Goal: Information Seeking & Learning: Find specific fact

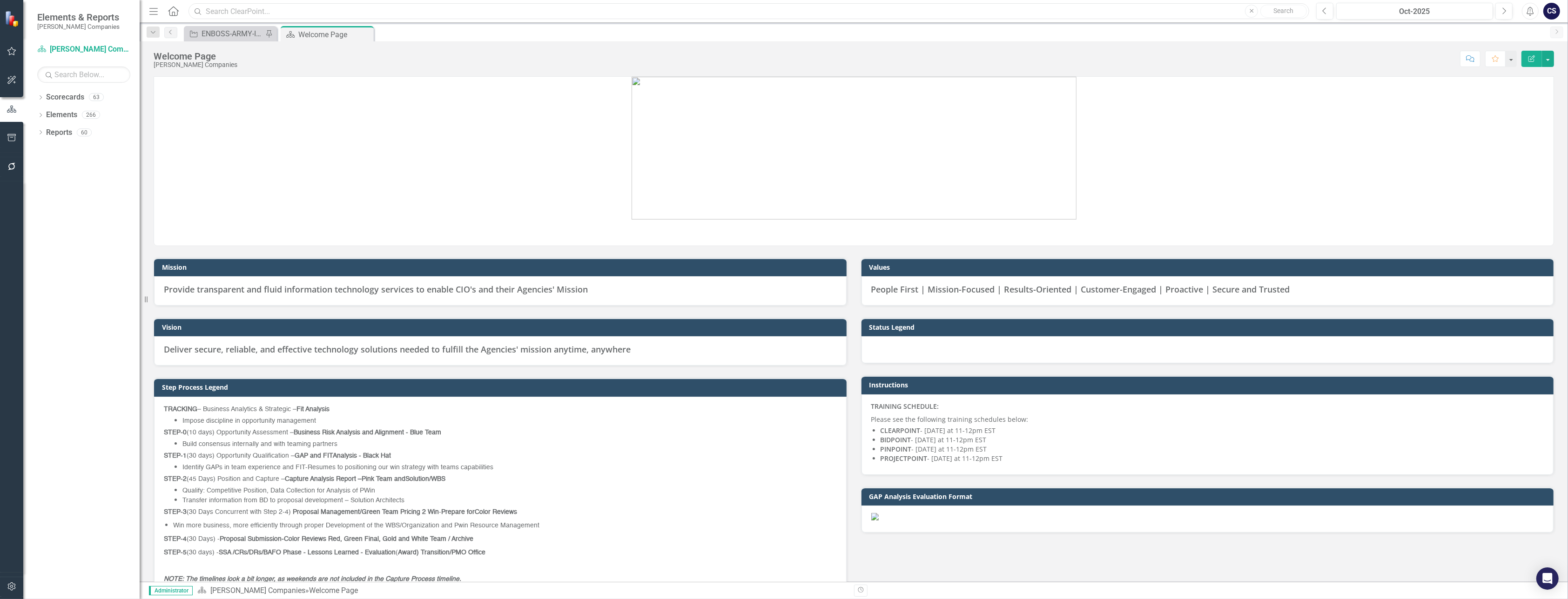
click at [242, 11] on input "text" at bounding box center [749, 11] width 1121 height 16
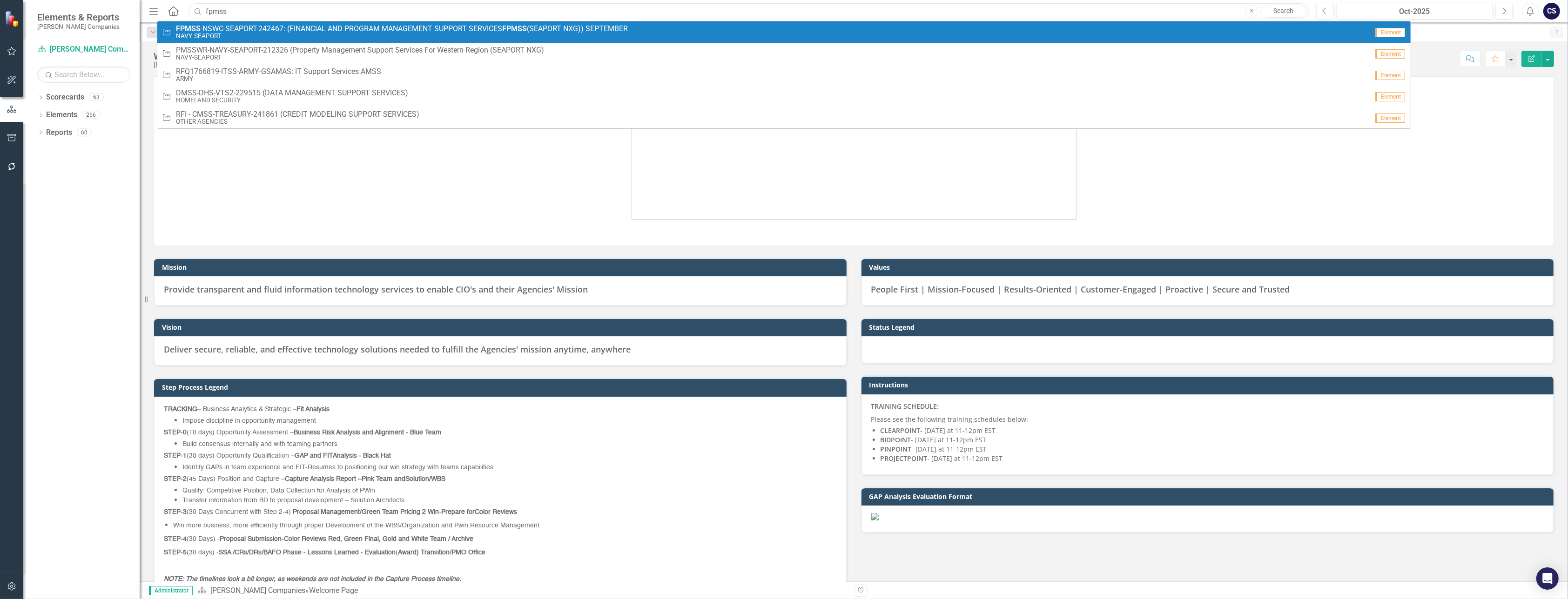
type input "fpmss"
click at [190, 32] on small "NAVY-SEAPORT" at bounding box center [402, 36] width 452 height 7
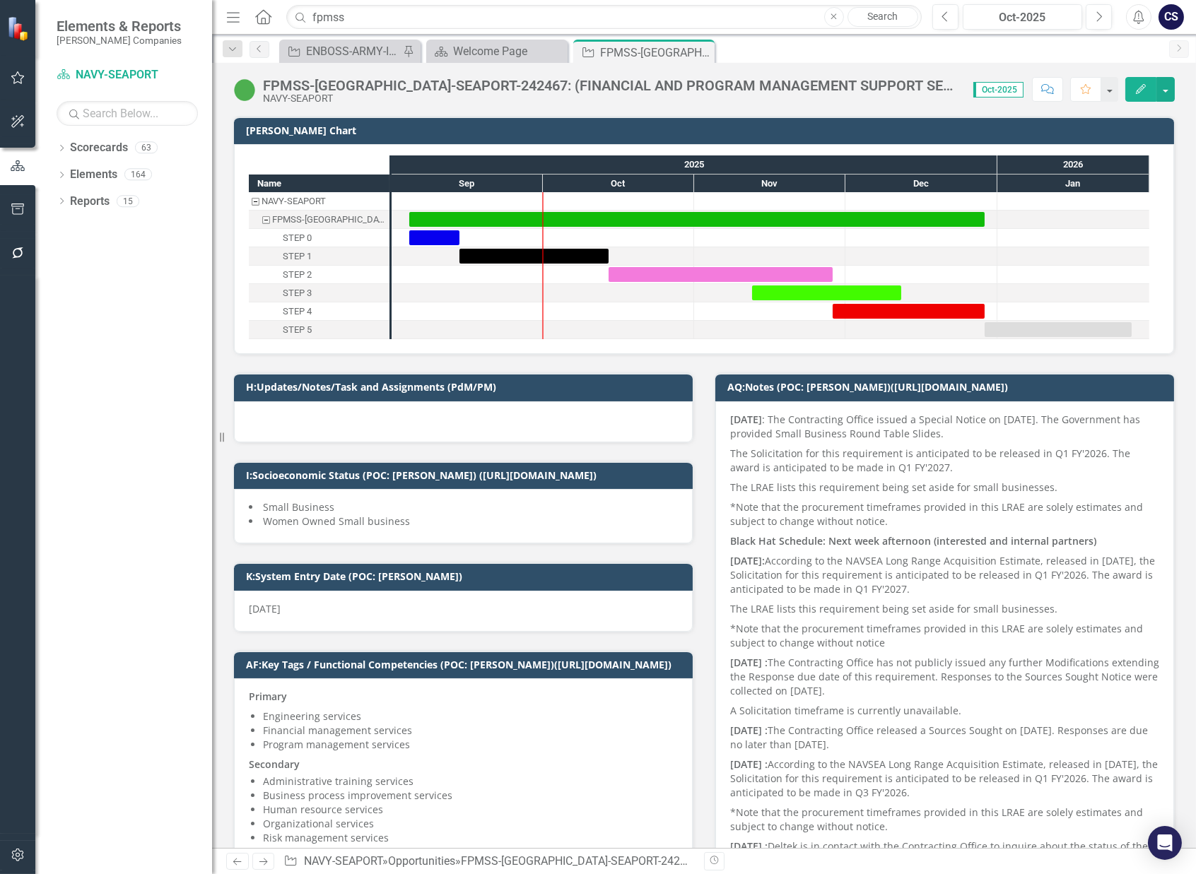
click at [887, 84] on div "FPMSS-[GEOGRAPHIC_DATA]-SEAPORT-242467: (FINANCIAL AND PROGRAM MANAGEMENT SUPPO…" at bounding box center [611, 86] width 696 height 16
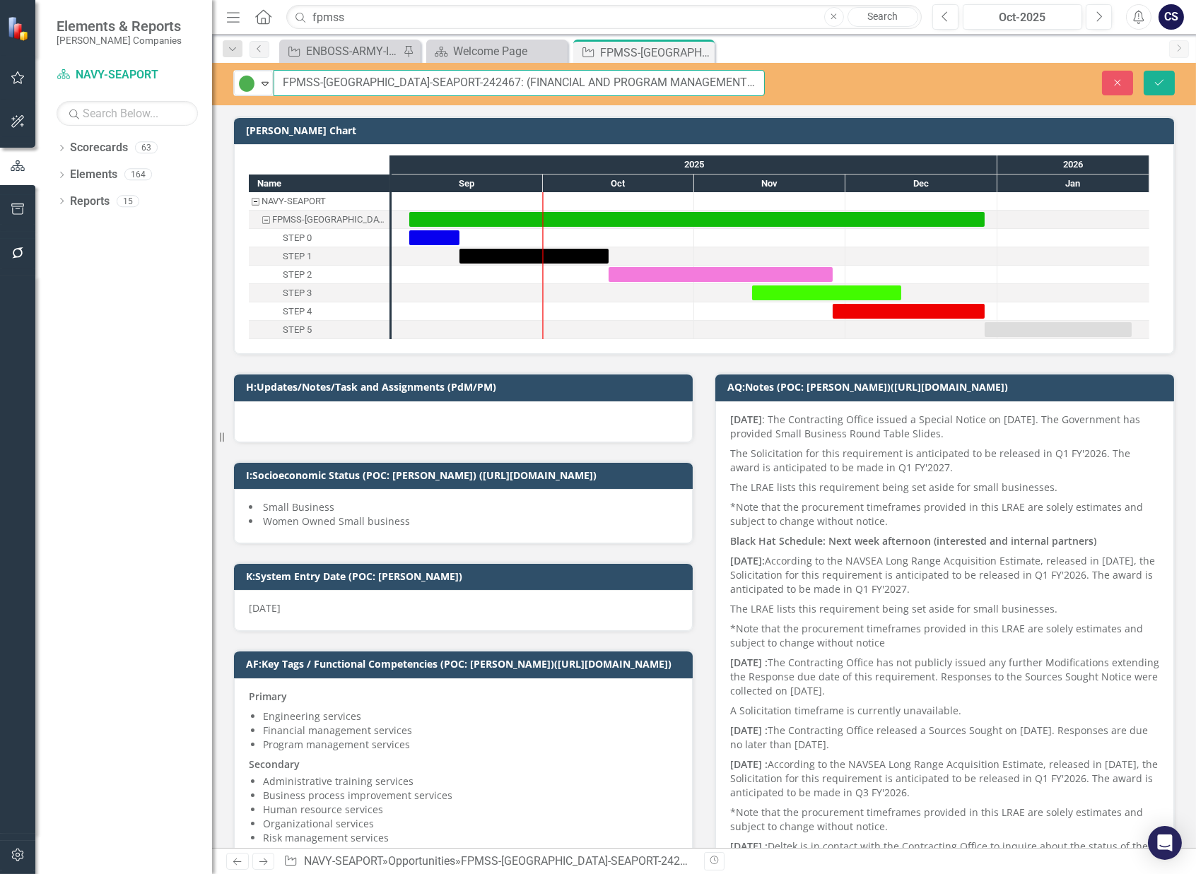
scroll to position [0, 220]
drag, startPoint x: 283, startPoint y: 78, endPoint x: 883, endPoint y: 88, distance: 600.7
click at [883, 88] on div "Active Expand FPMSS-NSWC-SEAPORT-242467: (FINANCIAL AND PROGRAM MANAGEMENT SUPP…" at bounding box center [704, 83] width 984 height 26
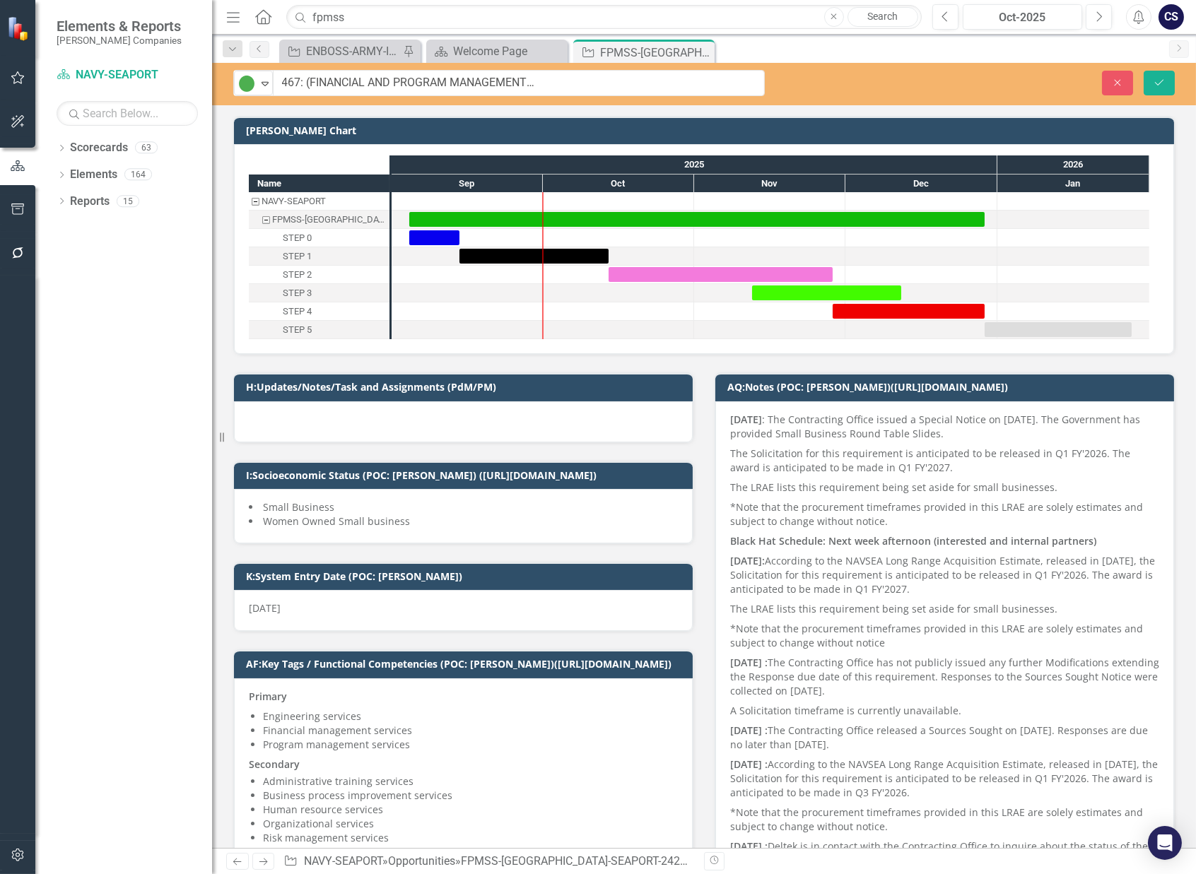
scroll to position [0, 0]
click at [620, 452] on div "I:Socioeconomic Status (POC: Karen D.) (https://iq.govwin.com/neo/myGovwin/inde…" at bounding box center [463, 493] width 481 height 101
click at [1121, 78] on icon "Close" at bounding box center [1117, 83] width 13 height 10
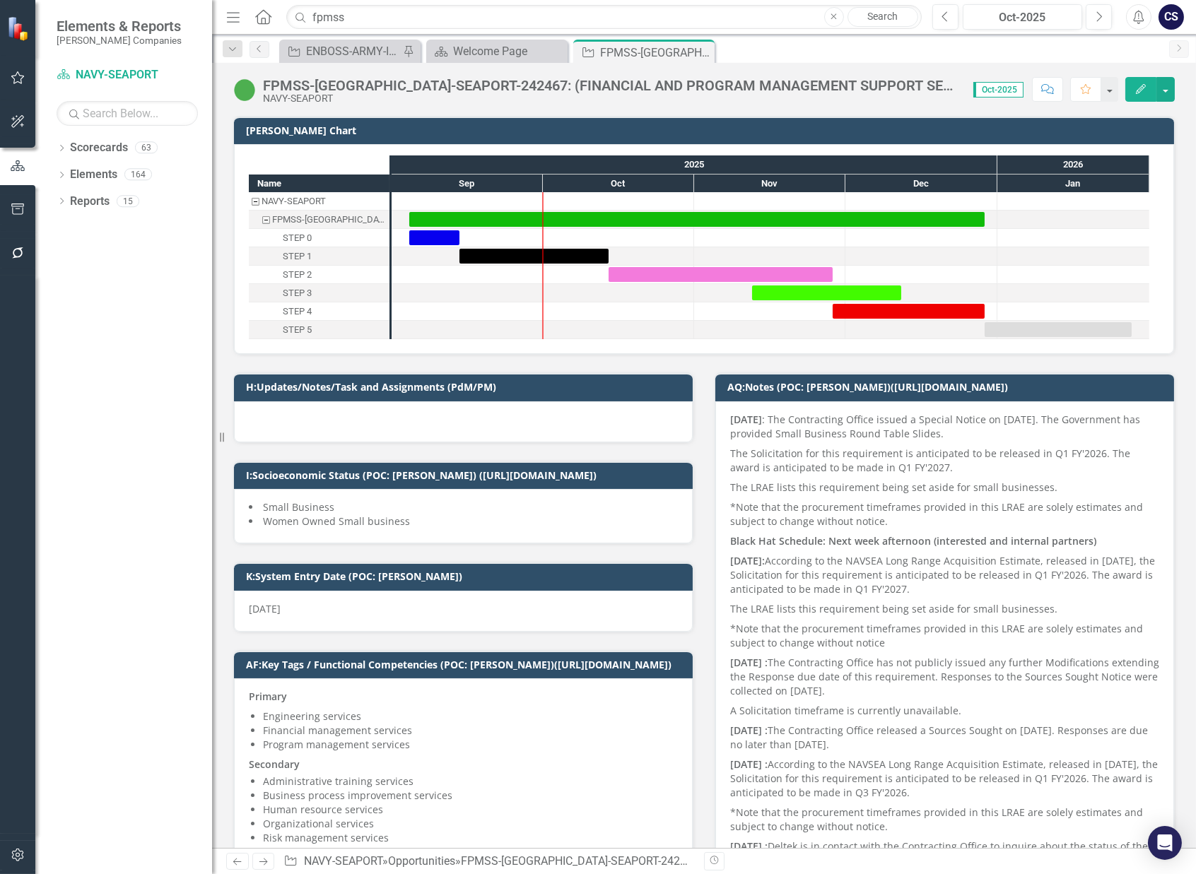
click at [465, 87] on div "FPMSS-[GEOGRAPHIC_DATA]-SEAPORT-242467: (FINANCIAL AND PROGRAM MANAGEMENT SUPPO…" at bounding box center [611, 86] width 696 height 16
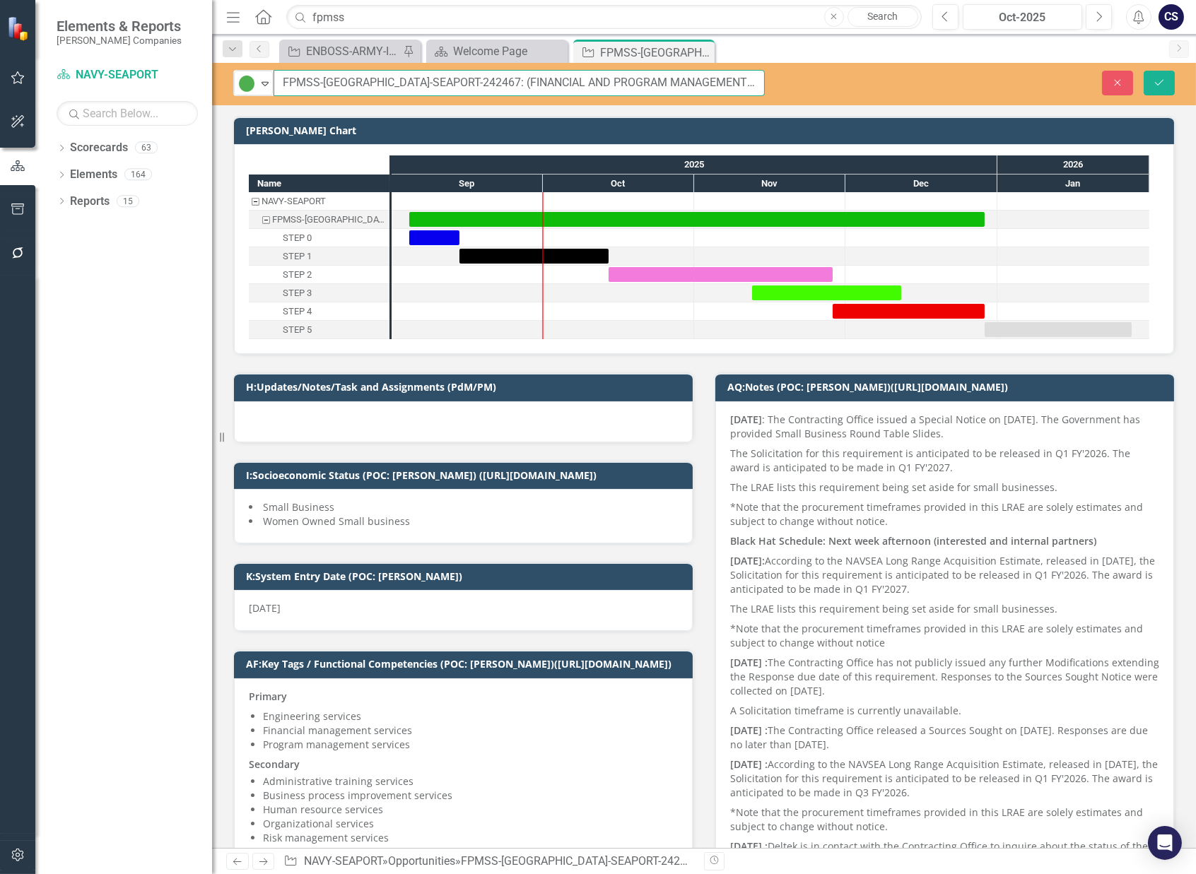
drag, startPoint x: 444, startPoint y: 81, endPoint x: 282, endPoint y: 83, distance: 161.8
click at [282, 83] on input "FPMSS-[GEOGRAPHIC_DATA]-SEAPORT-242467: (FINANCIAL AND PROGRAM MANAGEMENT SUPPO…" at bounding box center [518, 83] width 491 height 26
click at [806, 130] on h3 "[PERSON_NAME] Chart" at bounding box center [706, 130] width 921 height 11
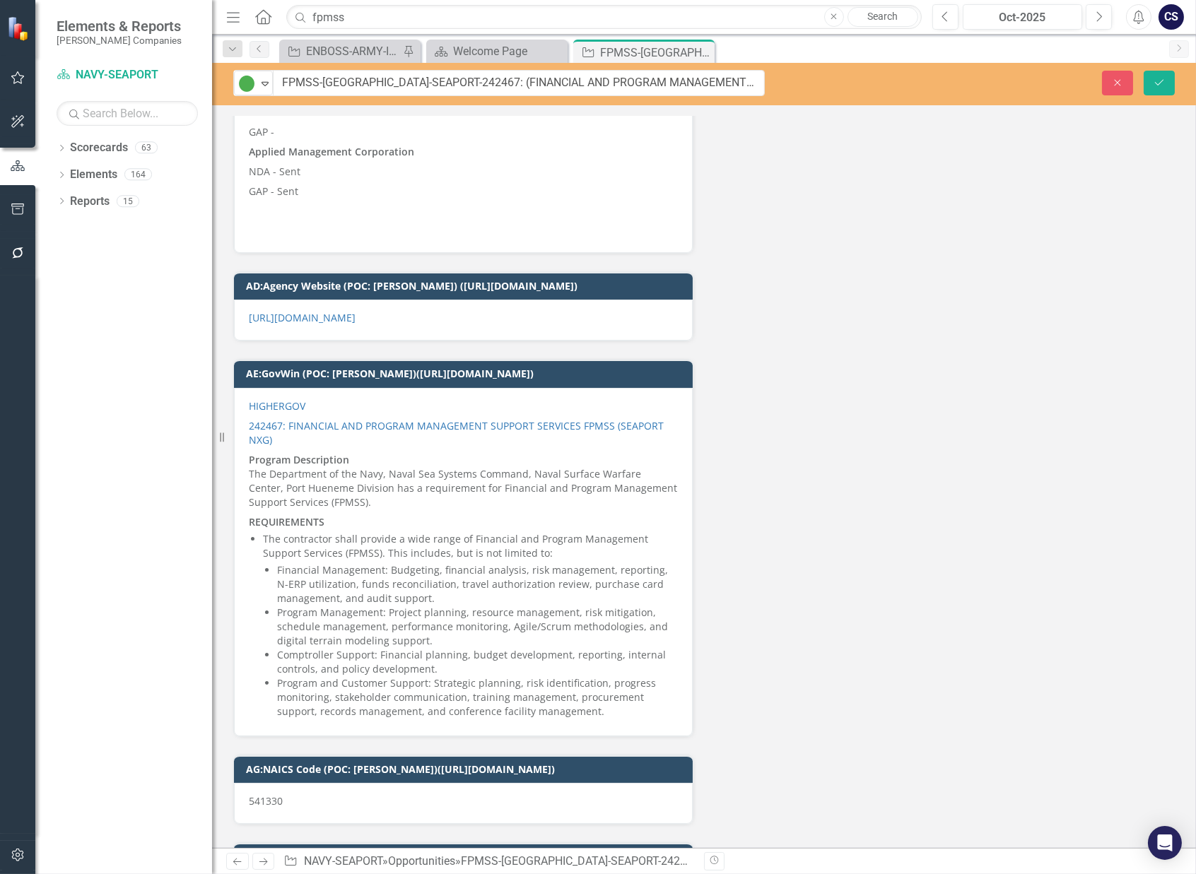
scroll to position [11476, 0]
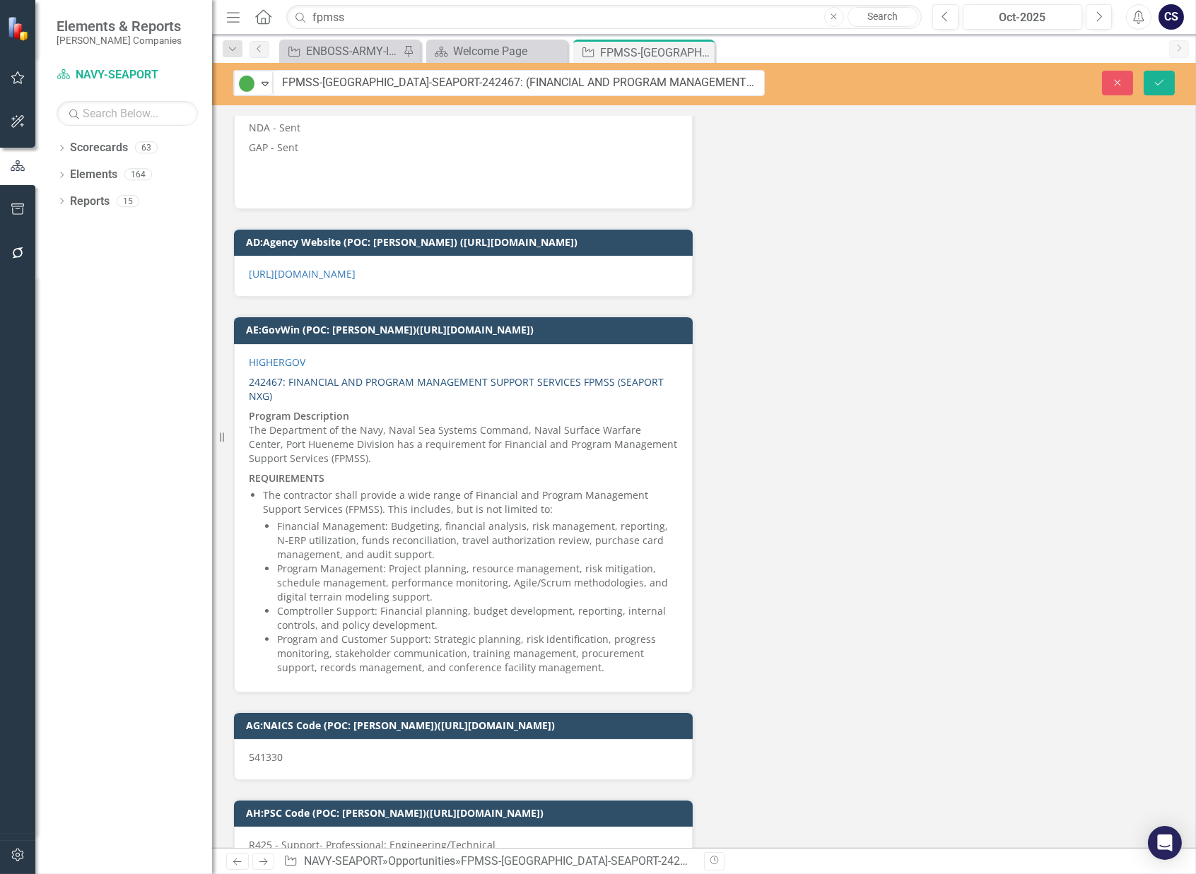
click at [288, 375] on link "242467: FINANCIAL AND PROGRAM MANAGEMENT SUPPORT SERVICES FPMSS (SEAPORT NXG)" at bounding box center [456, 389] width 415 height 28
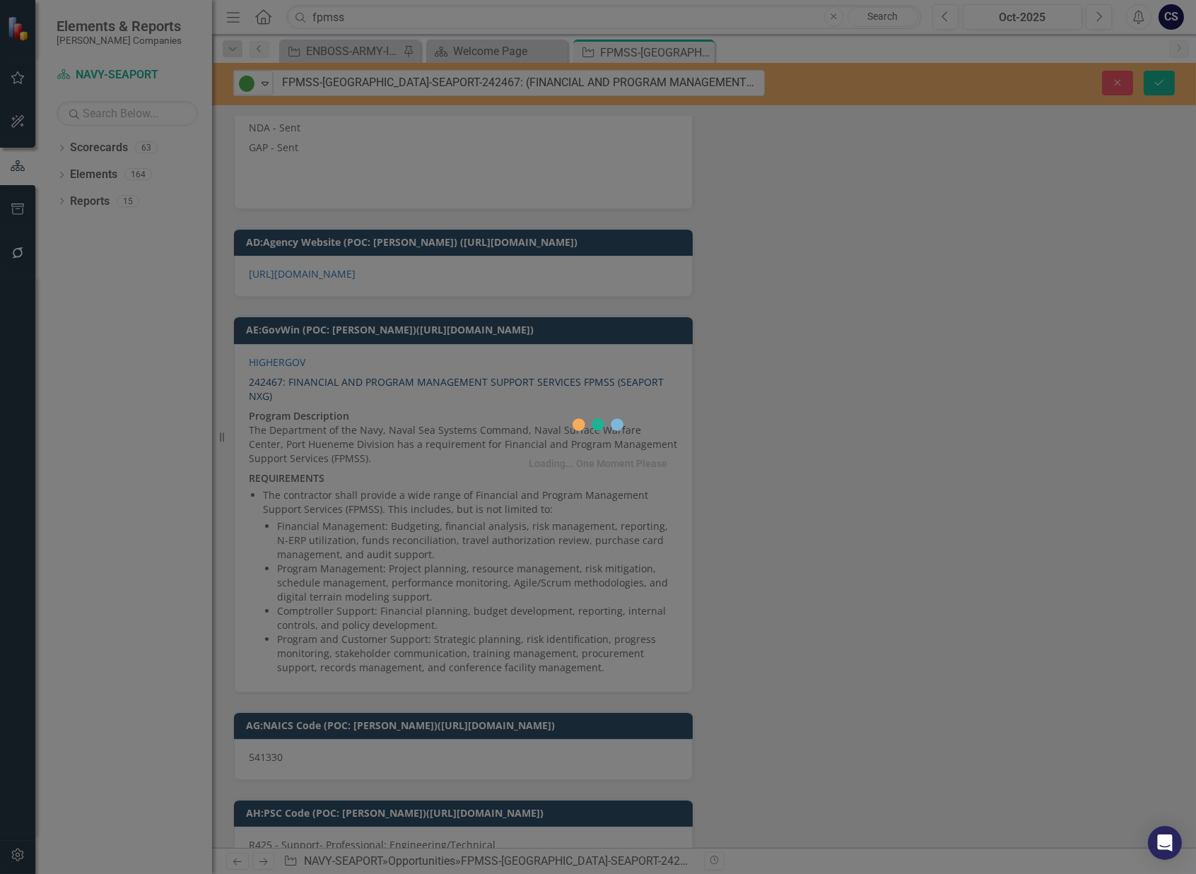
click at [288, 355] on div "Loading... One Moment Please" at bounding box center [598, 437] width 1196 height 874
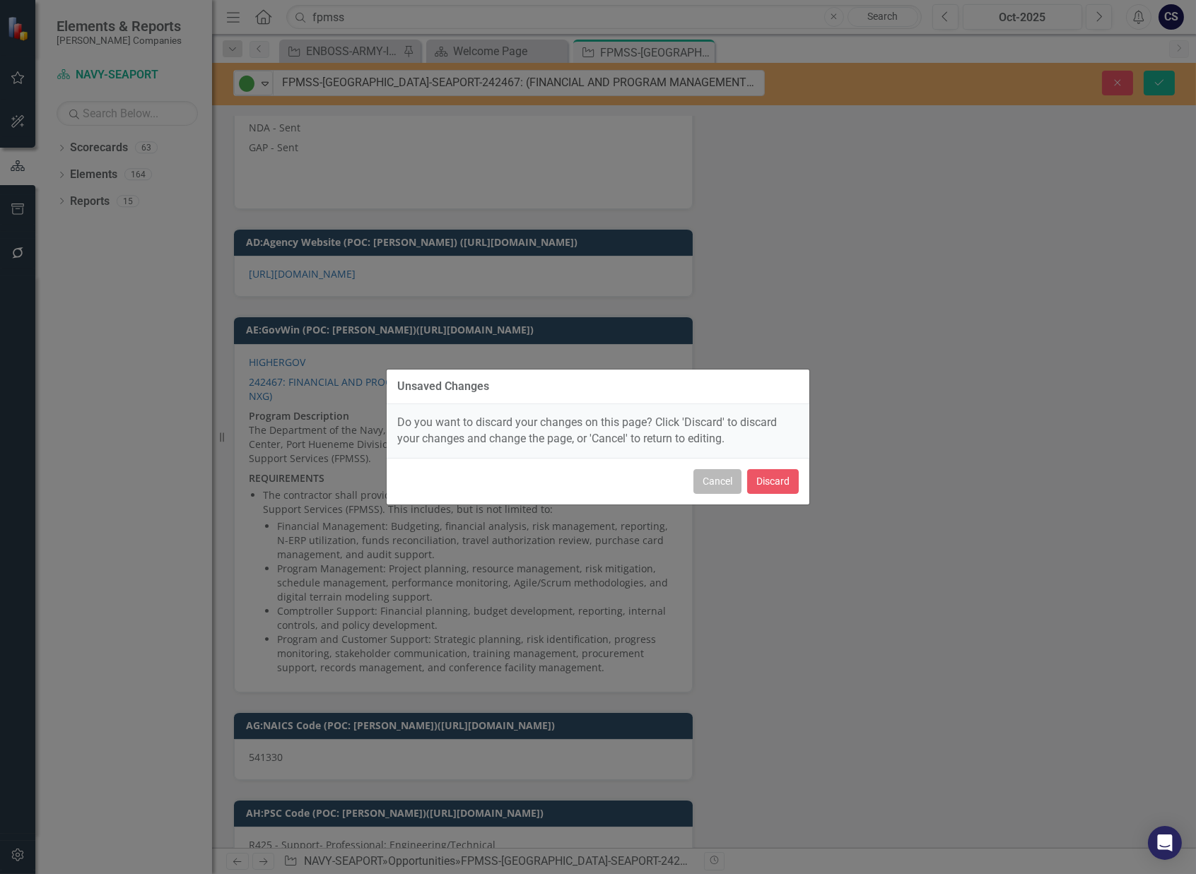
click at [722, 478] on button "Cancel" at bounding box center [717, 481] width 48 height 25
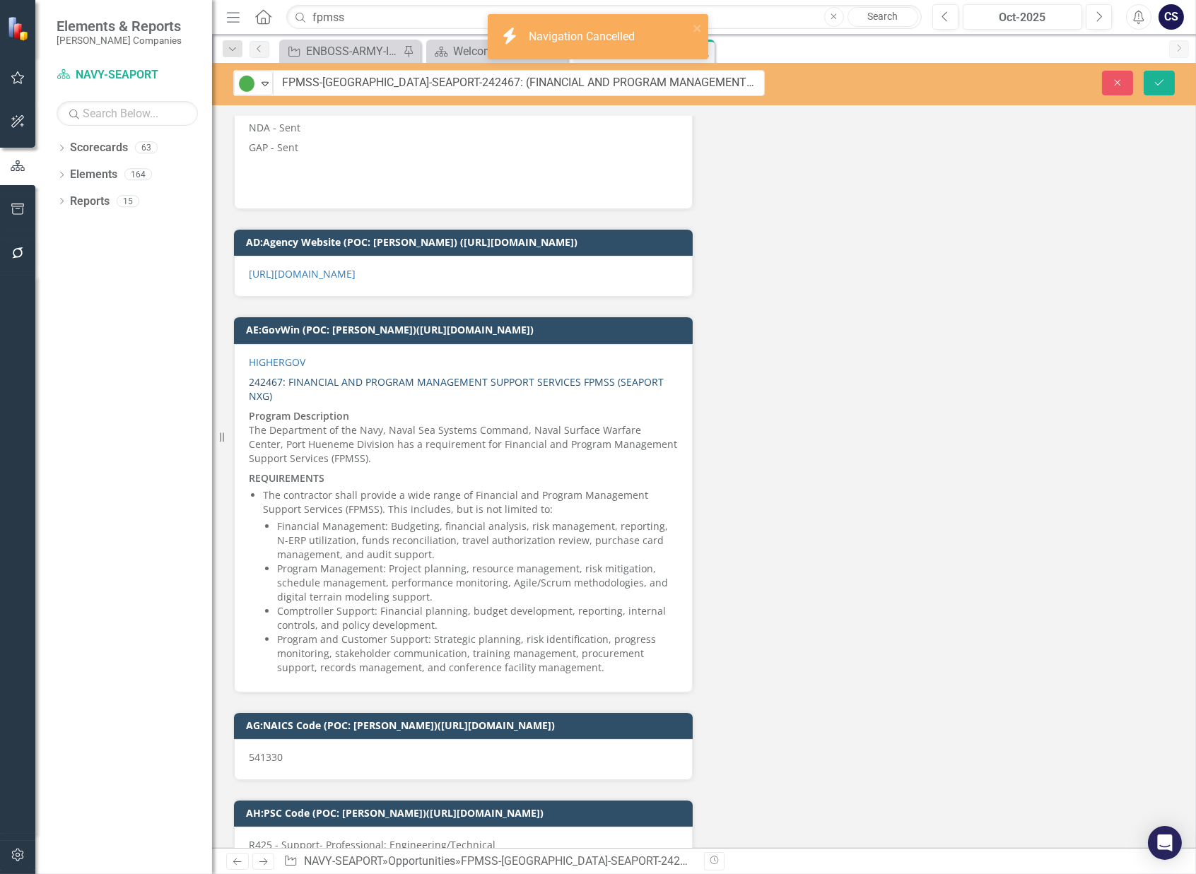
click at [294, 375] on link "242467: FINANCIAL AND PROGRAM MANAGEMENT SUPPORT SERVICES FPMSS (SEAPORT NXG)" at bounding box center [456, 389] width 415 height 28
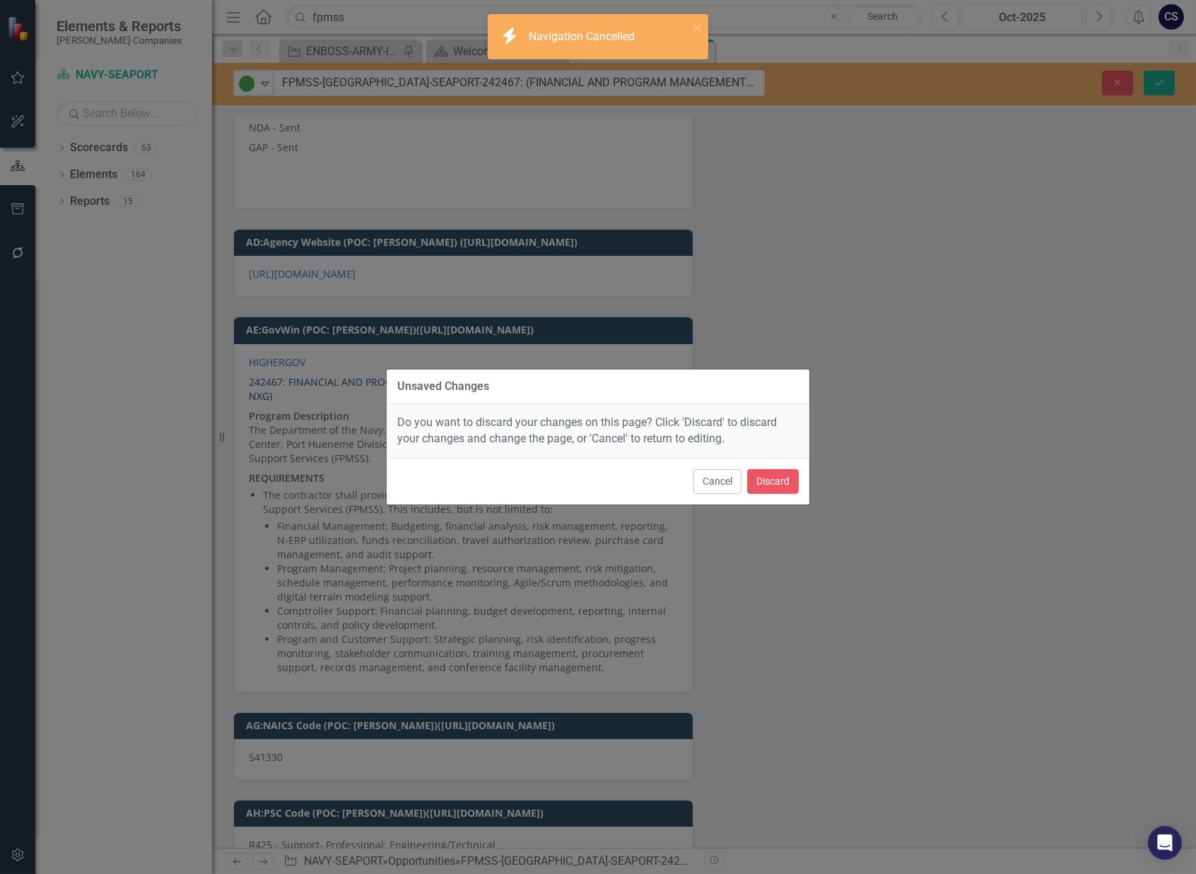
click at [294, 348] on div "Unsaved Changes Do you want to discard your changes on this page? Click 'Discar…" at bounding box center [598, 437] width 1196 height 874
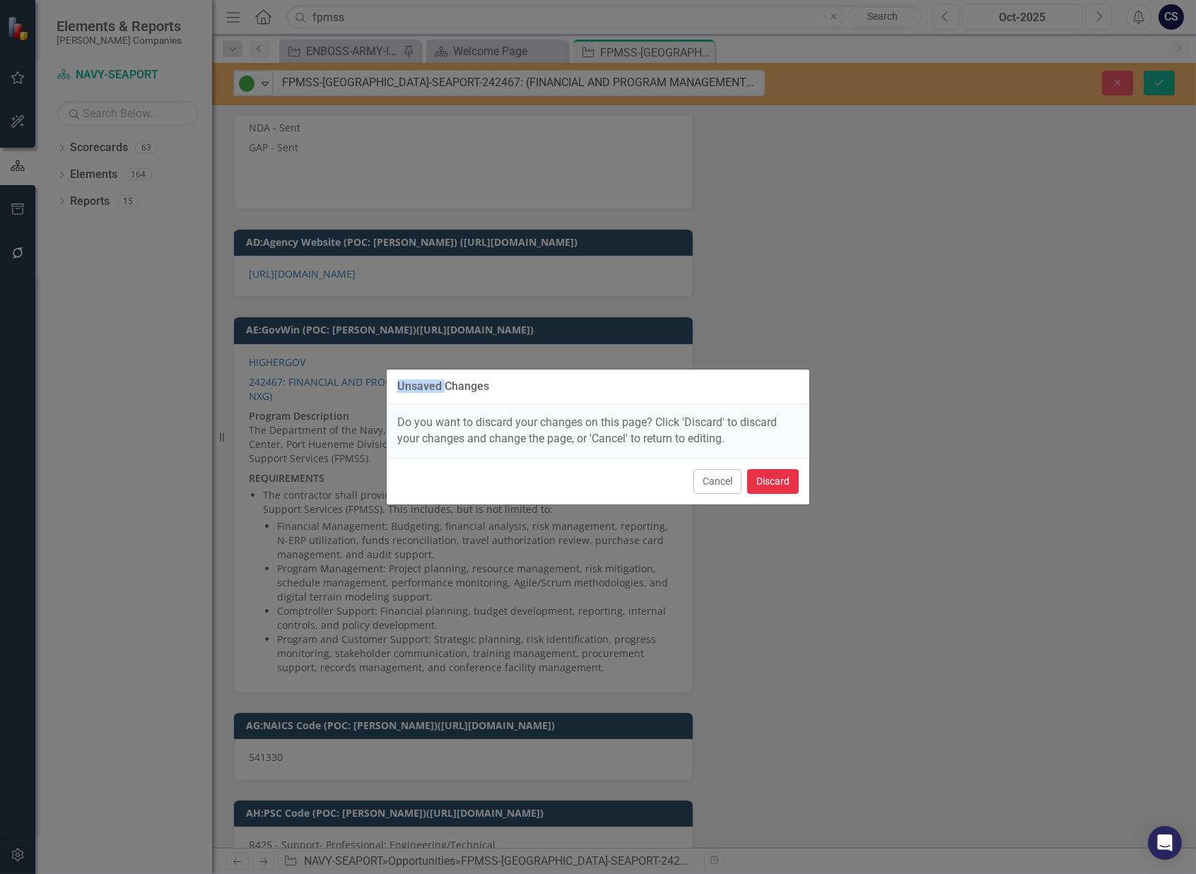
click at [777, 476] on button "Discard" at bounding box center [773, 481] width 52 height 25
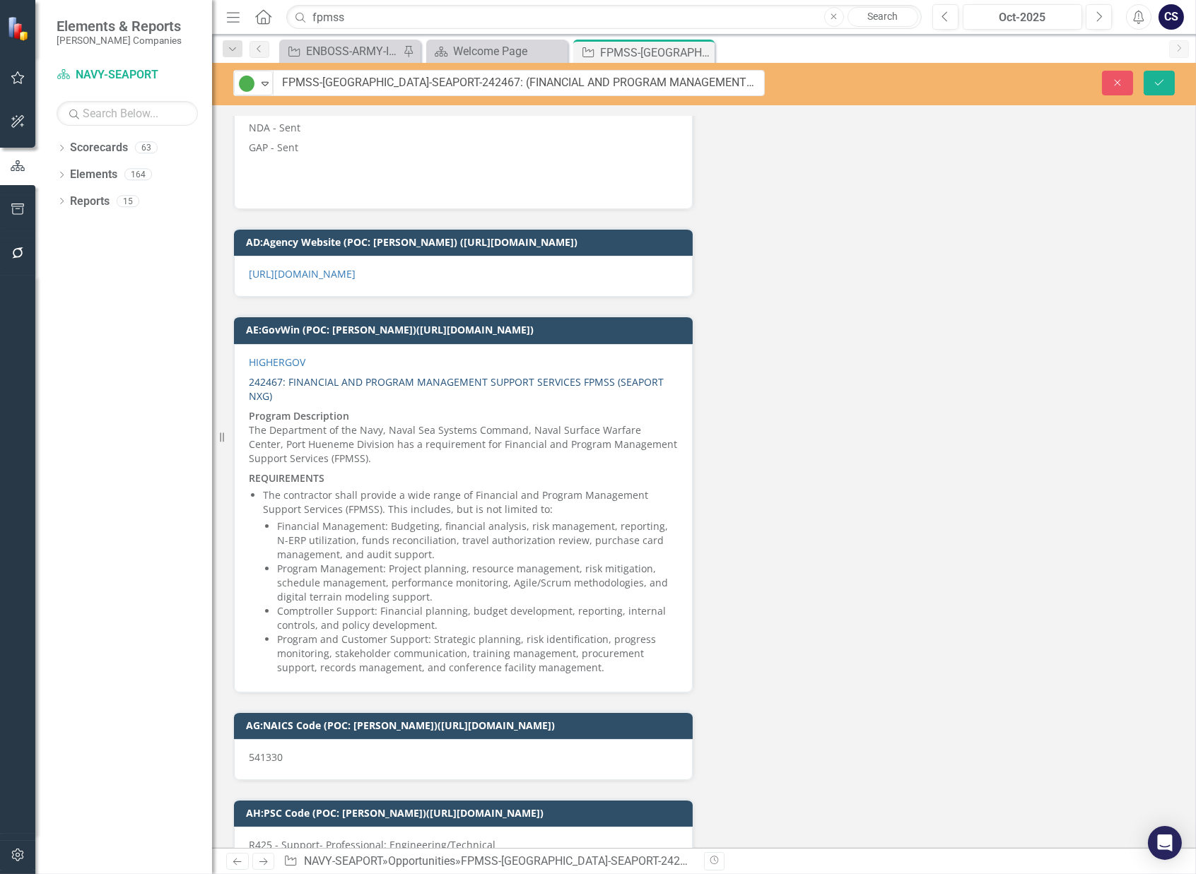
click at [328, 375] on link "242467: FINANCIAL AND PROGRAM MANAGEMENT SUPPORT SERVICES FPMSS (SEAPORT NXG)" at bounding box center [456, 389] width 415 height 28
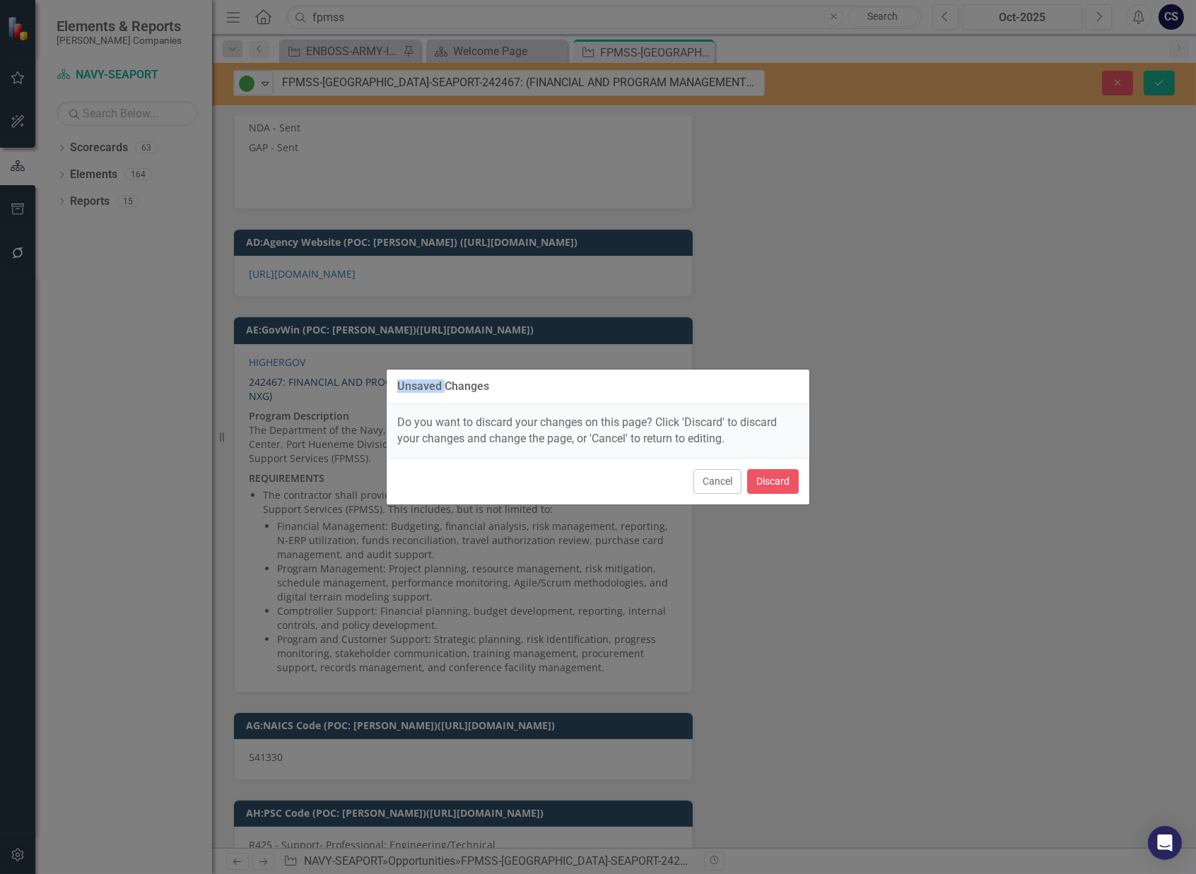
click at [328, 352] on div "Unsaved Changes Do you want to discard your changes on this page? Click 'Discar…" at bounding box center [598, 437] width 1196 height 874
click at [782, 471] on button "Discard" at bounding box center [773, 481] width 52 height 25
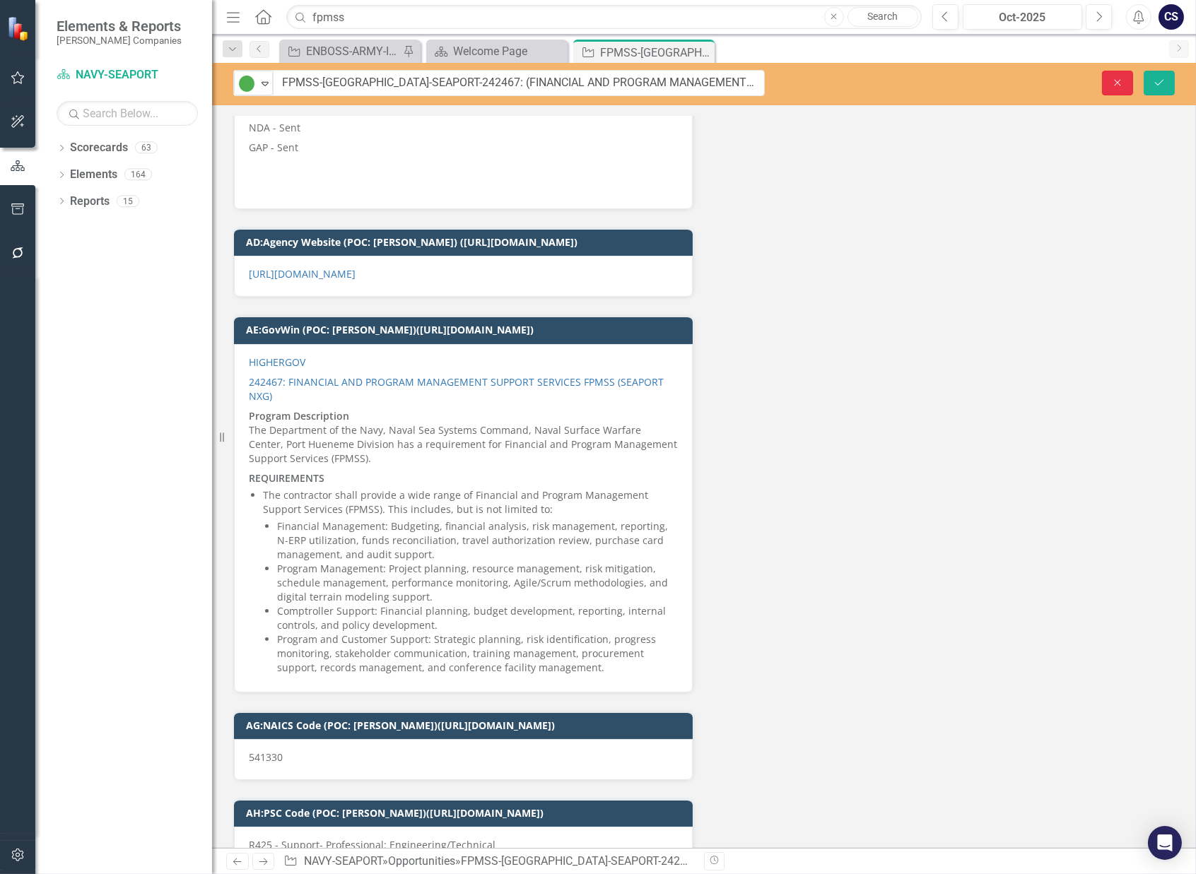
click at [1114, 76] on button "Close" at bounding box center [1117, 83] width 31 height 25
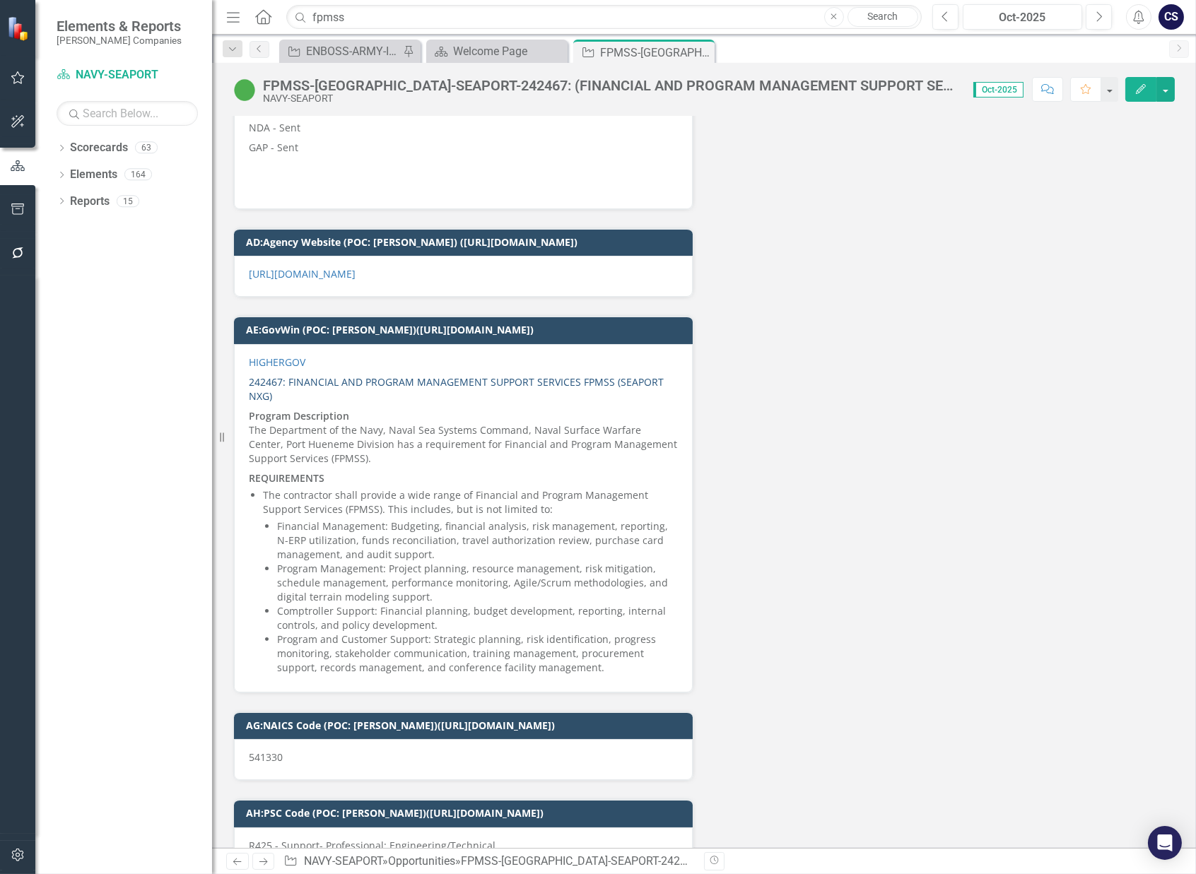
click at [288, 375] on link "242467: FINANCIAL AND PROGRAM MANAGEMENT SUPPORT SERVICES FPMSS (SEAPORT NXG)" at bounding box center [456, 389] width 415 height 28
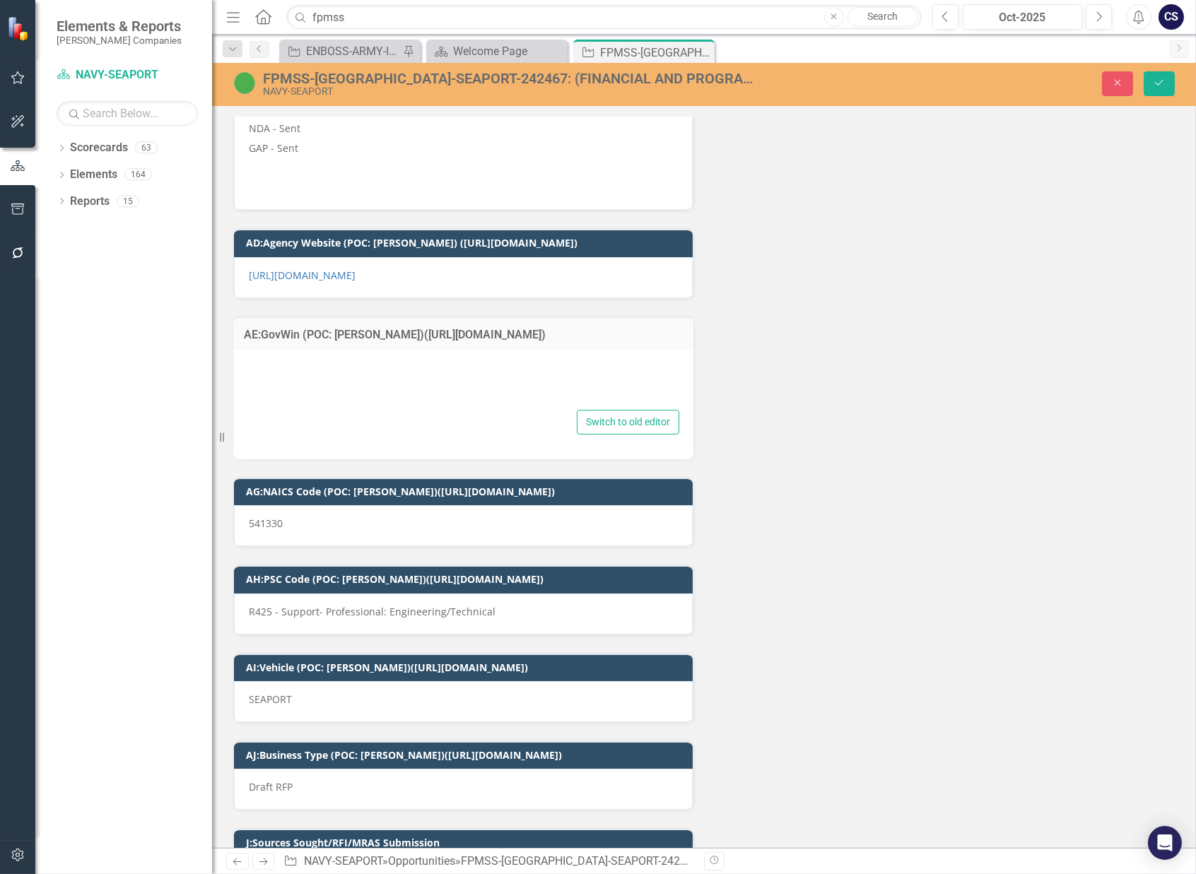
type textarea "<p><a href="https://www.highergov.com/contract-forecast/financial-and-program-m…"
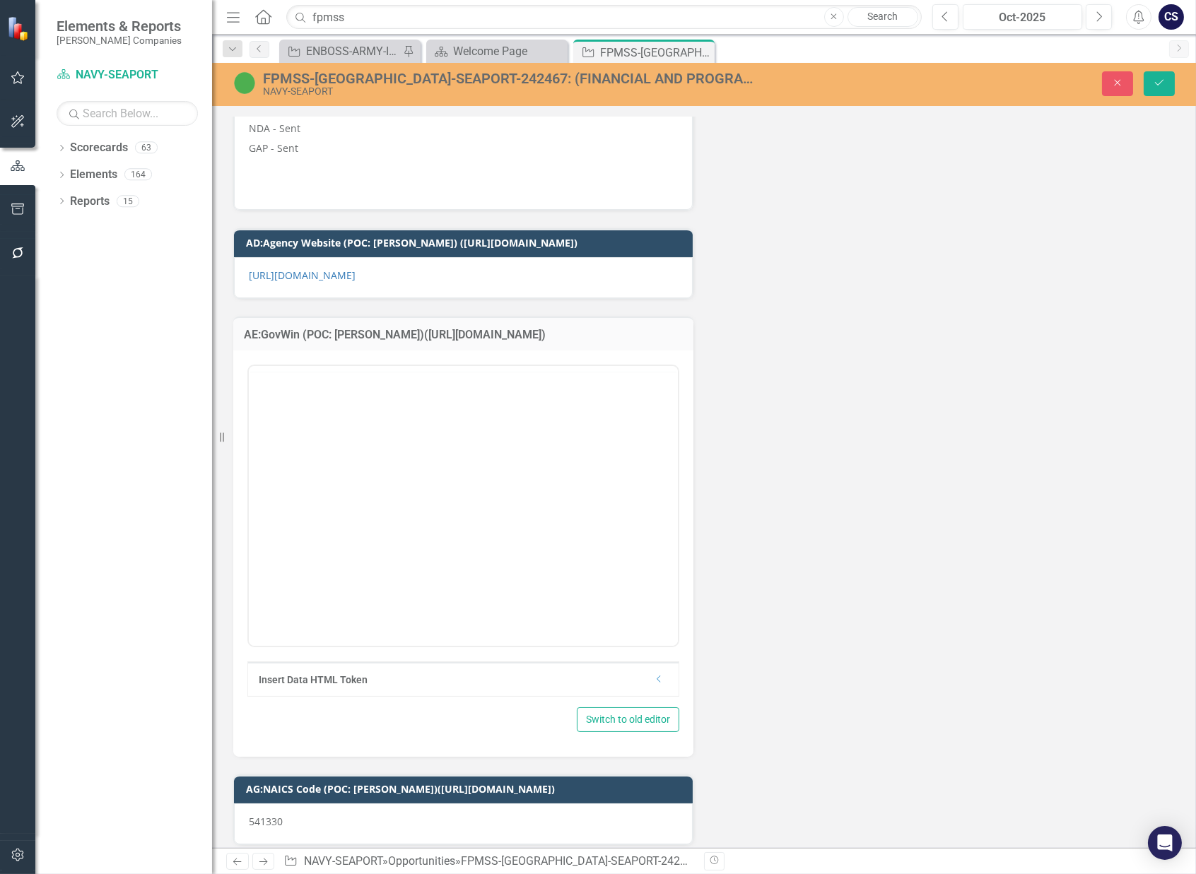
scroll to position [0, 0]
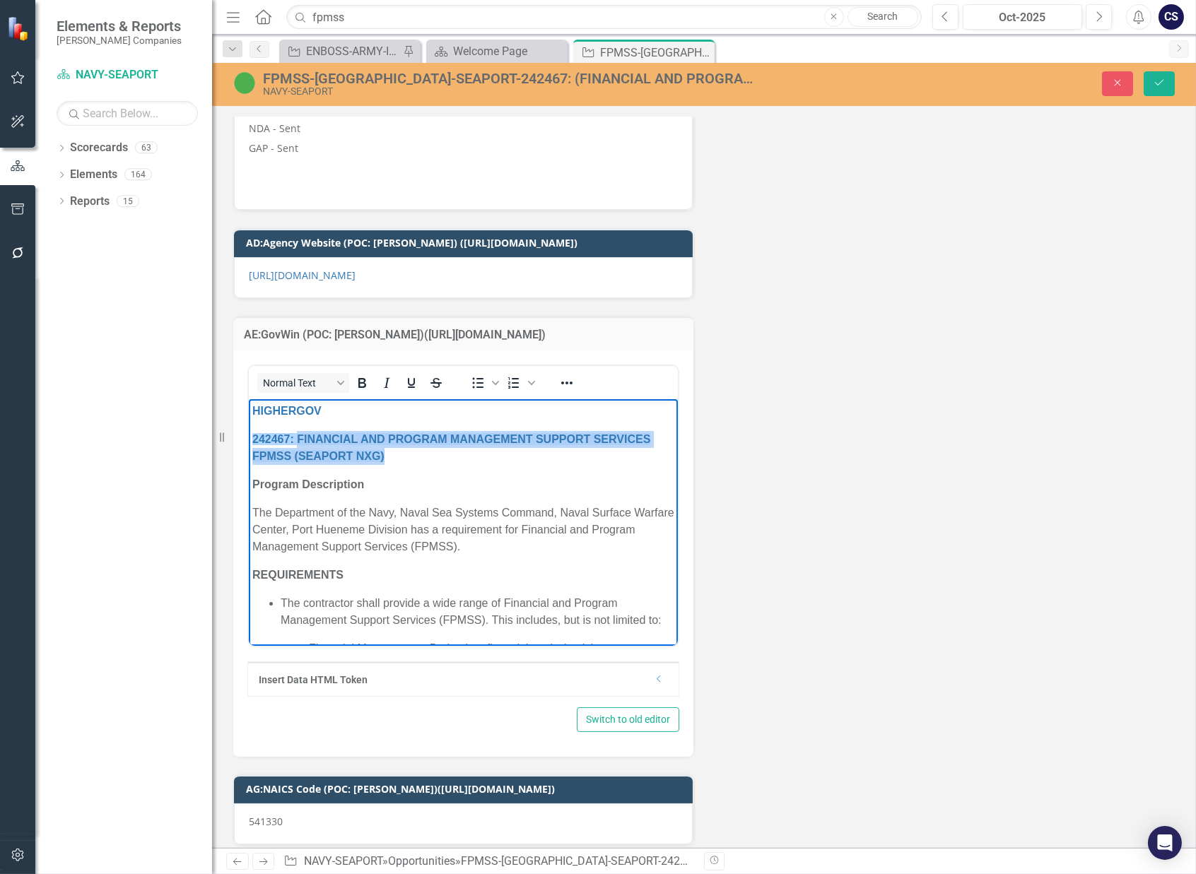
drag, startPoint x: 295, startPoint y: 434, endPoint x: 390, endPoint y: 456, distance: 97.2
click at [390, 456] on p "242467: FINANCIAL AND PROGRAM MANAGEMENT SUPPORT SERVICES FPMSS (SEAPORT NXG)" at bounding box center [463, 448] width 422 height 34
copy link "FINANCIAL AND PROGRAM MANAGEMENT SUPPORT SERVICES FPMSS (SEAPORT NXG)"
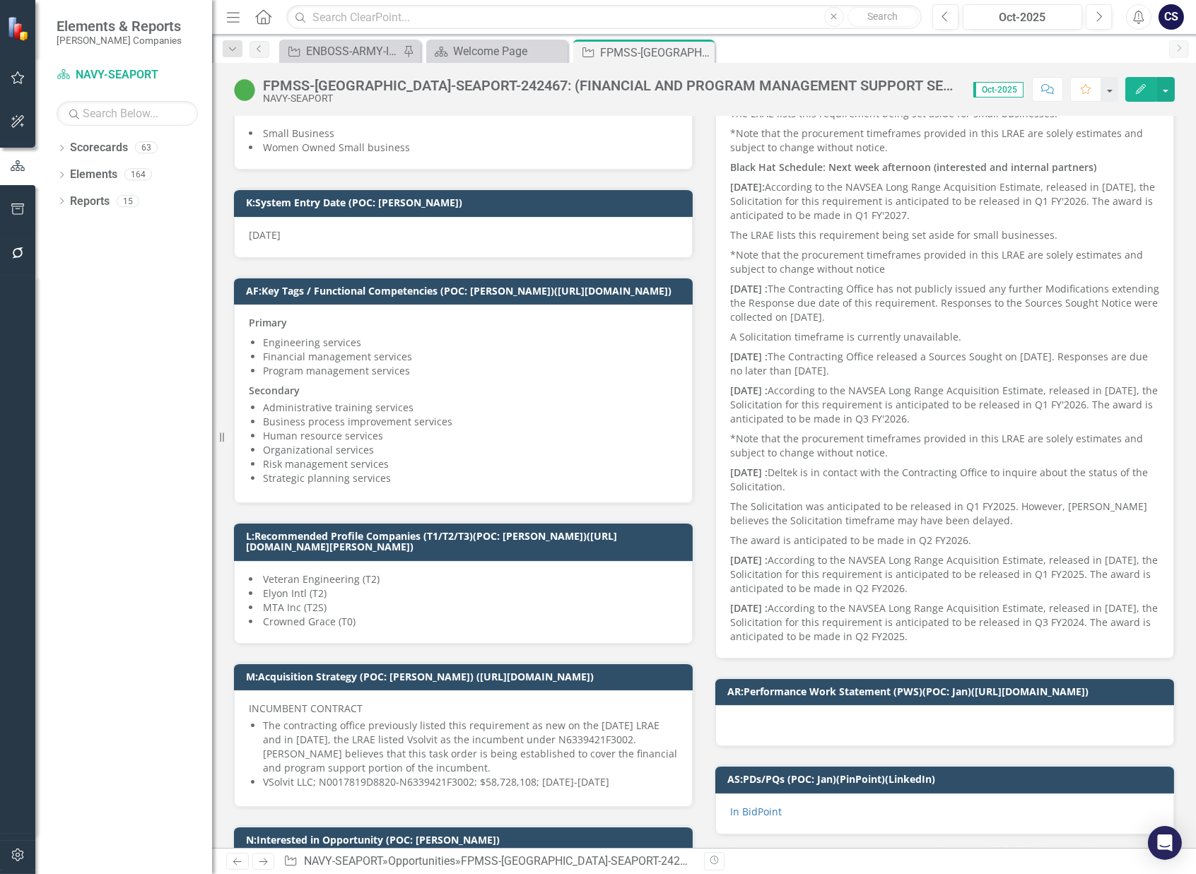
scroll to position [242, 0]
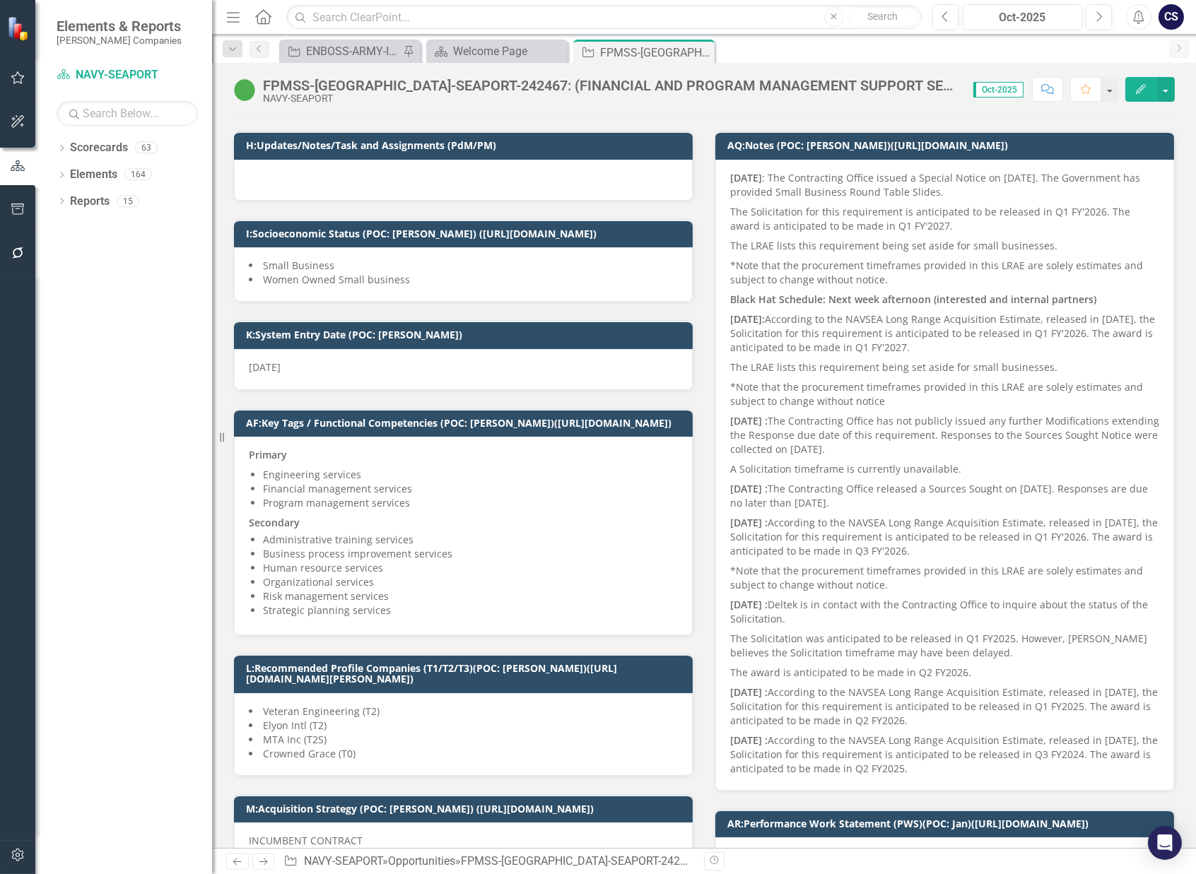
click at [910, 219] on p "The Solicitation for this requirement is anticipated to be released in Q1 FY'20…" at bounding box center [944, 219] width 429 height 34
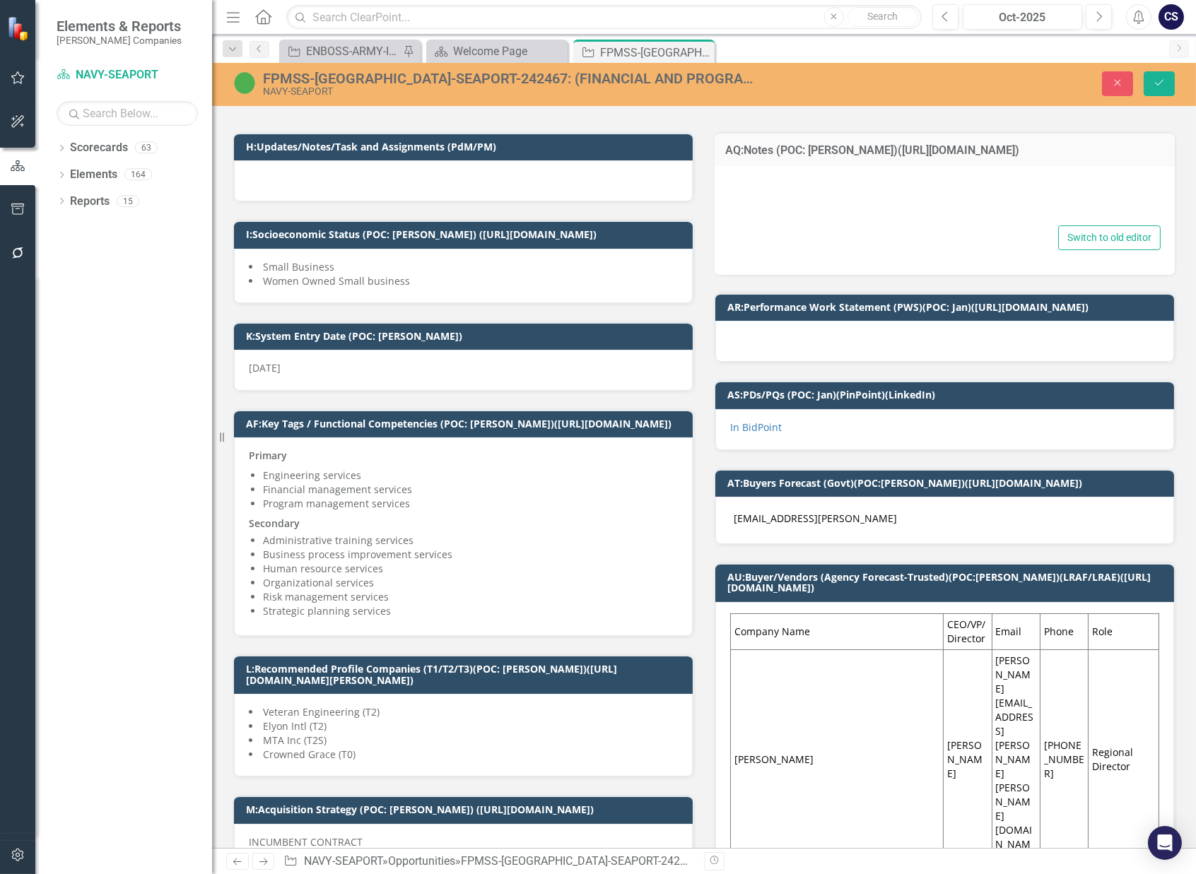
type textarea "<p><strong>[DATE]</strong> :&nbsp;The Contracting Office issued a Special Notic…"
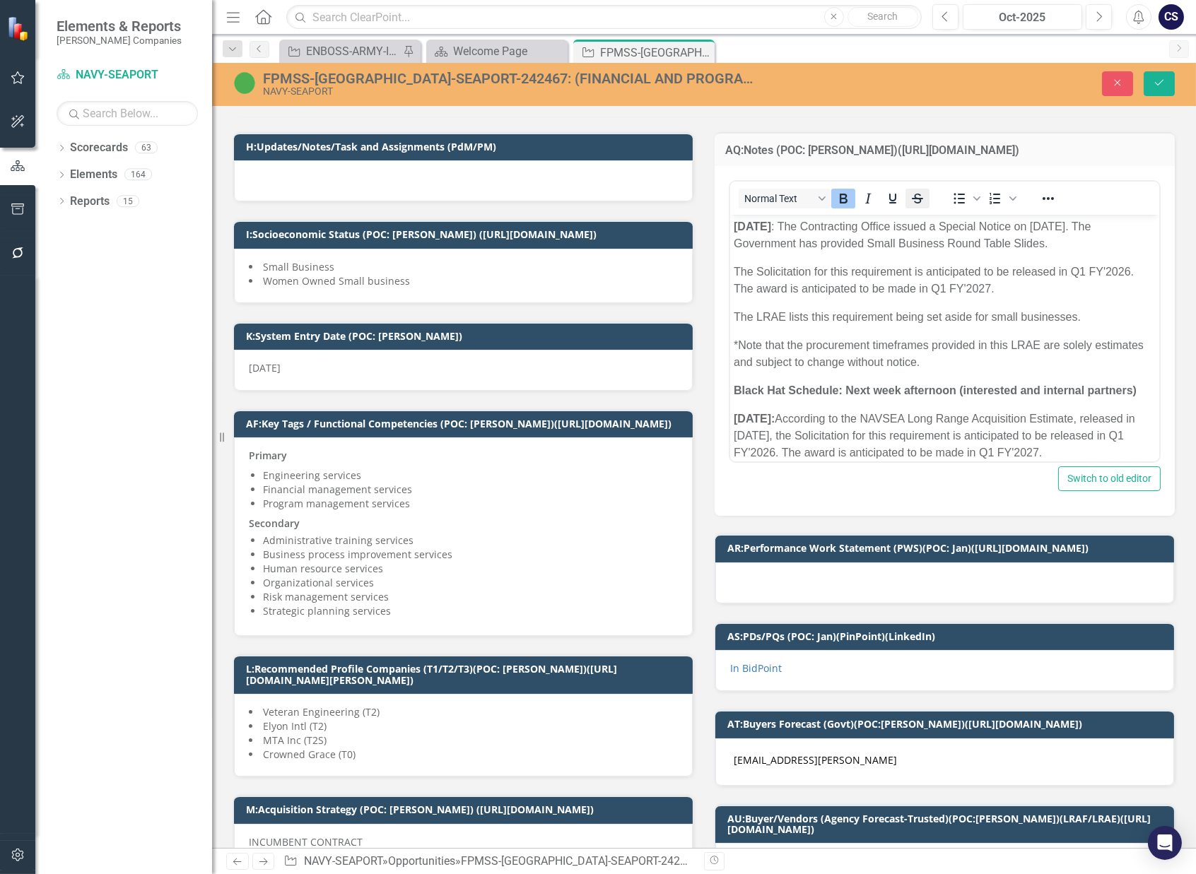
scroll to position [0, 0]
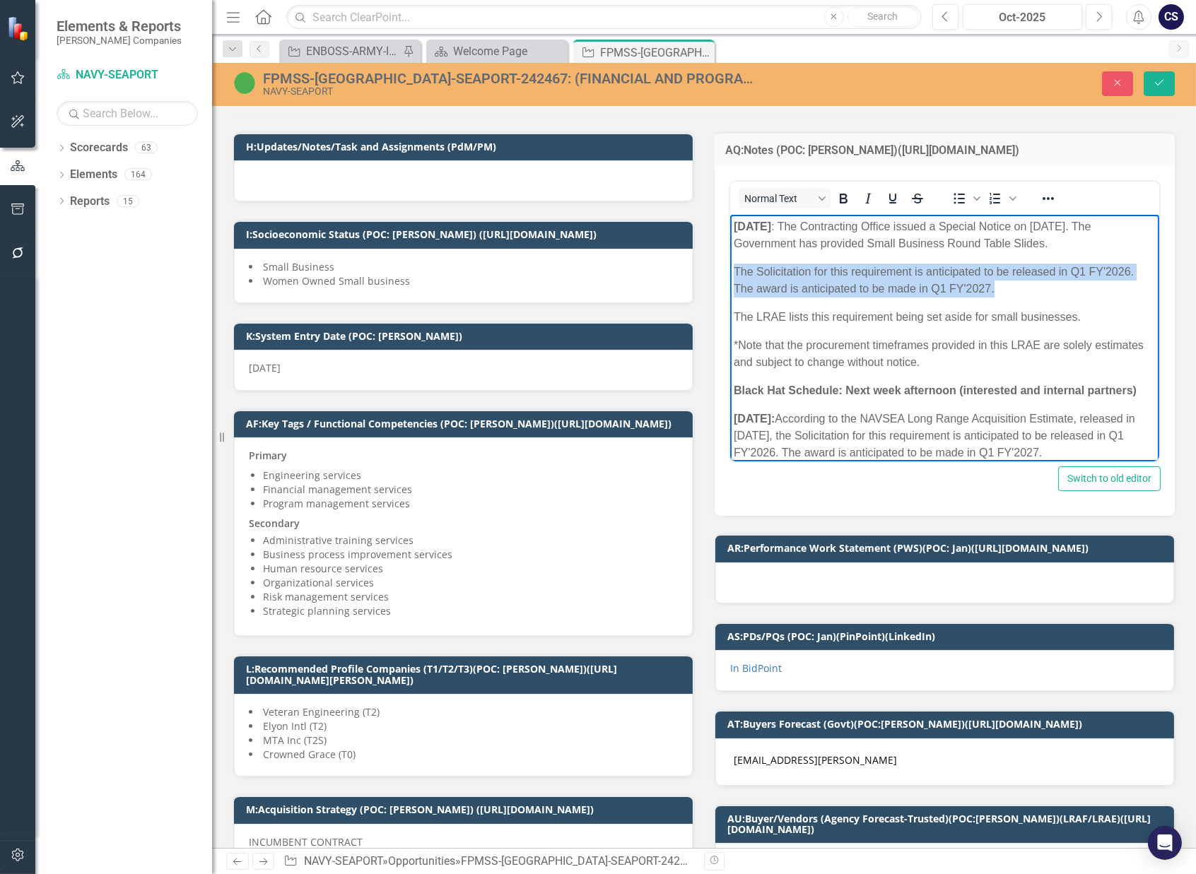
drag, startPoint x: 994, startPoint y: 288, endPoint x: 730, endPoint y: 275, distance: 264.6
click at [730, 275] on body "[DATE] : The Contracting Office issued a Special Notice on [DATE]. The Governme…" at bounding box center [943, 625] width 429 height 821
copy p "The Solicitation for this requirement is anticipated to be released in Q1 FY'20…"
click at [997, 414] on p "7/14/2025: According to the NAVSEA Long Range Acquisition Estimate, released in…" at bounding box center [944, 436] width 422 height 51
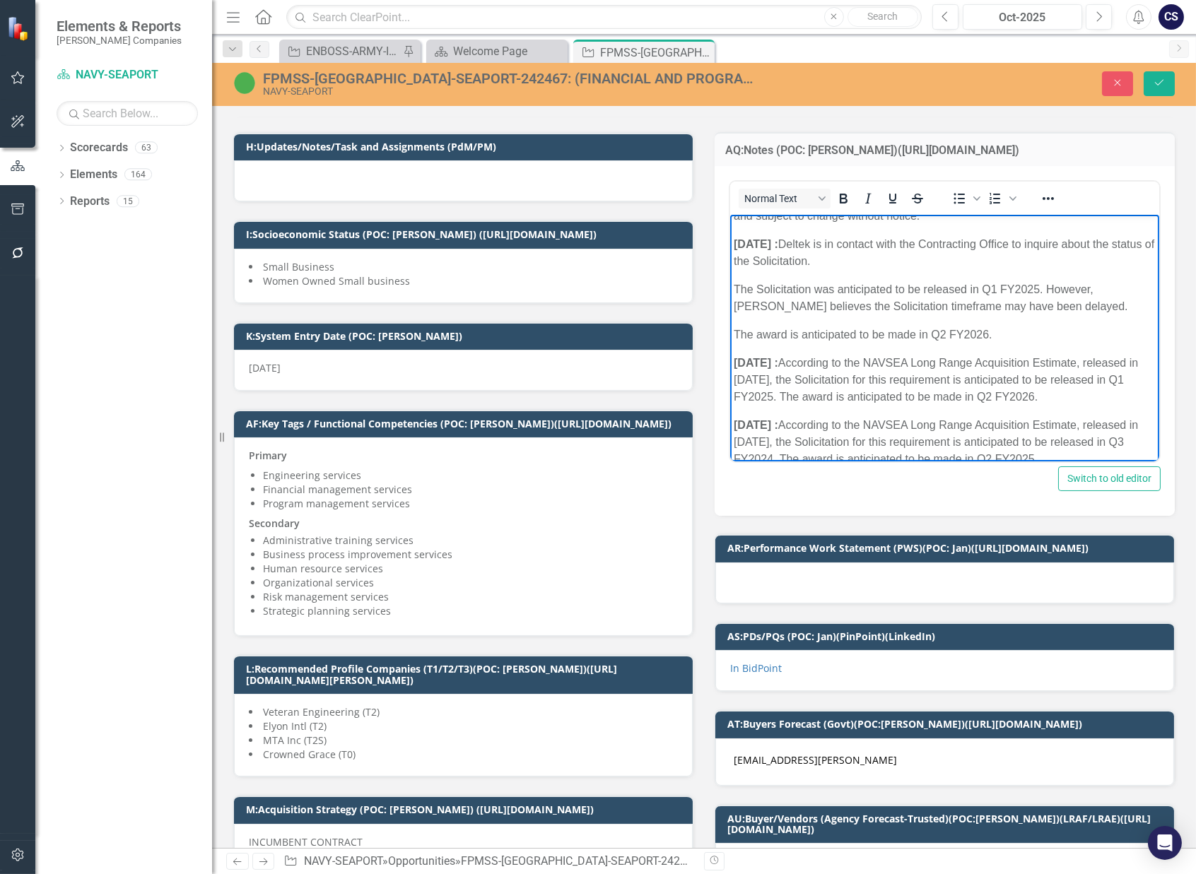
scroll to position [574, 0]
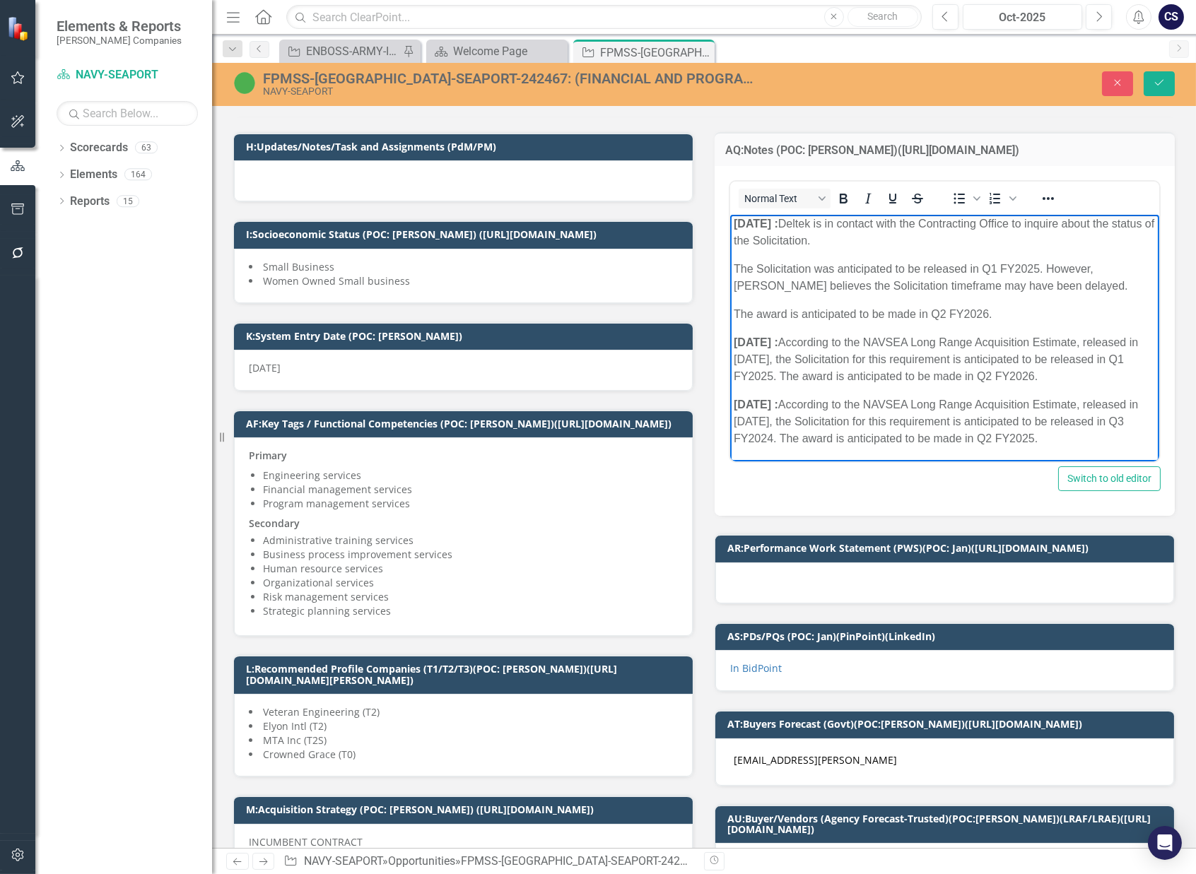
drag, startPoint x: 1147, startPoint y: 278, endPoint x: 1899, endPoint y: 660, distance: 844.1
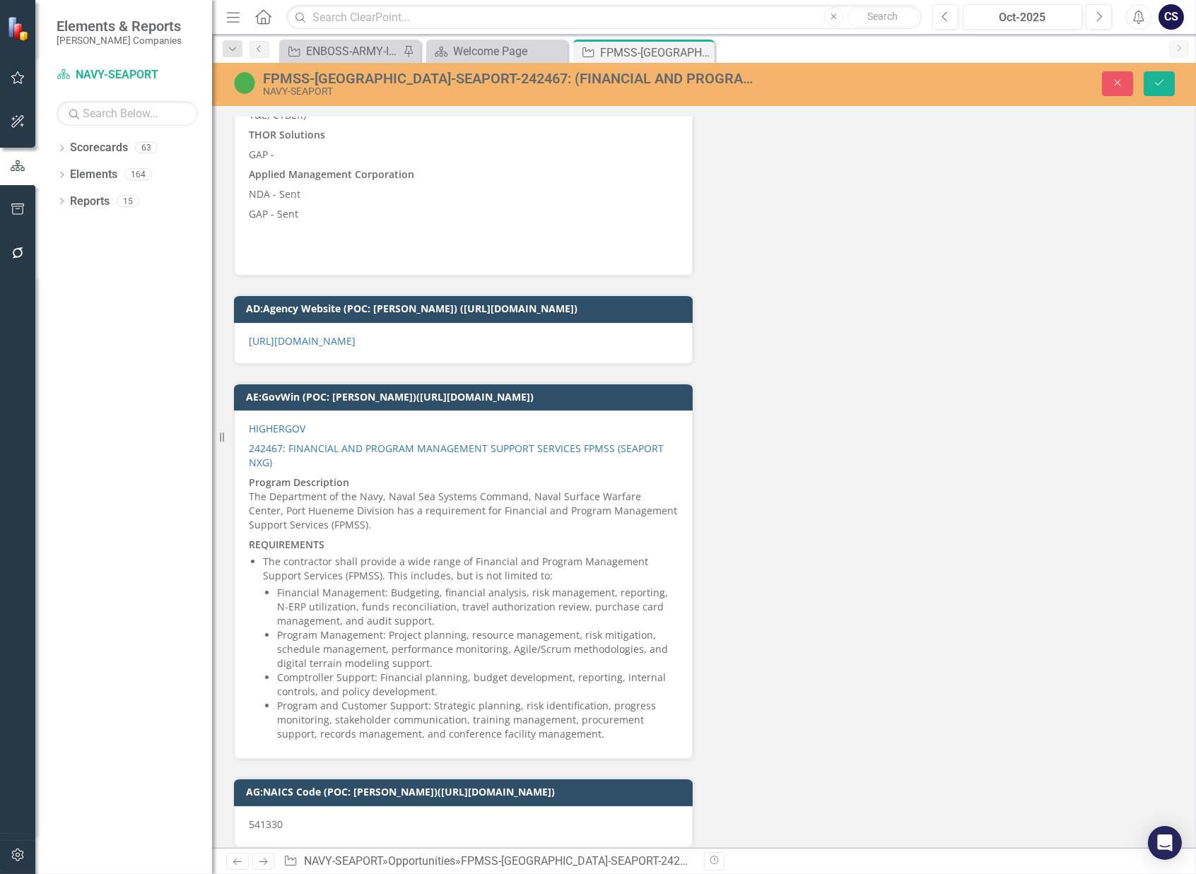
scroll to position [11498, 0]
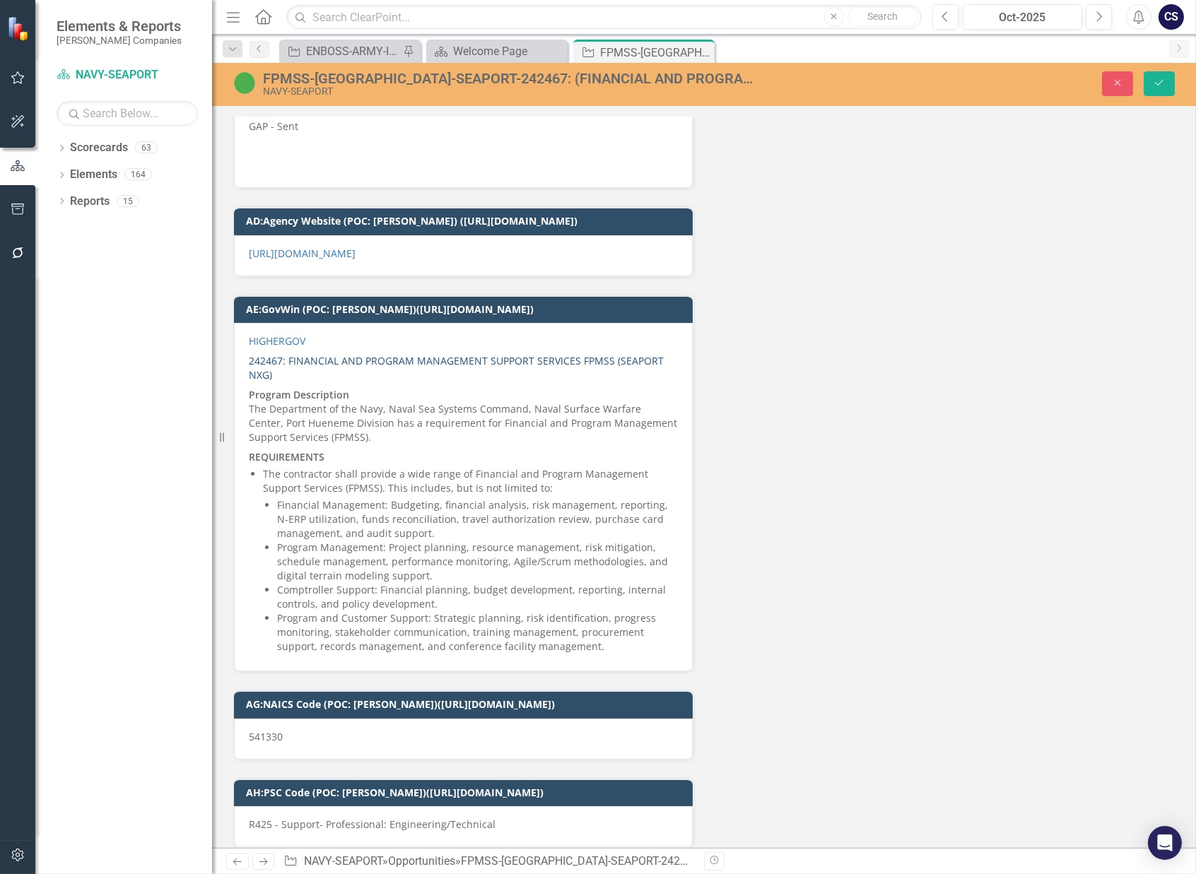
click at [363, 354] on link "242467: FINANCIAL AND PROGRAM MANAGEMENT SUPPORT SERVICES FPMSS (SEAPORT NXG)" at bounding box center [456, 368] width 415 height 28
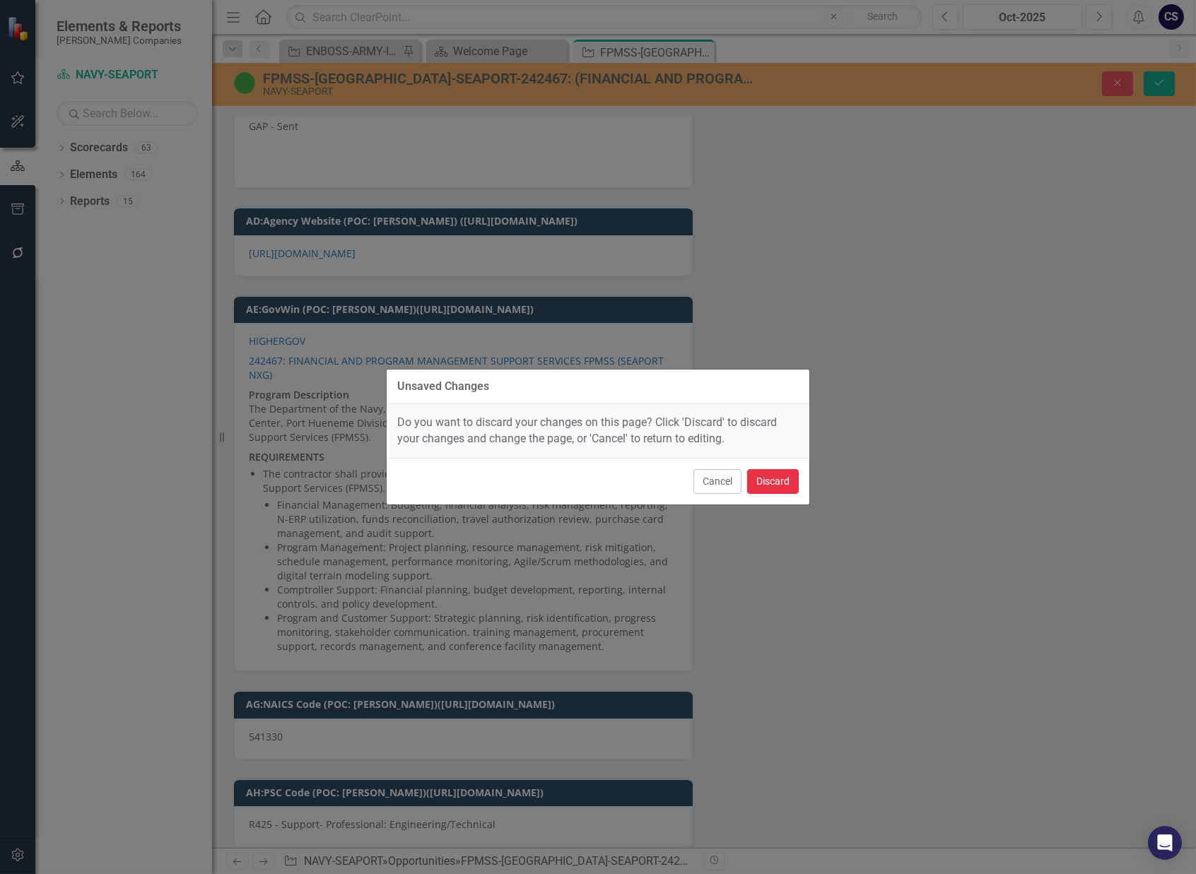
click at [782, 483] on button "Discard" at bounding box center [773, 481] width 52 height 25
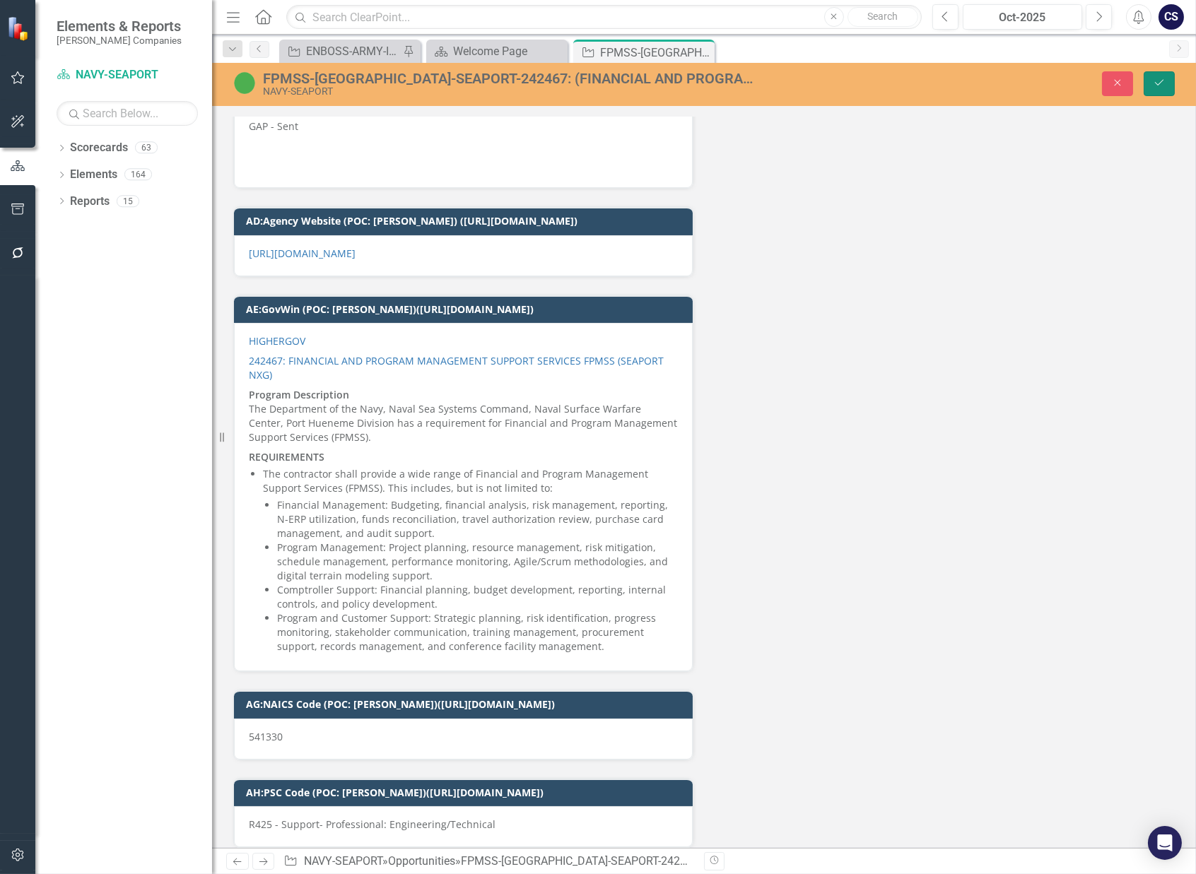
click at [1158, 76] on button "Save" at bounding box center [1158, 83] width 31 height 25
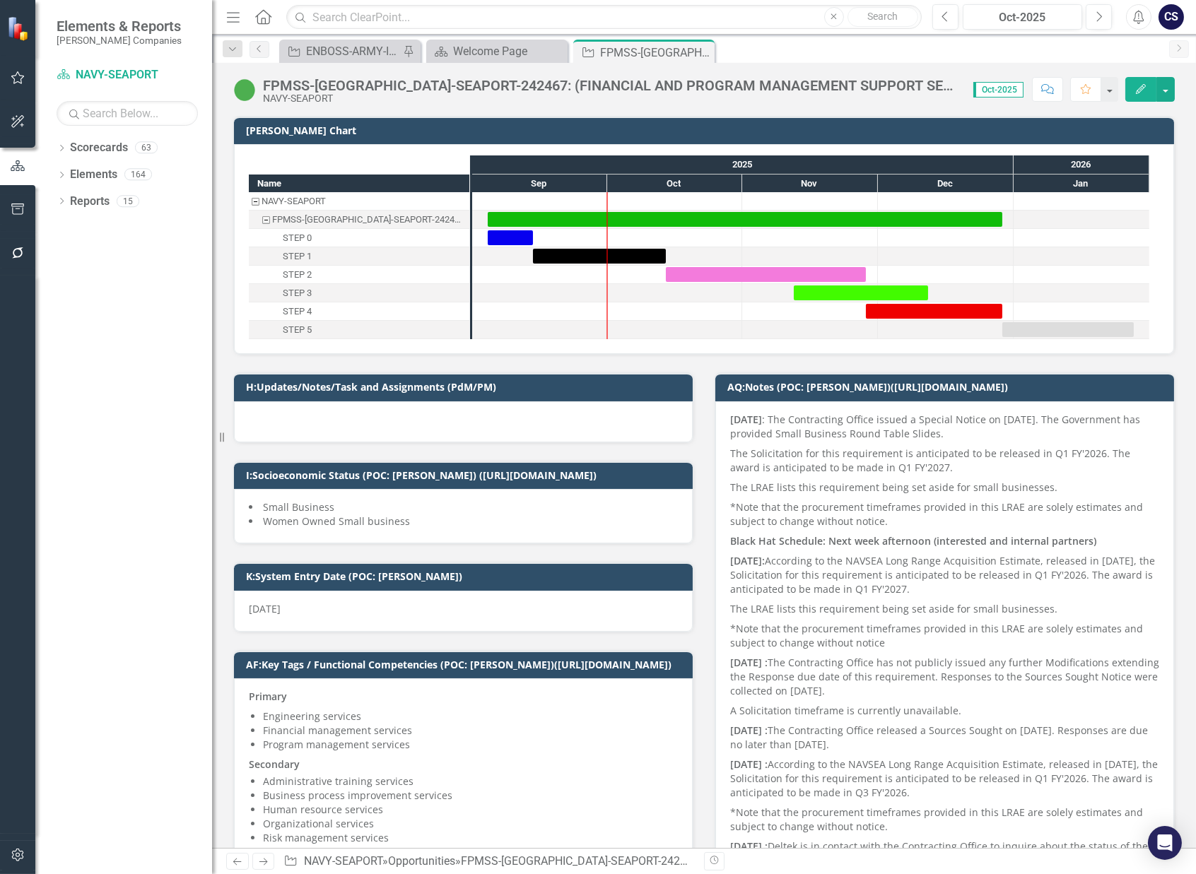
click at [730, 554] on strong "[DATE]:" at bounding box center [747, 560] width 35 height 13
click at [722, 558] on div "[DATE] : The Contracting Office issued a Special Notice on [DATE]. The Governme…" at bounding box center [944, 716] width 459 height 631
click at [722, 558] on div "10/02/2025 : The Contracting Office issued a Special Notice on October 2, 2025.…" at bounding box center [944, 716] width 459 height 631
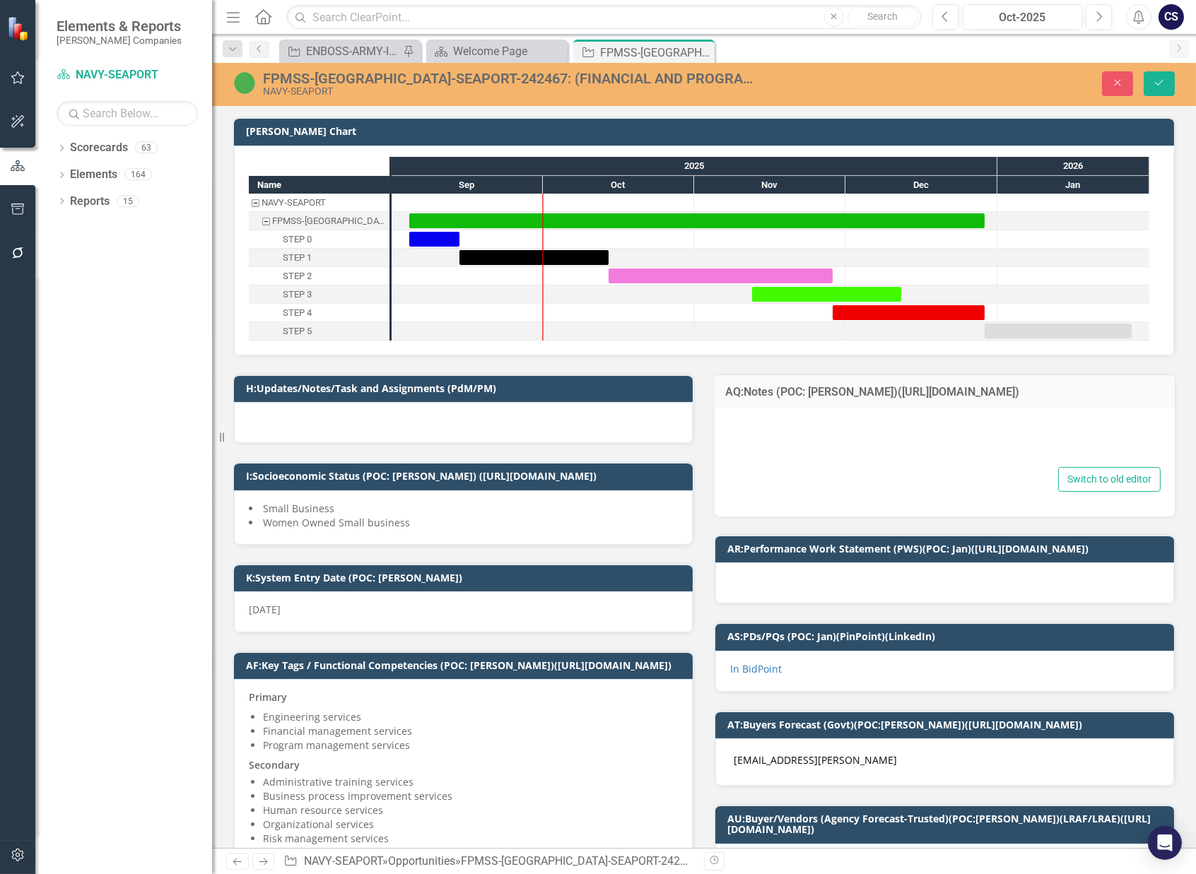
type textarea "<p><strong>10/02/2025</strong> :&nbsp;The Contracting Office issued a Special N…"
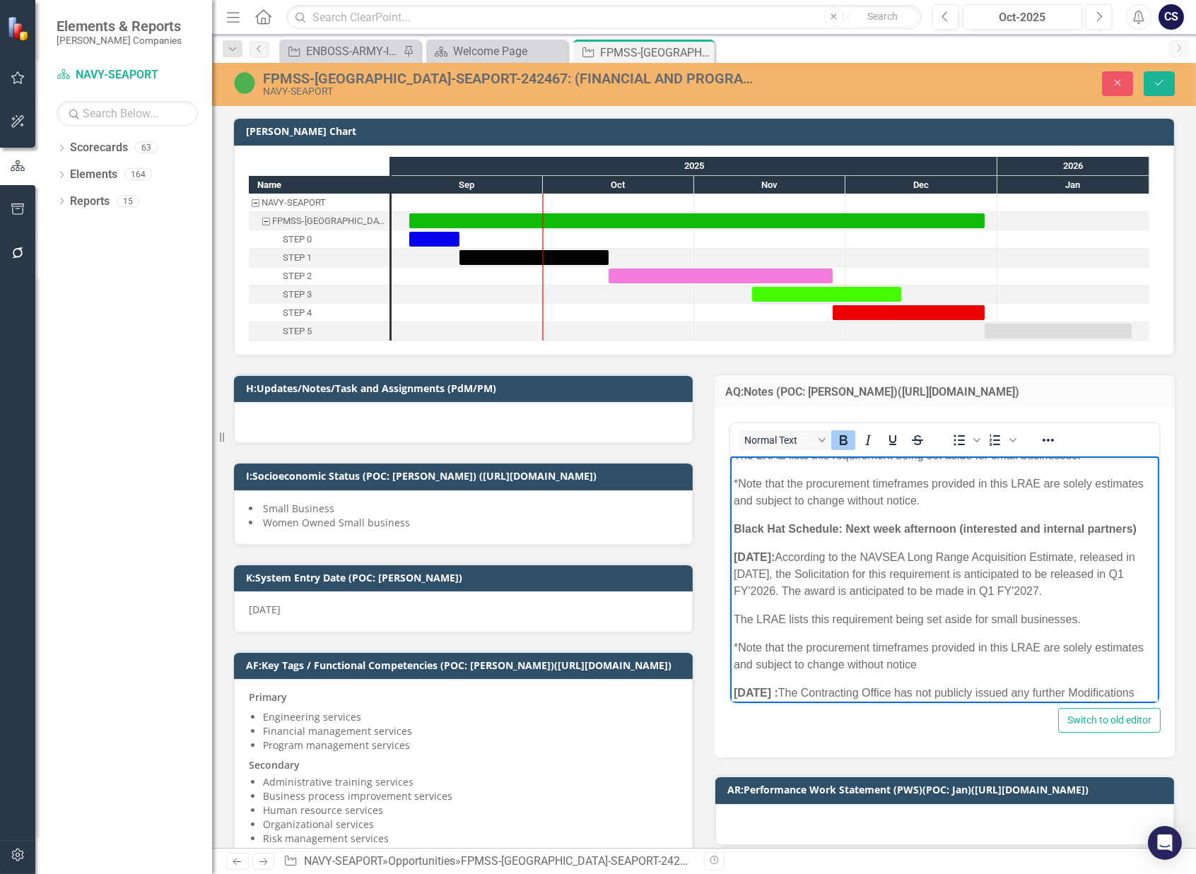
scroll to position [106, 0]
drag, startPoint x: 791, startPoint y: 553, endPoint x: 1061, endPoint y: 594, distance: 273.6
click at [1061, 594] on p "7/14/2025: According to the NAVSEA Long Range Acquisition Estimate, released in…" at bounding box center [944, 571] width 422 height 51
copy p "According to the NAVSEA Long Range Acquisition Estimate, released in June 2025,…"
click at [988, 733] on div "Normal Text To open the popup, press Shift+Enter To open the popup, press Shift…" at bounding box center [944, 583] width 460 height 350
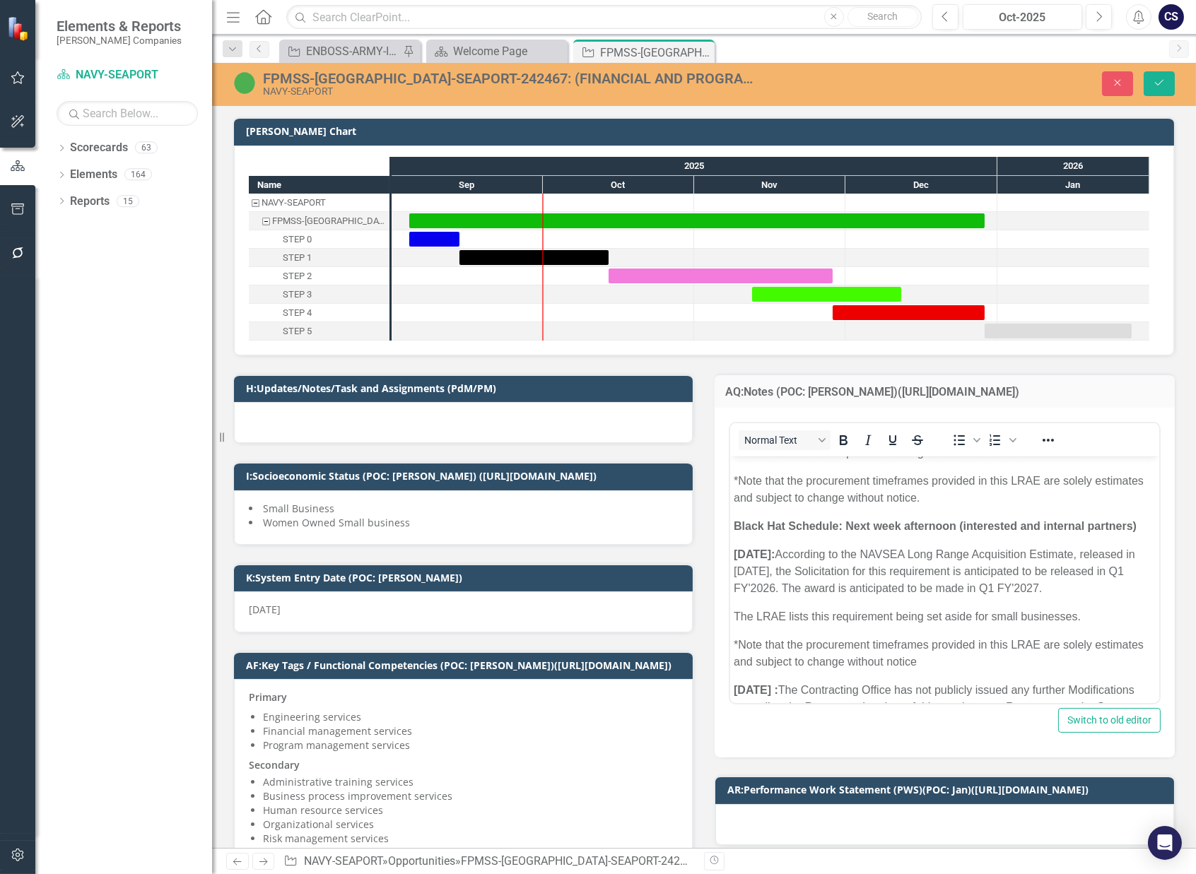
click at [526, 613] on div "4/25/25" at bounding box center [463, 611] width 459 height 41
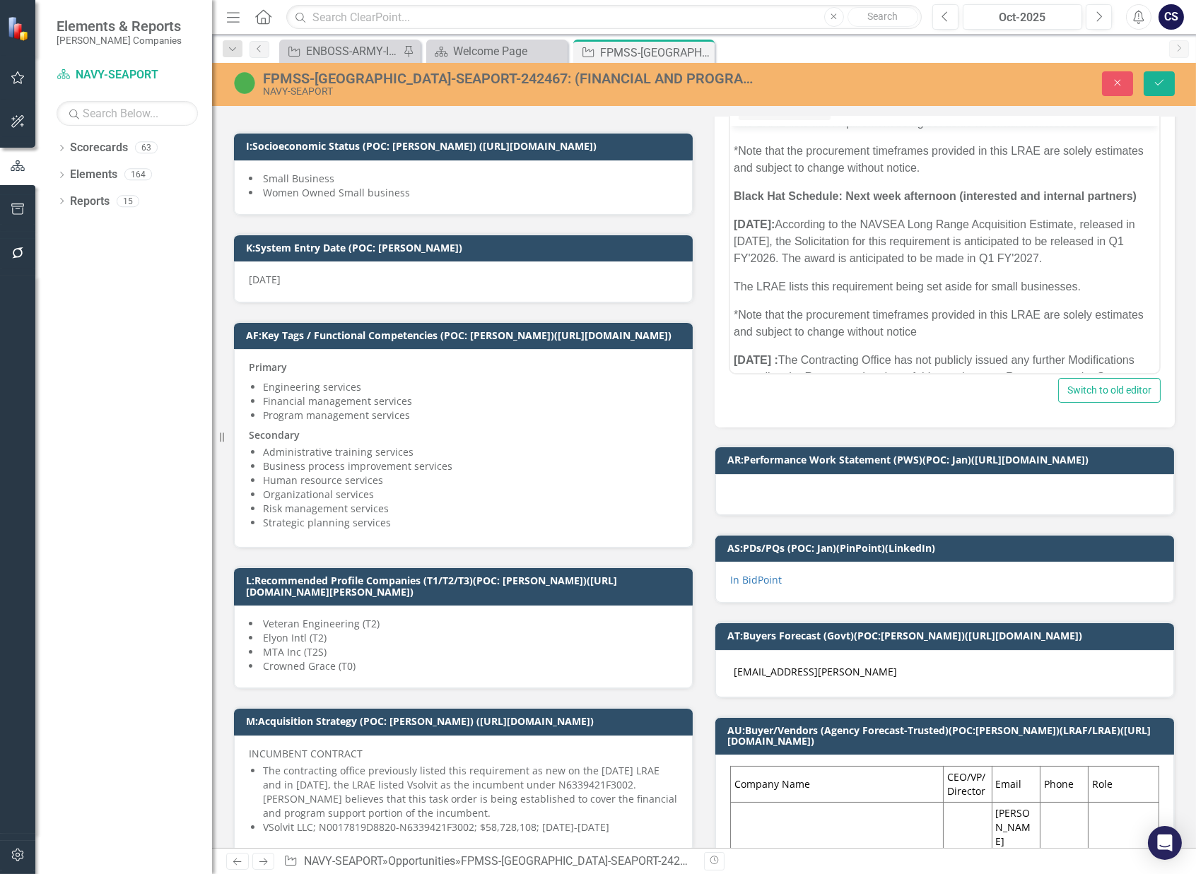
scroll to position [440, 0]
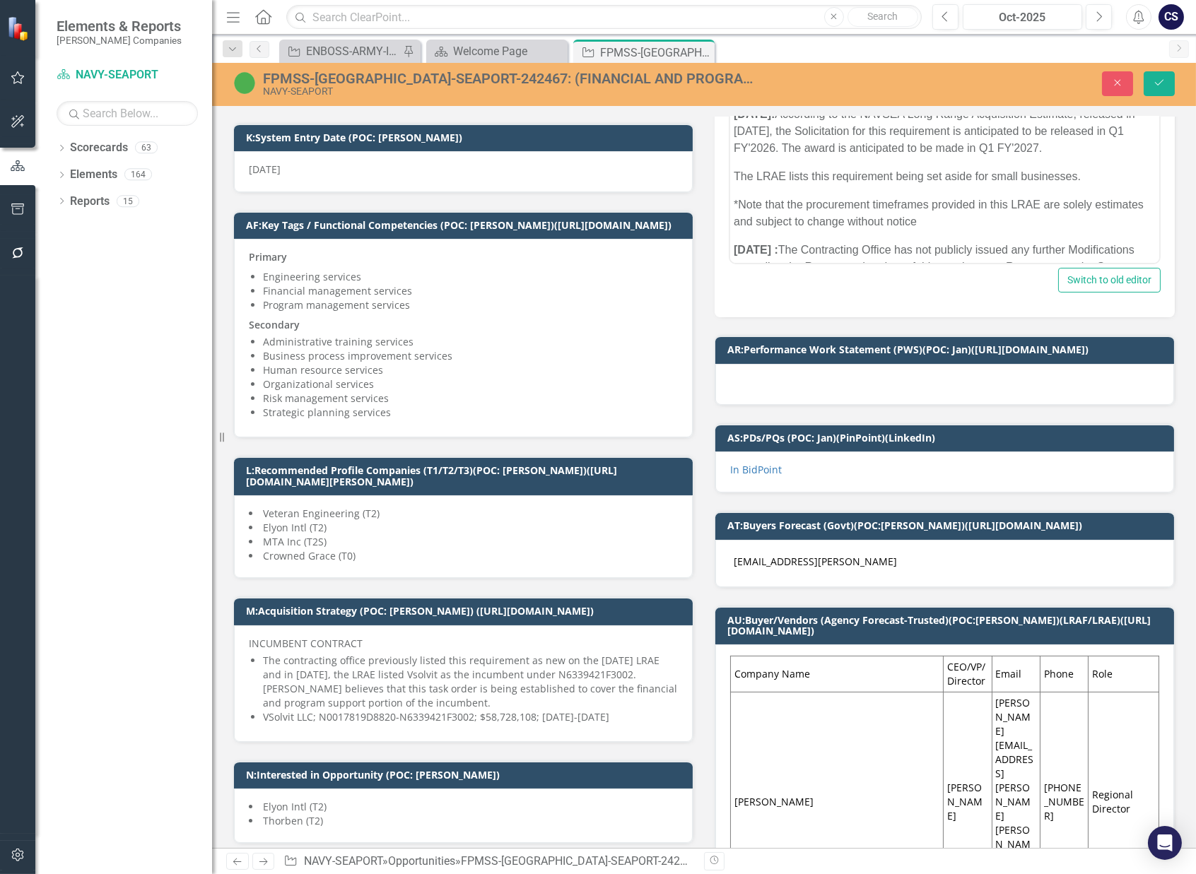
drag, startPoint x: 245, startPoint y: 259, endPoint x: 315, endPoint y: 294, distance: 78.1
click at [315, 294] on div "Primary Engineering services Financial management services Program management s…" at bounding box center [463, 338] width 459 height 199
click at [249, 285] on span "Primary Engineering services Financial management services Program management s…" at bounding box center [463, 336] width 429 height 172
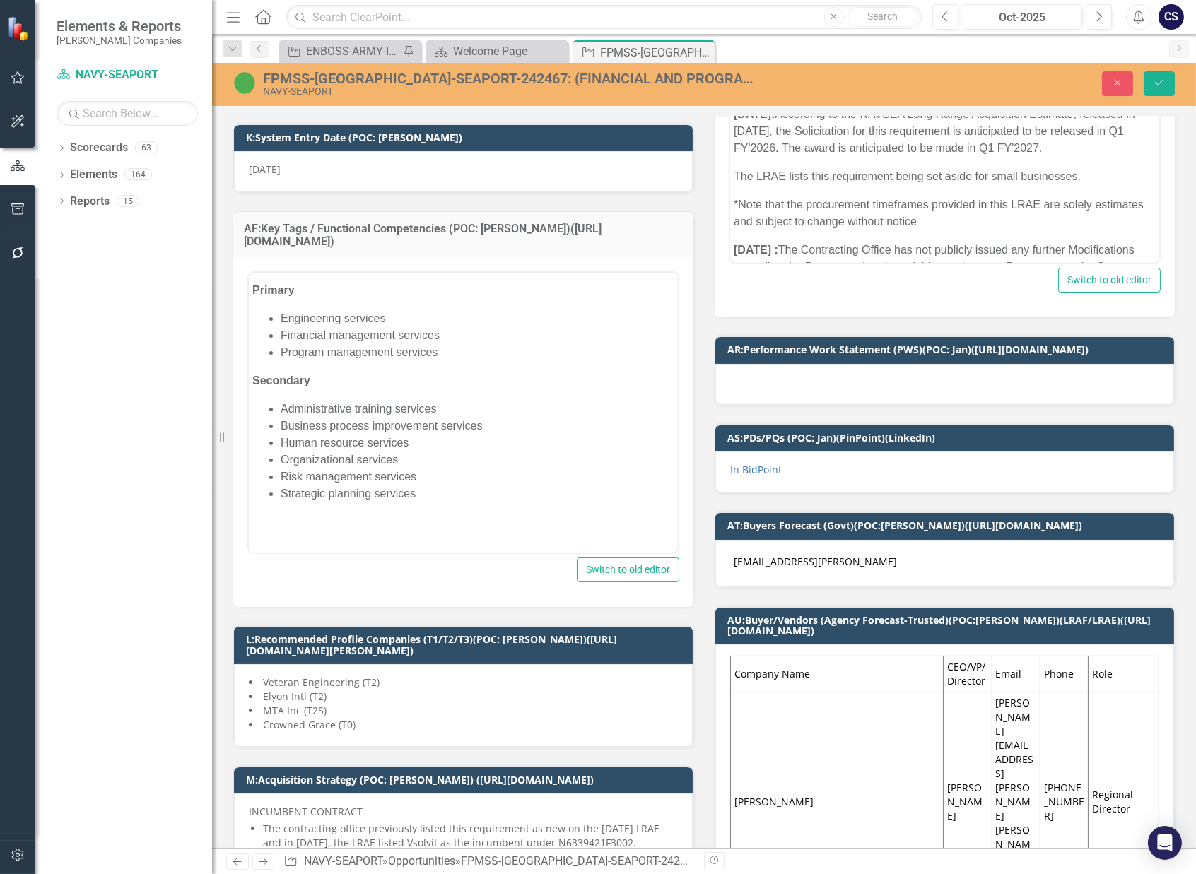
scroll to position [0, 0]
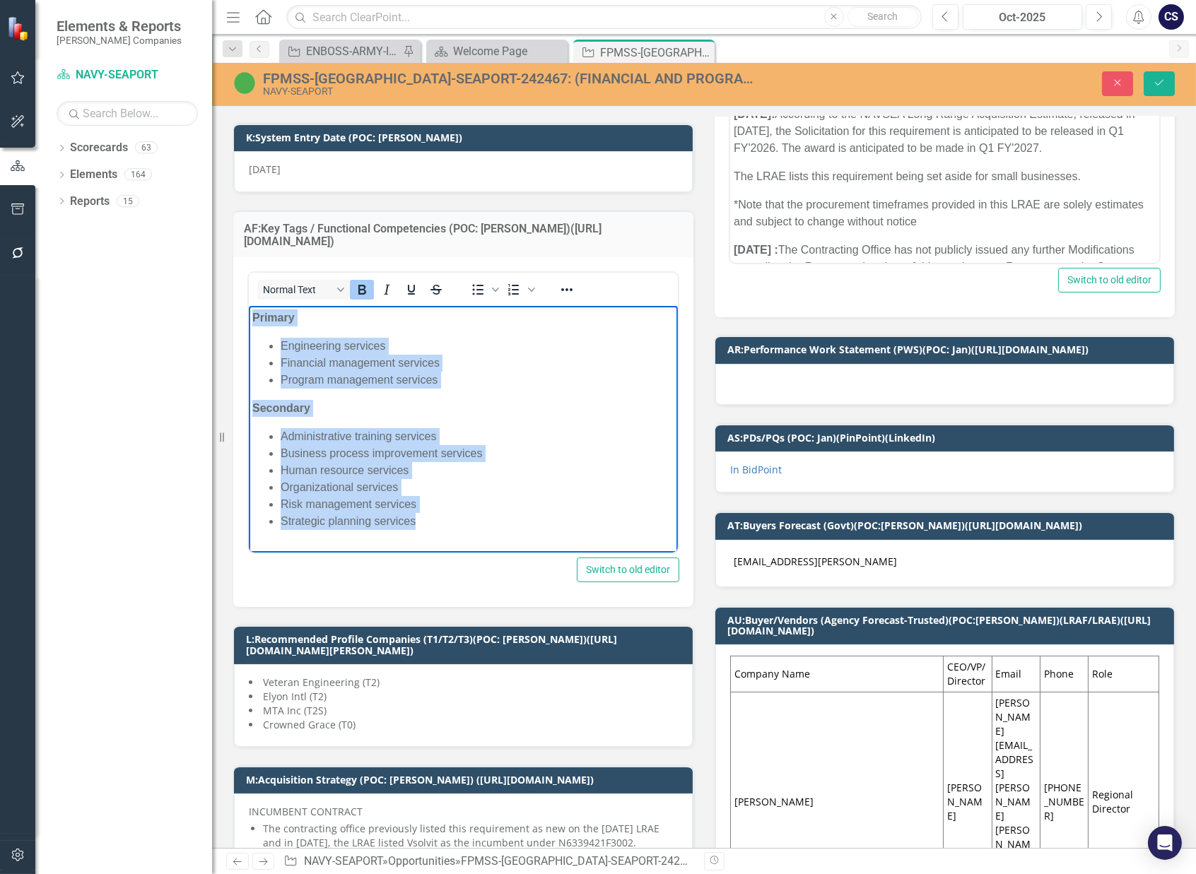
drag, startPoint x: 251, startPoint y: 314, endPoint x: 424, endPoint y: 535, distance: 280.3
click at [424, 535] on body "Primary Engineering services Financial management services Program management s…" at bounding box center [462, 425] width 429 height 239
copy body "Primary Engineering services Financial management services Program management s…"
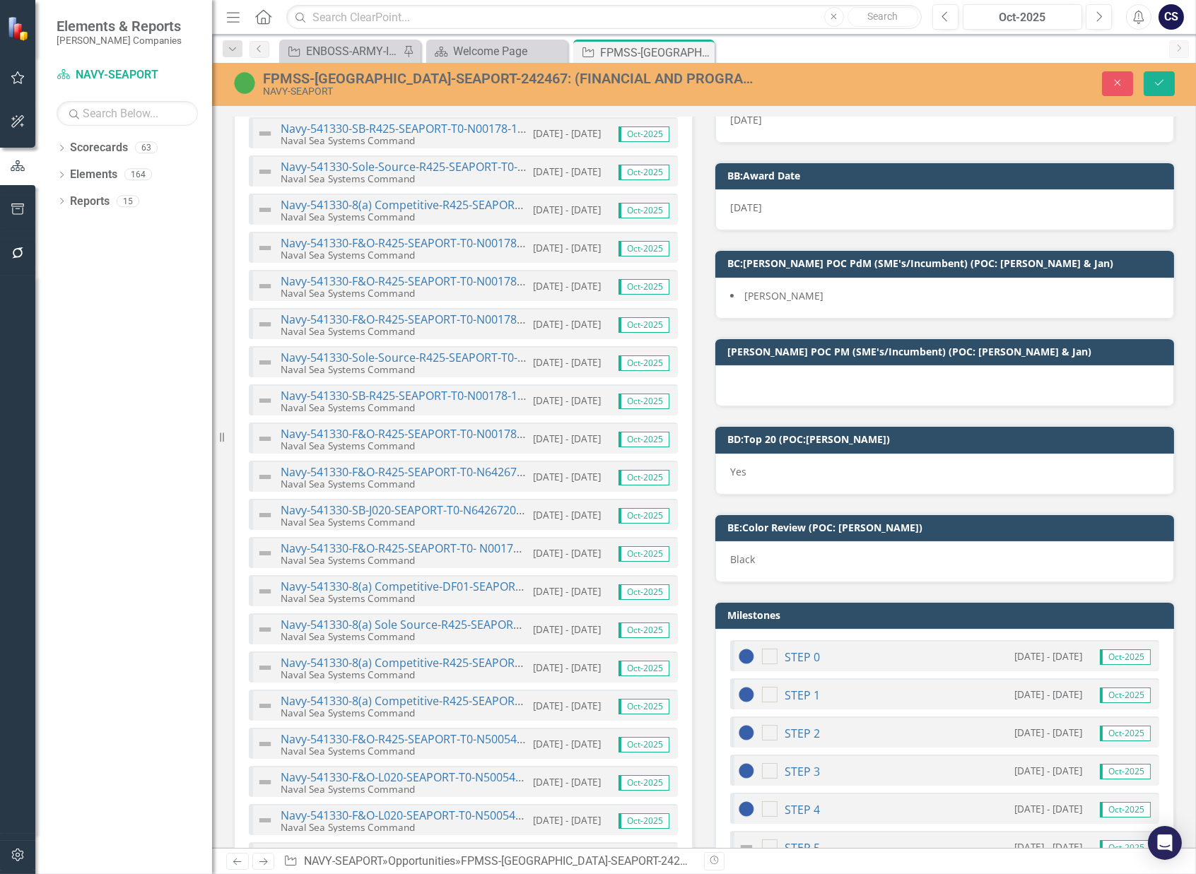
scroll to position [4830, 0]
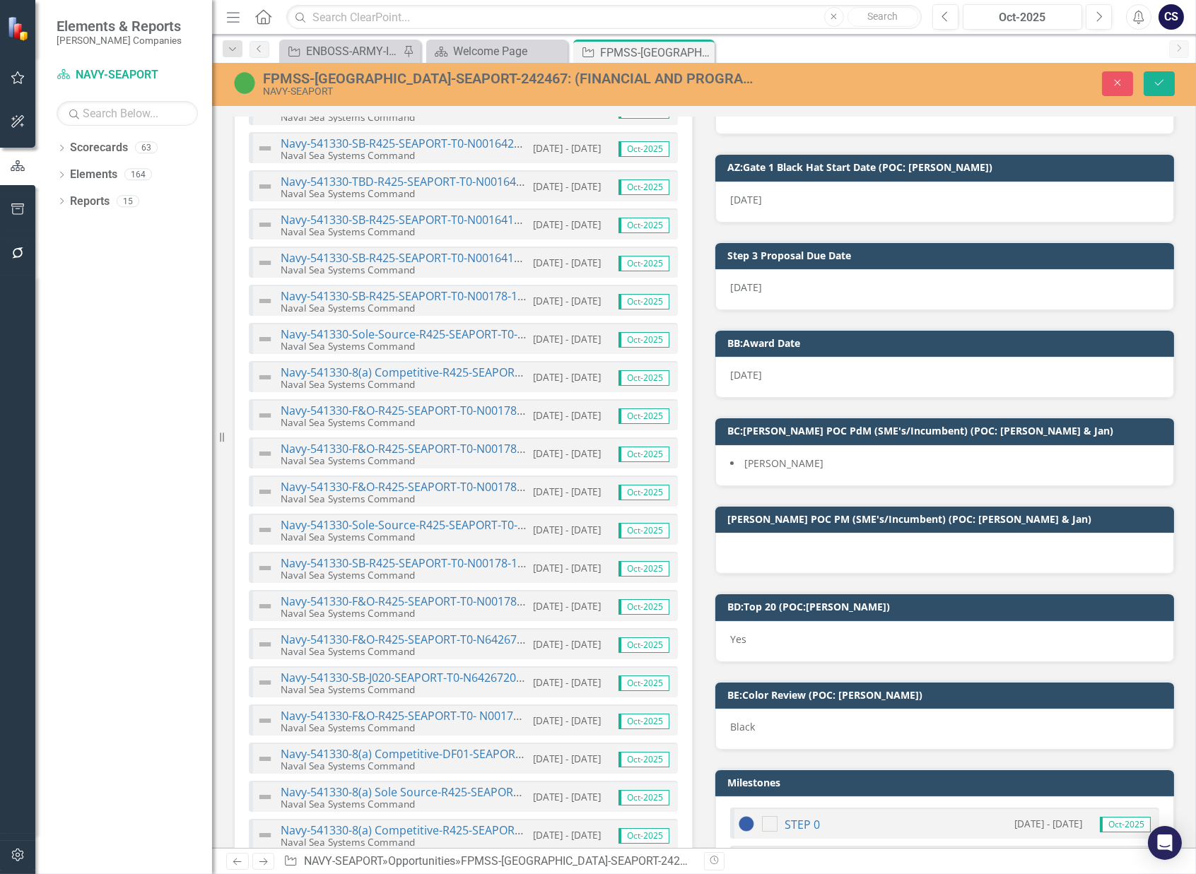
drag, startPoint x: 931, startPoint y: 524, endPoint x: 782, endPoint y: 519, distance: 148.5
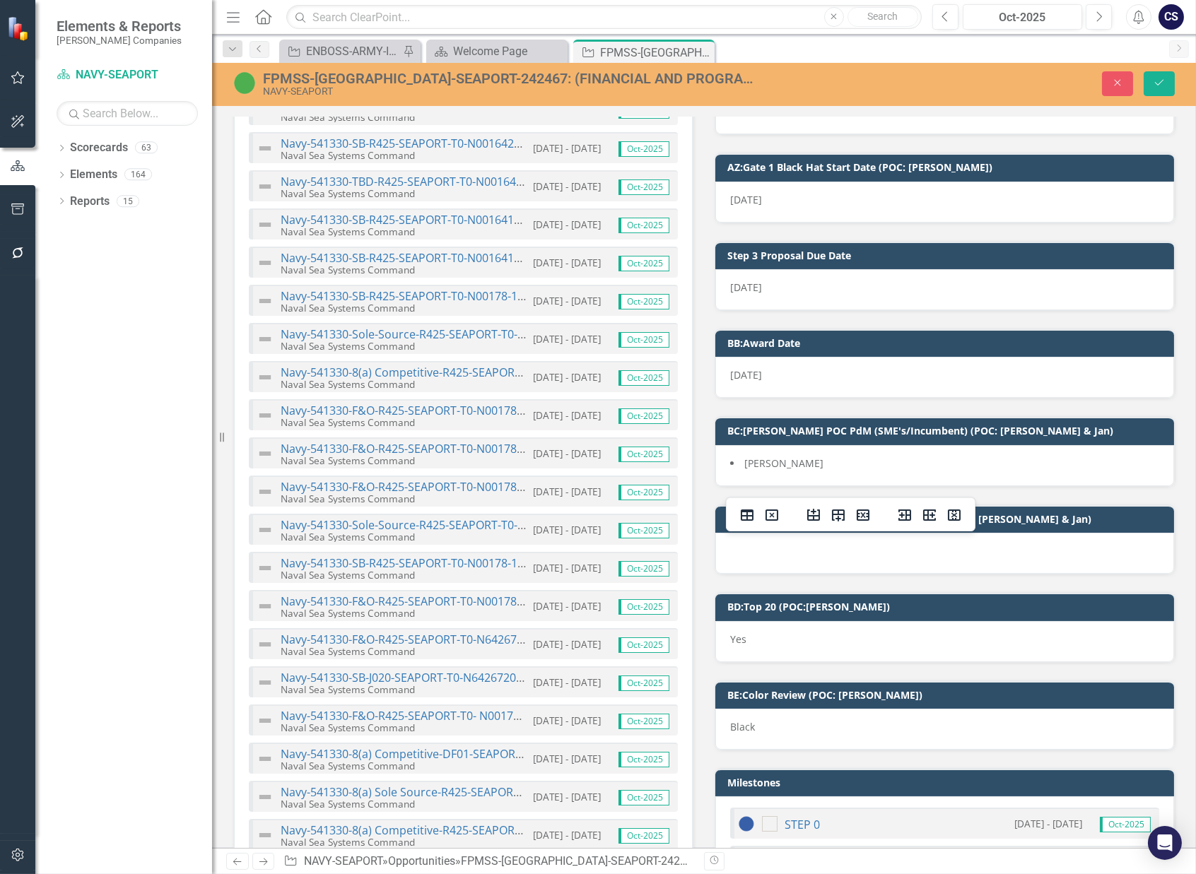
drag, startPoint x: 760, startPoint y: 1522, endPoint x: 908, endPoint y: 1528, distance: 148.5
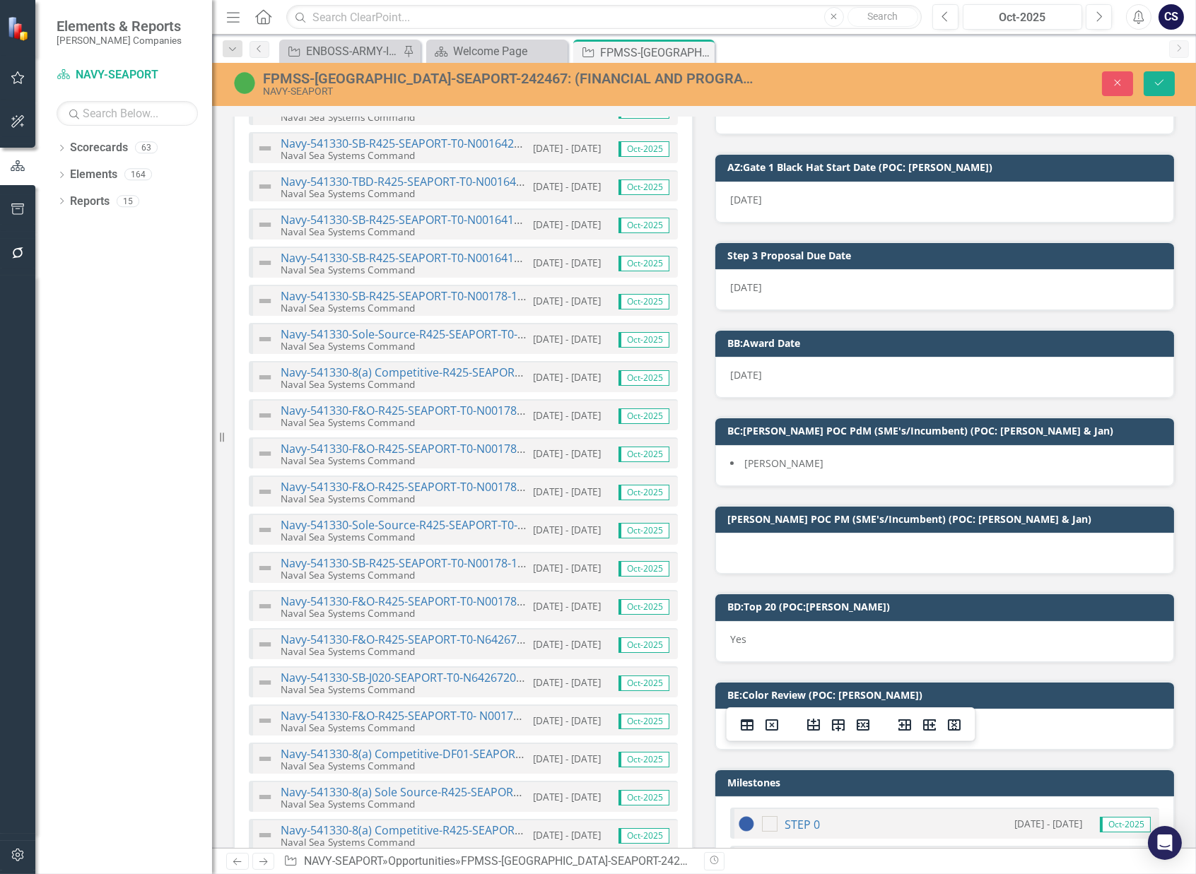
drag, startPoint x: 866, startPoint y: 1478, endPoint x: 786, endPoint y: 1478, distance: 80.6
drag, startPoint x: 786, startPoint y: 1478, endPoint x: 866, endPoint y: 1487, distance: 80.5
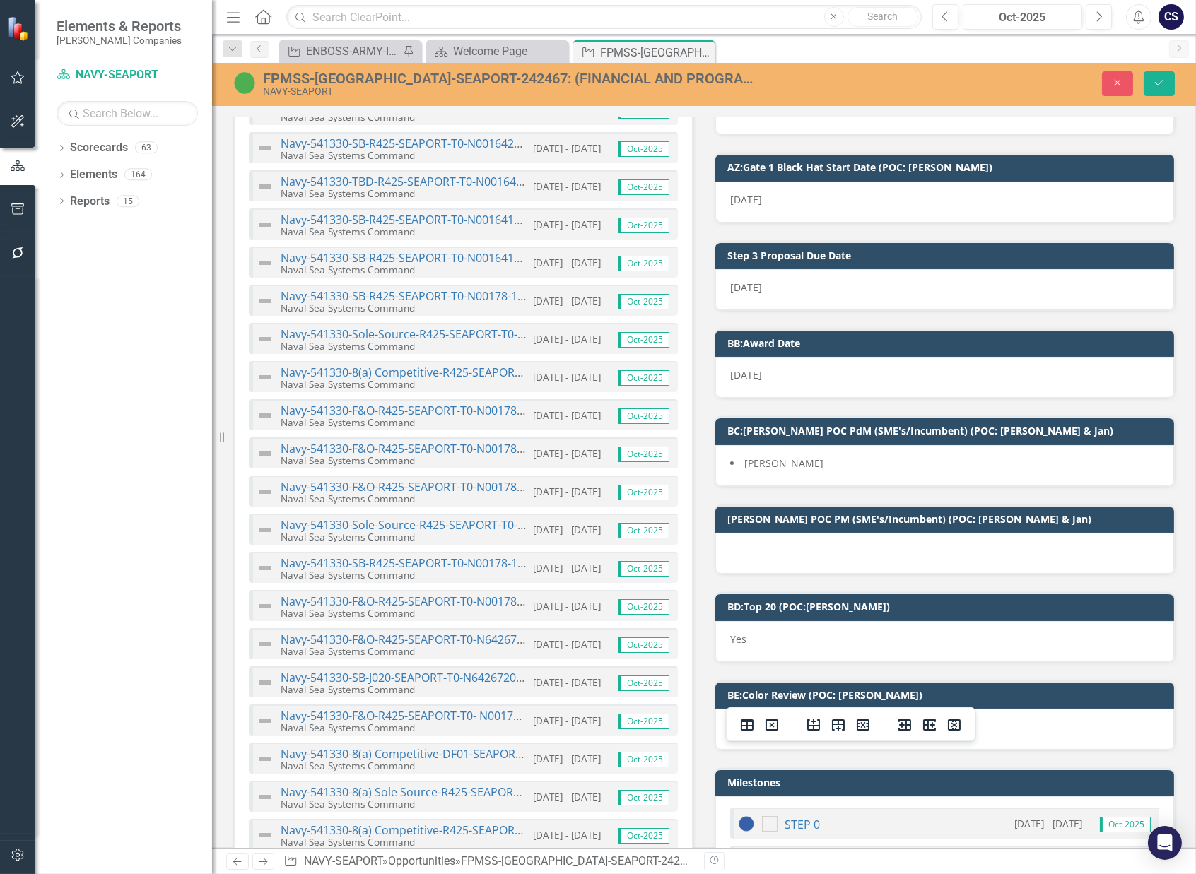
drag, startPoint x: 866, startPoint y: 1473, endPoint x: 798, endPoint y: 1474, distance: 67.8
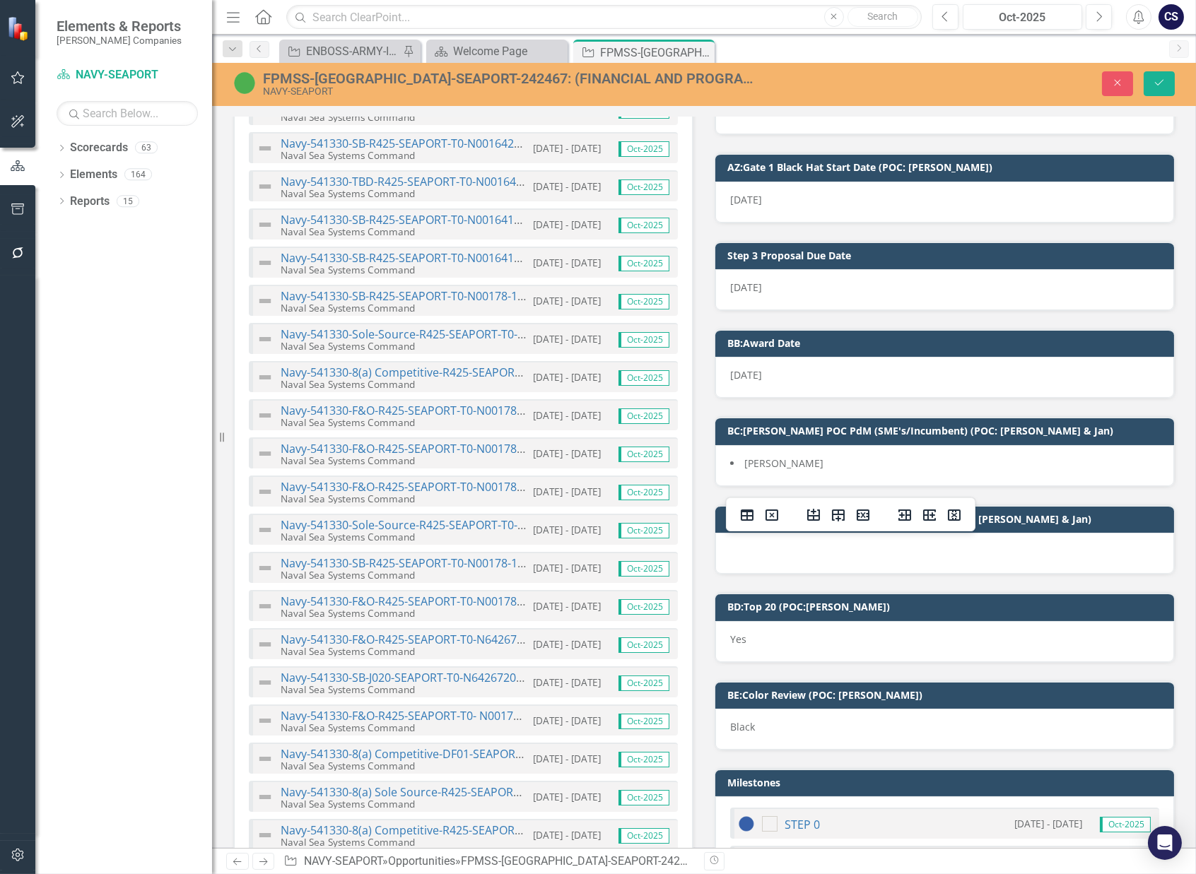
drag, startPoint x: 845, startPoint y: 1506, endPoint x: 764, endPoint y: 1504, distance: 81.3
copy li "757-938-4530"
drag, startPoint x: 840, startPoint y: 1589, endPoint x: 792, endPoint y: 1589, distance: 48.1
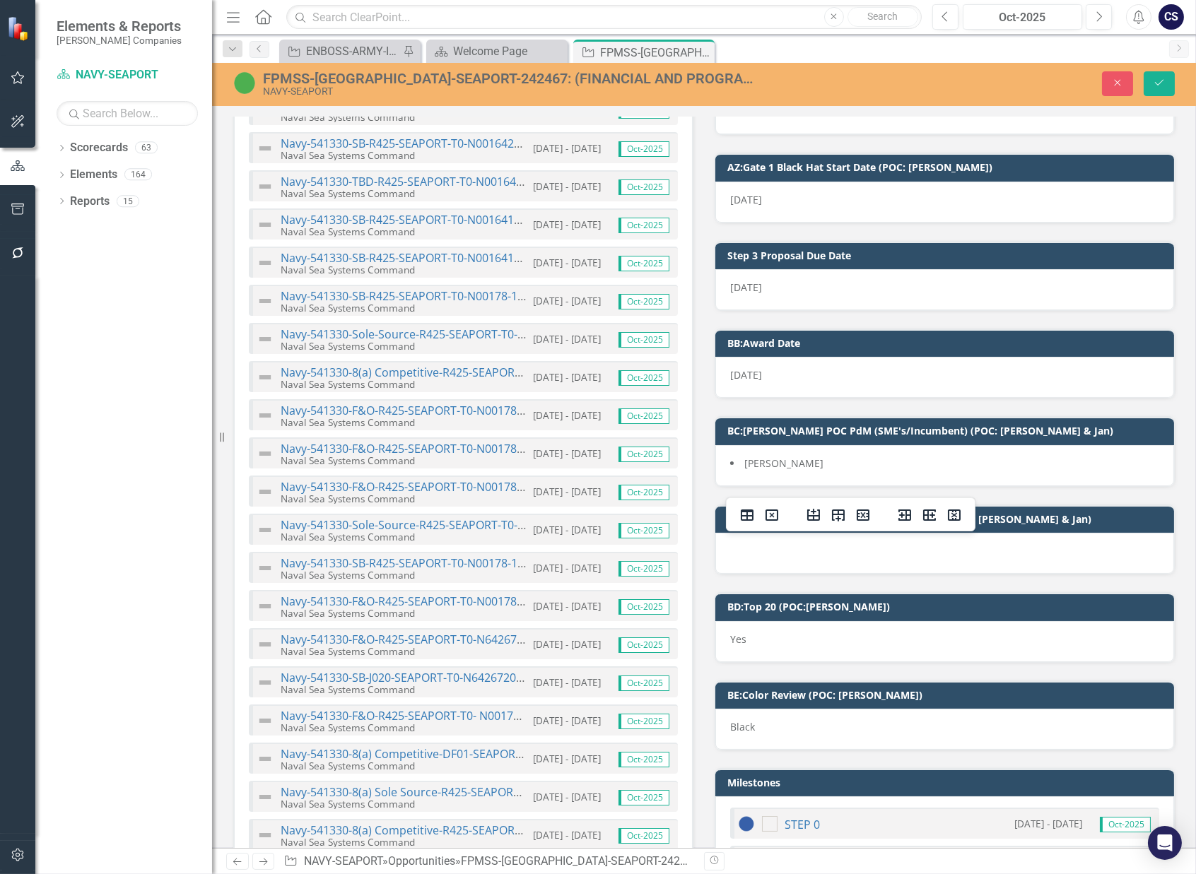
drag, startPoint x: 851, startPoint y: 1587, endPoint x: 760, endPoint y: 1585, distance: 91.2
copy link "Pamela Kibler﻿"
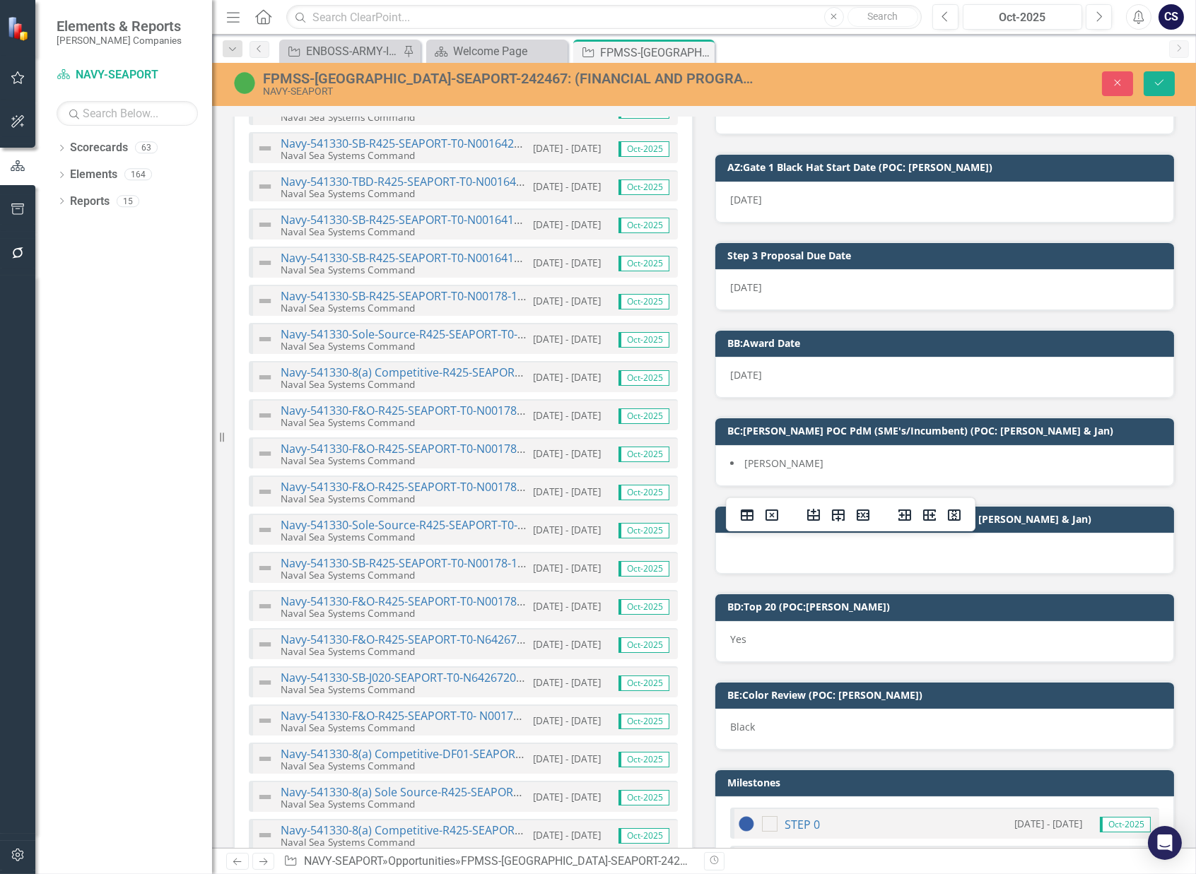
drag, startPoint x: 950, startPoint y: 1634, endPoint x: 808, endPoint y: 1639, distance: 142.1
drag, startPoint x: 841, startPoint y: 1622, endPoint x: 761, endPoint y: 1615, distance: 80.2
copy li "540-352-6422"
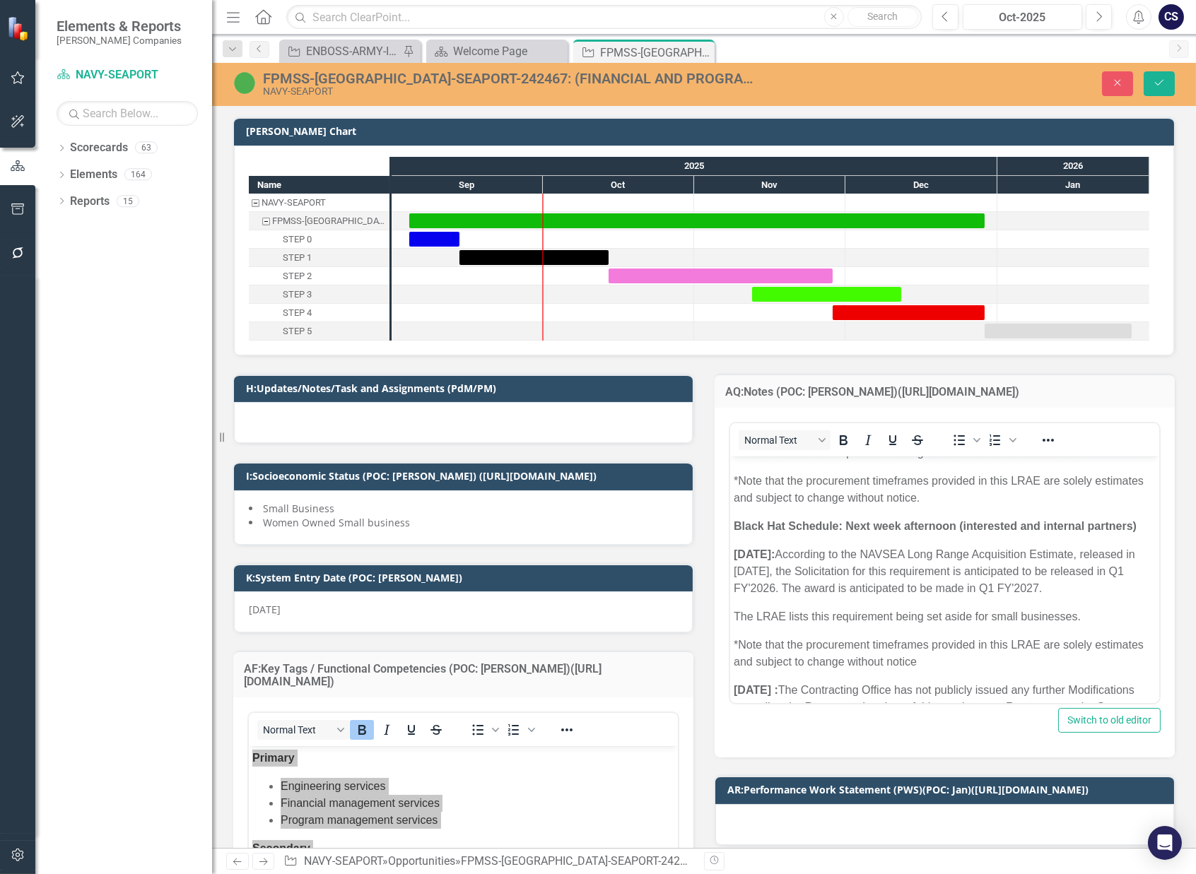
click at [399, 73] on div "FPMSS-[GEOGRAPHIC_DATA]-SEAPORT-242467: (FINANCIAL AND PROGRAM MANAGEMENT SUPPO…" at bounding box center [510, 79] width 495 height 16
click at [264, 76] on div "FPMSS-[GEOGRAPHIC_DATA]-SEAPORT-242467: (FINANCIAL AND PROGRAM MANAGEMENT SUPPO…" at bounding box center [510, 79] width 495 height 16
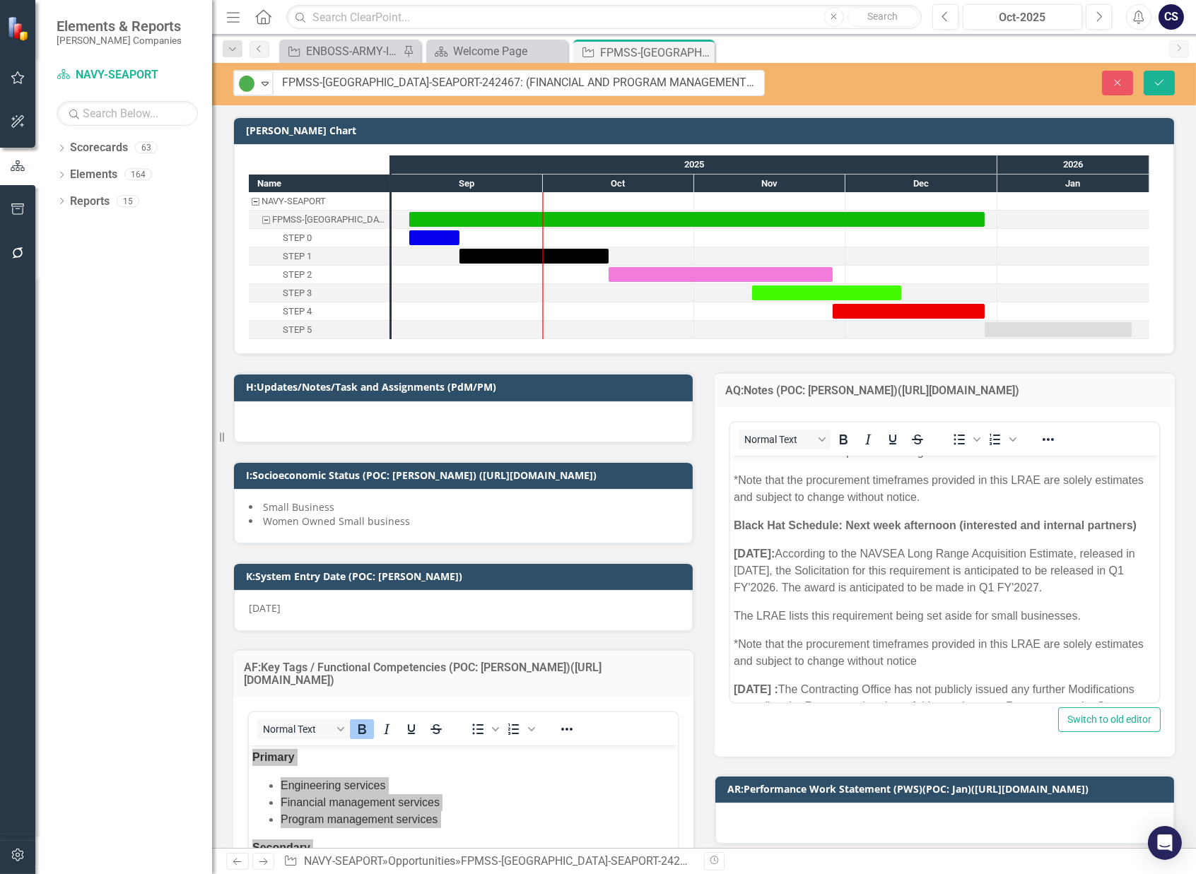
drag, startPoint x: 276, startPoint y: 78, endPoint x: 738, endPoint y: 104, distance: 462.2
click at [801, 98] on div "Active Expand FPMSS-NSWC-SEAPORT-242467: (FINANCIAL AND PROGRAM MANAGEMENT SUPP…" at bounding box center [704, 84] width 984 height 42
click at [1156, 78] on icon "Save" at bounding box center [1159, 83] width 13 height 10
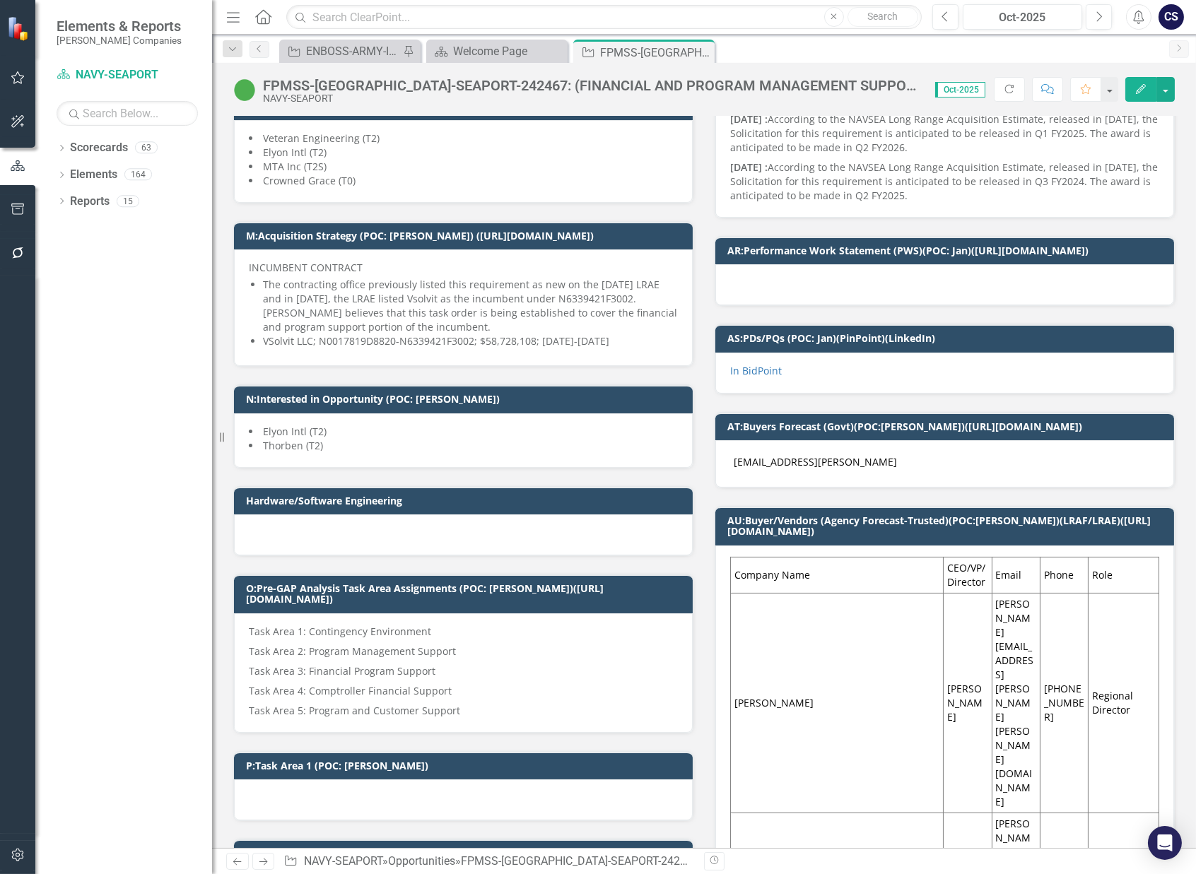
scroll to position [748, 0]
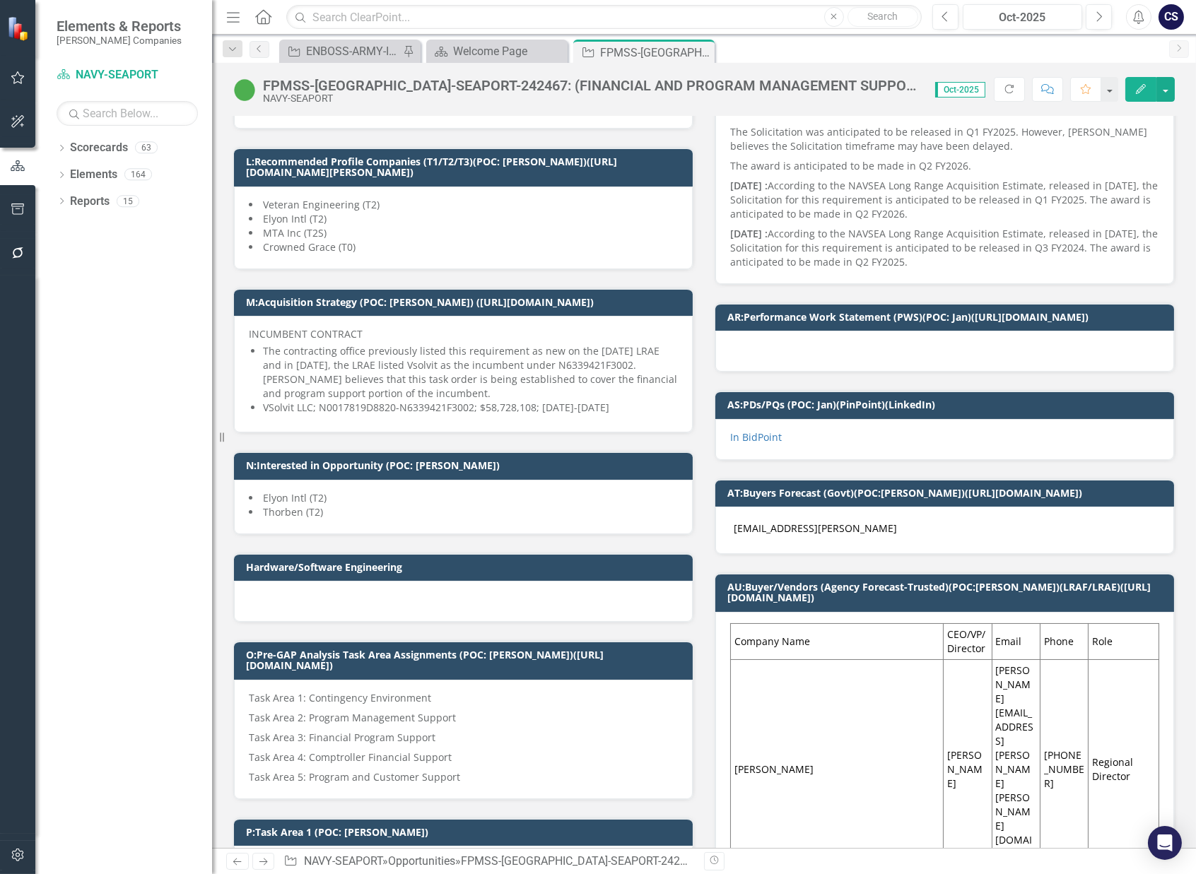
click at [348, 517] on li "Thorben (T2)" at bounding box center [463, 512] width 429 height 14
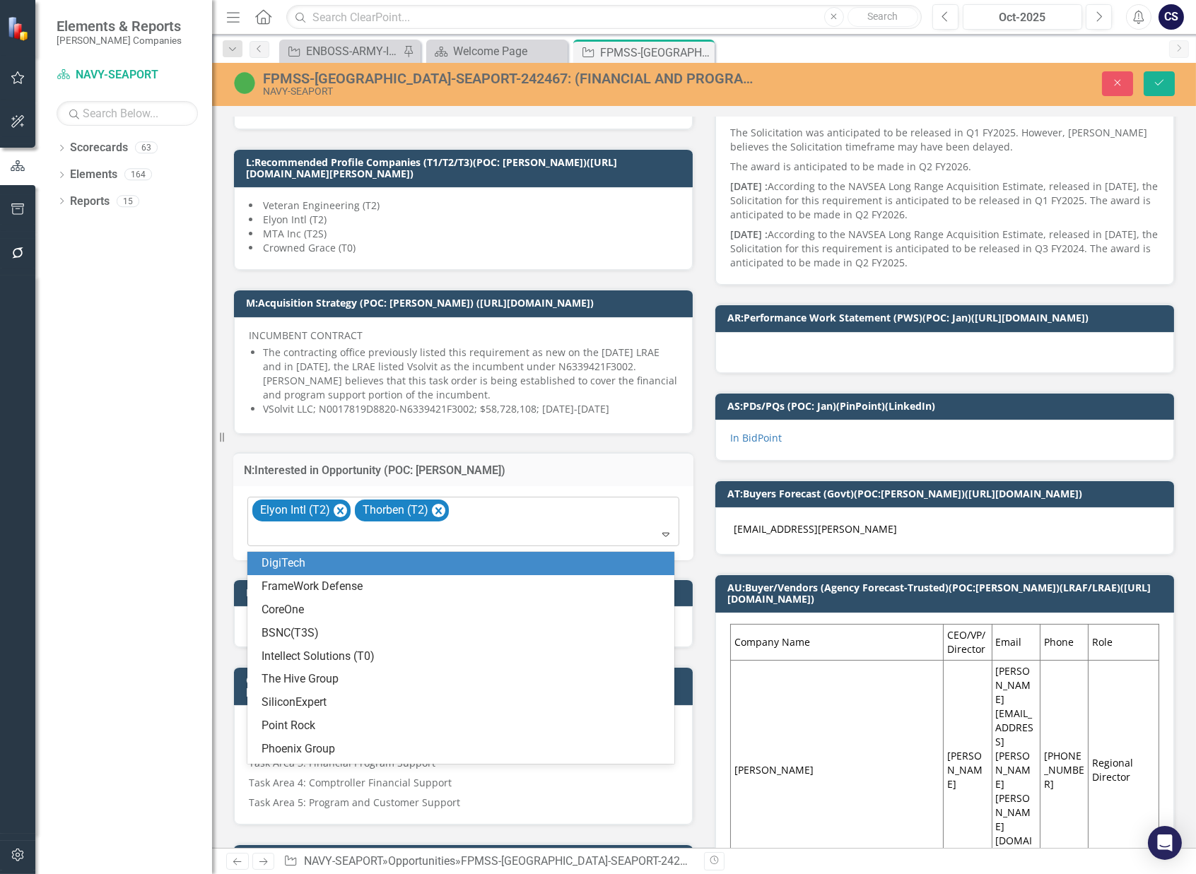
click at [661, 538] on icon "Expand" at bounding box center [666, 534] width 14 height 11
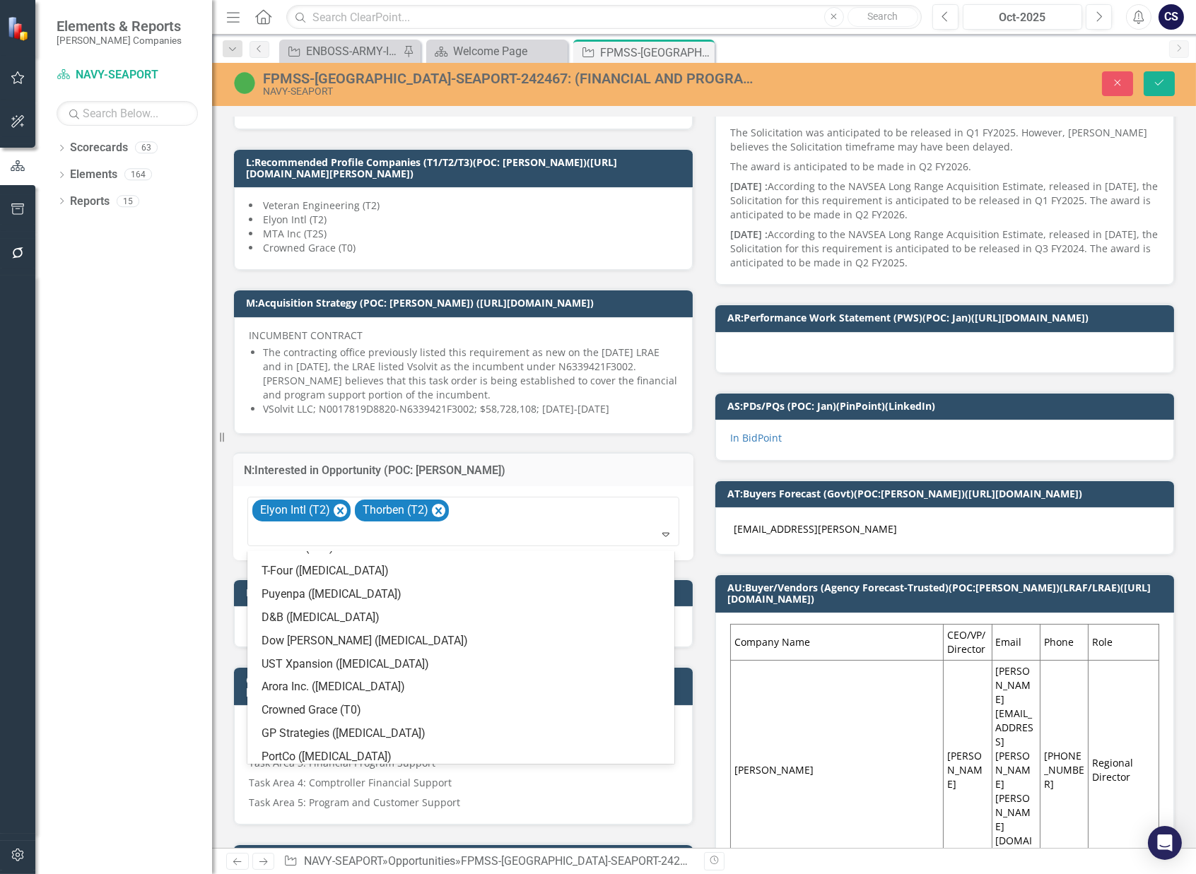
scroll to position [1017, 0]
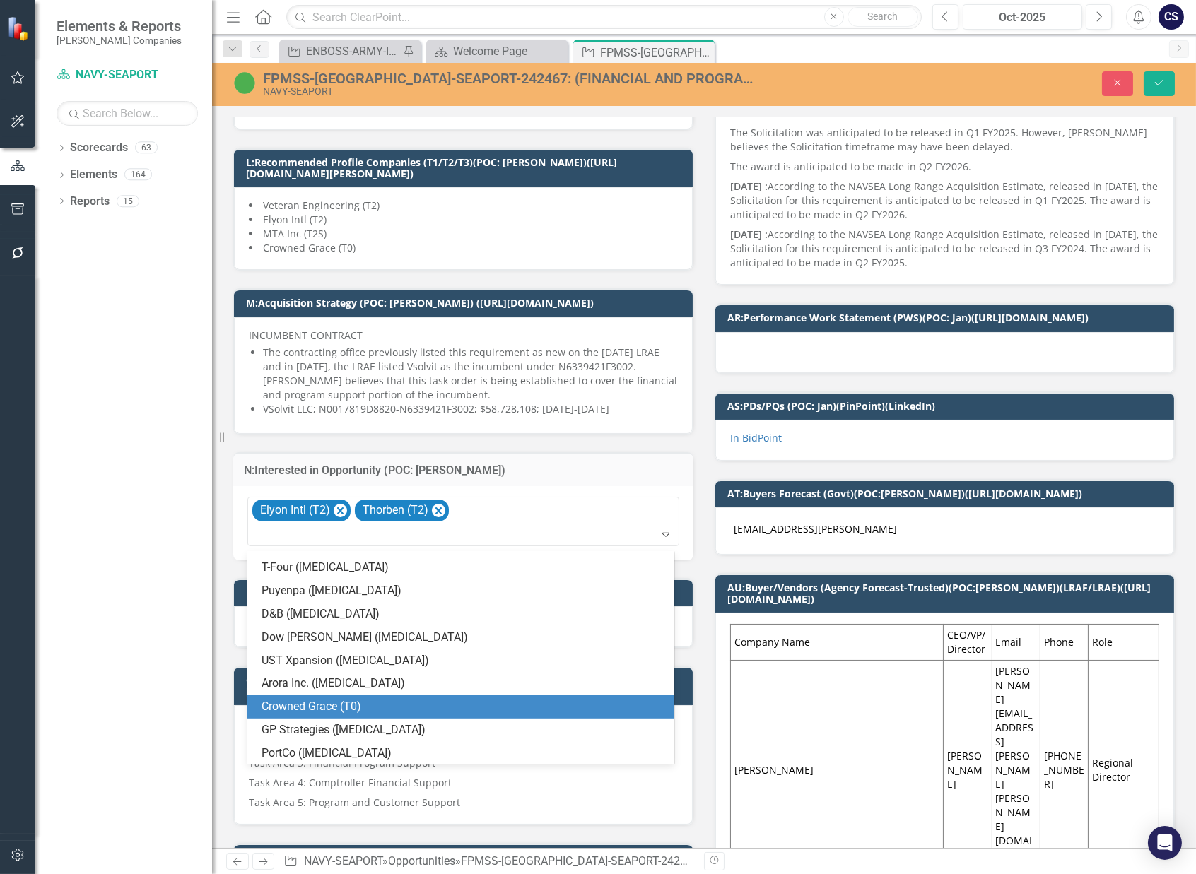
click at [439, 704] on div "Crowned Grace (T0)" at bounding box center [463, 707] width 404 height 16
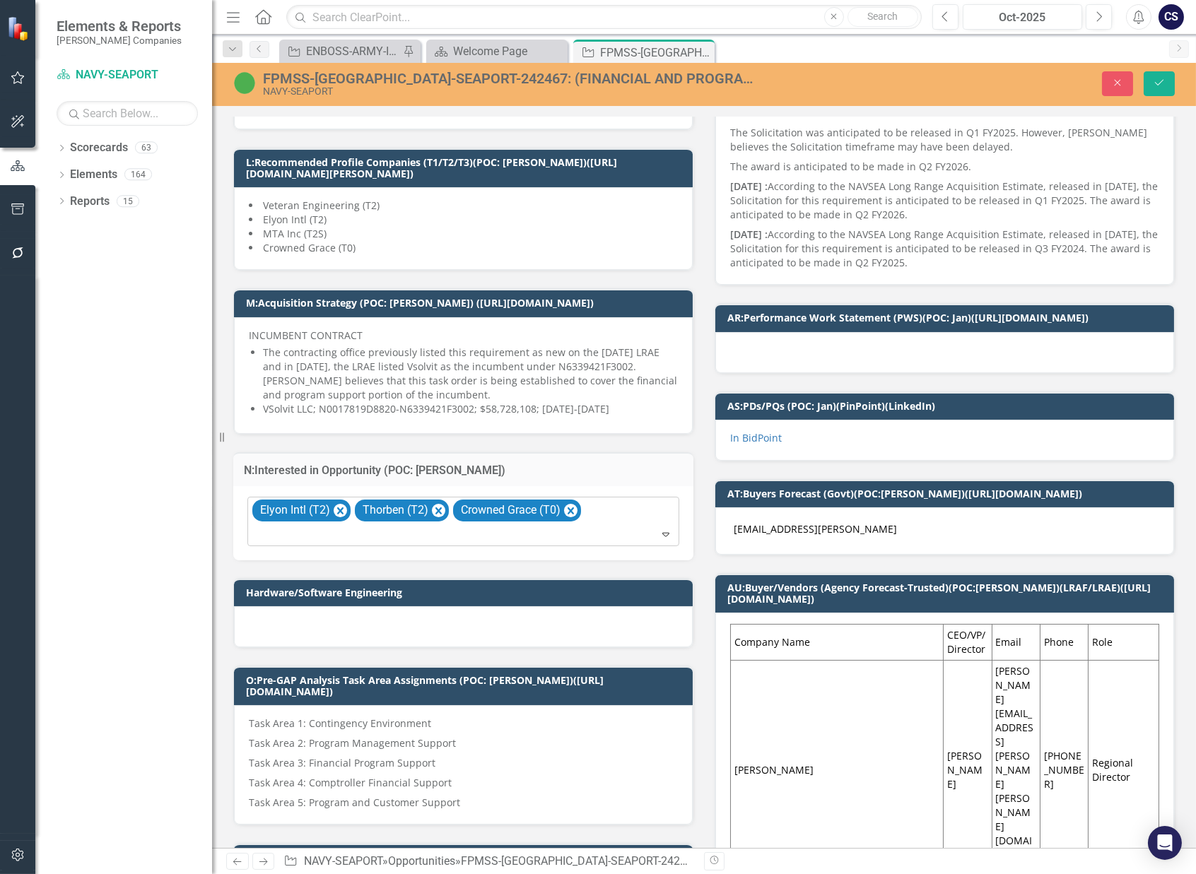
click at [662, 537] on icon at bounding box center [665, 535] width 7 height 4
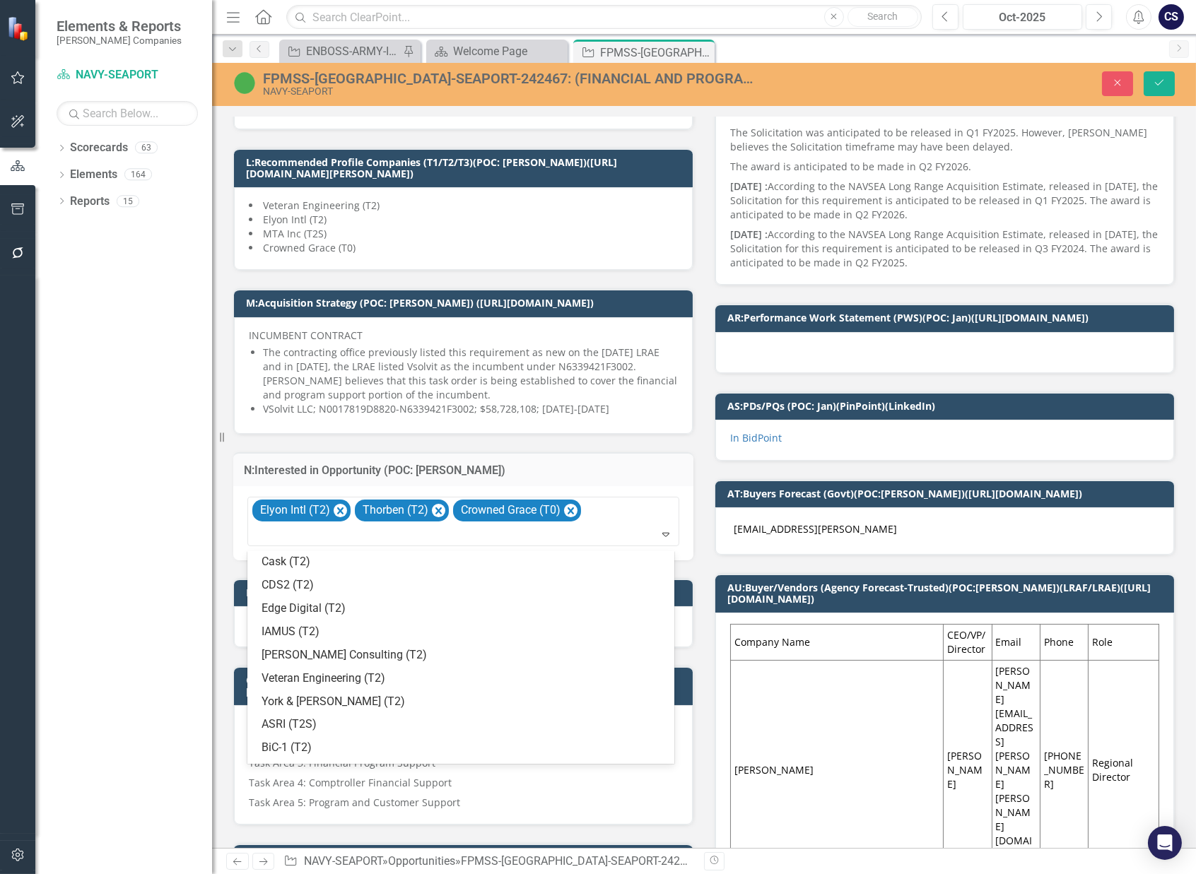
scroll to position [687, 0]
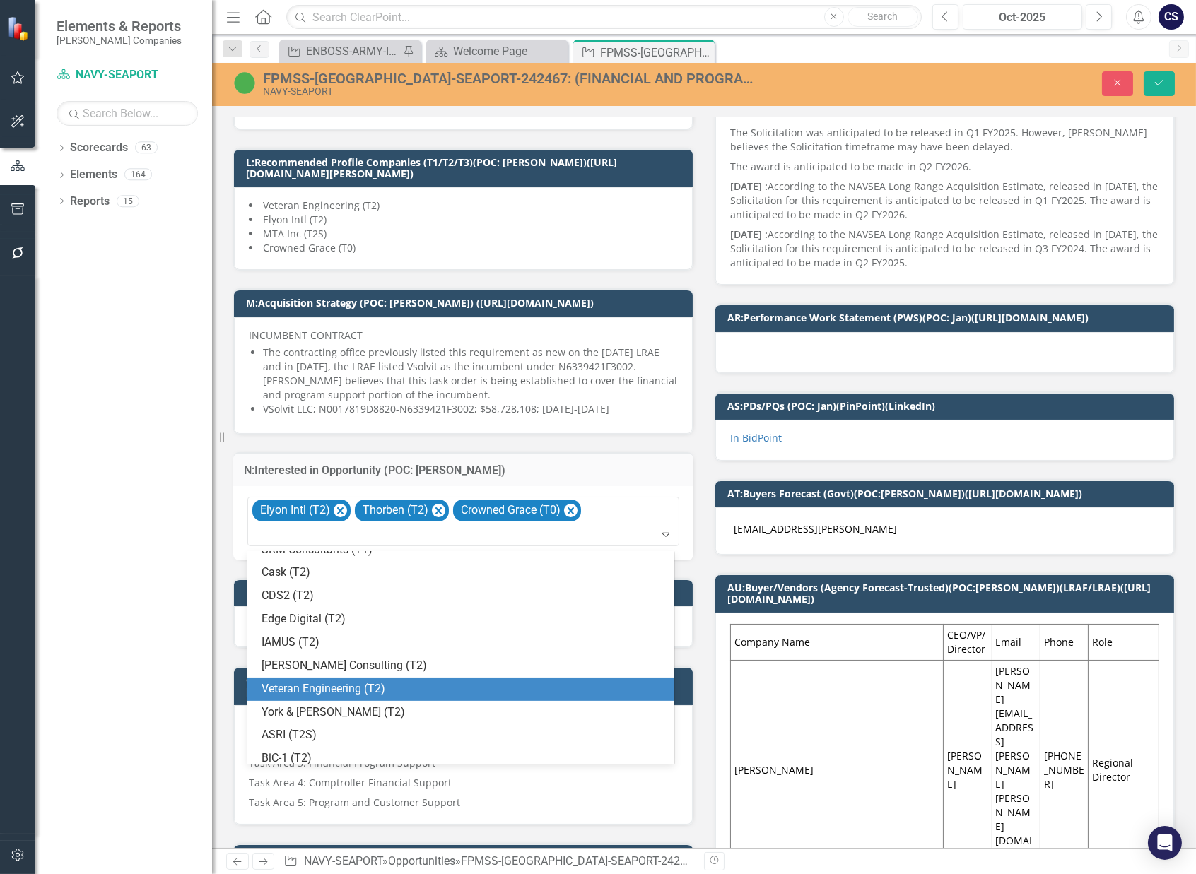
click at [406, 681] on div "Veteran Engineering (T2)" at bounding box center [463, 689] width 404 height 16
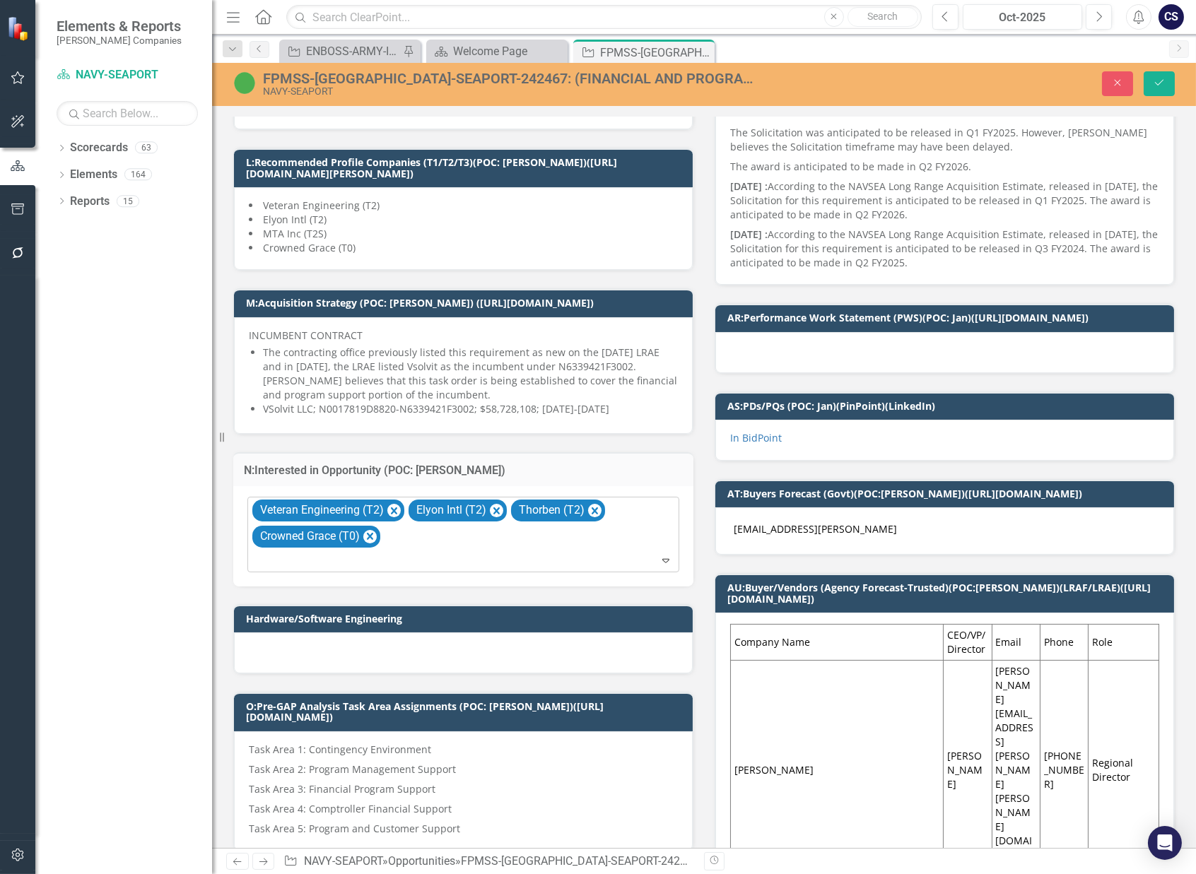
click at [661, 563] on icon "Expand" at bounding box center [666, 560] width 14 height 11
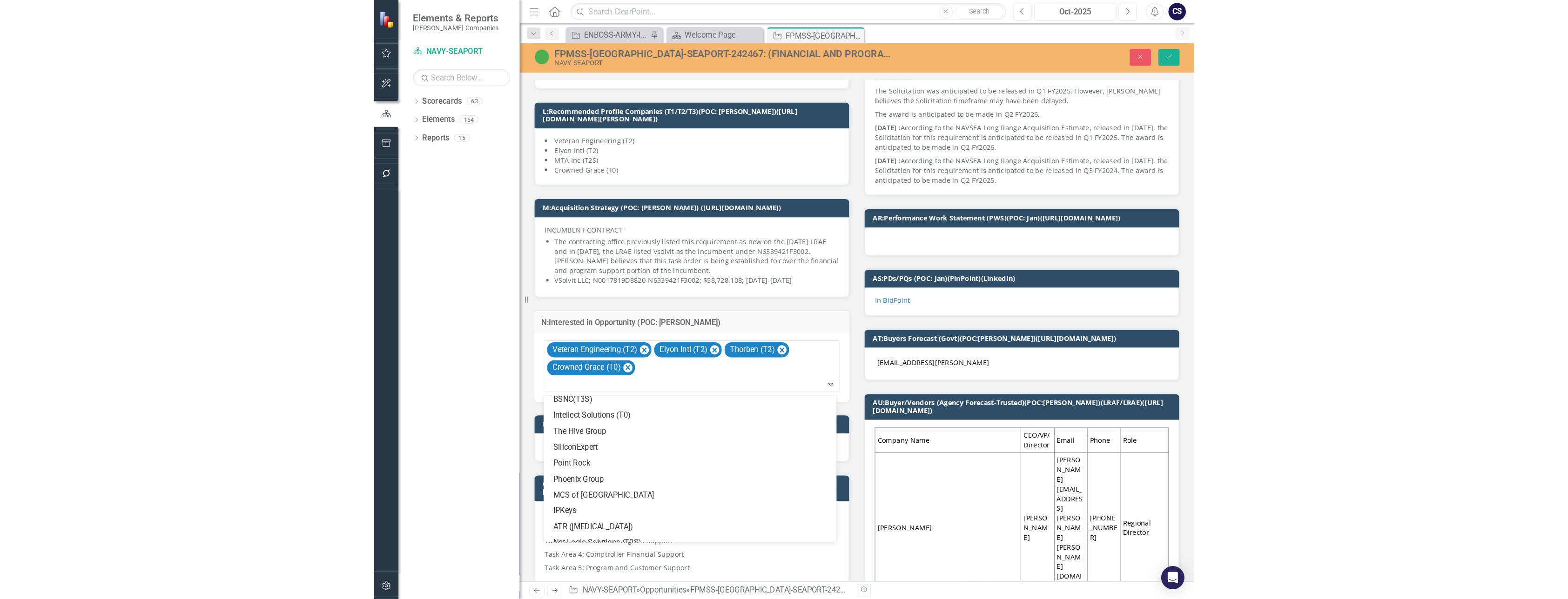
scroll to position [0, 0]
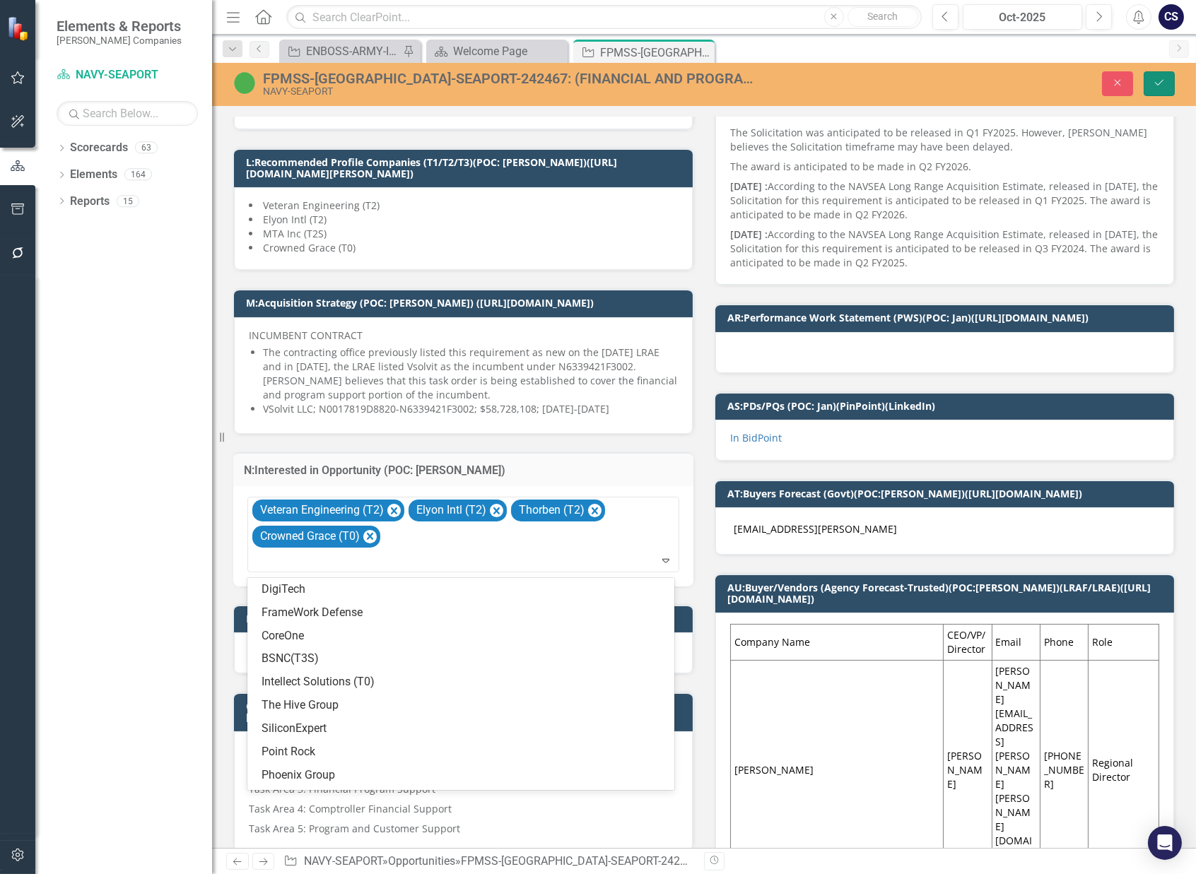
click at [1157, 81] on icon "Save" at bounding box center [1159, 83] width 13 height 10
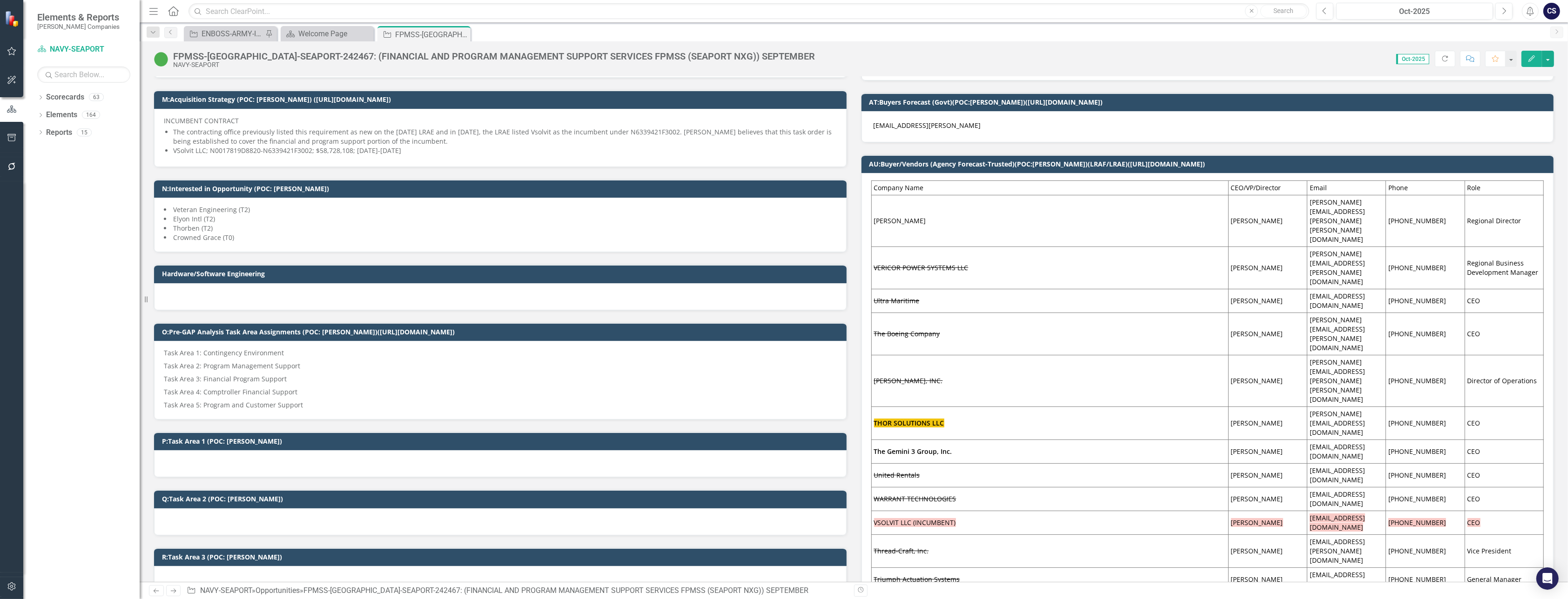
scroll to position [598, 0]
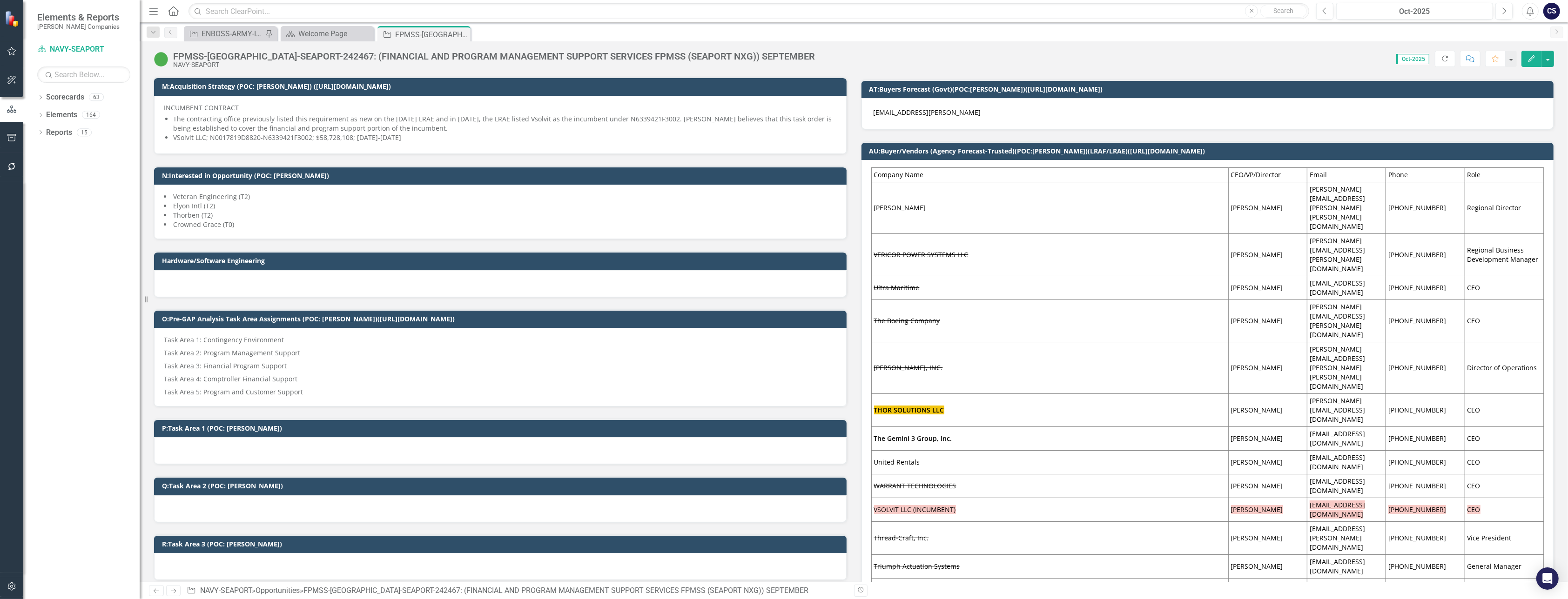
click at [293, 221] on li "Crowned Grace (T0)" at bounding box center [500, 224] width 673 height 9
click at [764, 211] on li "Thorben (T2)" at bounding box center [500, 215] width 673 height 9
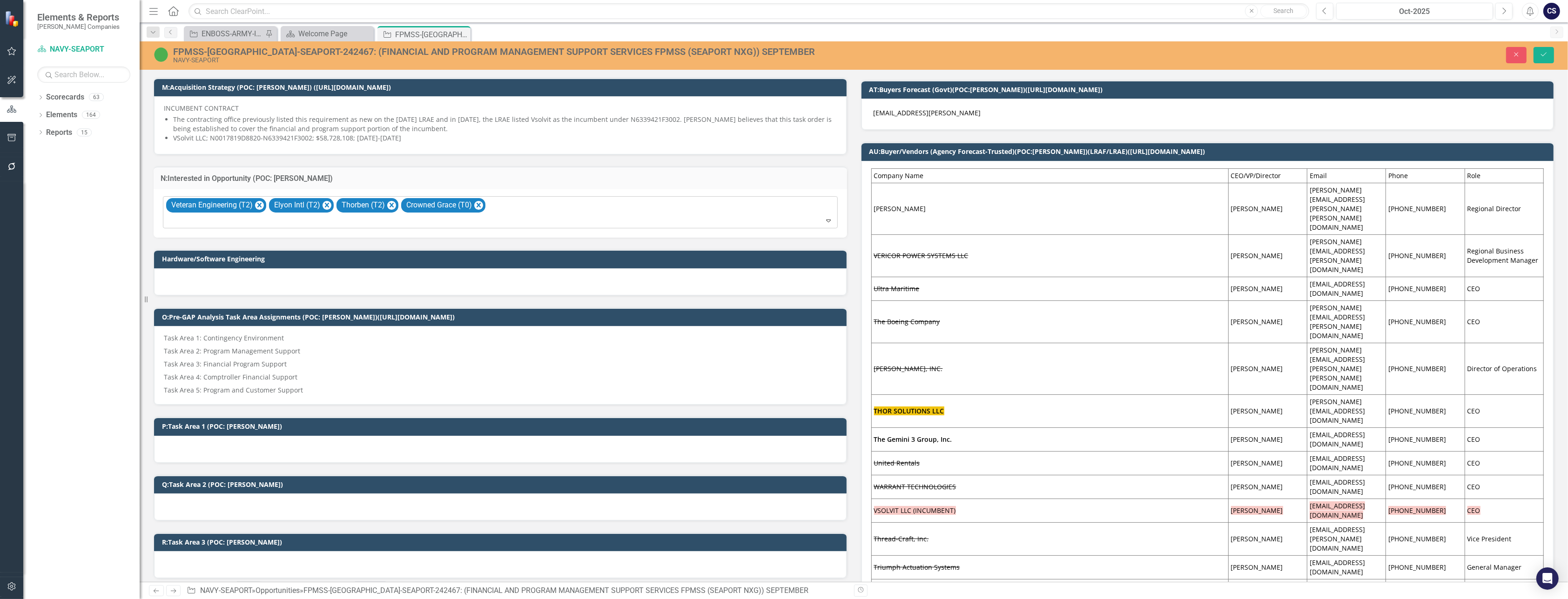
click at [787, 220] on icon at bounding box center [828, 221] width 5 height 3
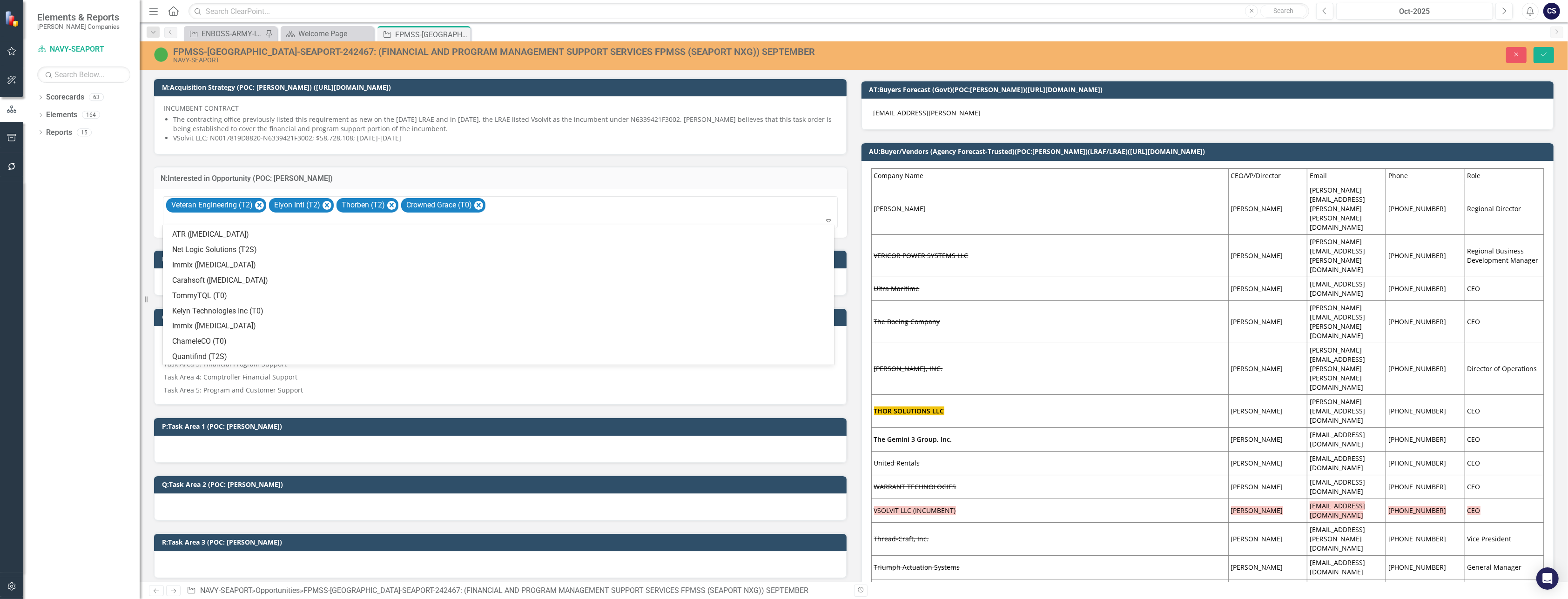
scroll to position [229, 0]
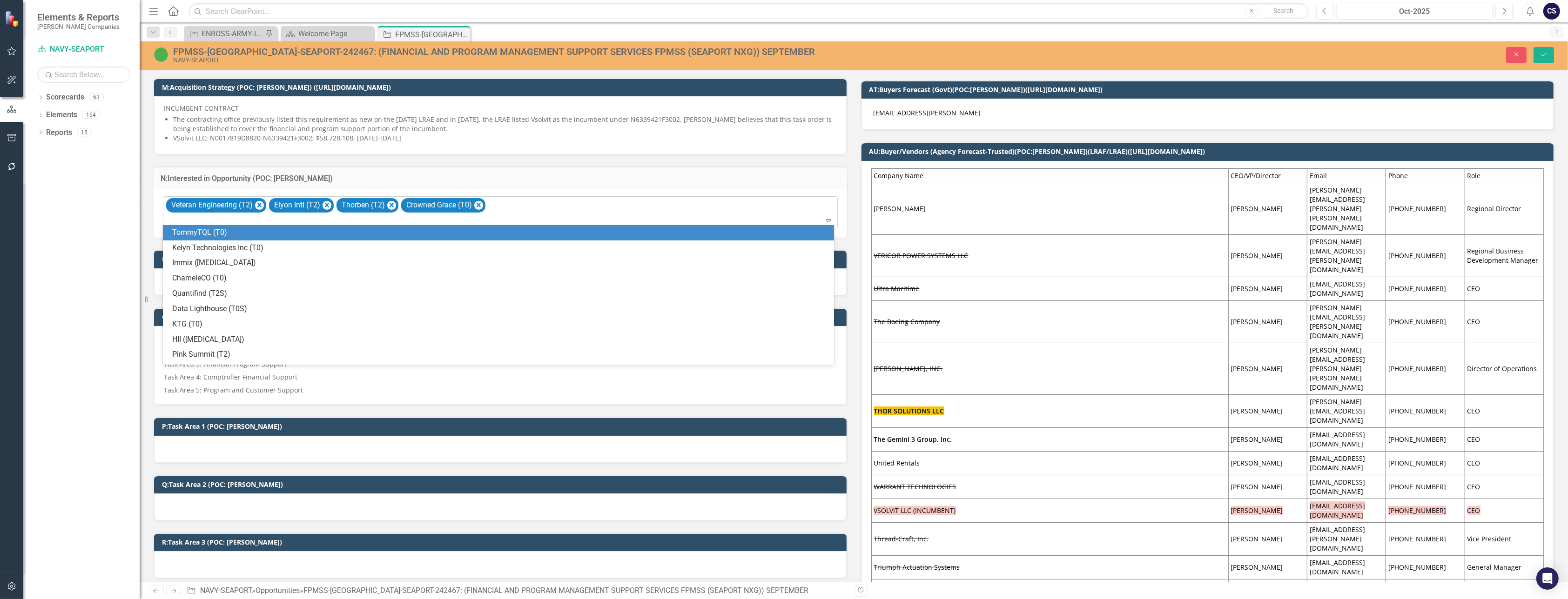
click at [498, 207] on div "Veteran Engineering (T2) Elyon Intl (T2) Thorben (T2) Crowned Grace (T0)" at bounding box center [500, 213] width 672 height 32
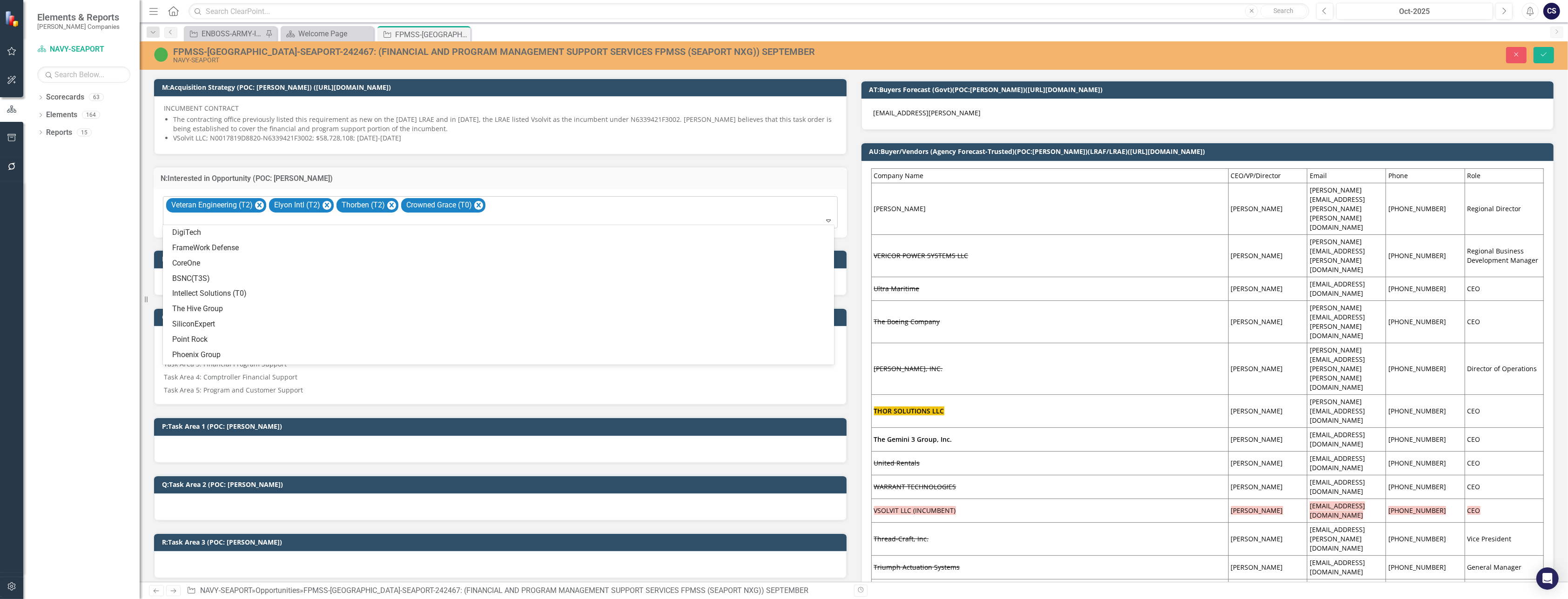
click at [787, 220] on icon at bounding box center [828, 221] width 5 height 3
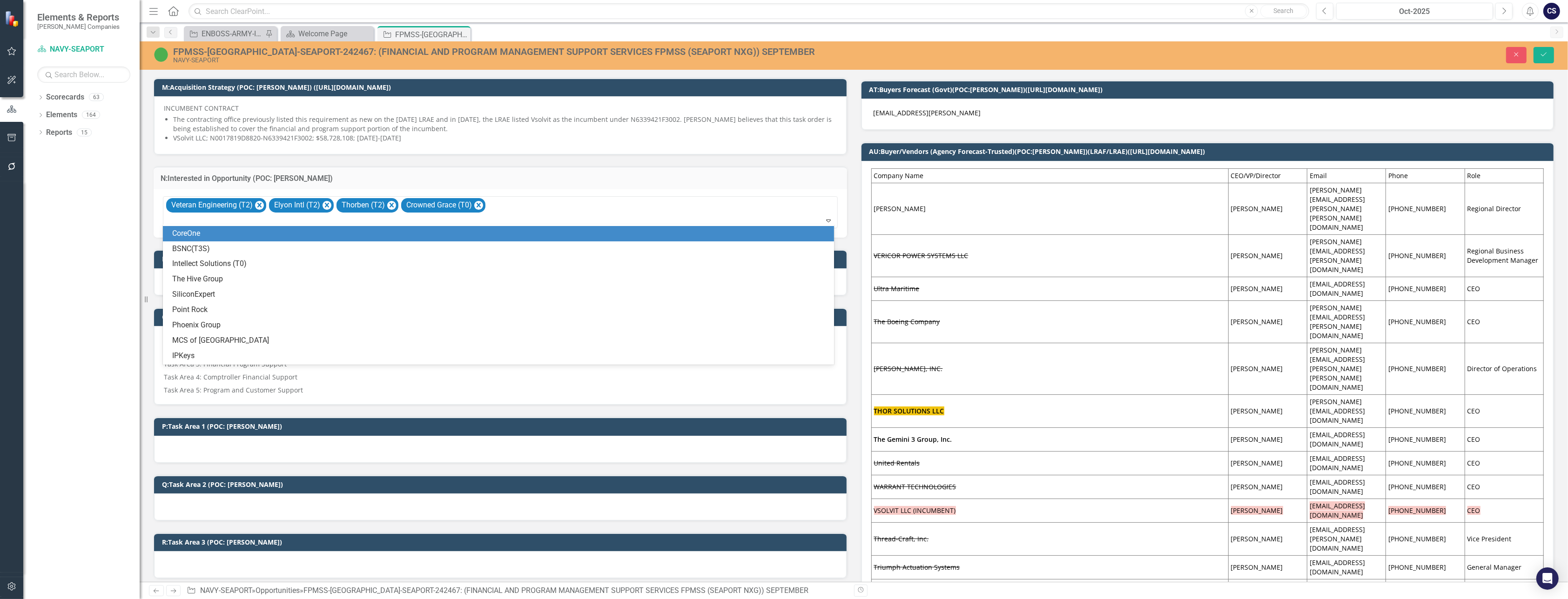
scroll to position [23, 0]
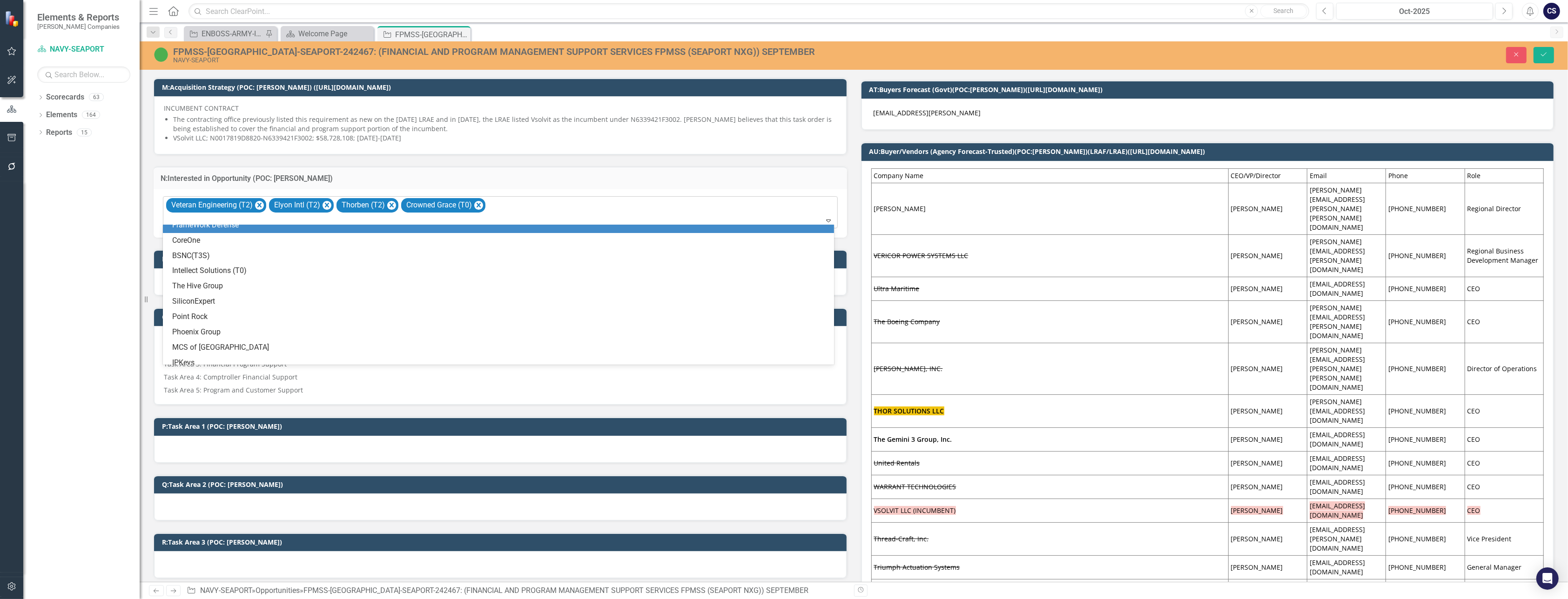
click at [713, 201] on div "Veteran Engineering (T2) Elyon Intl (T2) Thorben (T2) Crowned Grace (T0)" at bounding box center [500, 213] width 672 height 32
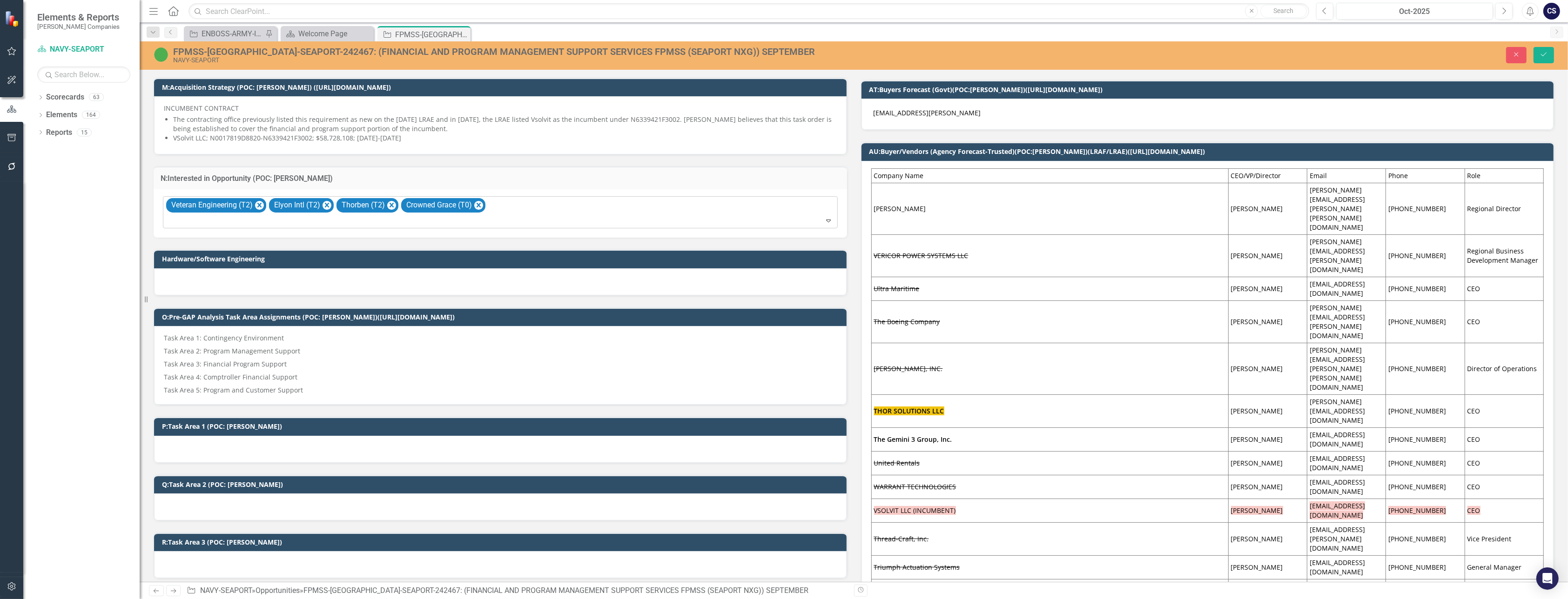
click at [713, 201] on div "Veteran Engineering (T2) Elyon Intl (T2) Thorben (T2) Crowned Grace (T0)" at bounding box center [500, 213] width 672 height 32
click at [626, 421] on td "P:Task Area 1 (POC: [PERSON_NAME])" at bounding box center [502, 427] width 680 height 14
click at [787, 53] on icon "Save" at bounding box center [1544, 55] width 9 height 7
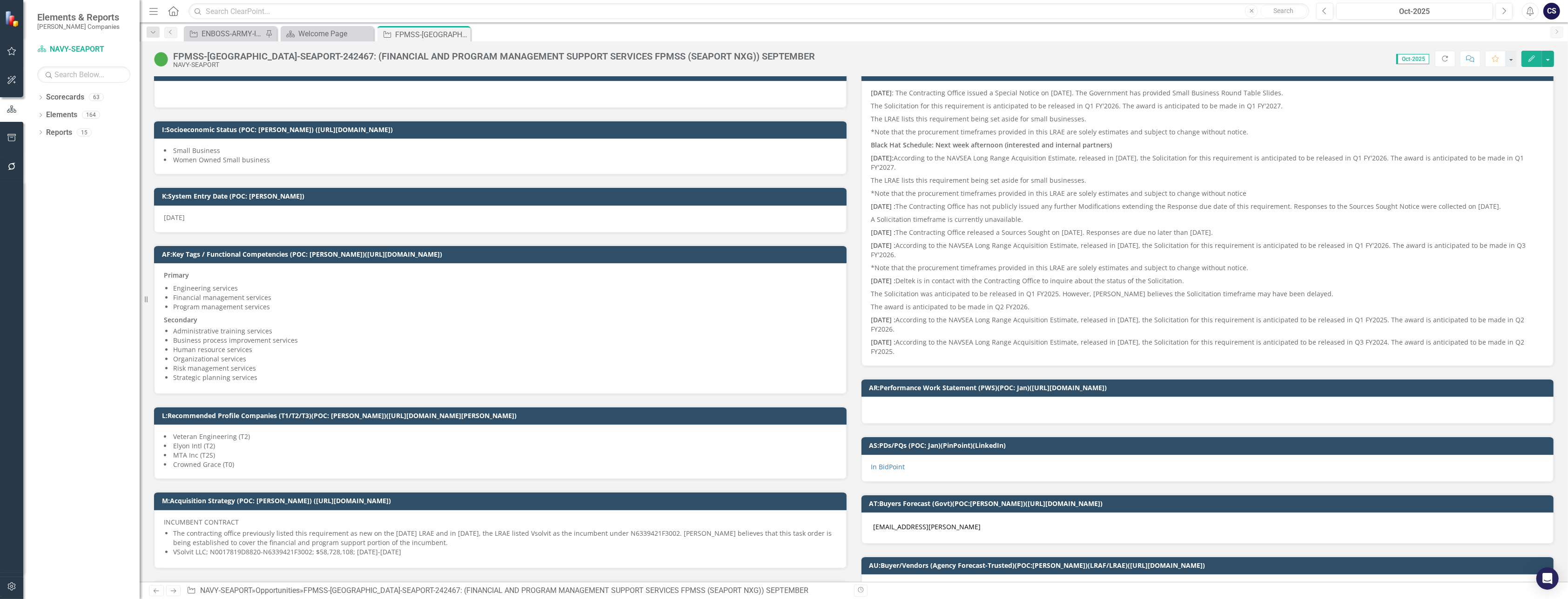
scroll to position [0, 0]
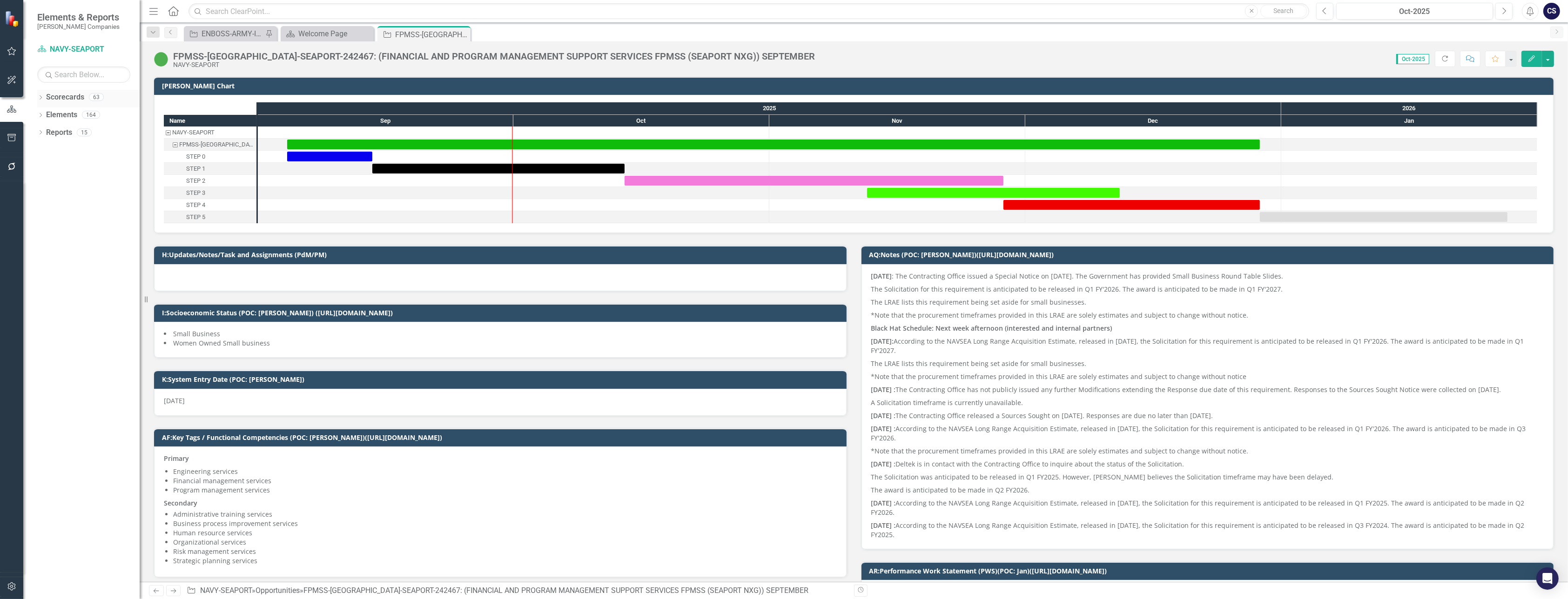
click at [65, 96] on link "Scorecards" at bounding box center [65, 97] width 38 height 11
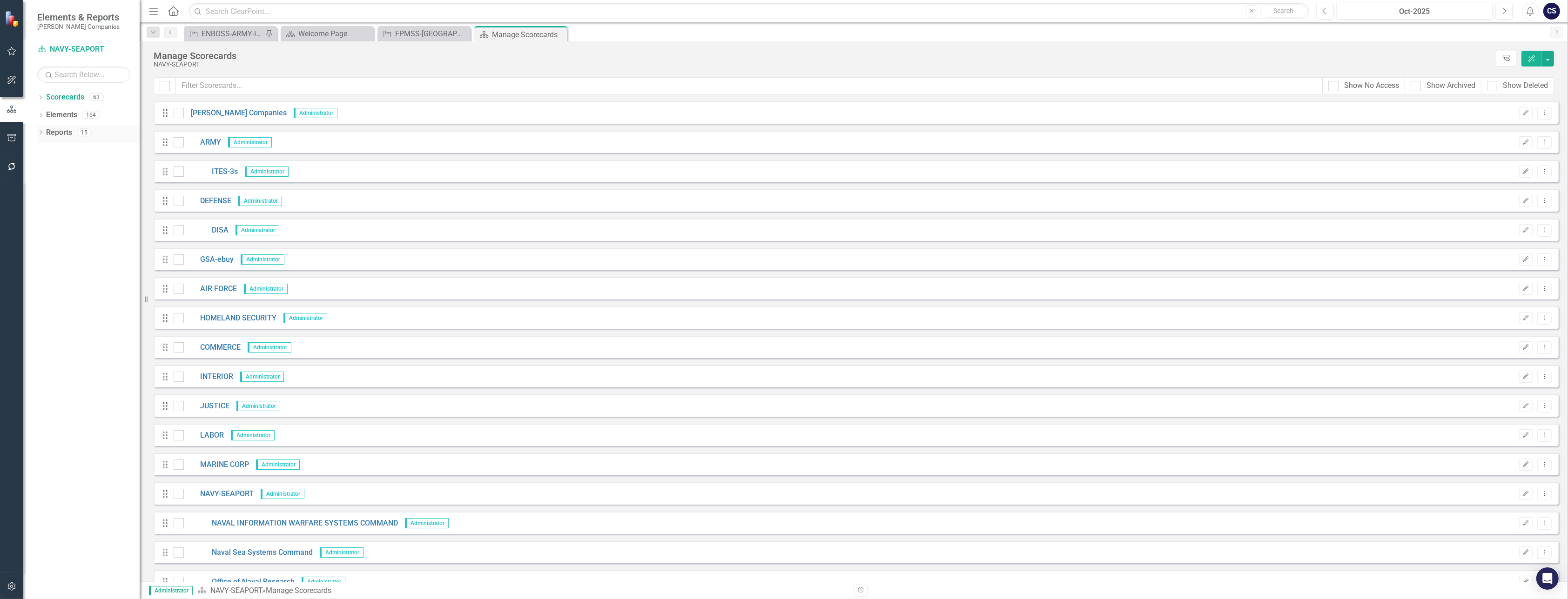
click at [61, 131] on link "Reports" at bounding box center [59, 133] width 26 height 11
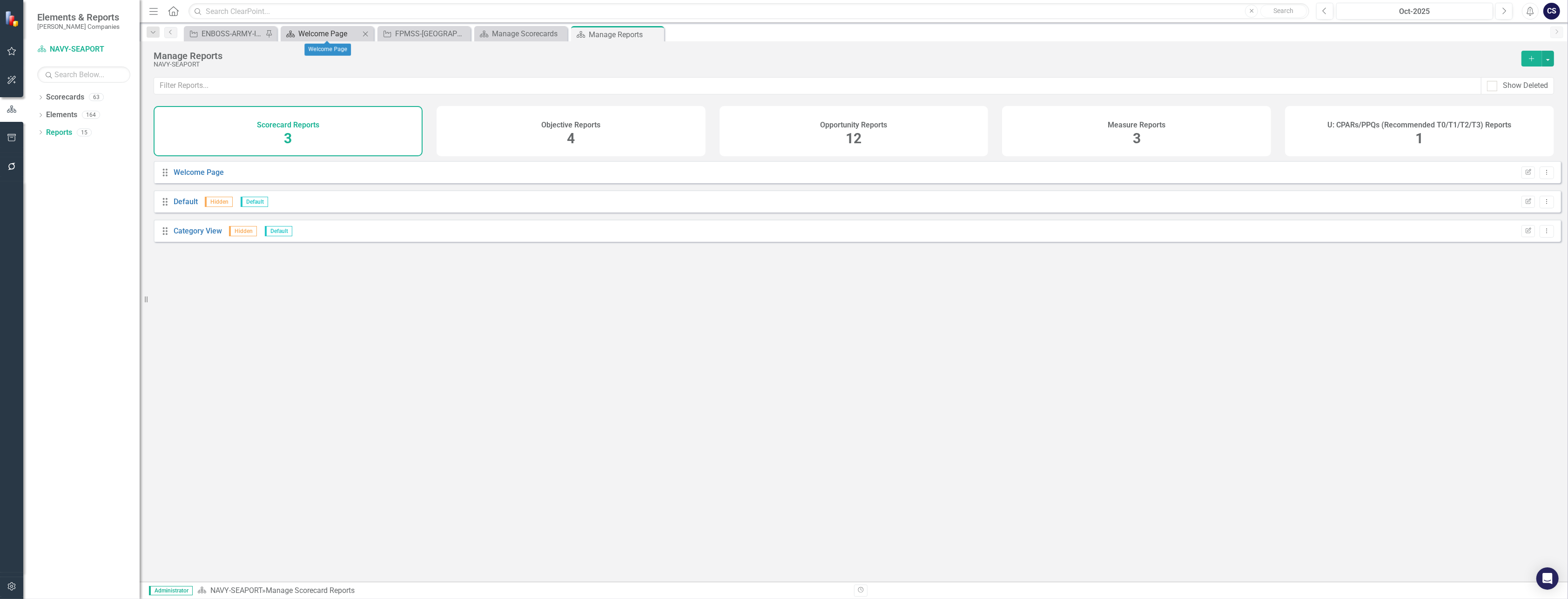
click at [329, 31] on div "Welcome Page" at bounding box center [329, 34] width 61 height 12
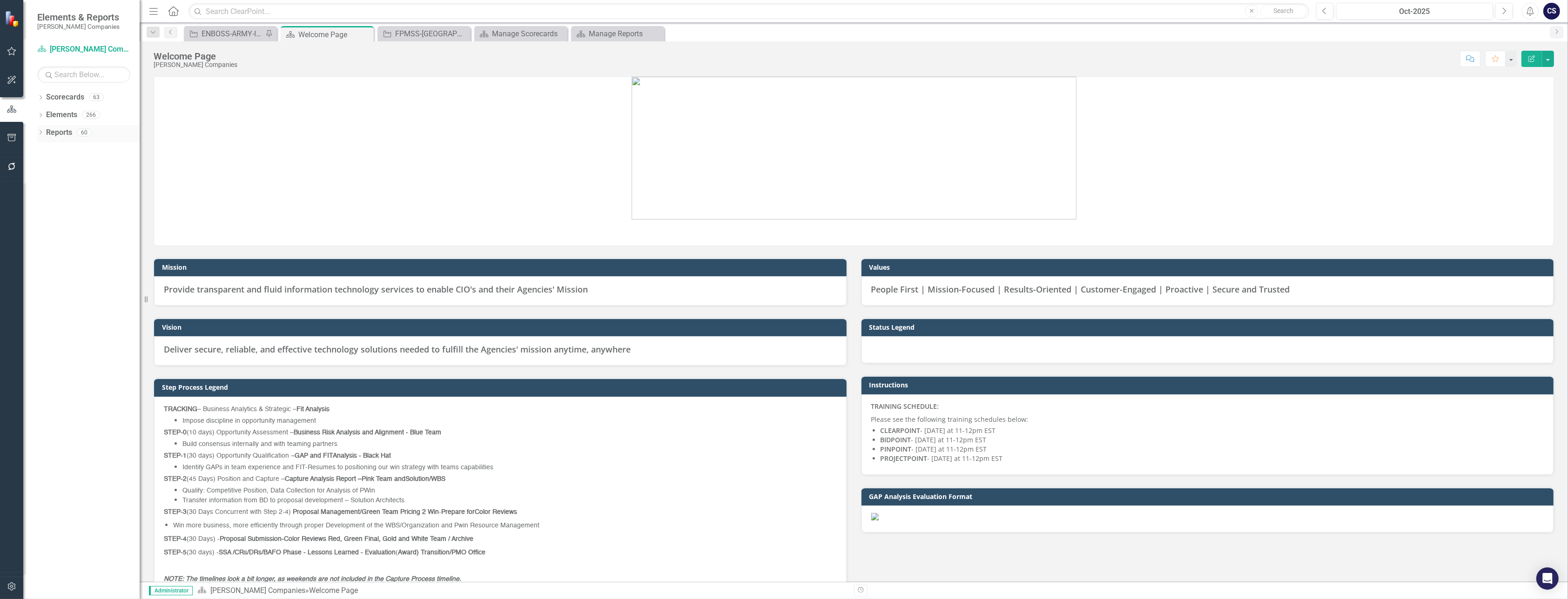
click at [58, 134] on link "Reports" at bounding box center [59, 133] width 26 height 11
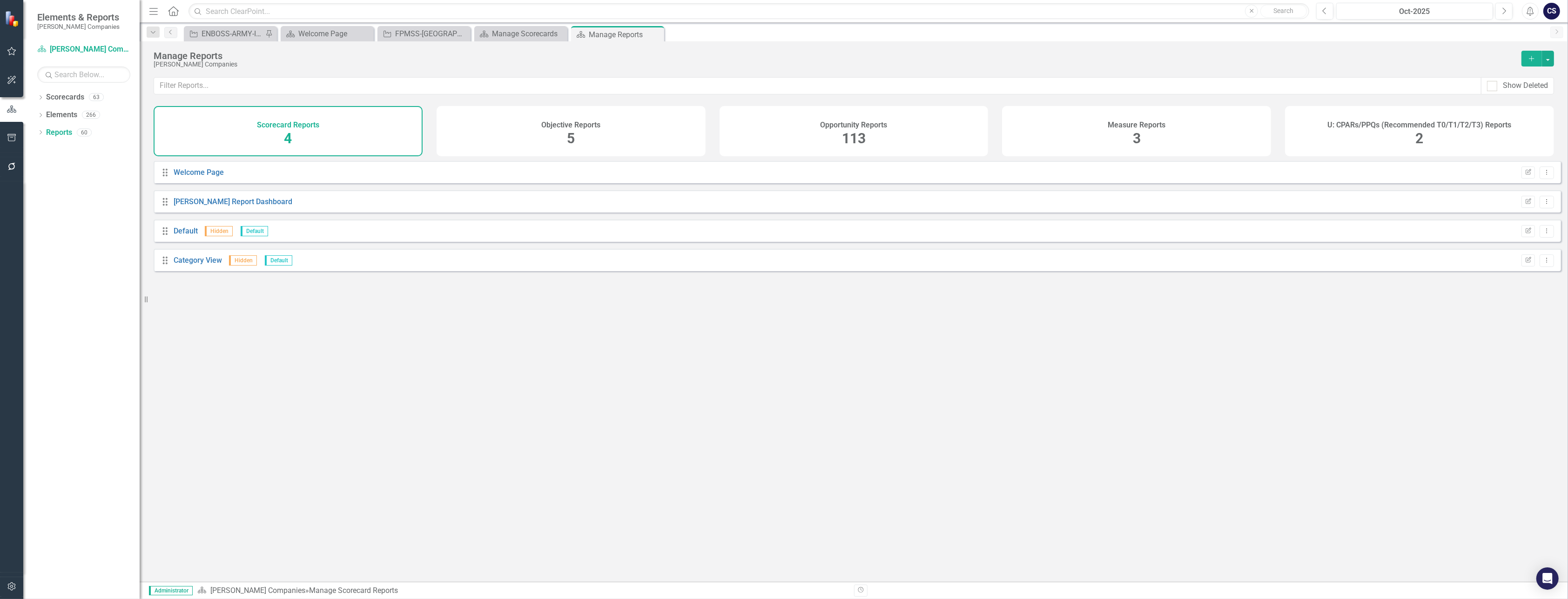
click at [787, 136] on span "113" at bounding box center [853, 138] width 24 height 16
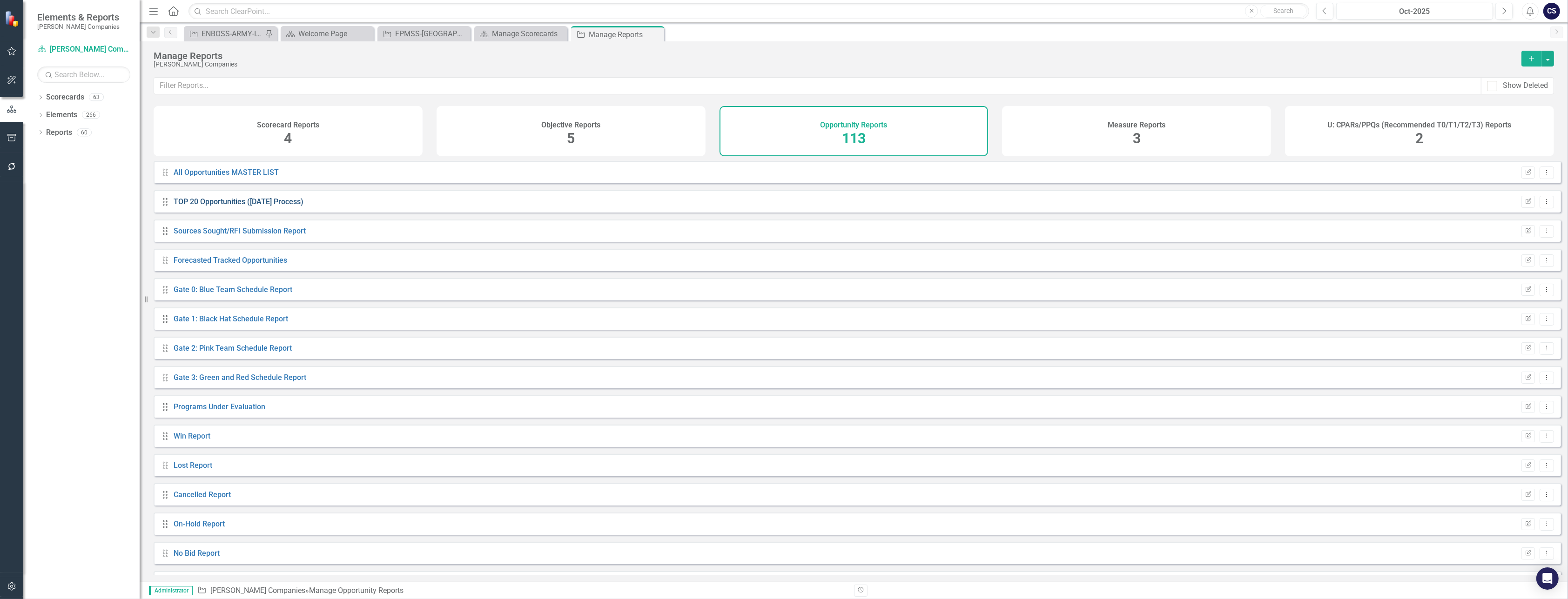
click at [230, 206] on link "TOP 20 Opportunities ([DATE] Process)" at bounding box center [238, 201] width 130 height 9
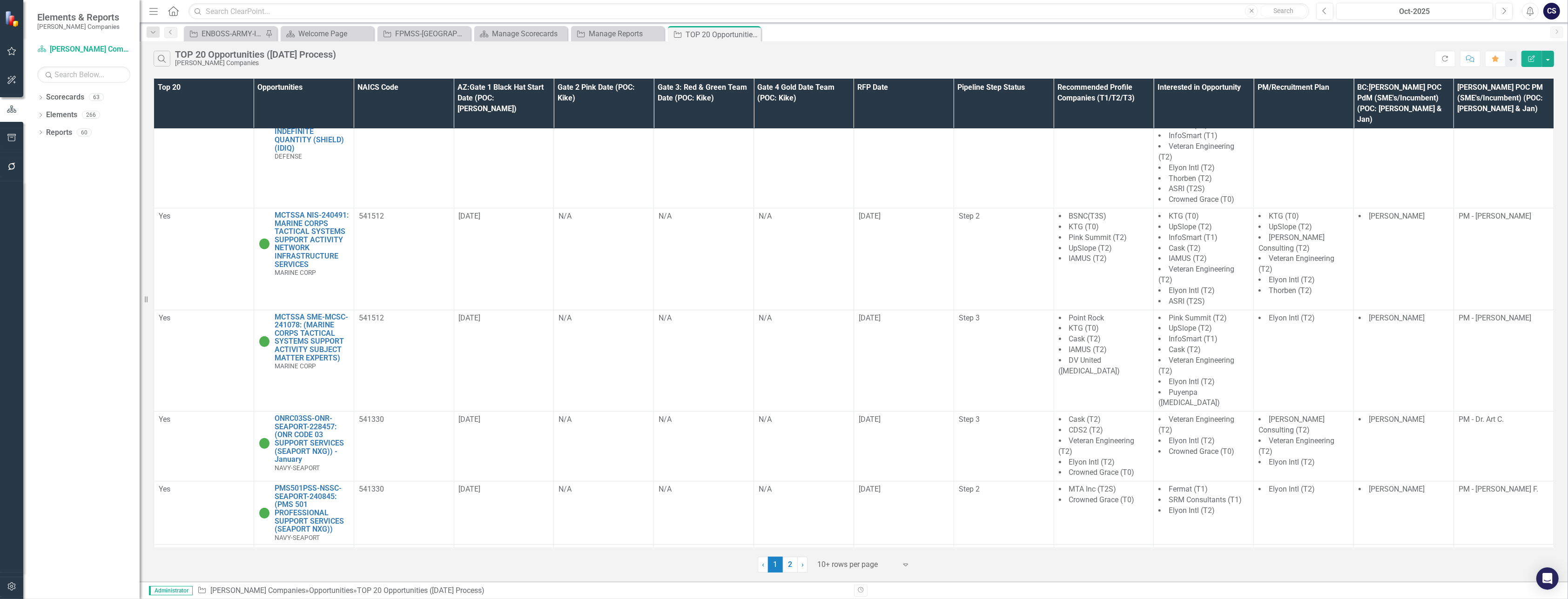
scroll to position [100, 0]
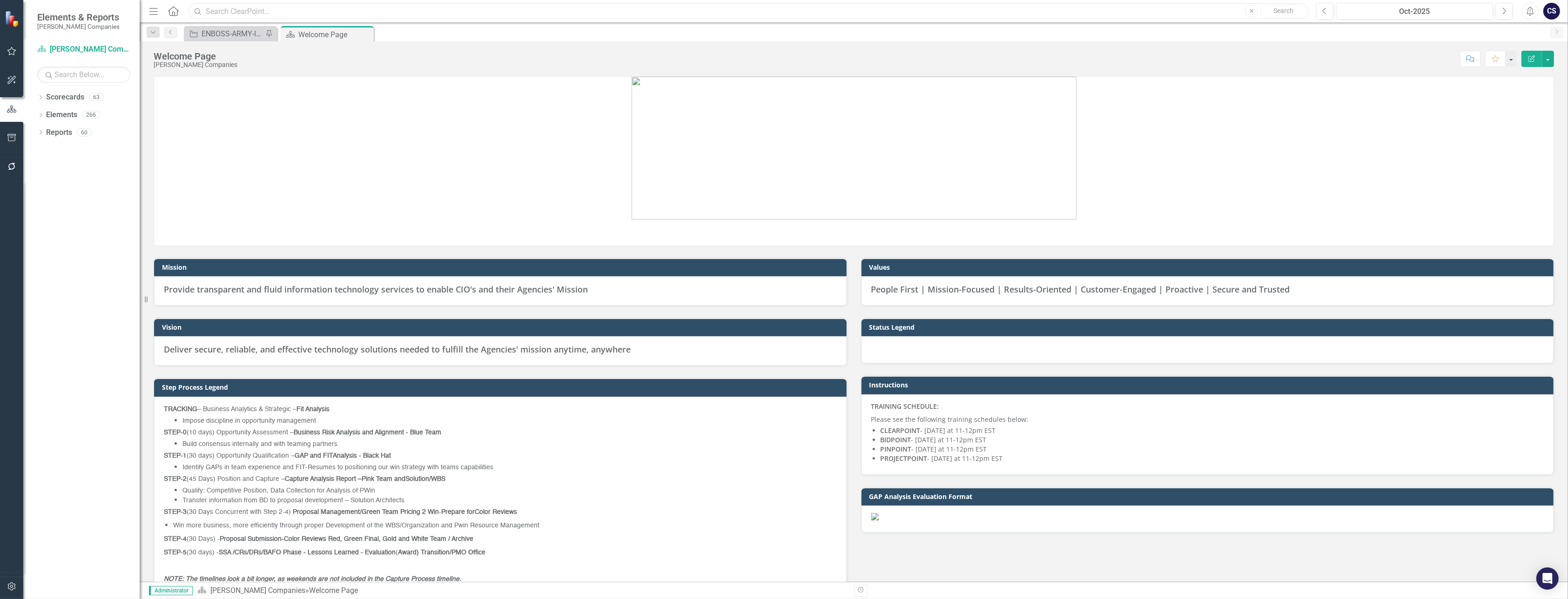
click at [230, 13] on input "text" at bounding box center [749, 11] width 1121 height 16
click at [322, 8] on input "MCTSSA" at bounding box center [749, 11] width 1121 height 16
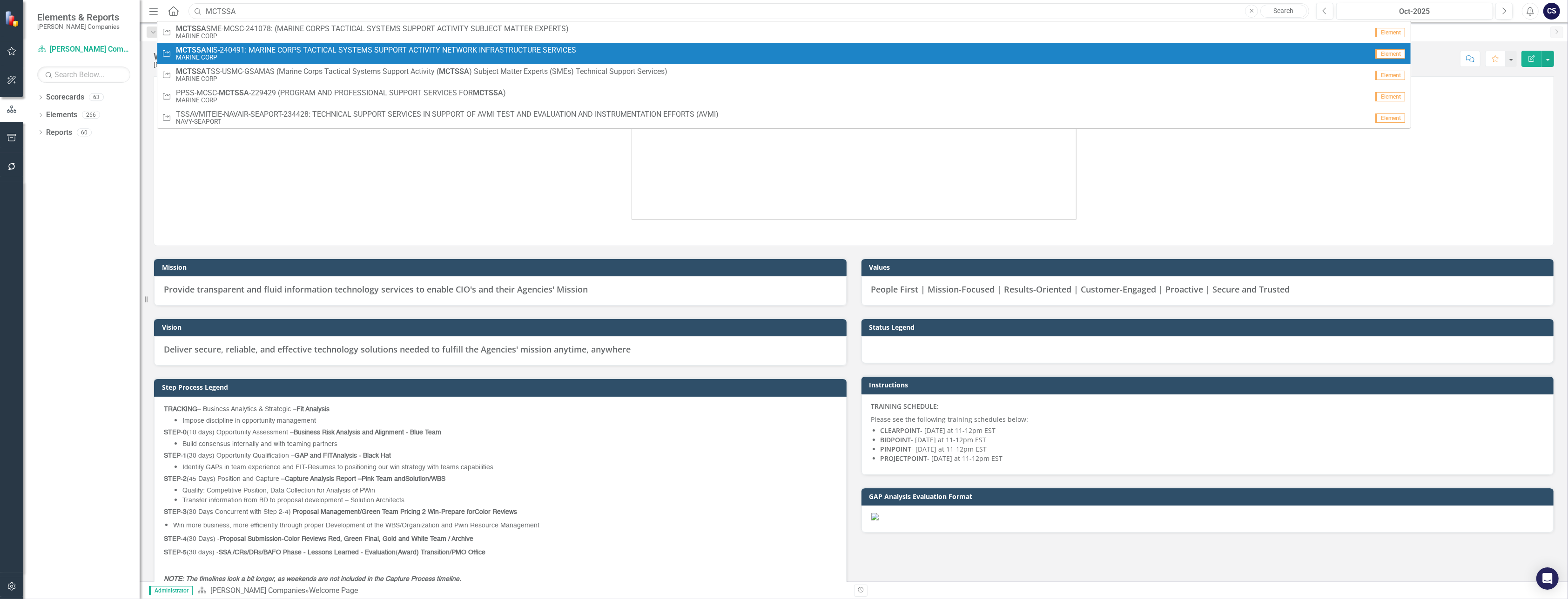
type input "Mctssa"
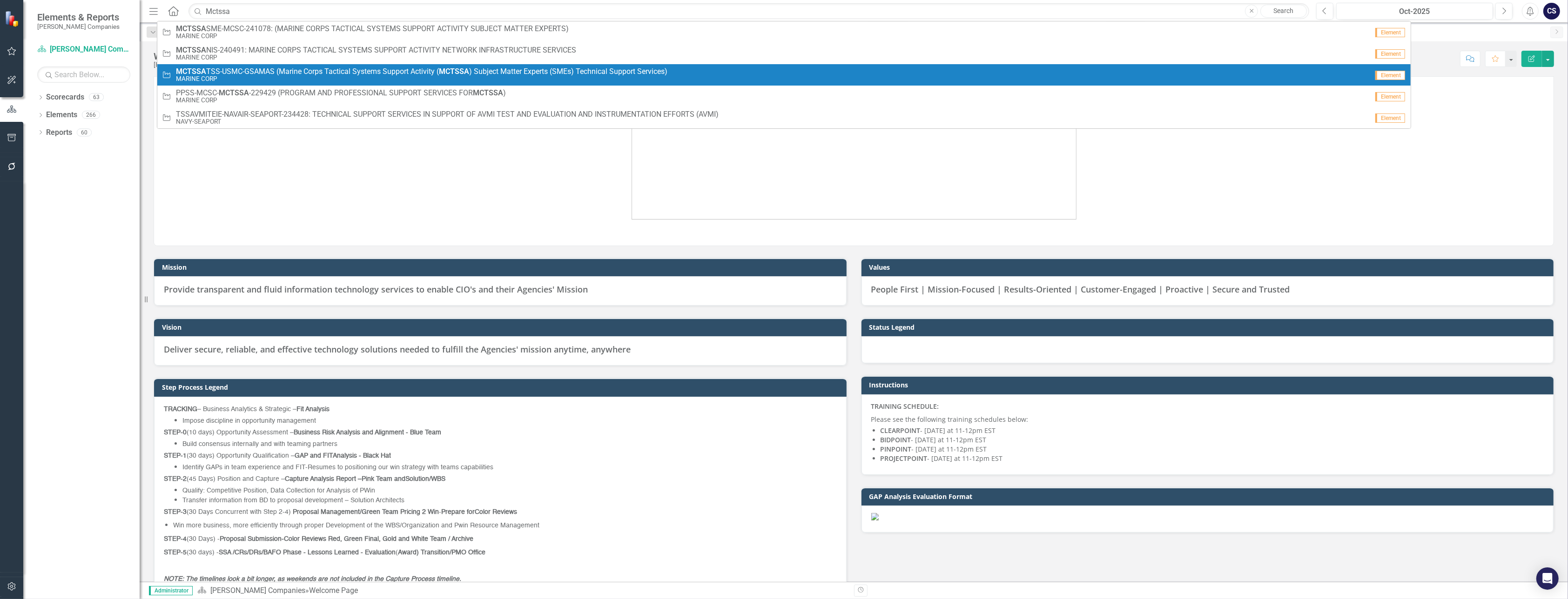
click at [283, 70] on span "MCTSSA TSS-USMC-GSAMAS (Marine Corps Tactical Systems Support Activity ( MCTSSA…" at bounding box center [421, 71] width 491 height 9
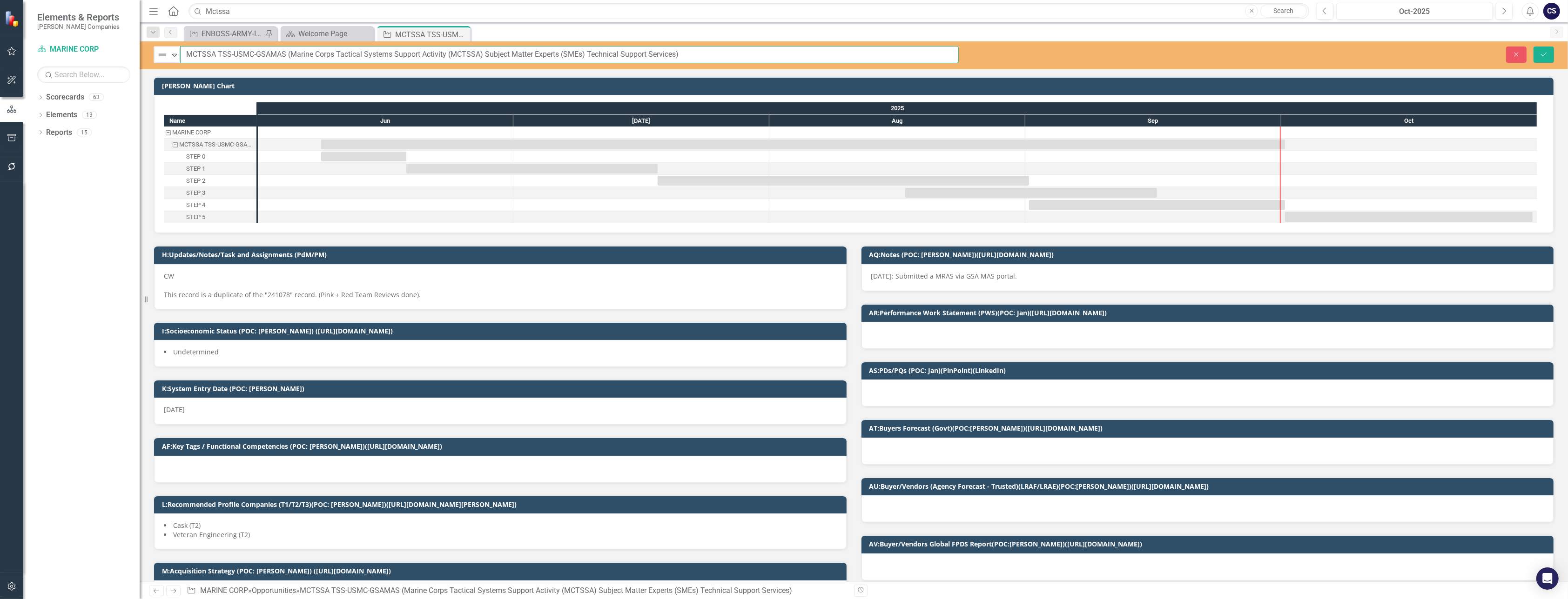
drag, startPoint x: 700, startPoint y: 54, endPoint x: 182, endPoint y: 66, distance: 518.1
click at [182, 66] on div "Not Defined Expand MCTSSA TSS-USMC-GSAMAS (Marine Corps Tactical Systems Suppor…" at bounding box center [853, 55] width 1428 height 28
click at [239, 11] on input "Mctssa" at bounding box center [749, 11] width 1121 height 16
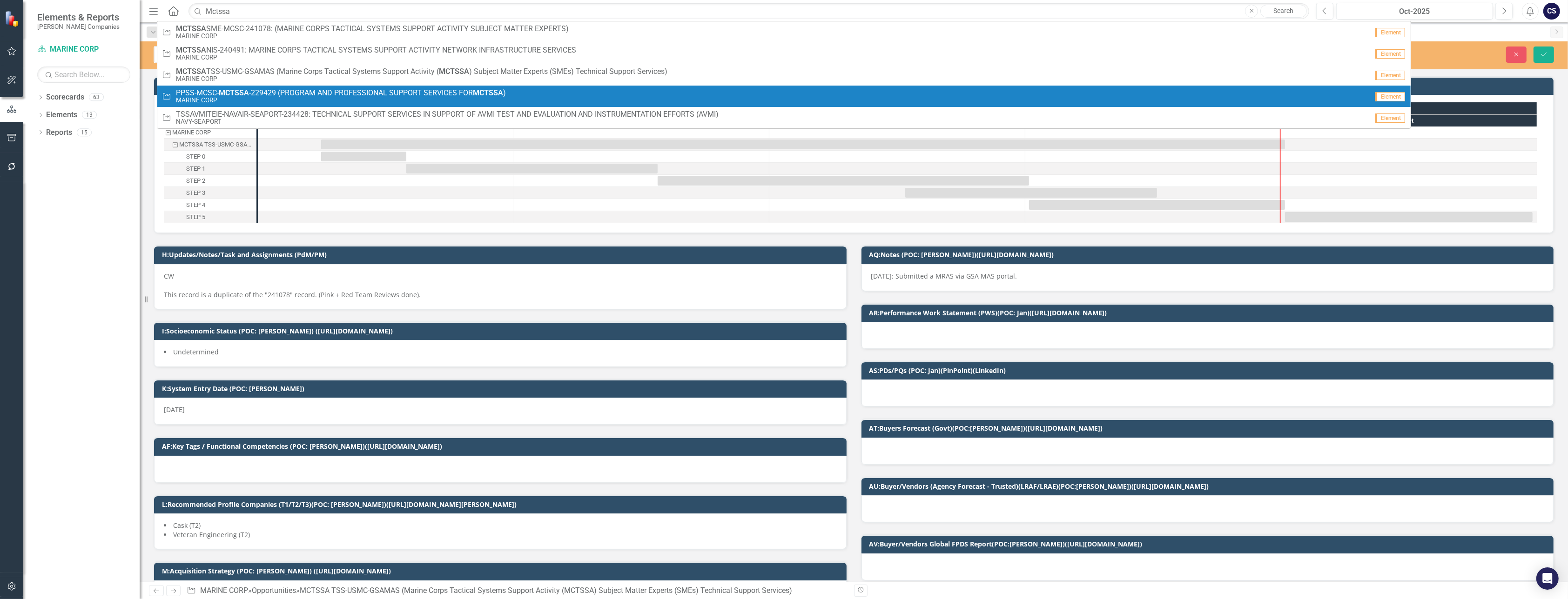
click at [418, 97] on small "MARINE CORP" at bounding box center [340, 100] width 330 height 7
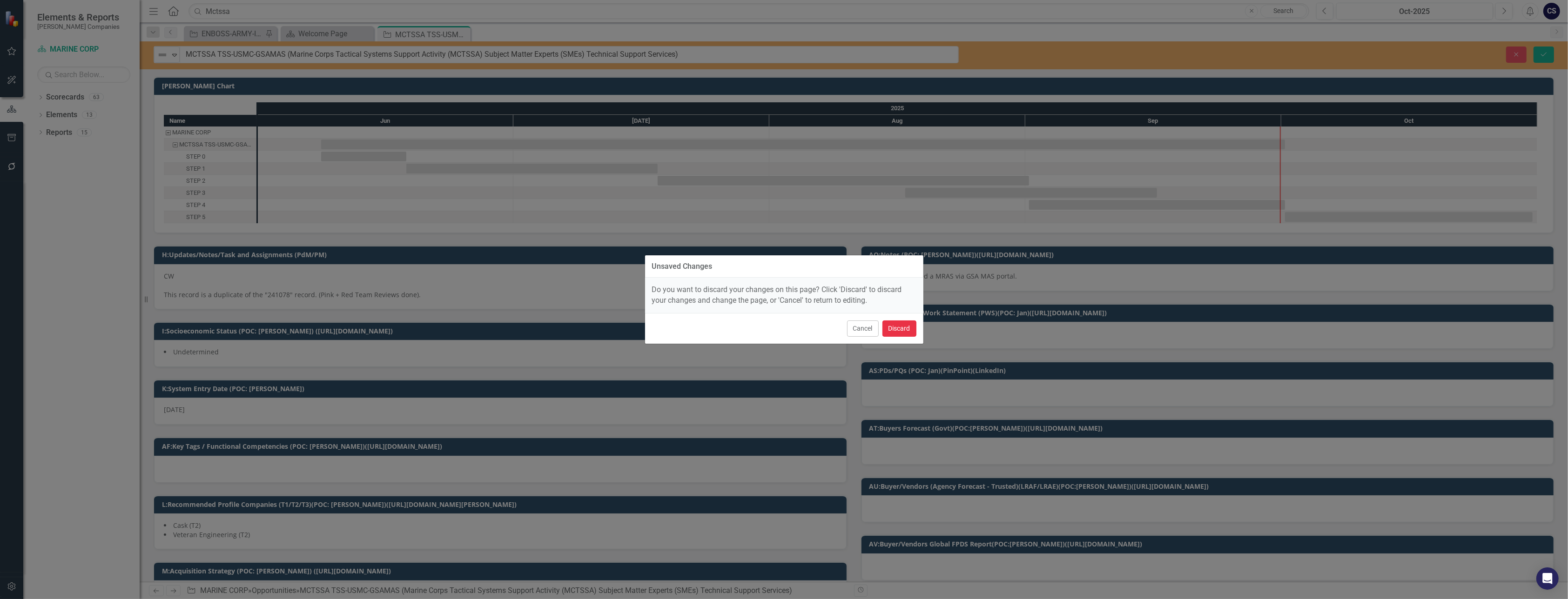
click at [894, 327] on button "Discard" at bounding box center [900, 328] width 34 height 16
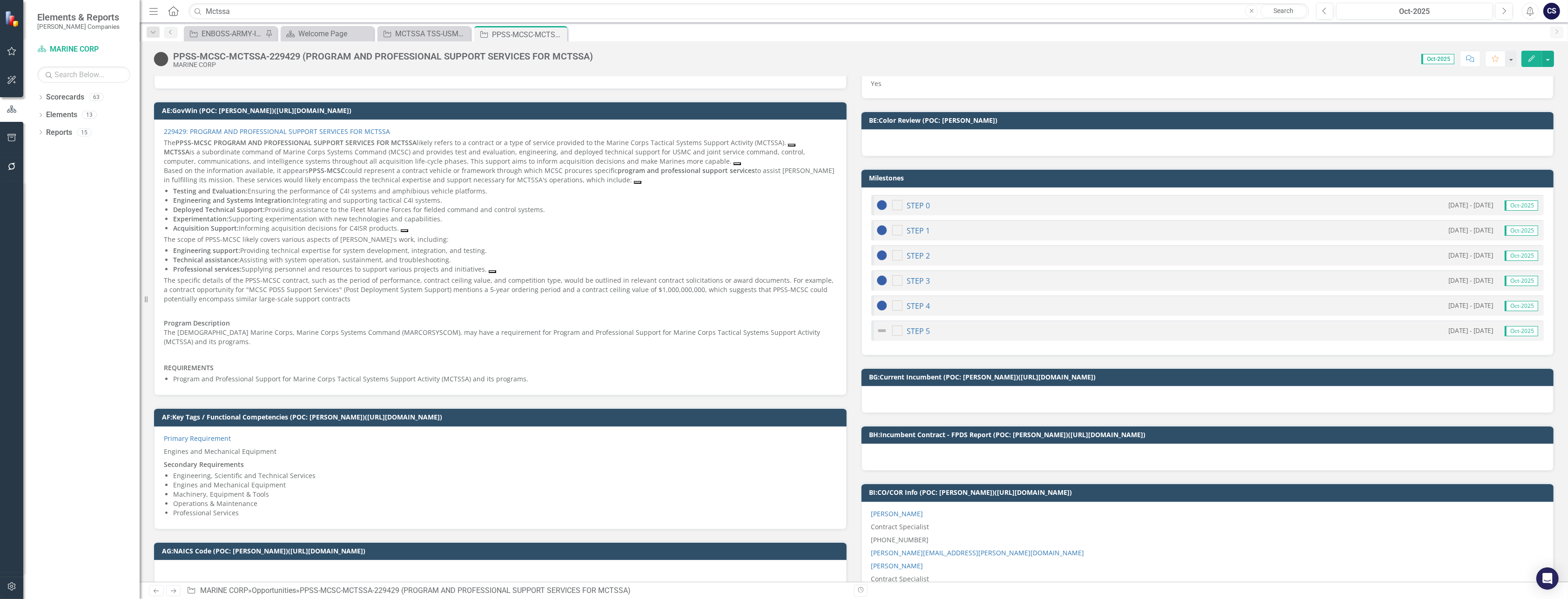
scroll to position [1890, 0]
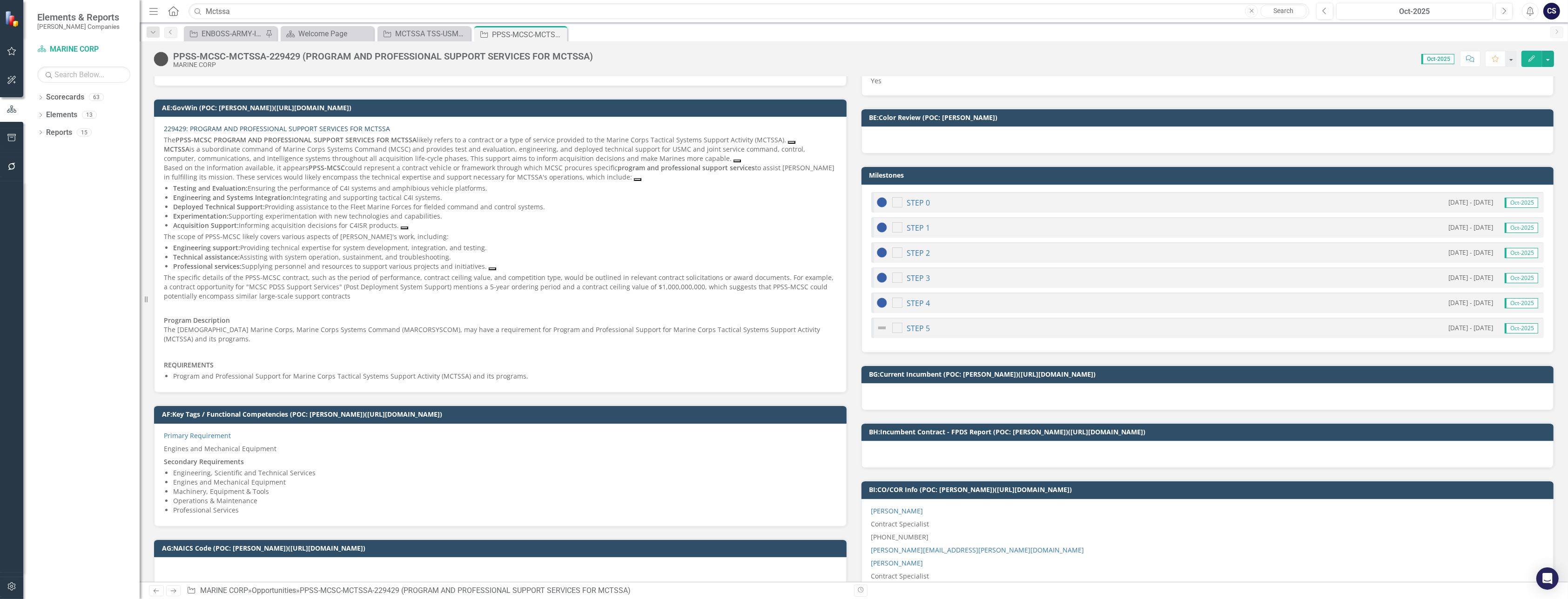
click at [255, 124] on link "229429: PROGRAM AND PROFESSIONAL SUPPORT SERVICES FOR MCTSSA" at bounding box center [277, 128] width 226 height 9
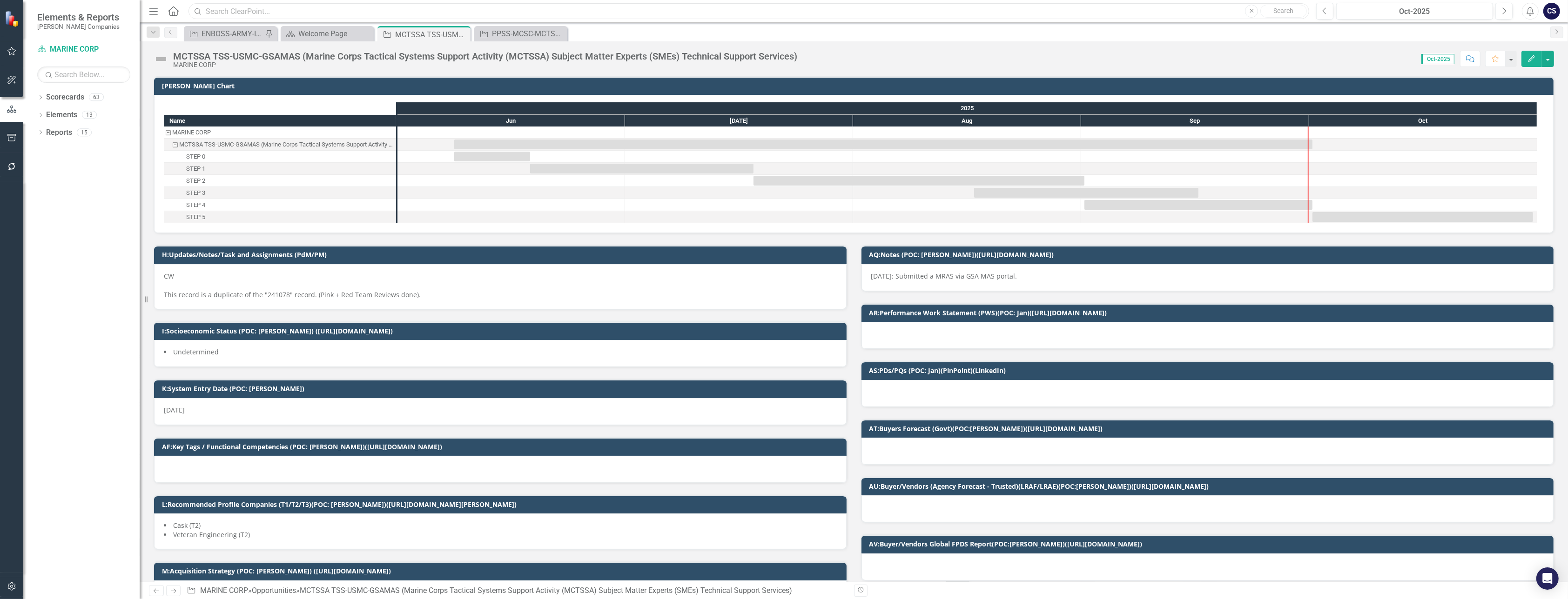
click at [256, 9] on input "text" at bounding box center [749, 11] width 1121 height 16
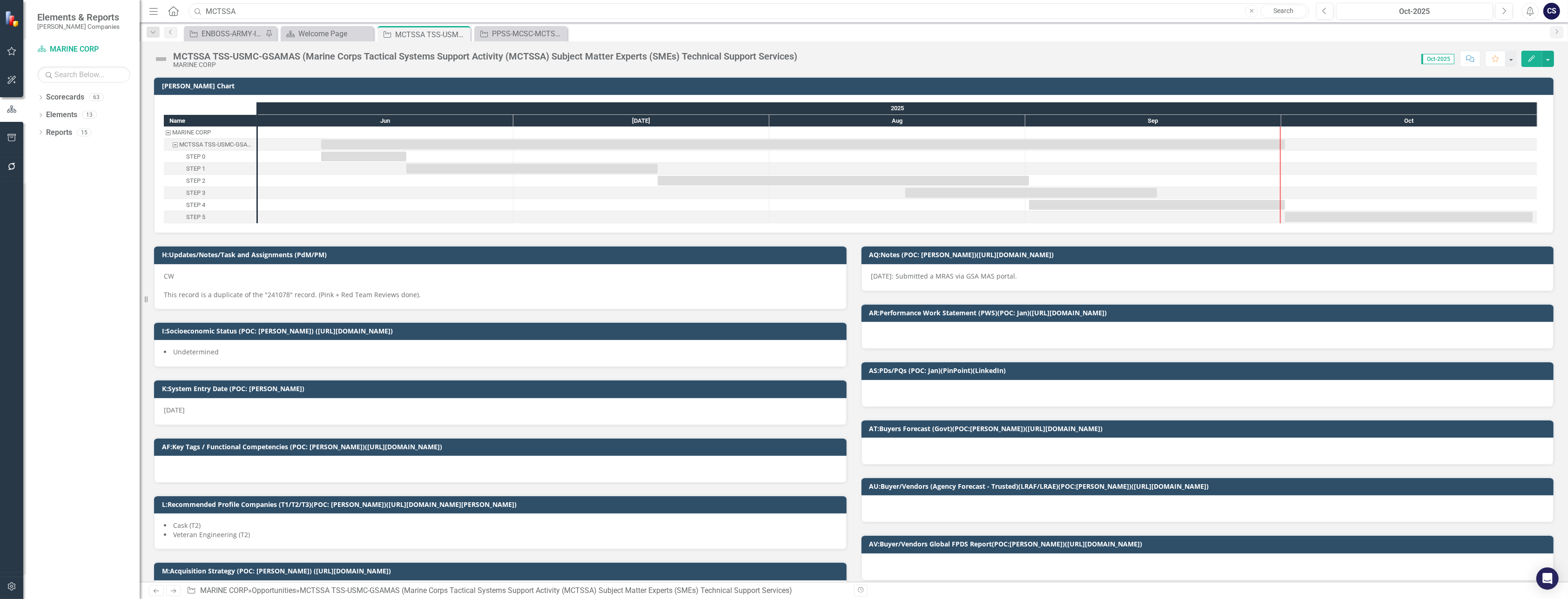
click at [269, 7] on input "MCTSSA" at bounding box center [749, 11] width 1121 height 16
click at [261, 11] on input "MCTSSA" at bounding box center [749, 11] width 1121 height 16
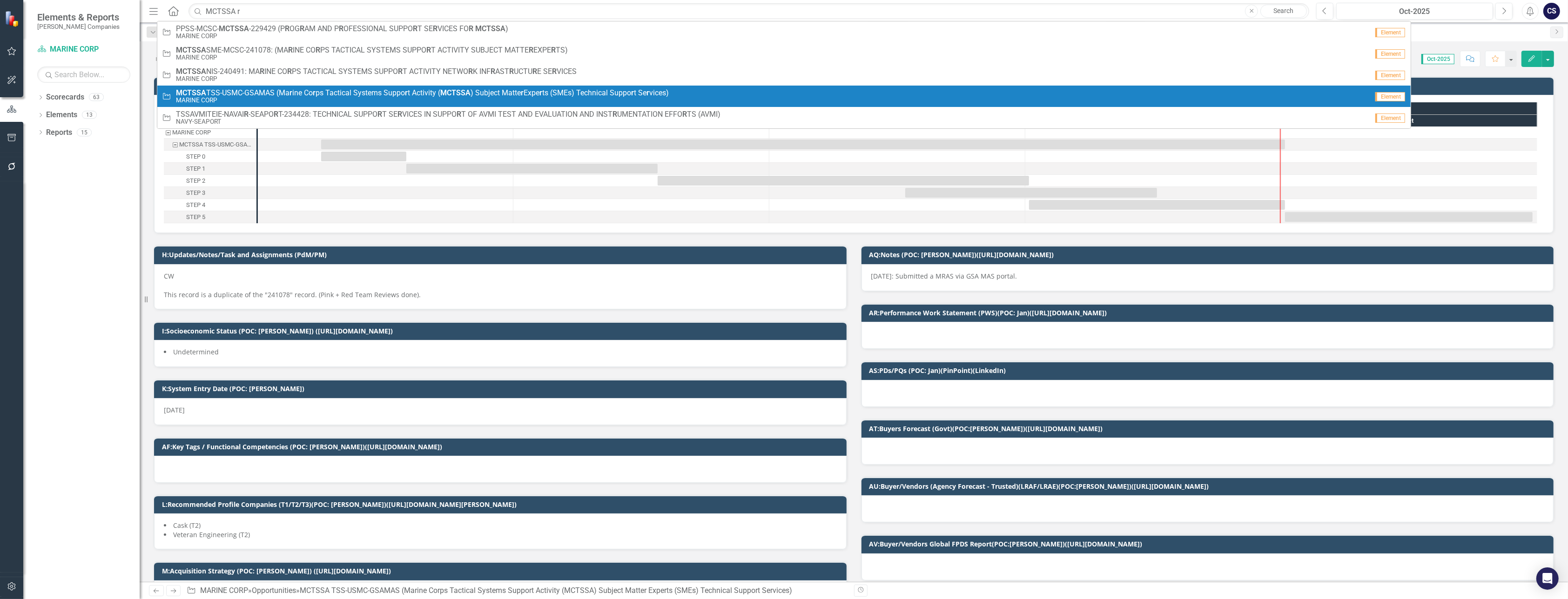
click at [242, 95] on span "MCTSSA TSS-USMC-GSAMAS (Ma r ine Co r ps Tactical Systems Suppo r t Activity ( …" at bounding box center [422, 93] width 493 height 9
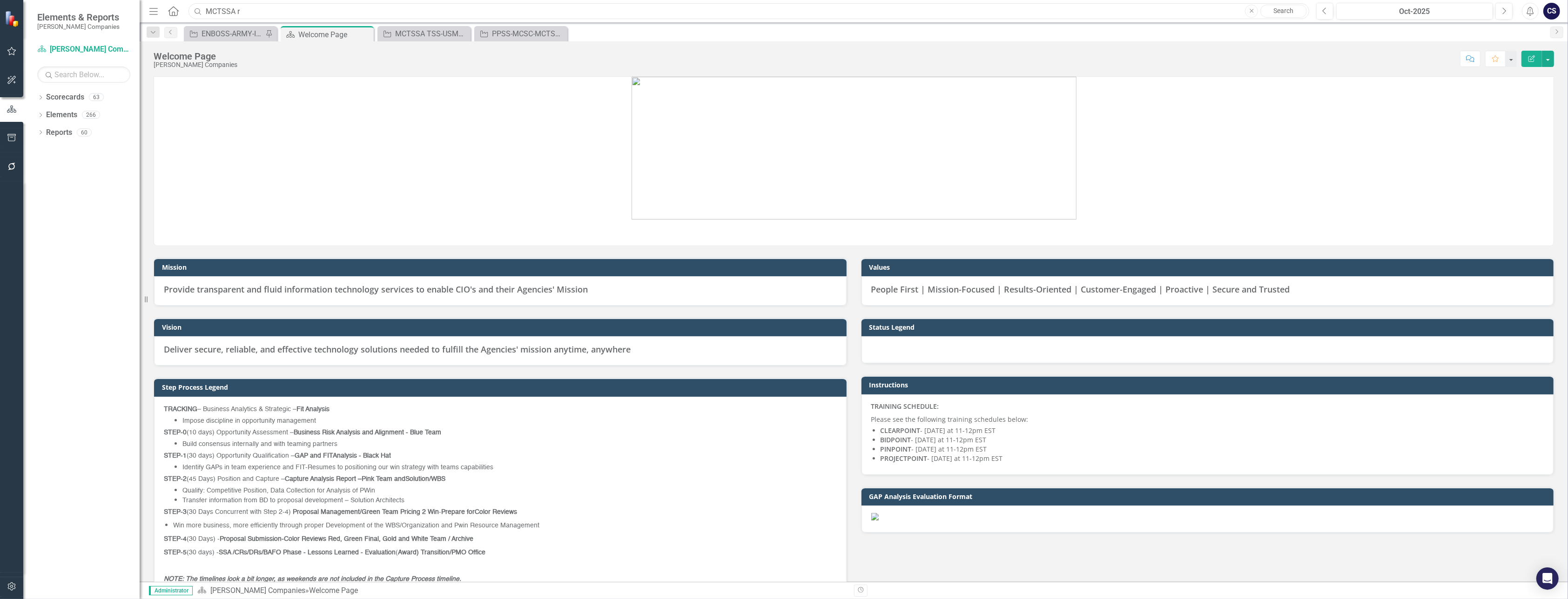
click at [244, 9] on input "MCTSSA r" at bounding box center [749, 11] width 1121 height 16
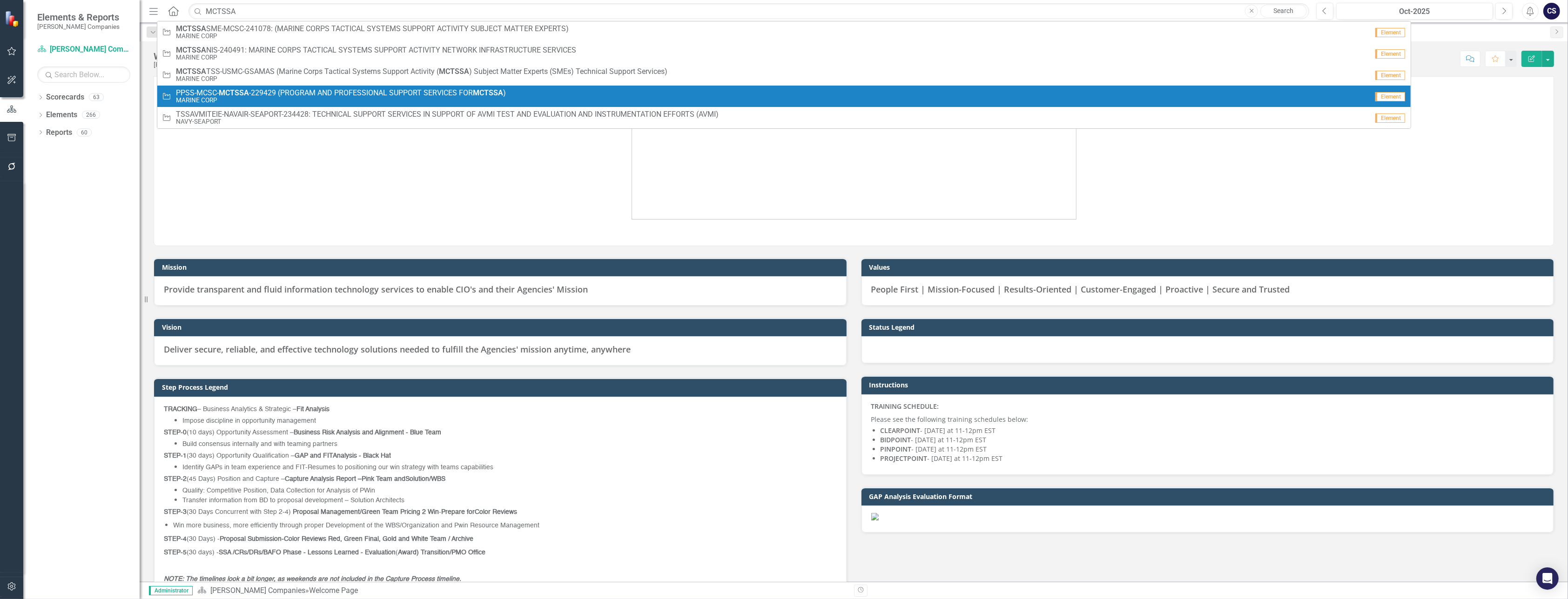
click at [251, 96] on span "PPSS-MCSC- MCTSSA -229429 (PROGRAM AND PROFESSIONAL SUPPORT SERVICES FOR MCTSSA…" at bounding box center [340, 93] width 330 height 9
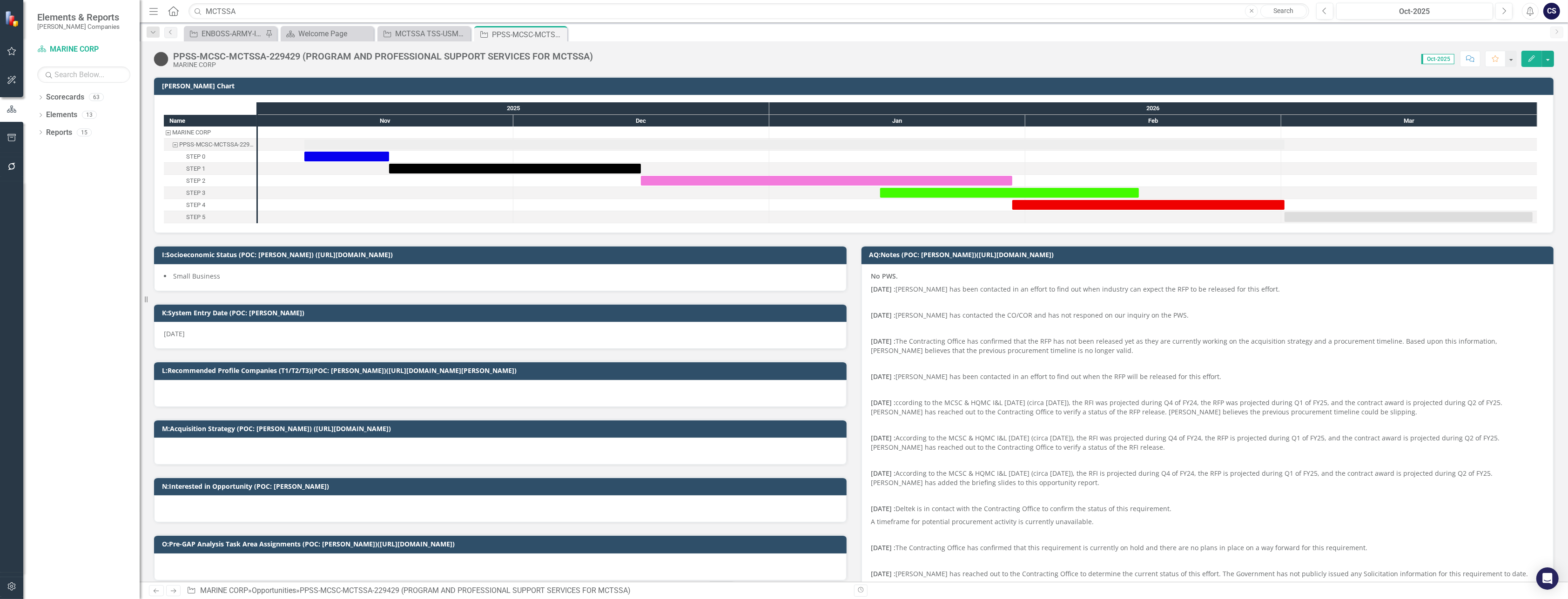
click at [594, 55] on div "PPSS-MCSC-MCTSSA-229429 (PROGRAM AND PROFESSIONAL SUPPORT SERVICES FOR MCTSSA) …" at bounding box center [385, 60] width 424 height 17
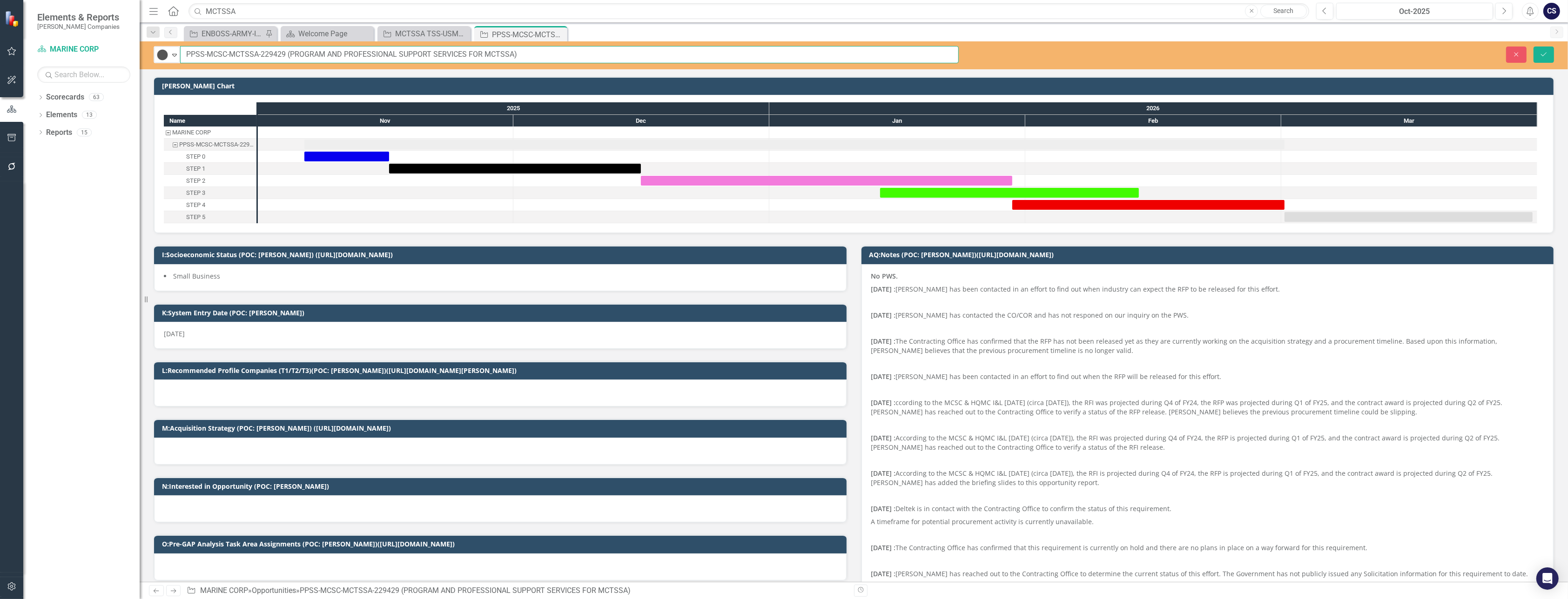
drag, startPoint x: 524, startPoint y: 57, endPoint x: 183, endPoint y: 58, distance: 341.0
click at [183, 58] on input "PPSS-MCSC-MCTSSA-229429 (PROGRAM AND PROFESSIONAL SUPPORT SERVICES FOR MCTSSA)" at bounding box center [569, 55] width 778 height 17
click at [236, 16] on input "MCTSSA" at bounding box center [749, 11] width 1121 height 16
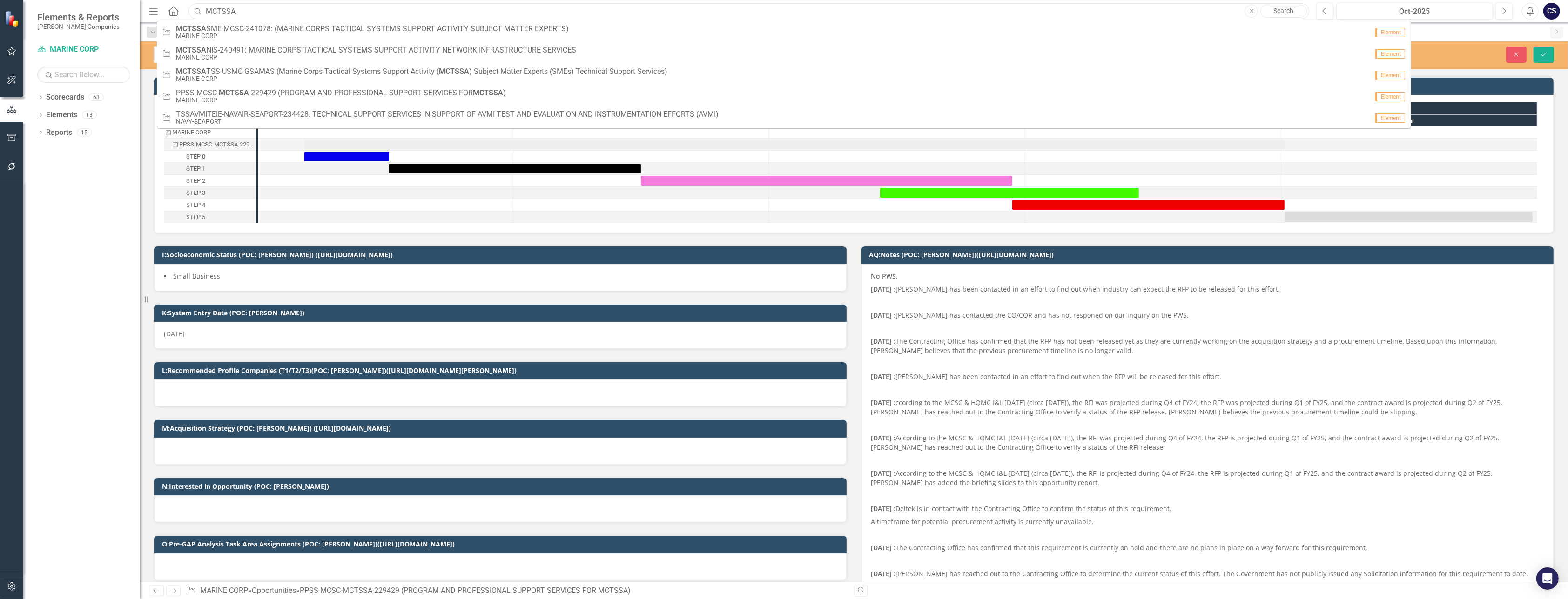
click at [236, 16] on input "MCTSSA" at bounding box center [749, 11] width 1121 height 16
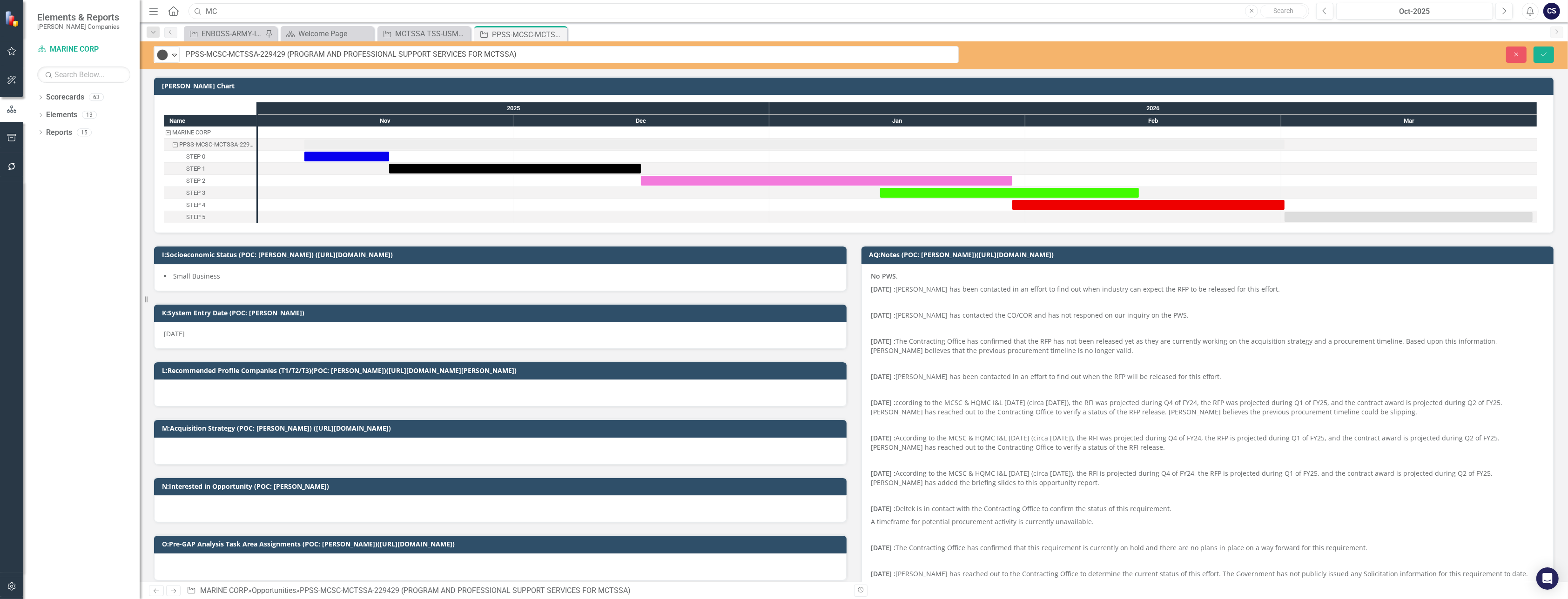
type input "M"
type input "r"
type input "k"
click at [56, 246] on div "Dropdown Scorecards 63 Dropdown [PERSON_NAME] Companies Dropdown ARMY ITES-3s D…" at bounding box center [81, 344] width 117 height 509
click at [216, 11] on input "text" at bounding box center [749, 11] width 1121 height 16
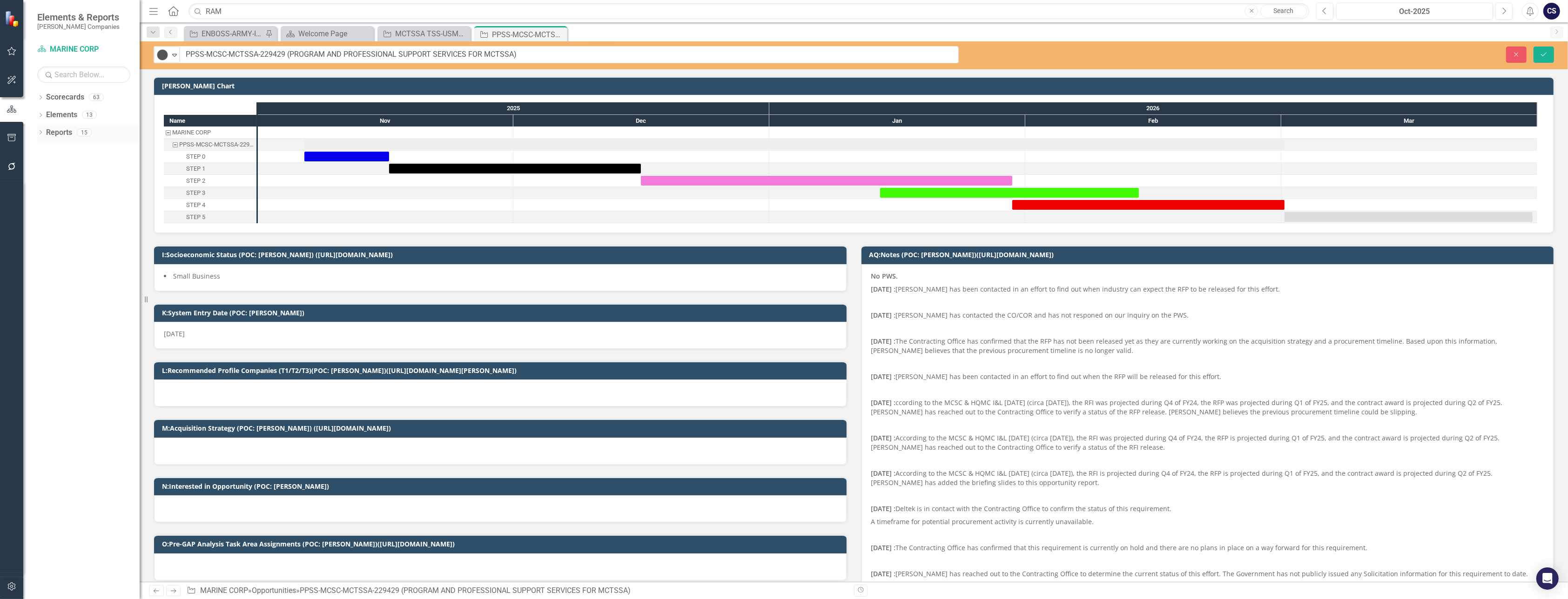
click at [59, 130] on link "Reports" at bounding box center [59, 133] width 26 height 11
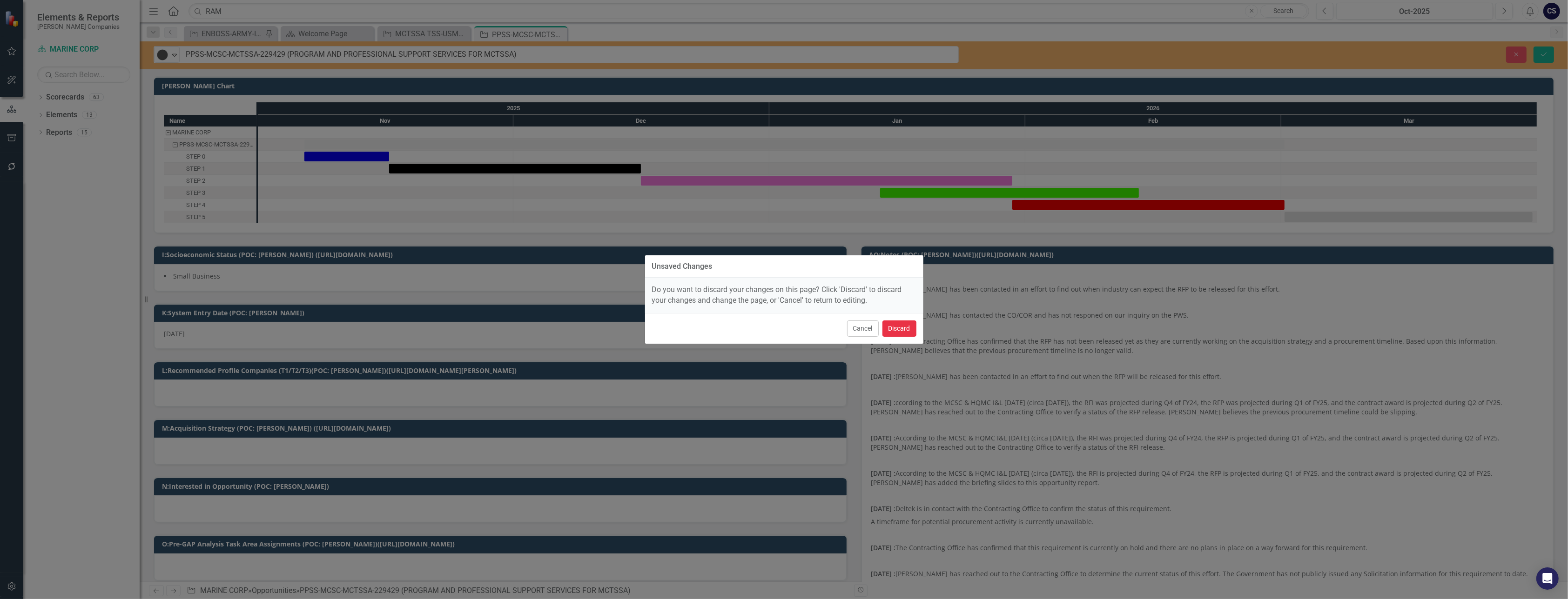
click at [899, 327] on button "Discard" at bounding box center [900, 328] width 34 height 16
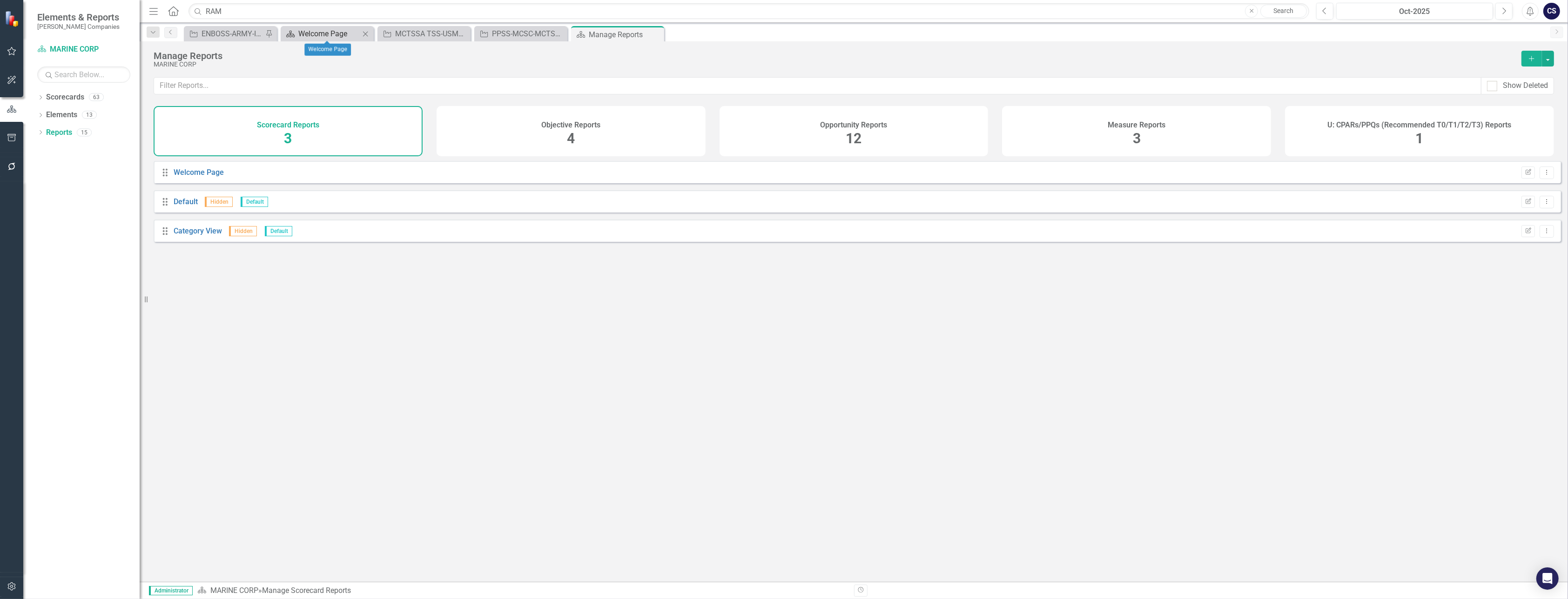
click at [329, 34] on div "Welcome Page" at bounding box center [329, 34] width 61 height 12
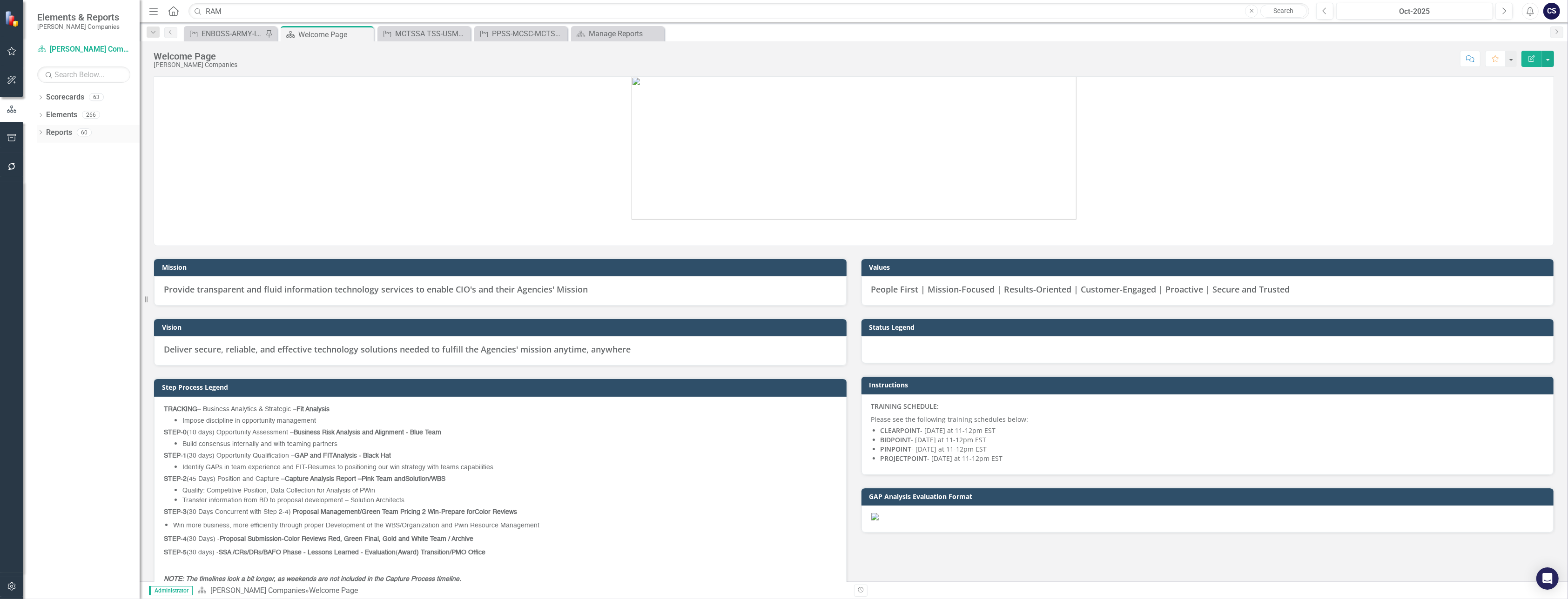
click at [63, 129] on link "Reports" at bounding box center [59, 133] width 26 height 11
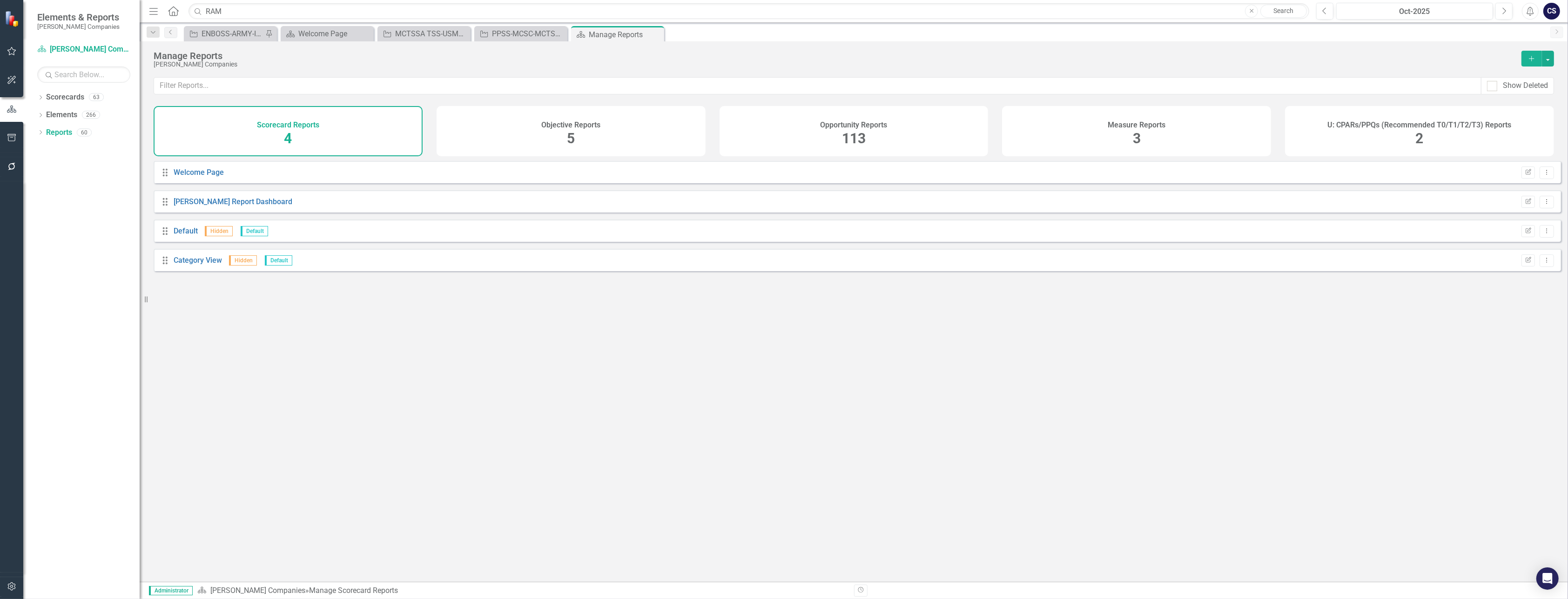
click at [852, 136] on span "113" at bounding box center [853, 138] width 24 height 16
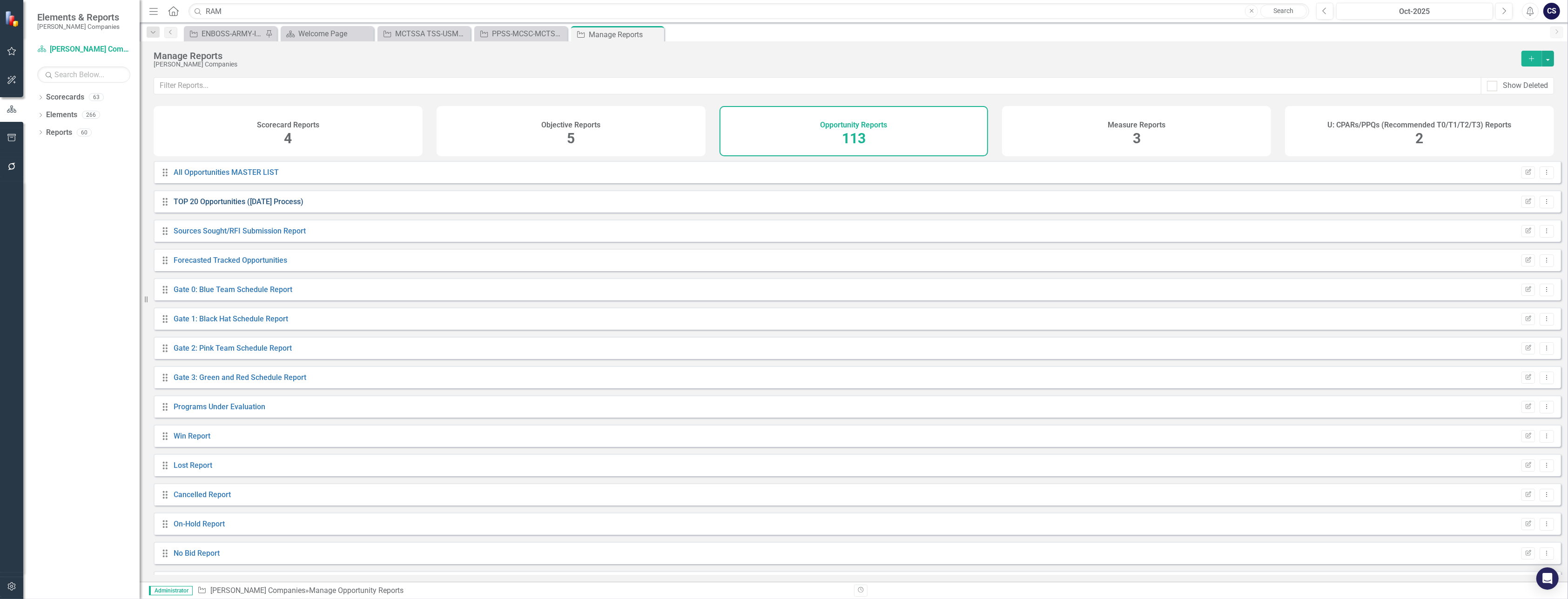
click at [213, 206] on link "TOP 20 Opportunities ([DATE] Process)" at bounding box center [238, 201] width 130 height 9
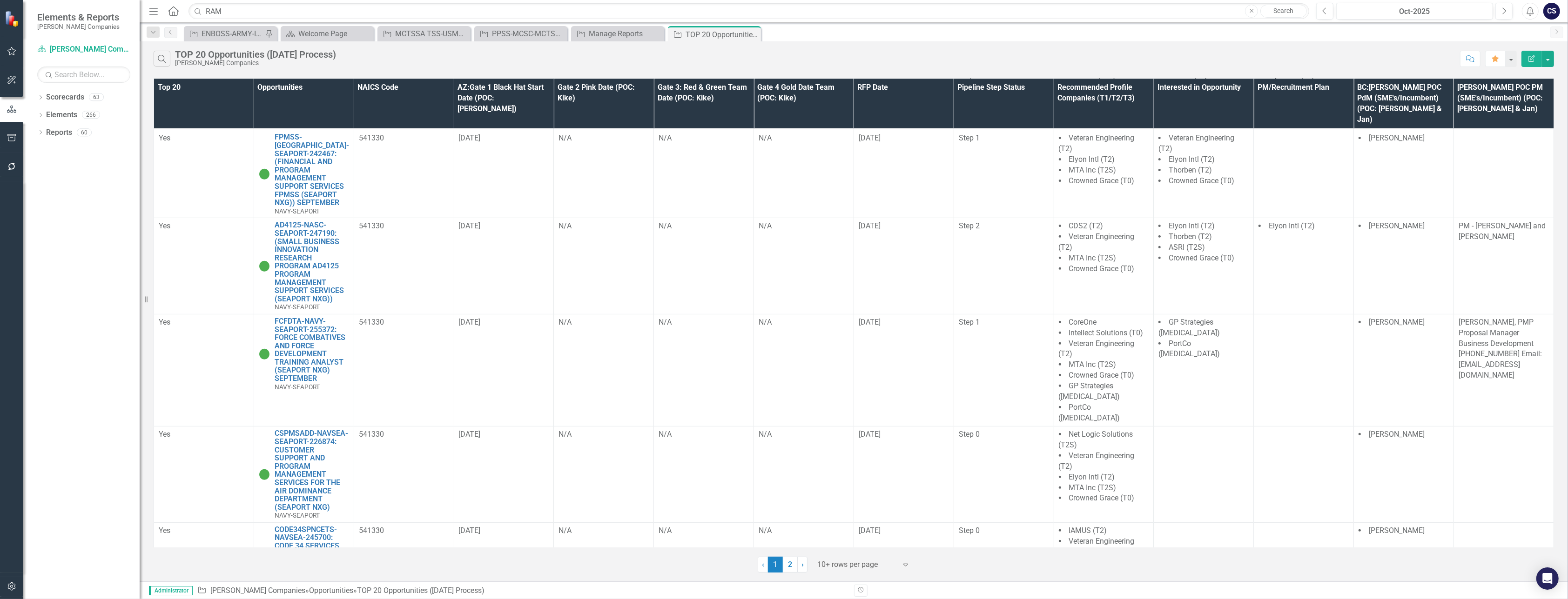
scroll to position [502, 0]
click at [316, 317] on link "FCFDTA-NAVY-SEAPORT-255372: FORCE COMBATIVES AND FORCE DEVELOPMENT TRAINING ANA…" at bounding box center [311, 350] width 74 height 66
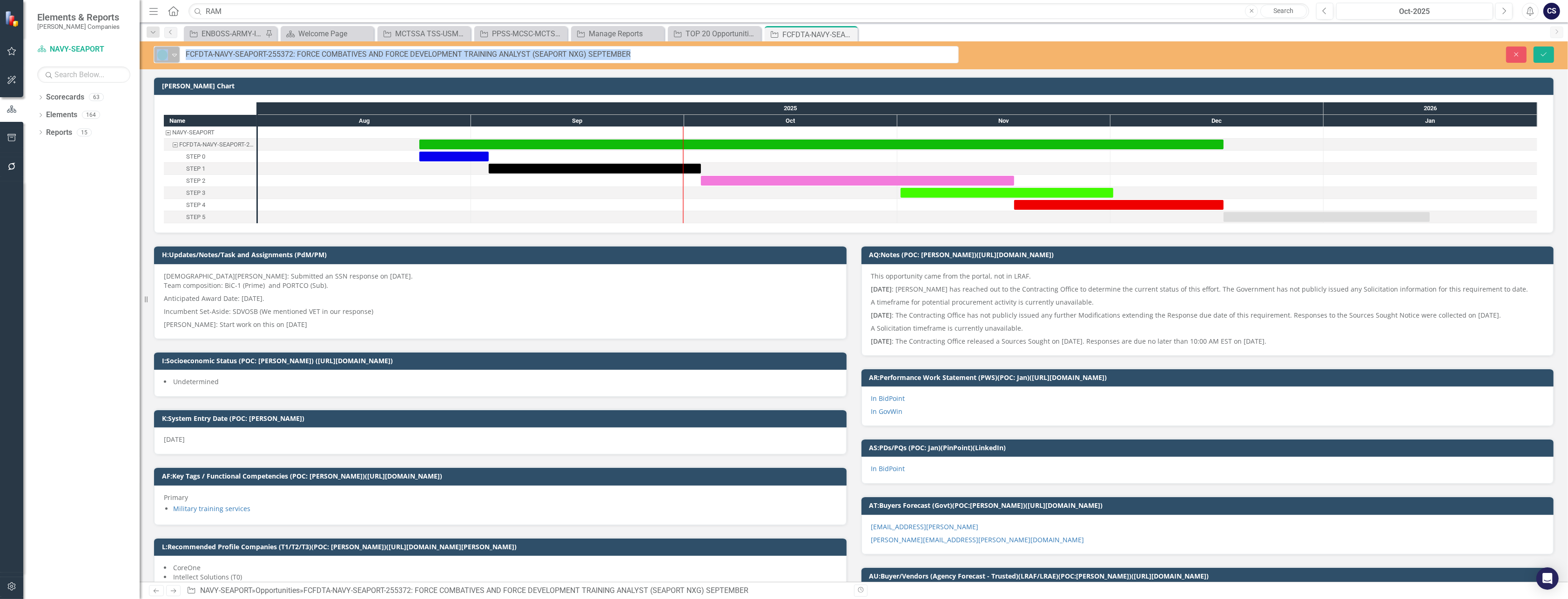
drag, startPoint x: 207, startPoint y: 56, endPoint x: 176, endPoint y: 54, distance: 31.1
drag, startPoint x: 176, startPoint y: 54, endPoint x: 210, endPoint y: 53, distance: 34.0
click at [210, 53] on input "FCFDTA-NAVY-SEAPORT-255372: FORCE COMBATIVES AND FORCE DEVELOPMENT TRAINING ANA…" at bounding box center [569, 55] width 778 height 17
drag, startPoint x: 292, startPoint y: 53, endPoint x: 185, endPoint y: 52, distance: 107.0
click at [185, 52] on input "FCFDTA-NAVY-SEAPORT-255372: FORCE COMBATIVES AND FORCE DEVELOPMENT TRAINING ANA…" at bounding box center [569, 55] width 778 height 17
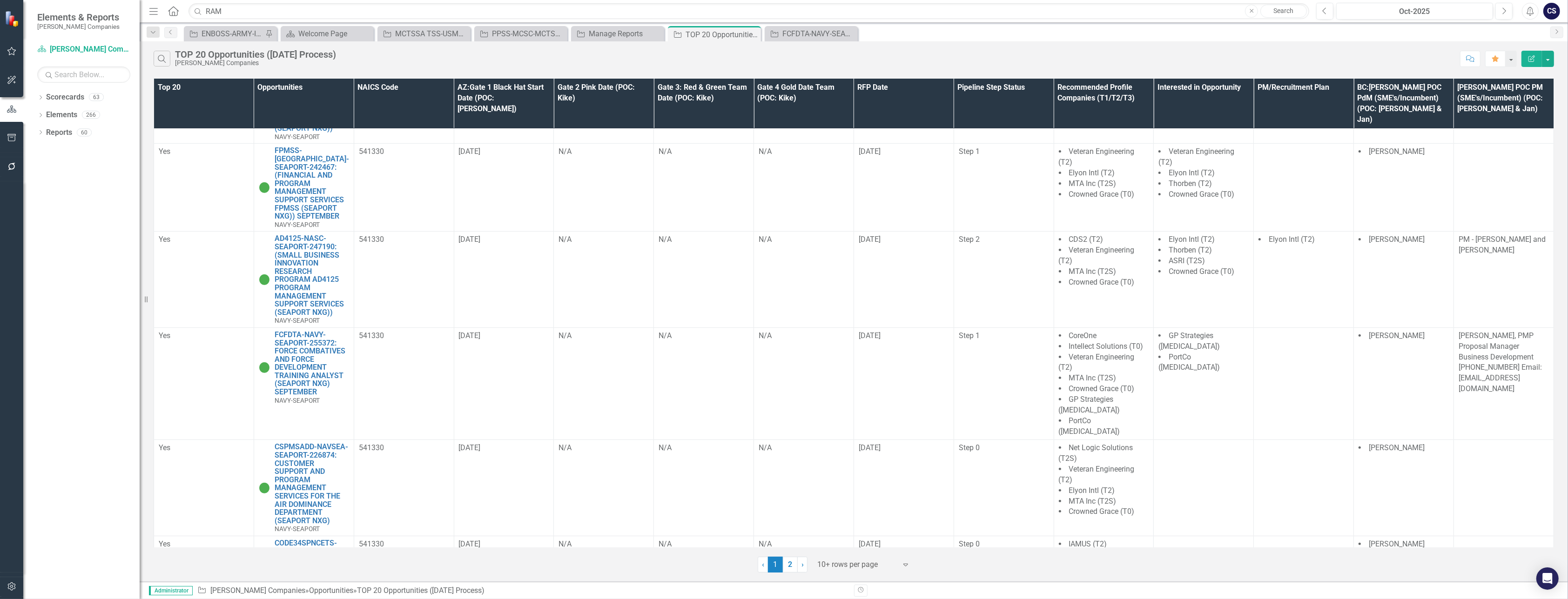
scroll to position [502, 0]
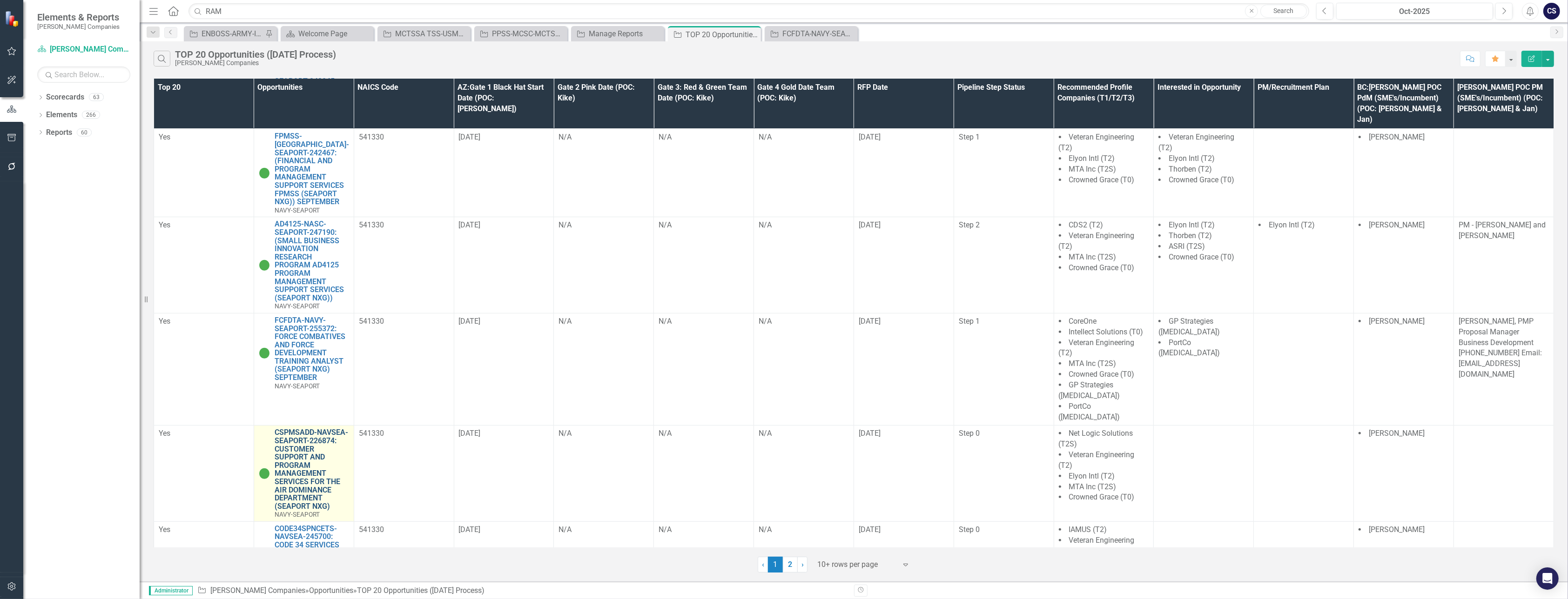
click at [313, 429] on link "CSPMSADD-NAVSEA-SEAPORT-226874: CUSTOMER SUPPORT AND PROGRAM MANAGEMENT SERVICE…" at bounding box center [311, 469] width 74 height 82
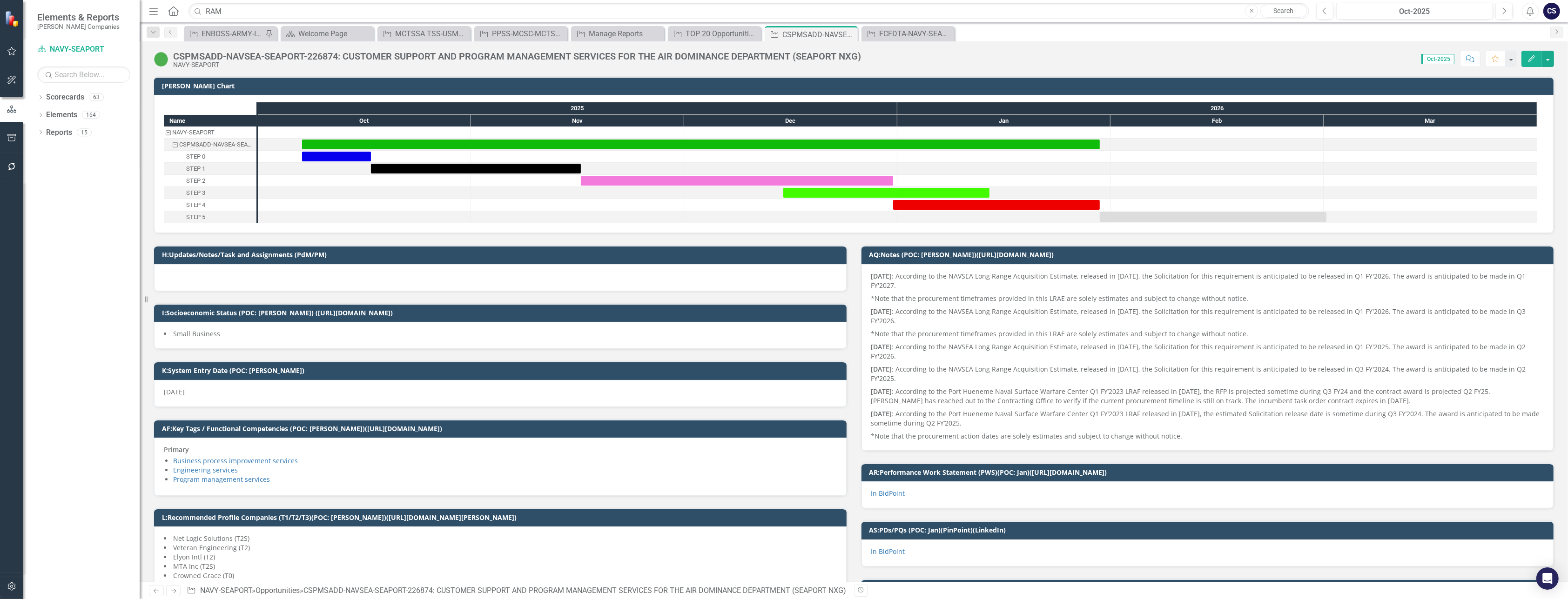
click at [261, 56] on div "CSPMSADD-NAVSEA-SEAPORT-226874: CUSTOMER SUPPORT AND PROGRAM MANAGEMENT SERVICE…" at bounding box center [517, 57] width 688 height 11
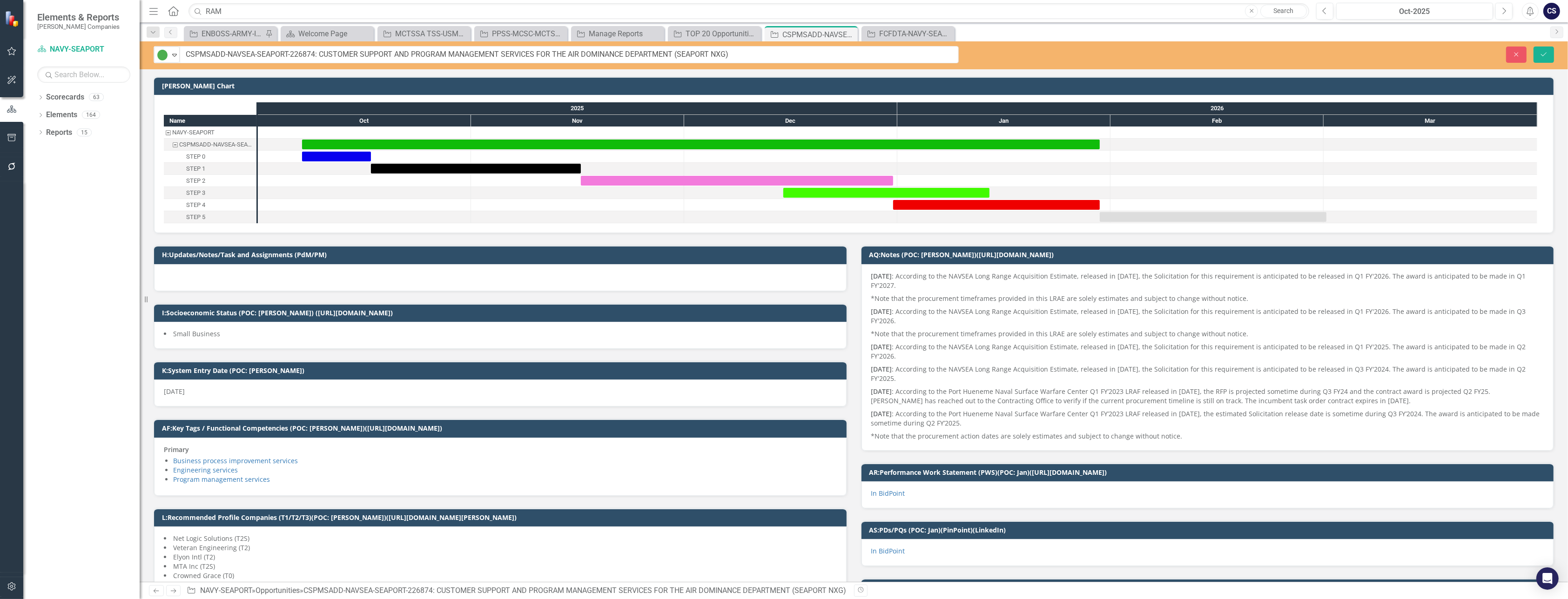
drag, startPoint x: 338, startPoint y: 55, endPoint x: 306, endPoint y: 48, distance: 32.8
drag, startPoint x: 315, startPoint y: 53, endPoint x: 186, endPoint y: 53, distance: 129.0
click at [186, 53] on input "CSPMSADD-NAVSEA-SEAPORT-226874: CUSTOMER SUPPORT AND PROGRAM MANAGEMENT SERVICE…" at bounding box center [569, 55] width 778 height 17
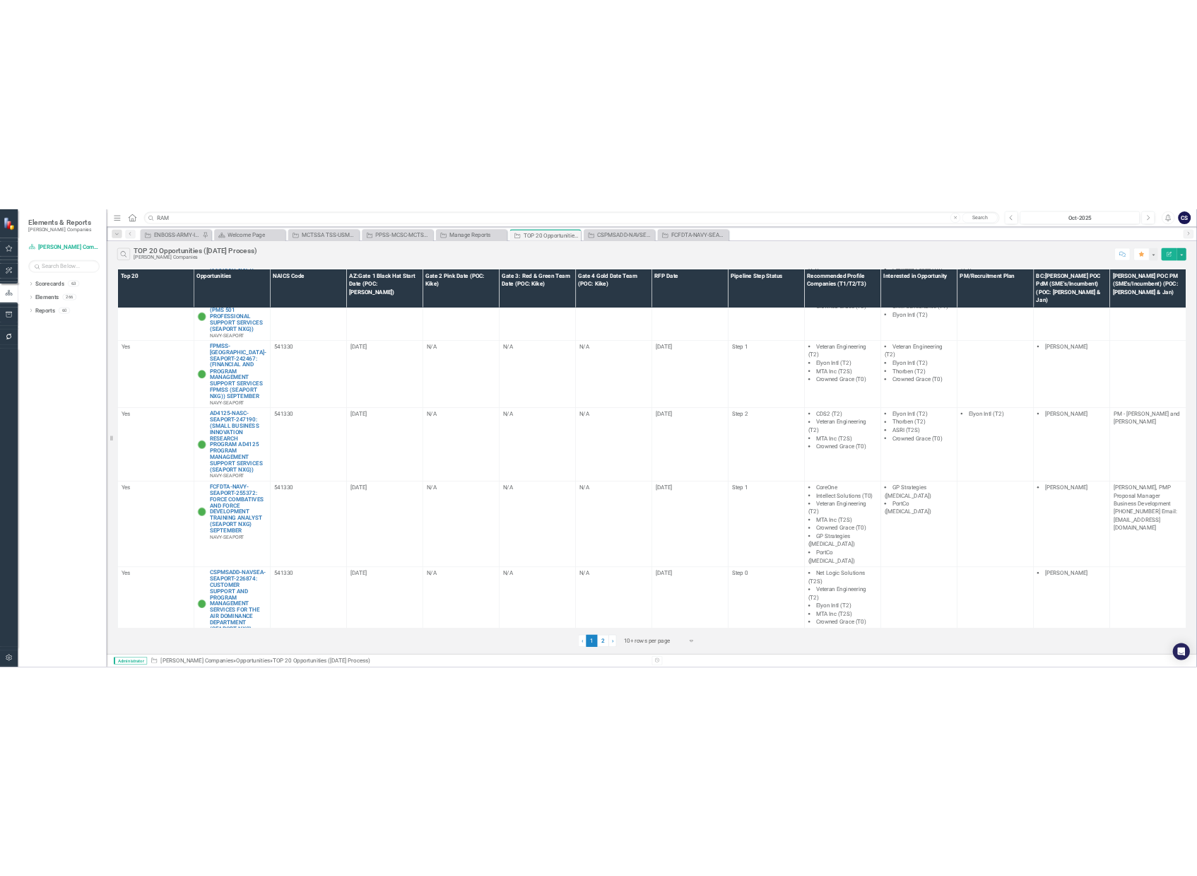
scroll to position [730, 0]
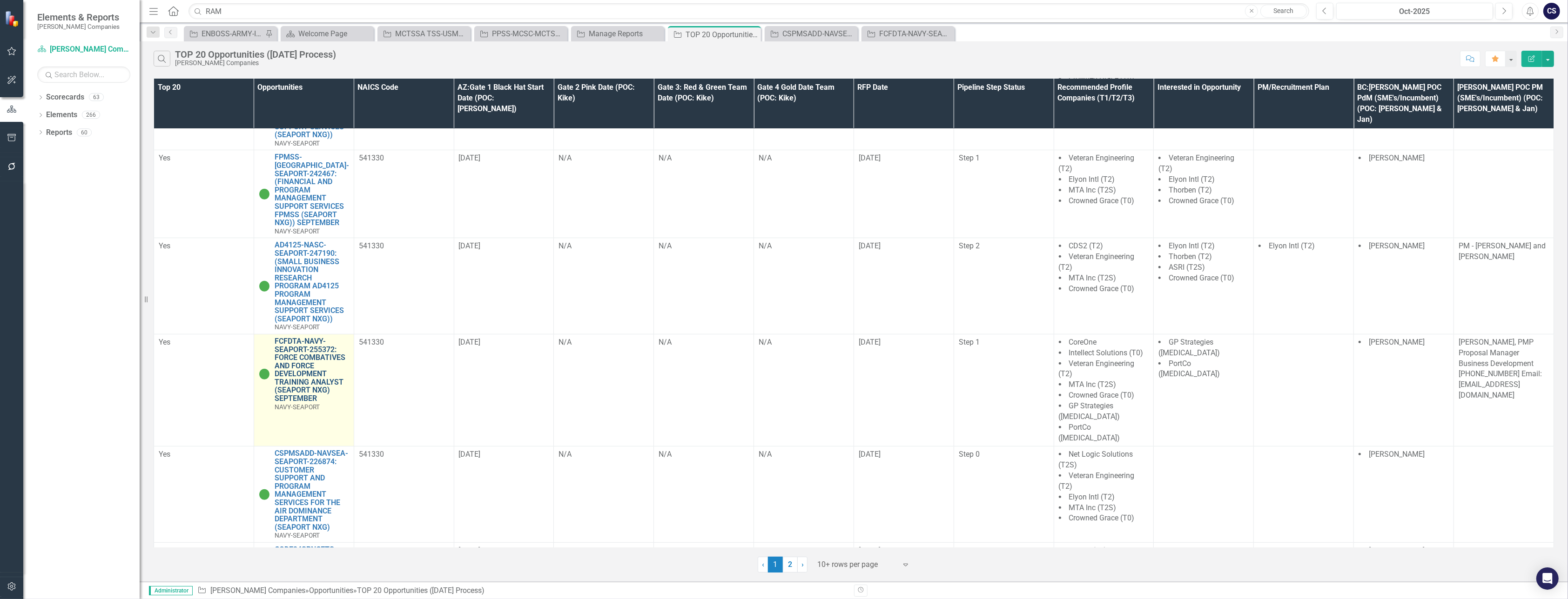
click at [325, 337] on link "FCFDTA-NAVY-SEAPORT-255372: FORCE COMBATIVES AND FORCE DEVELOPMENT TRAINING ANA…" at bounding box center [311, 370] width 74 height 66
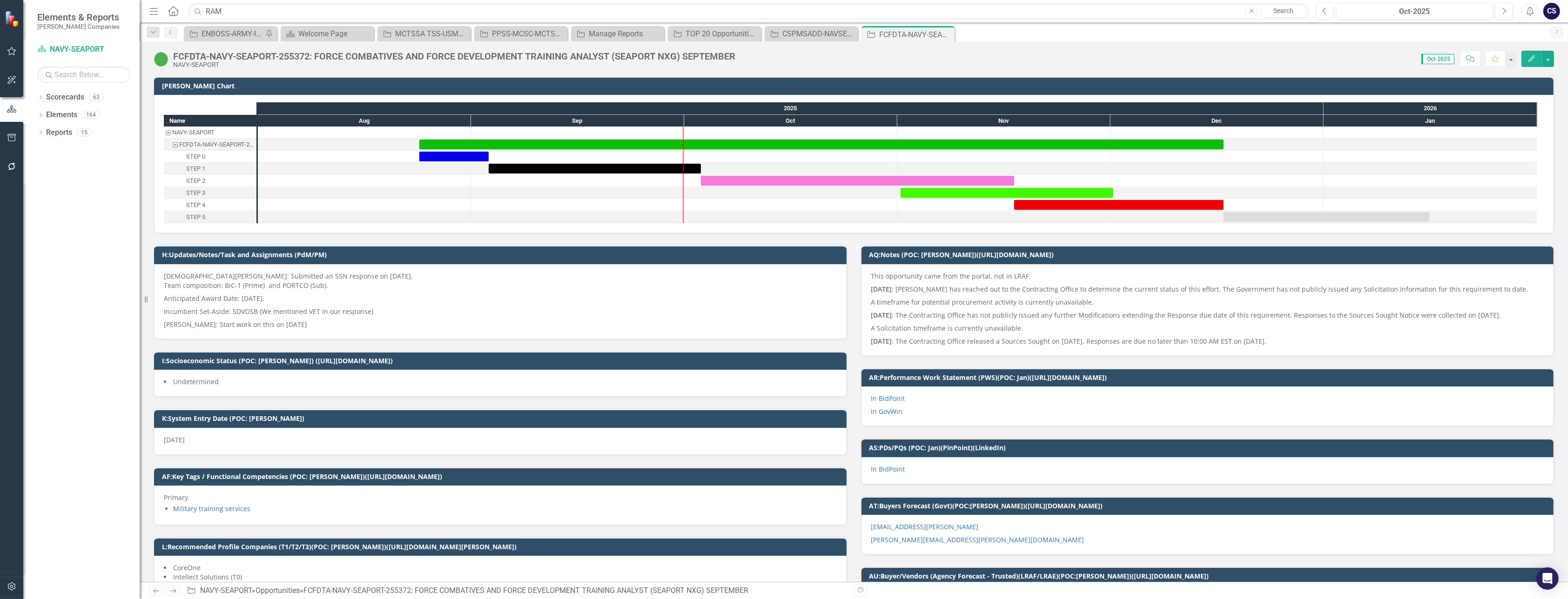
click at [241, 51] on div "FCFDTA-NAVY-SEAPORT-255372: FORCE COMBATIVES AND FORCE DEVELOPMENT TRAINING ANA…" at bounding box center [454, 57] width 562 height 11
click at [242, 55] on div "FCFDTA-NAVY-SEAPORT-255372: FORCE COMBATIVES AND FORCE DEVELOPMENT TRAINING ANA…" at bounding box center [454, 57] width 562 height 11
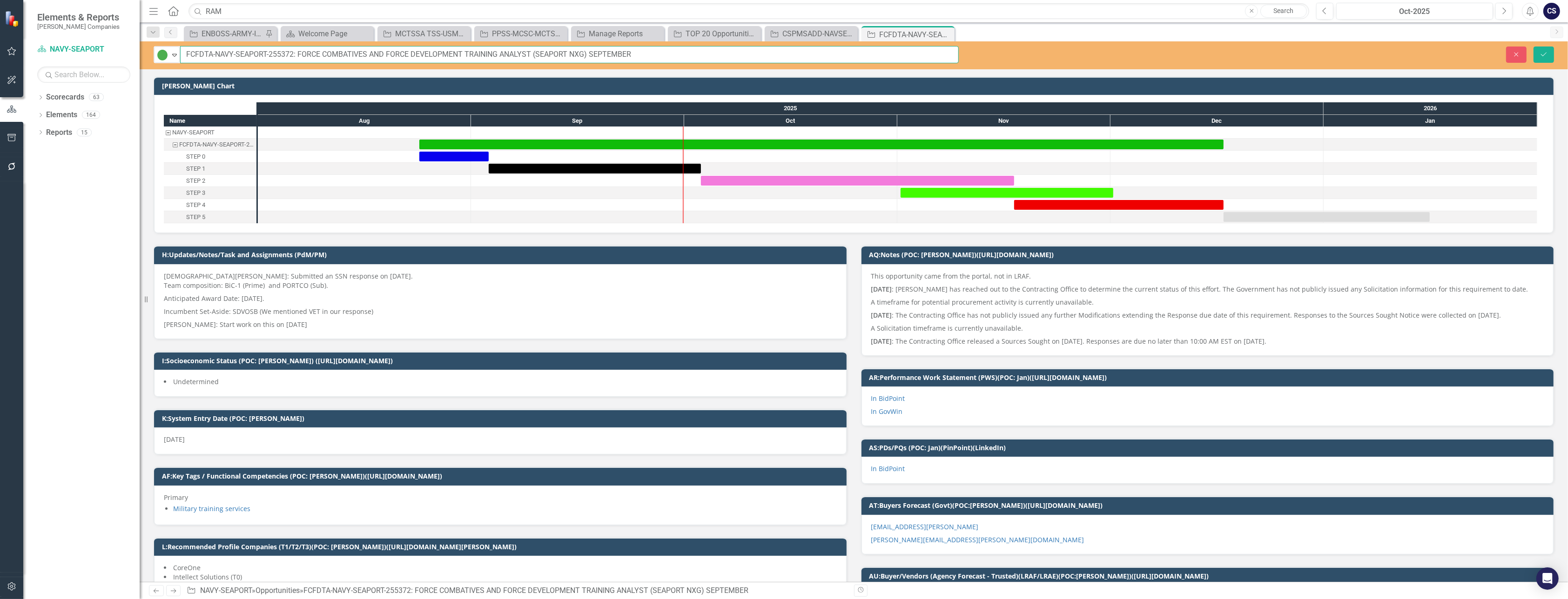
drag, startPoint x: 293, startPoint y: 55, endPoint x: 188, endPoint y: 55, distance: 105.0
click at [188, 55] on input "FCFDTA-NAVY-SEAPORT-255372: FORCE COMBATIVES AND FORCE DEVELOPMENT TRAINING ANA…" at bounding box center [569, 55] width 778 height 17
click at [226, 10] on input "RAM" at bounding box center [749, 11] width 1121 height 16
type input "R"
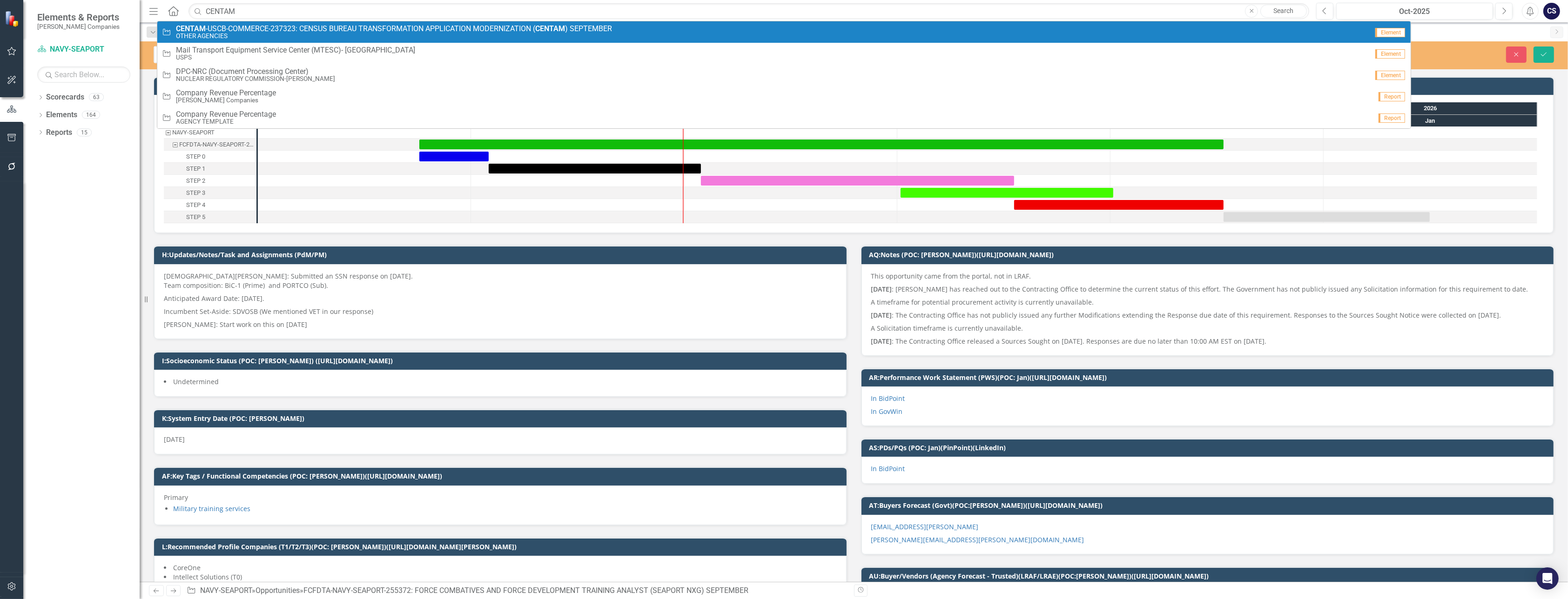
click at [234, 34] on small "OTHER AGENCIES" at bounding box center [394, 36] width 436 height 7
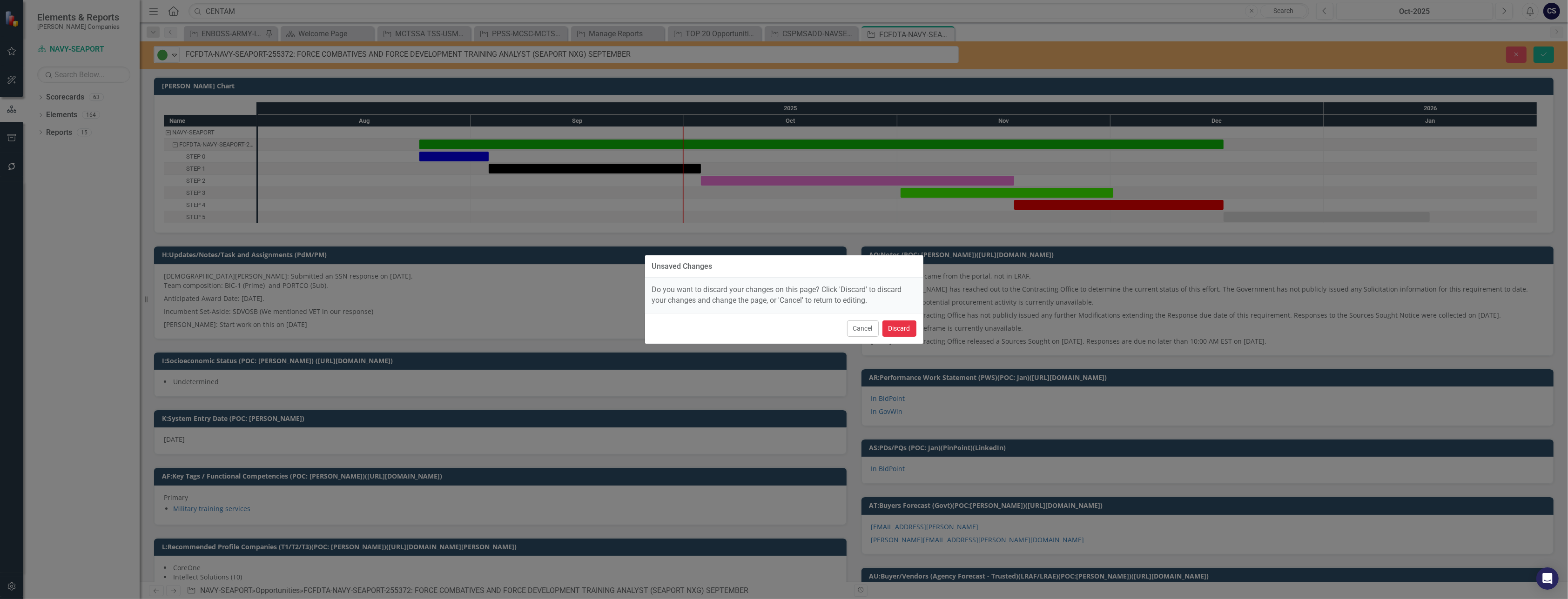
click at [900, 332] on button "Discard" at bounding box center [900, 328] width 34 height 16
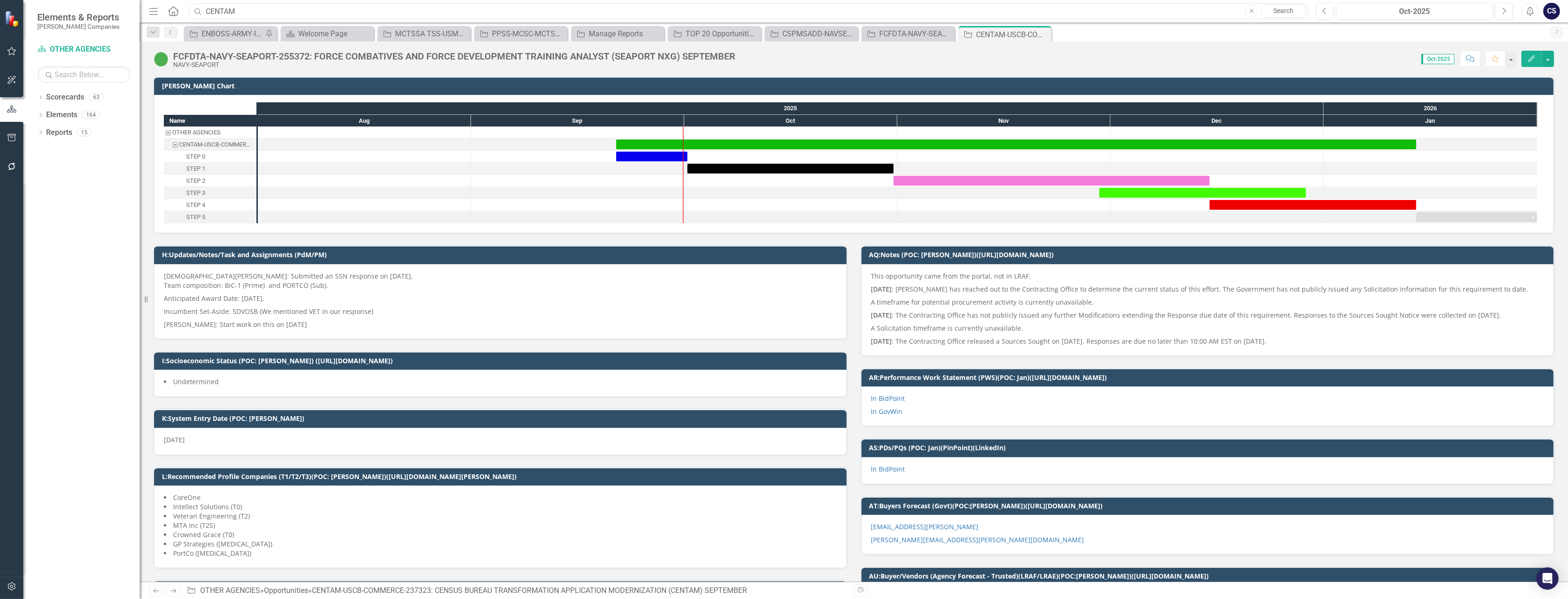
click at [251, 11] on input "CENTAM" at bounding box center [749, 11] width 1121 height 16
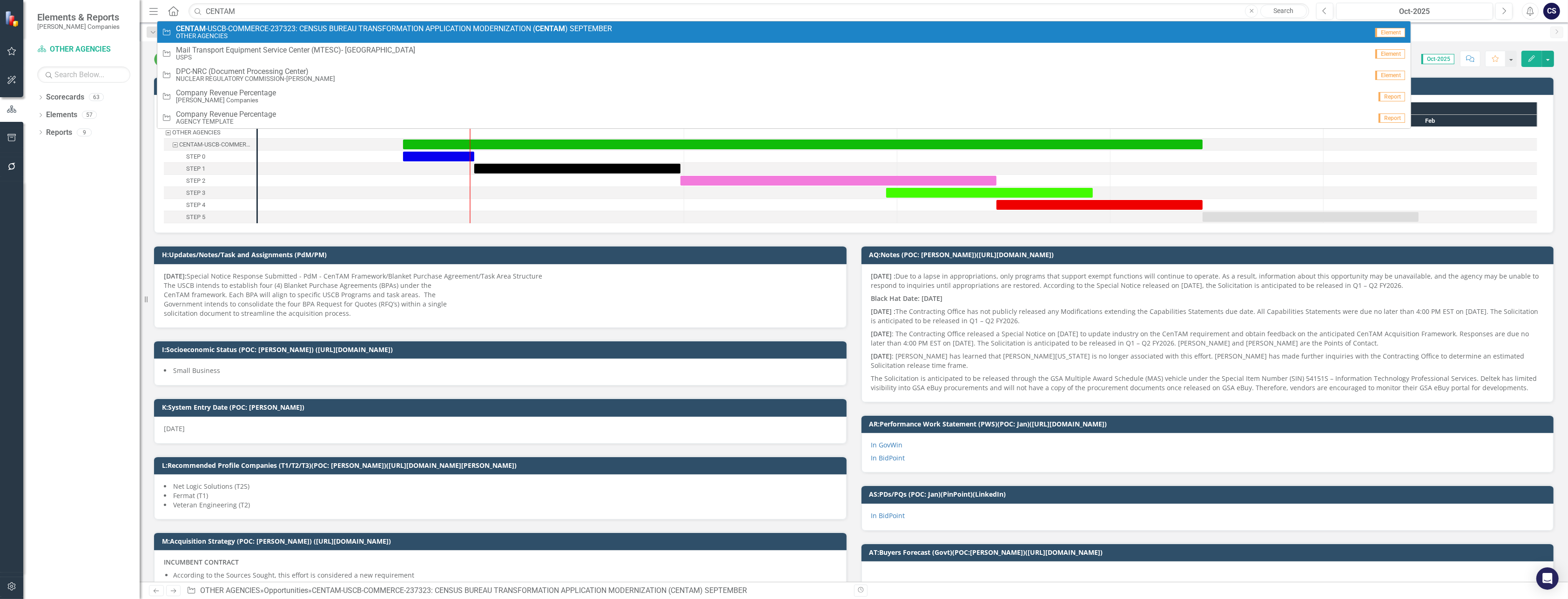
click at [244, 29] on span "CENTAM -USCB-COMMERCE-237323: CENSUS BUREAU TRANSFORMATION APPLICATION MODERNIZ…" at bounding box center [394, 28] width 436 height 9
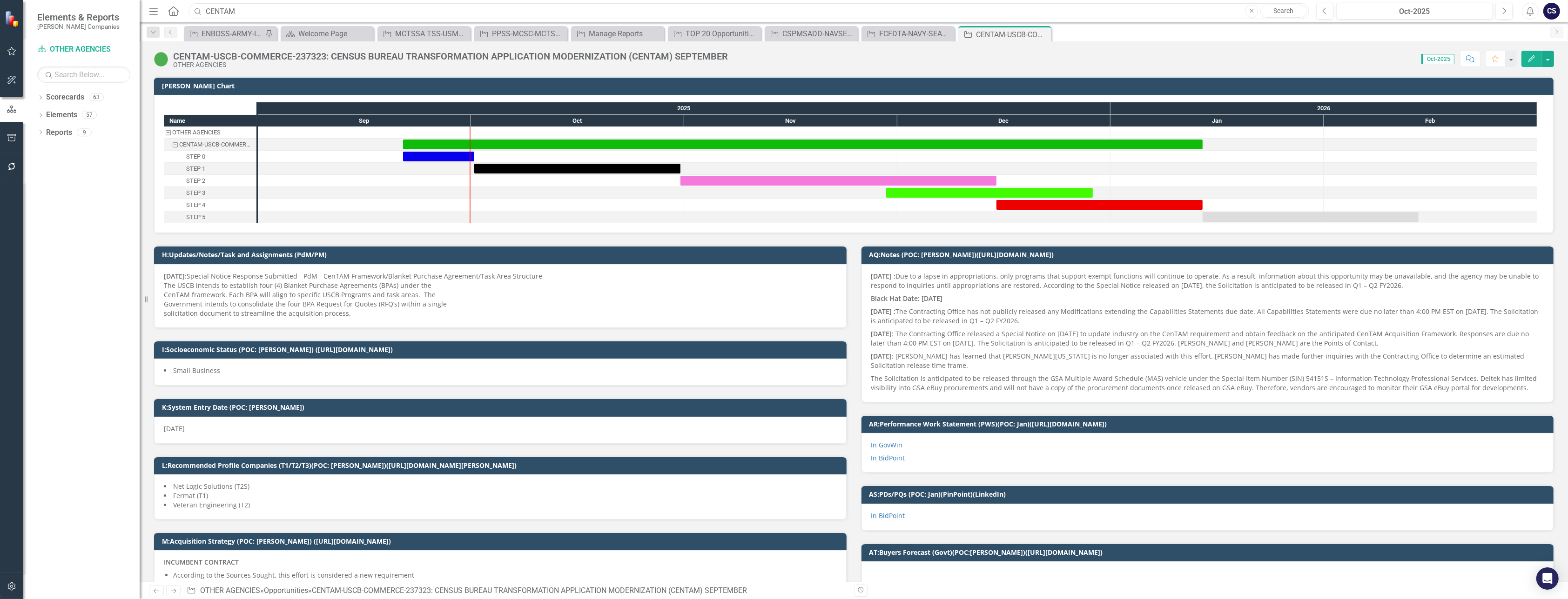
click at [248, 15] on input "CENTAM" at bounding box center [749, 11] width 1121 height 16
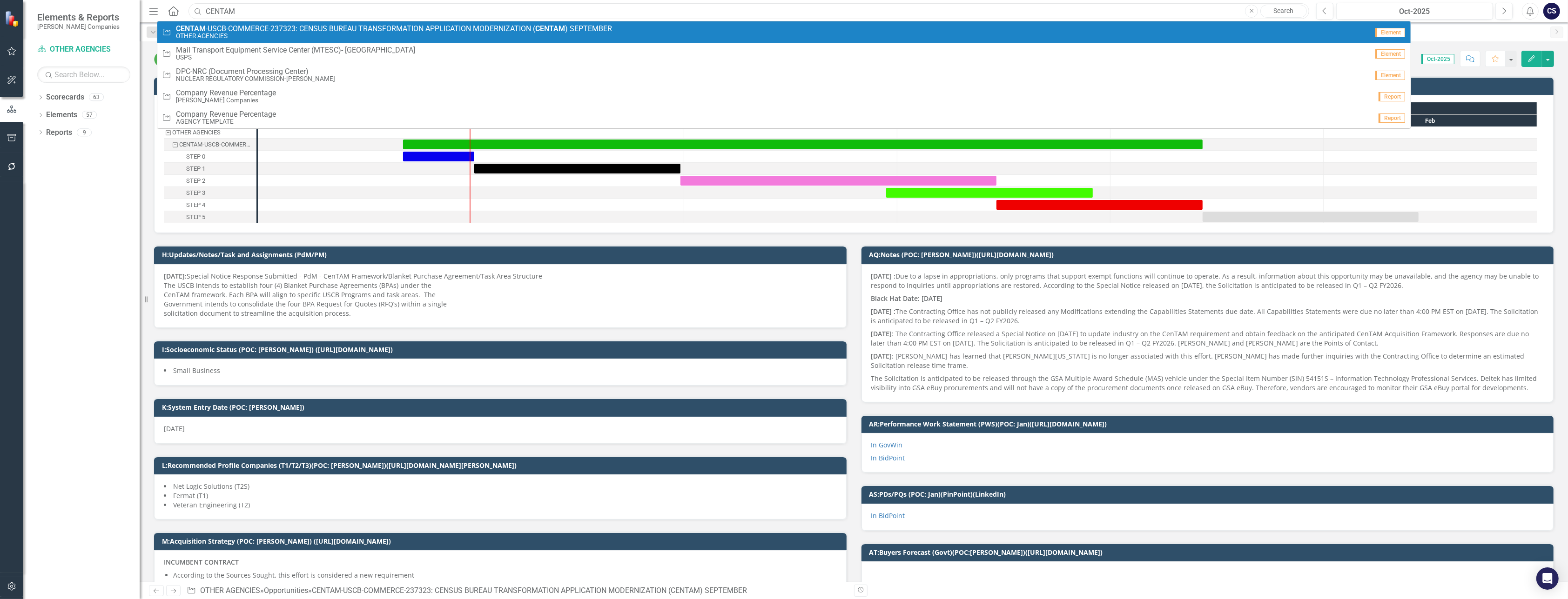
click at [269, 12] on input "CENTAM" at bounding box center [749, 11] width 1121 height 16
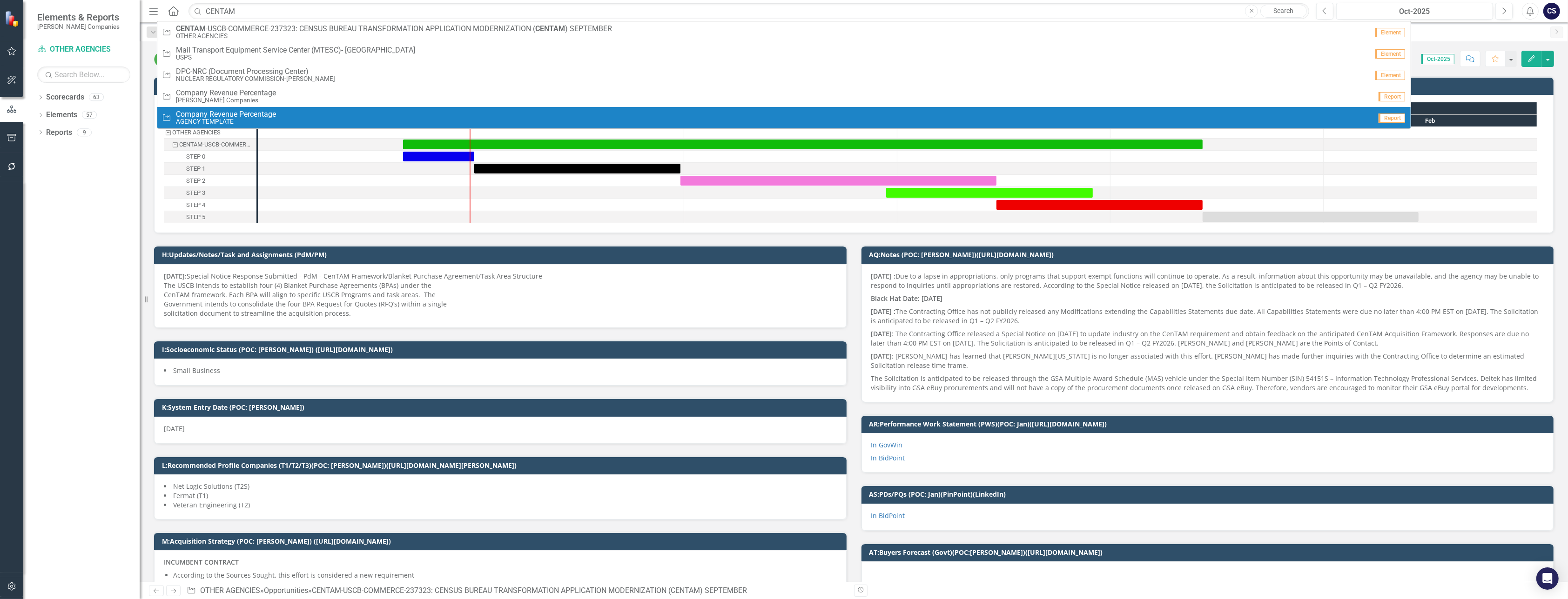
click at [123, 253] on div "Dropdown Scorecards 63 Dropdown STAHL Companies Dropdown ARMY ITES-3s Dropdown …" at bounding box center [81, 344] width 117 height 509
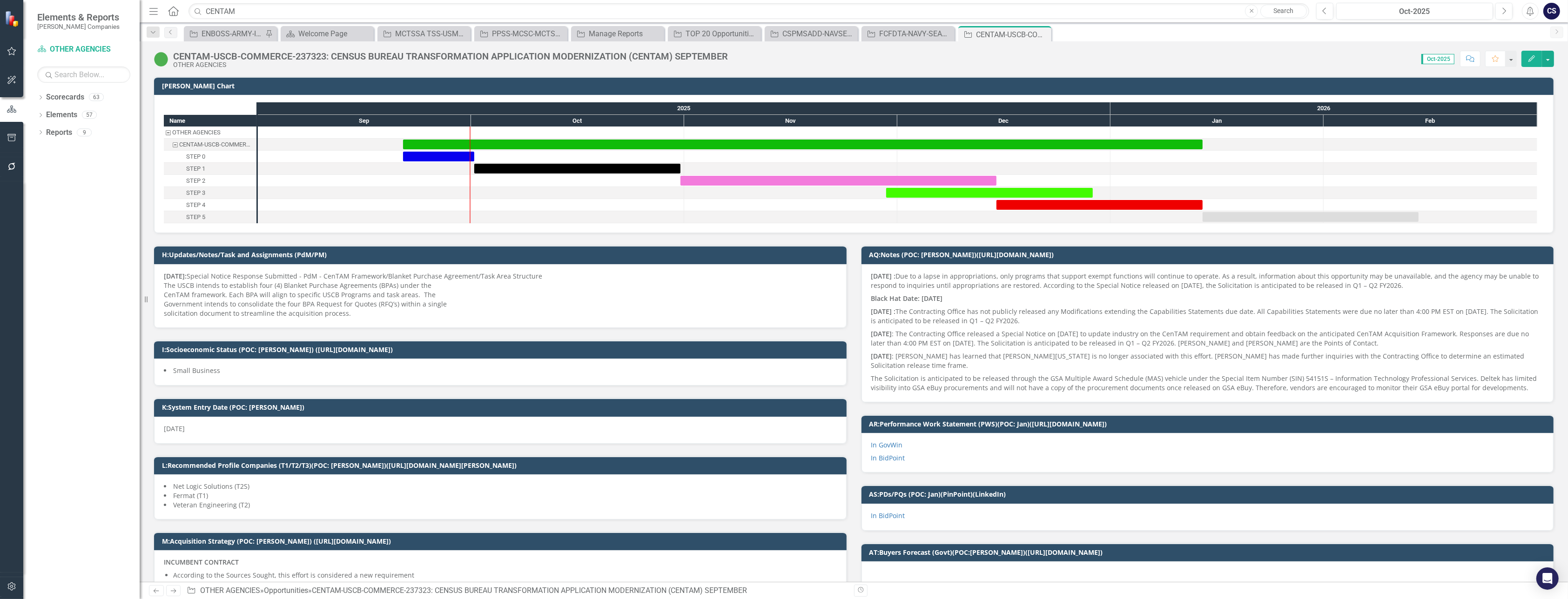
click at [327, 55] on div "CENTAM-USCB-COMMERCE-237323: CENSUS BUREAU TRANSFORMATION APPLICATION MODERNIZA…" at bounding box center [450, 57] width 554 height 11
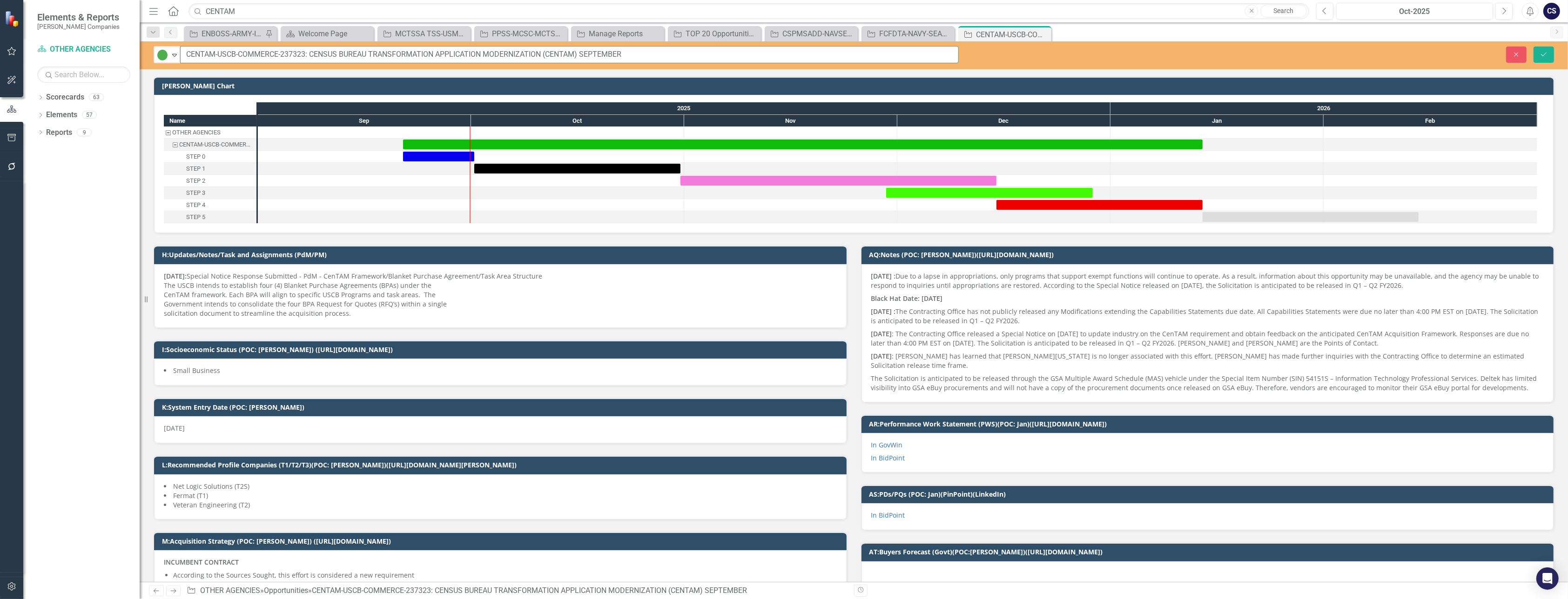
drag, startPoint x: 306, startPoint y: 53, endPoint x: 186, endPoint y: 55, distance: 120.0
click at [186, 55] on input "CENTAM-USCB-COMMERCE-237323: CENSUS BUREAU TRANSFORMATION APPLICATION MODERNIZA…" at bounding box center [569, 55] width 778 height 17
click at [236, 6] on input "CENTAM" at bounding box center [749, 11] width 1121 height 16
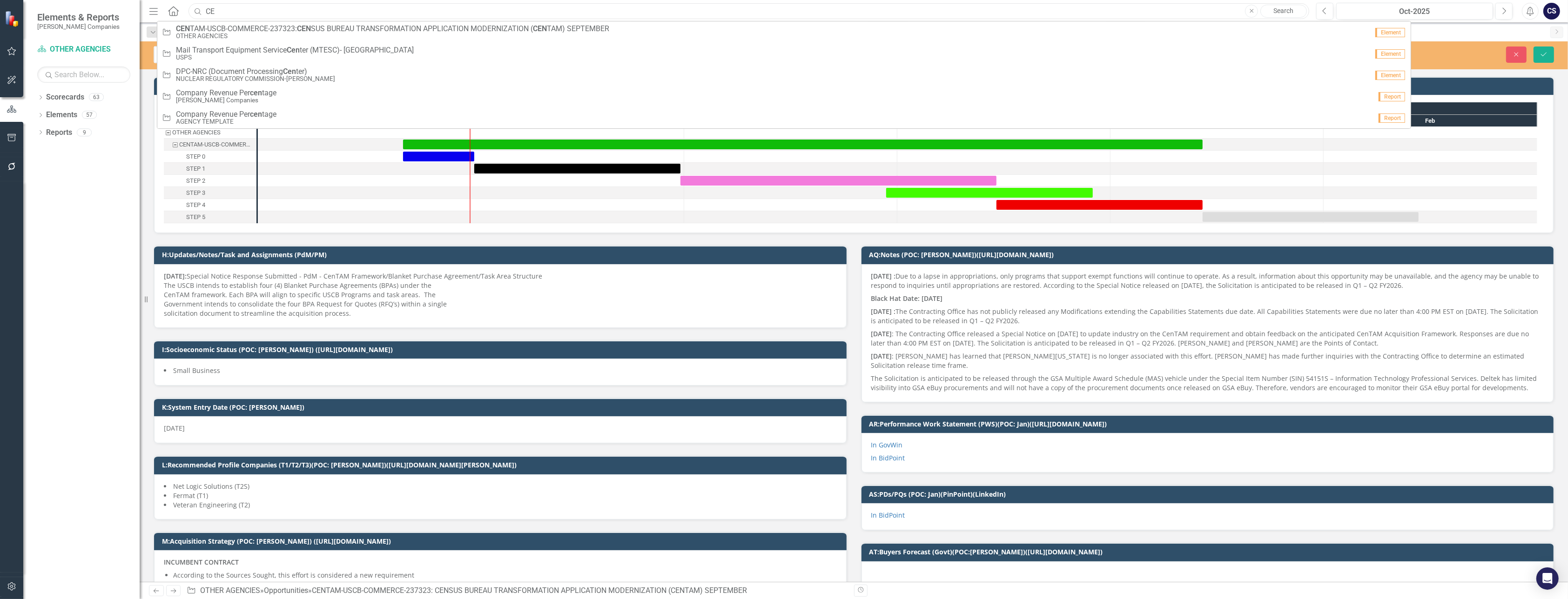
type input "C"
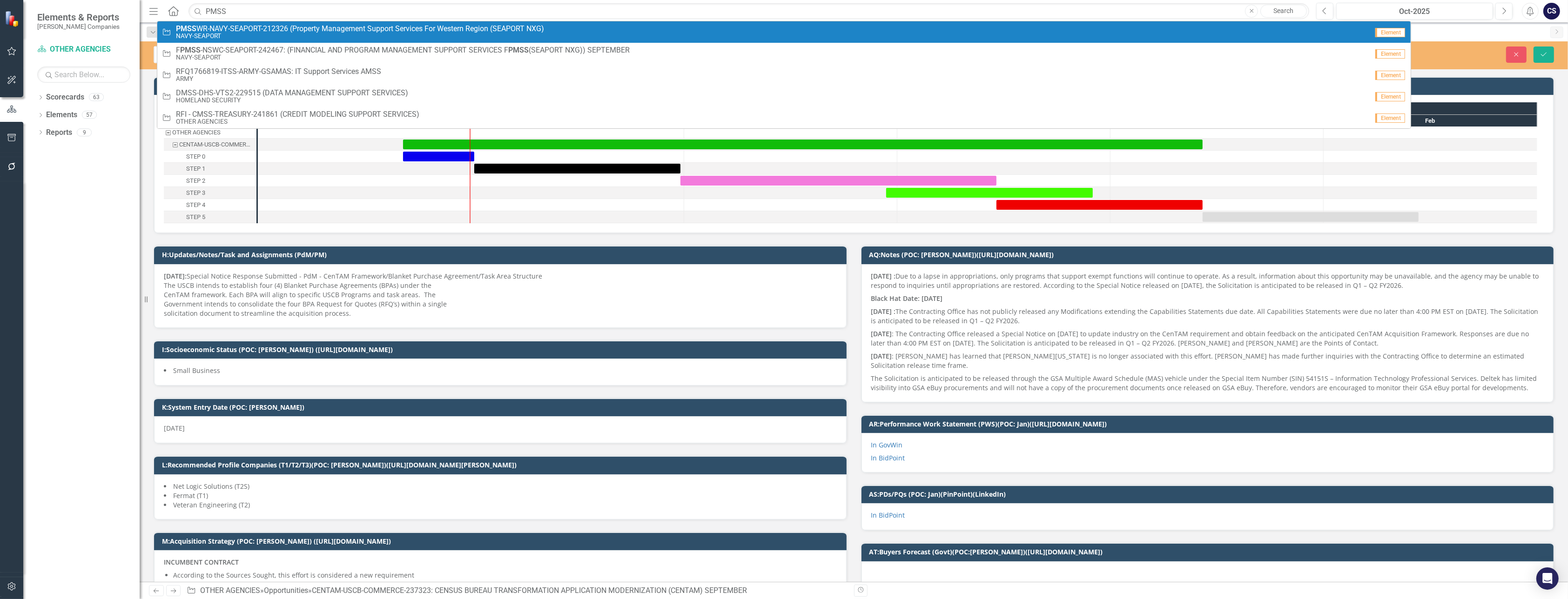
click at [239, 32] on small "NAVY-SEAPORT" at bounding box center [360, 36] width 368 height 7
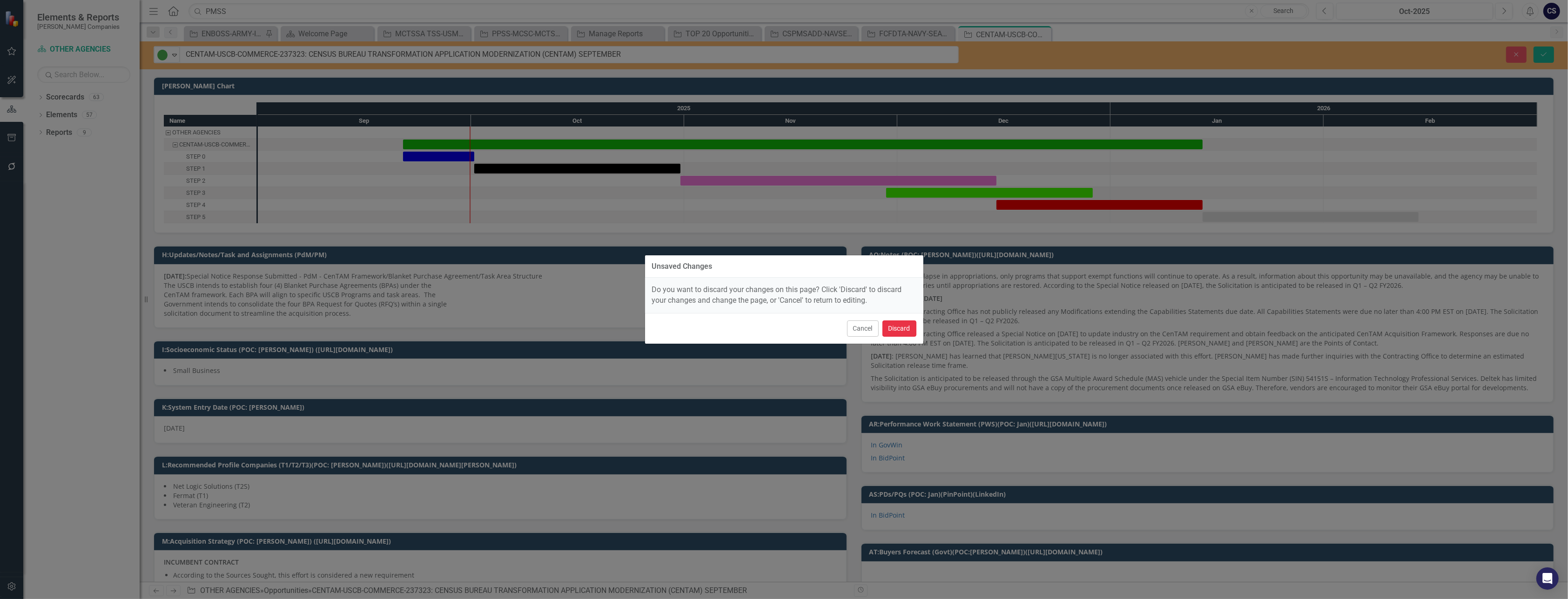
click at [900, 332] on button "Discard" at bounding box center [900, 328] width 34 height 16
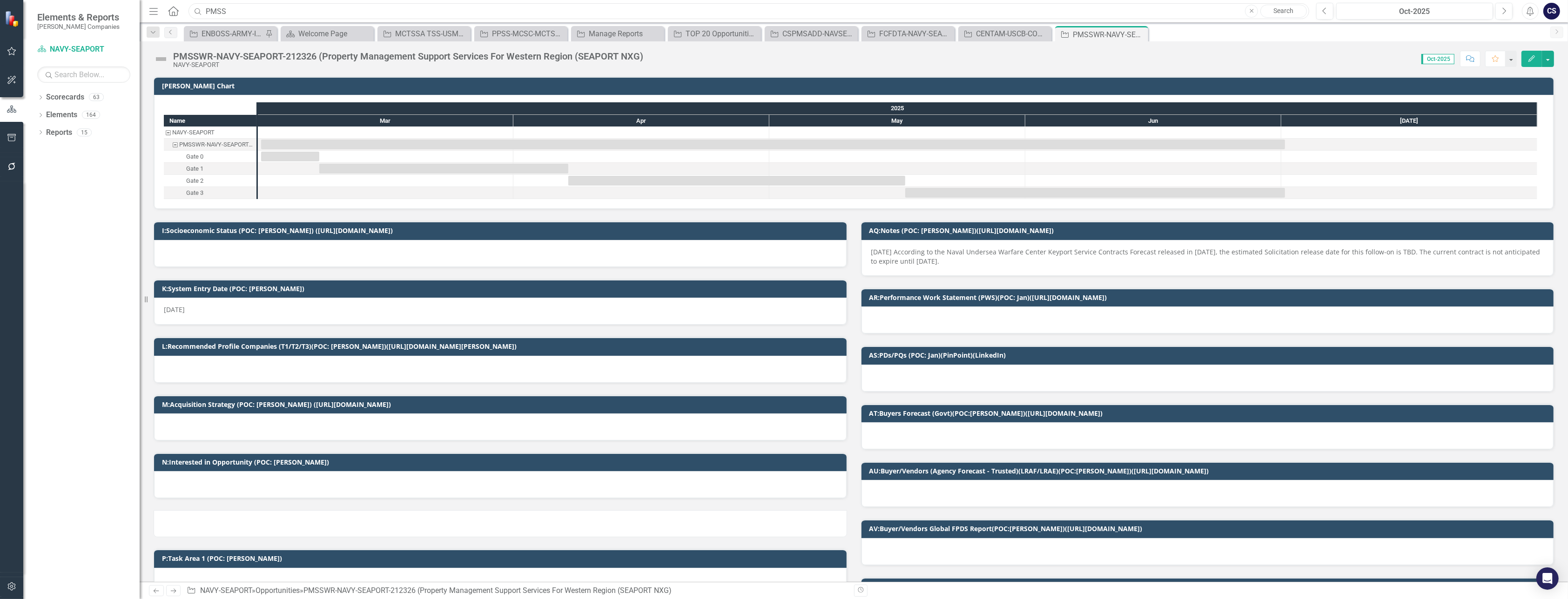
click at [232, 8] on input "PMSS" at bounding box center [749, 11] width 1121 height 16
click at [205, 11] on input "PMSS" at bounding box center [749, 11] width 1121 height 16
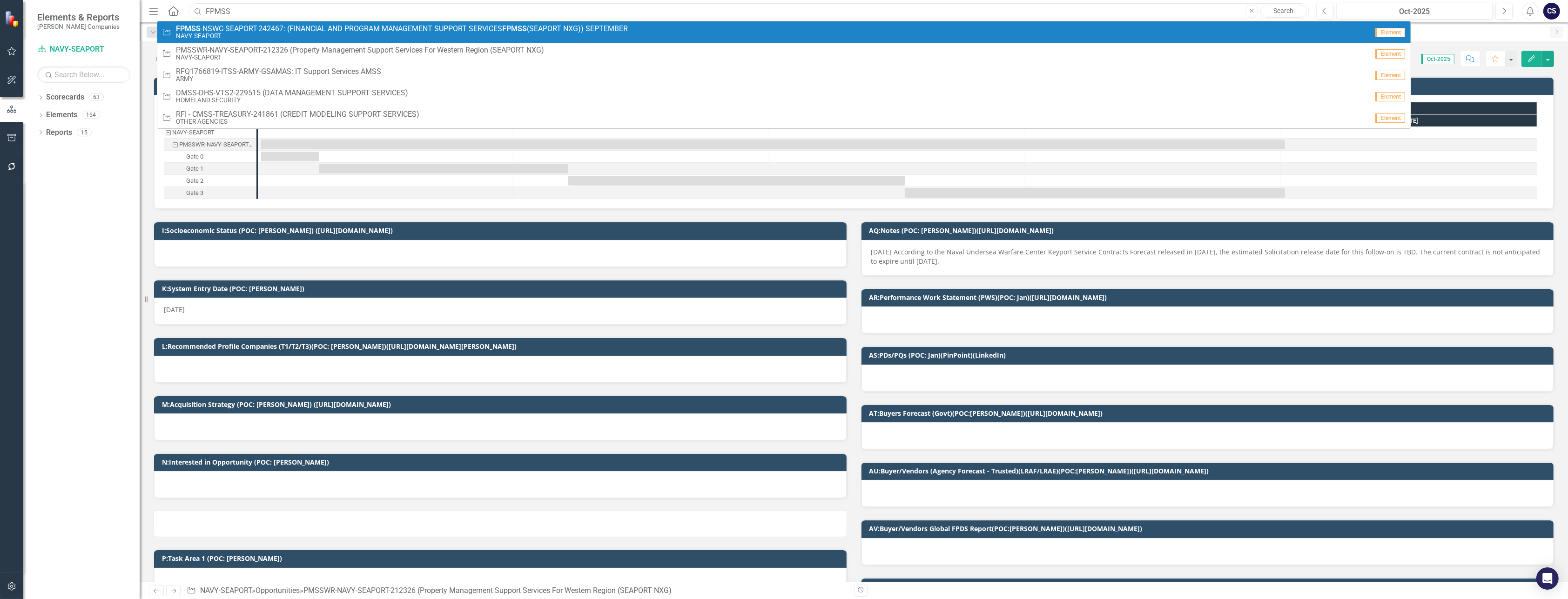
type input "FPMSS"
click at [236, 28] on span "FPMSS -NSWC-SEAPORT-242467: (FINANCIAL AND PROGRAM MANAGEMENT SUPPORT SERVICES …" at bounding box center [402, 28] width 452 height 9
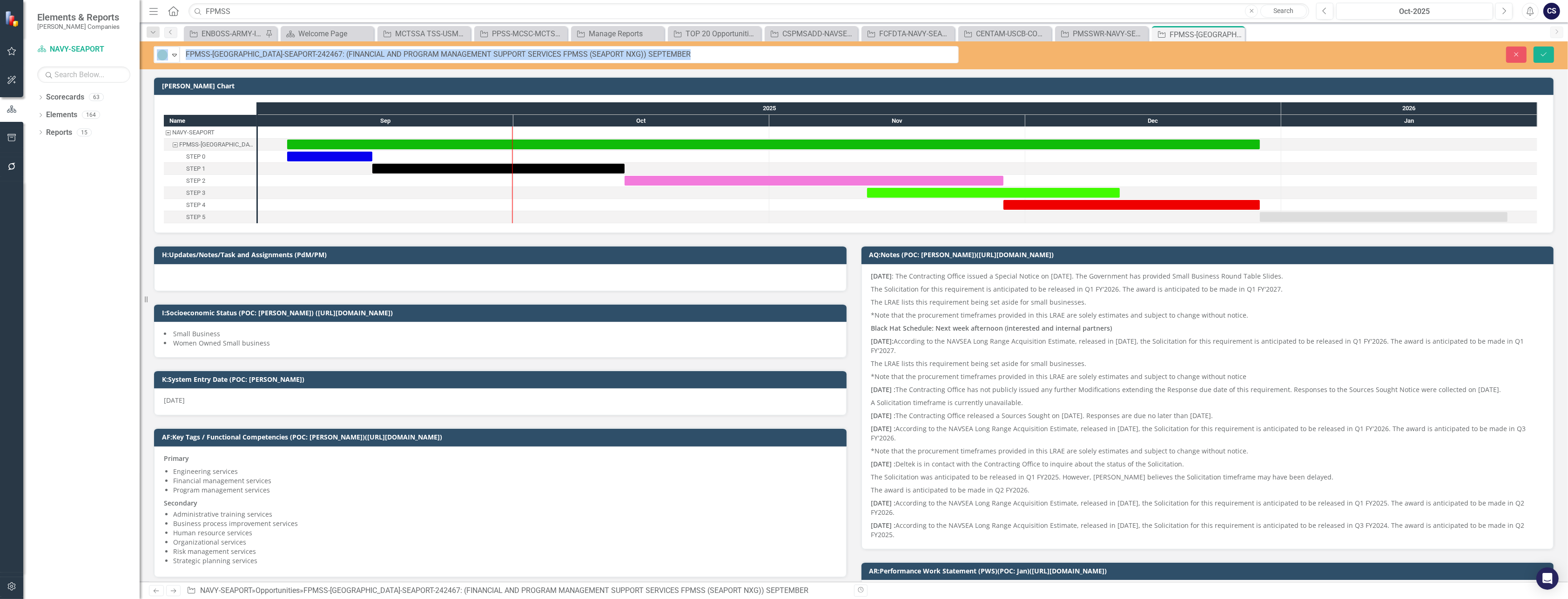
drag, startPoint x: 311, startPoint y: 55, endPoint x: 212, endPoint y: 61, distance: 99.2
drag, startPoint x: 292, startPoint y: 53, endPoint x: 185, endPoint y: 58, distance: 107.1
click at [185, 58] on input "FPMSS-[GEOGRAPHIC_DATA]-SEAPORT-242467: (FINANCIAL AND PROGRAM MANAGEMENT SUPPO…" at bounding box center [569, 55] width 778 height 17
drag, startPoint x: 232, startPoint y: 9, endPoint x: 205, endPoint y: 11, distance: 27.1
click at [205, 11] on input "FPMSS" at bounding box center [749, 11] width 1121 height 16
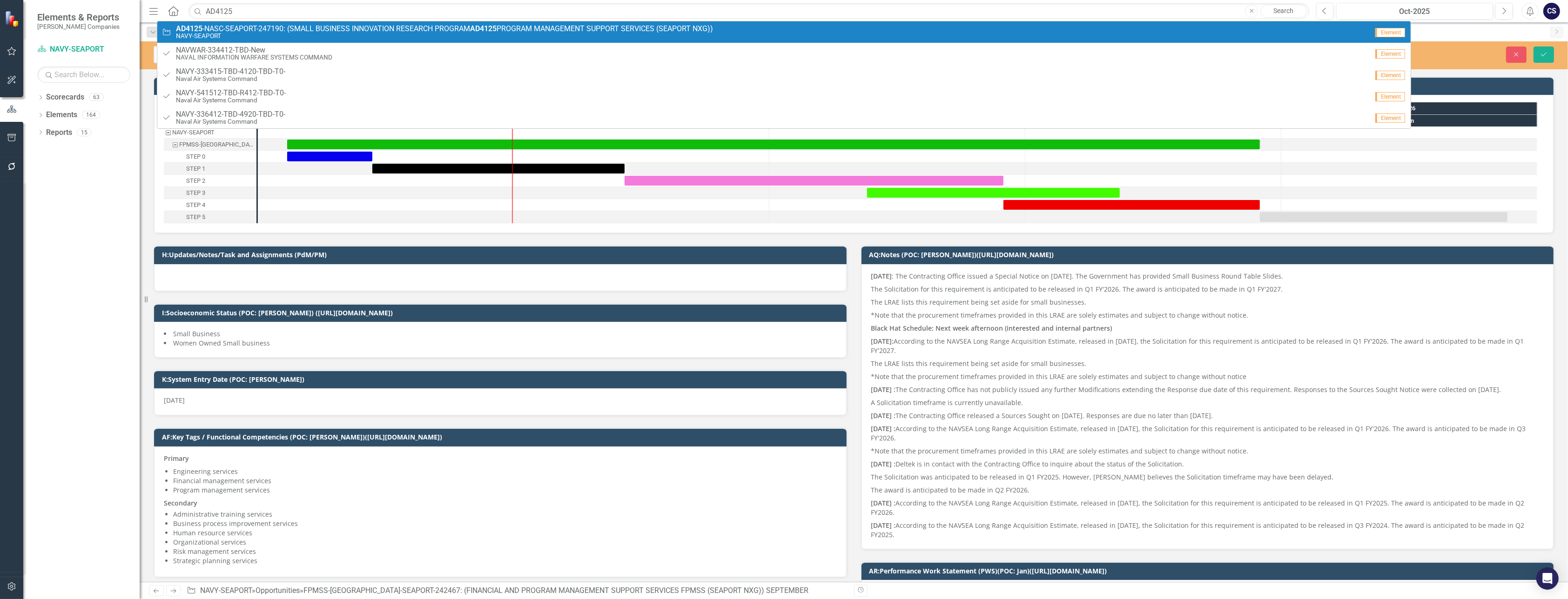
click at [215, 34] on small "NAVY-SEAPORT" at bounding box center [444, 36] width 537 height 7
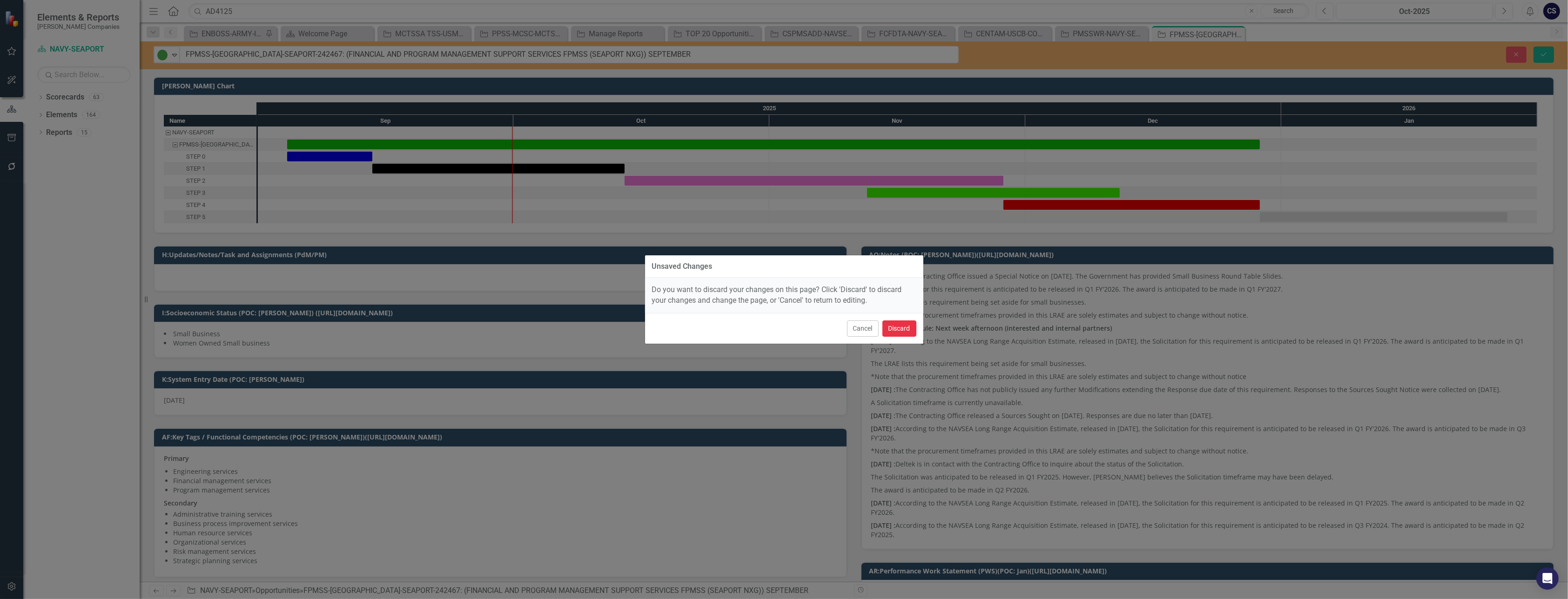
click at [904, 330] on button "Discard" at bounding box center [900, 328] width 34 height 16
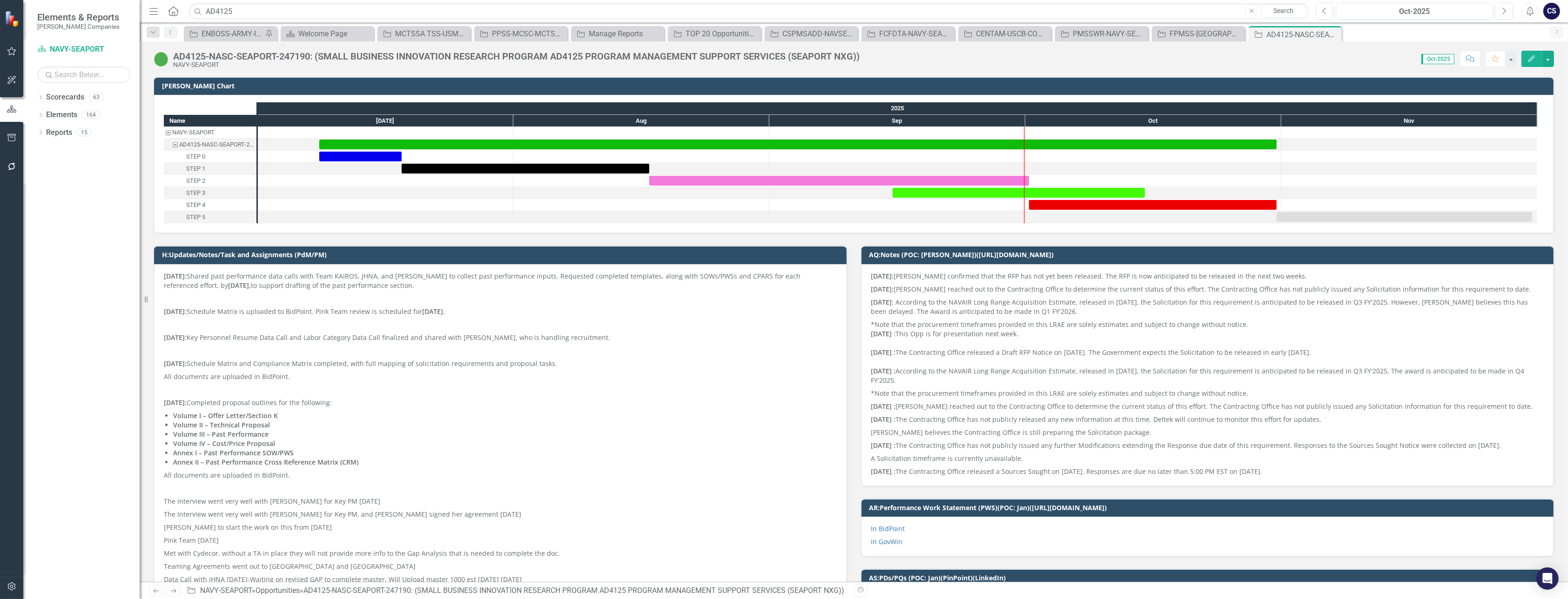
click at [311, 56] on div "AD4125-NASC-SEAPORT-247190: (SMALL BUSINESS INNOVATION RESEARCH PROGRAM AD4125 …" at bounding box center [516, 57] width 686 height 11
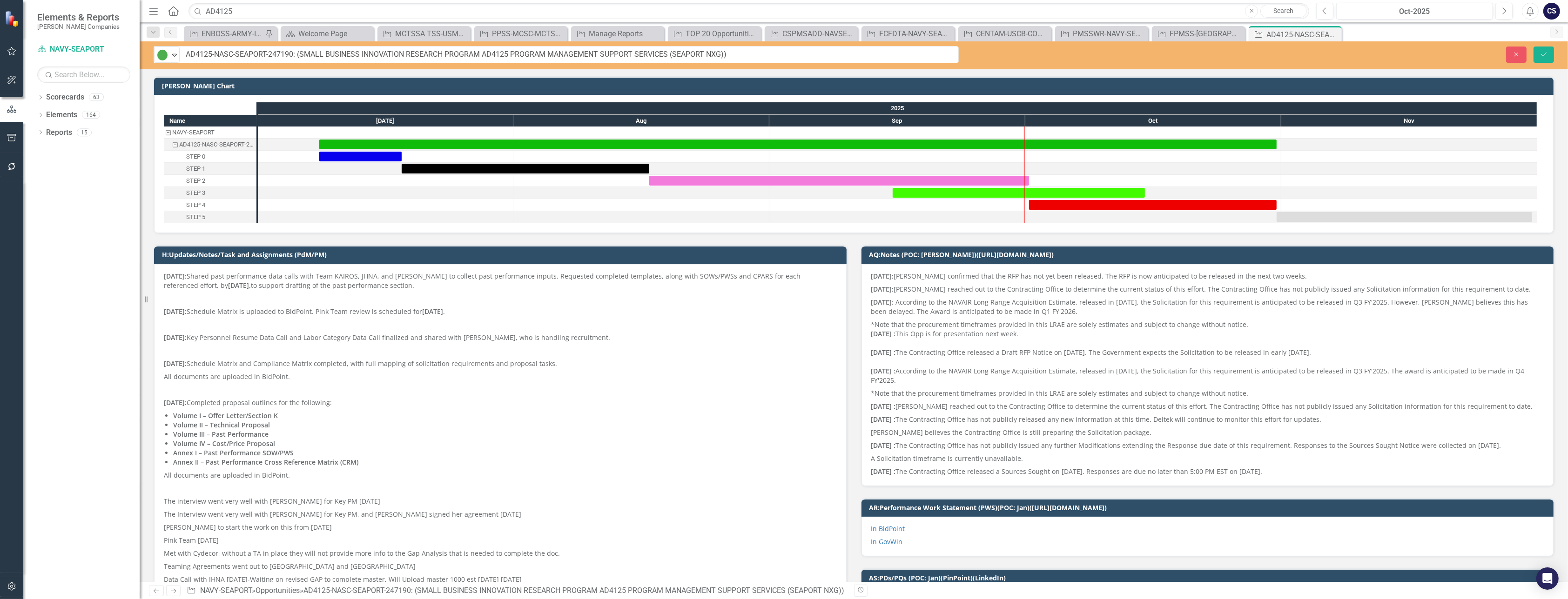
drag, startPoint x: 311, startPoint y: 56, endPoint x: 193, endPoint y: 56, distance: 118.0
drag, startPoint x: 294, startPoint y: 55, endPoint x: 185, endPoint y: 52, distance: 109.0
click at [185, 52] on input "AD4125-NASC-SEAPORT-247190: (SMALL BUSINESS INNOVATION RESEARCH PROGRAM AD4125 …" at bounding box center [569, 55] width 778 height 17
click at [232, 13] on input "AD4125" at bounding box center [749, 11] width 1121 height 16
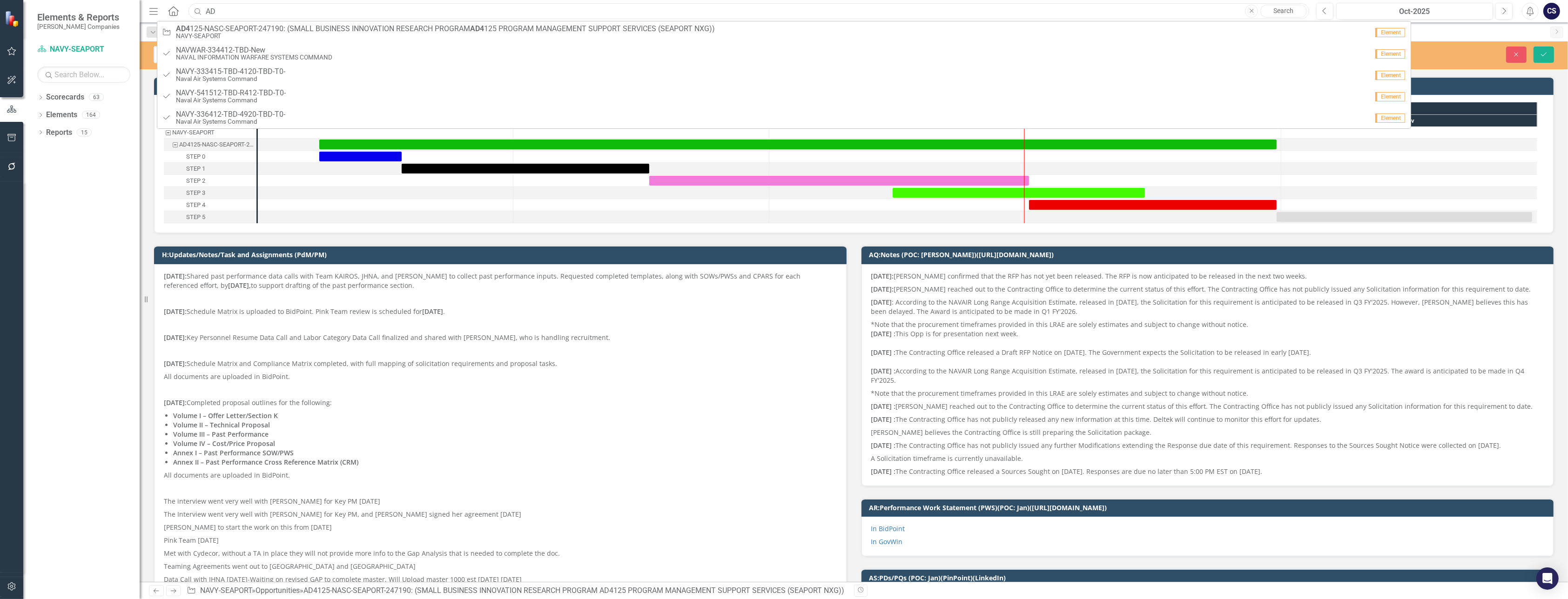
type input "A"
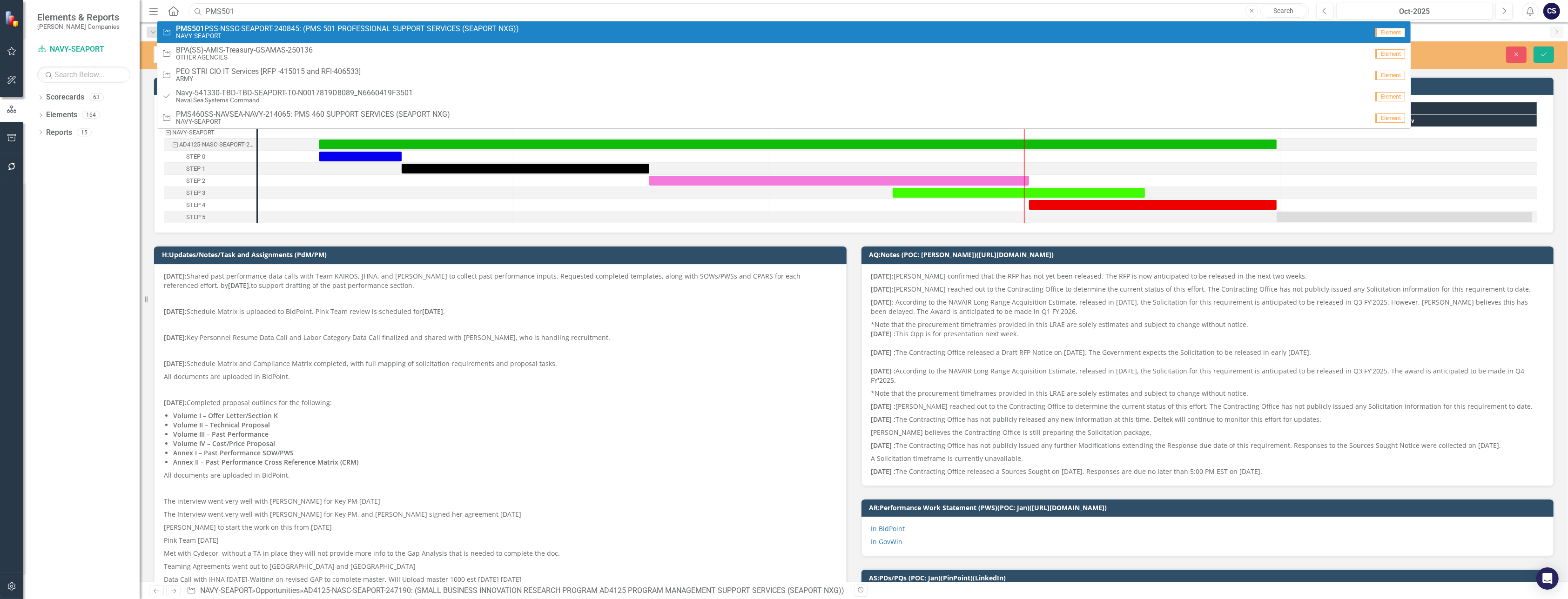
type input "PMS501"
click at [232, 30] on span "PMS501 PSS-NSSC-SEAPORT-240845: (PMS 501 PROFESSIONAL SUPPORT SERVICES (SEAPORT…" at bounding box center [347, 28] width 343 height 9
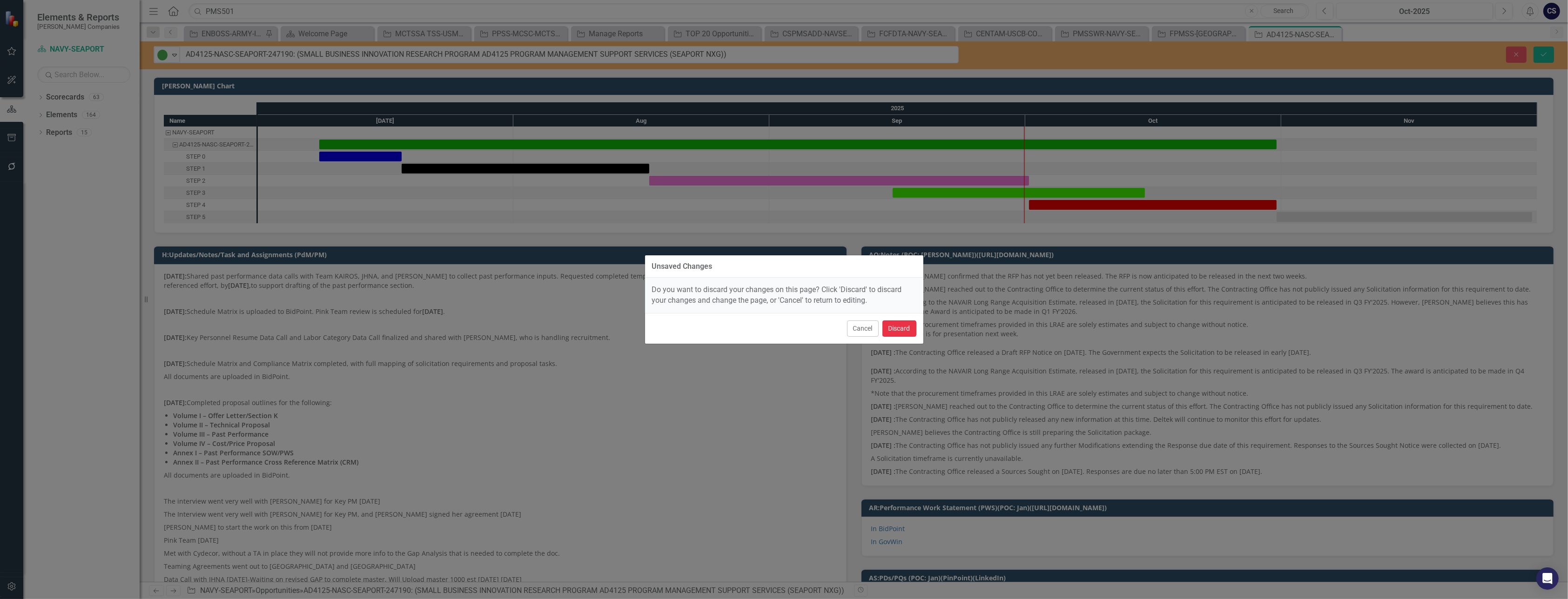
click at [909, 326] on button "Discard" at bounding box center [900, 328] width 34 height 16
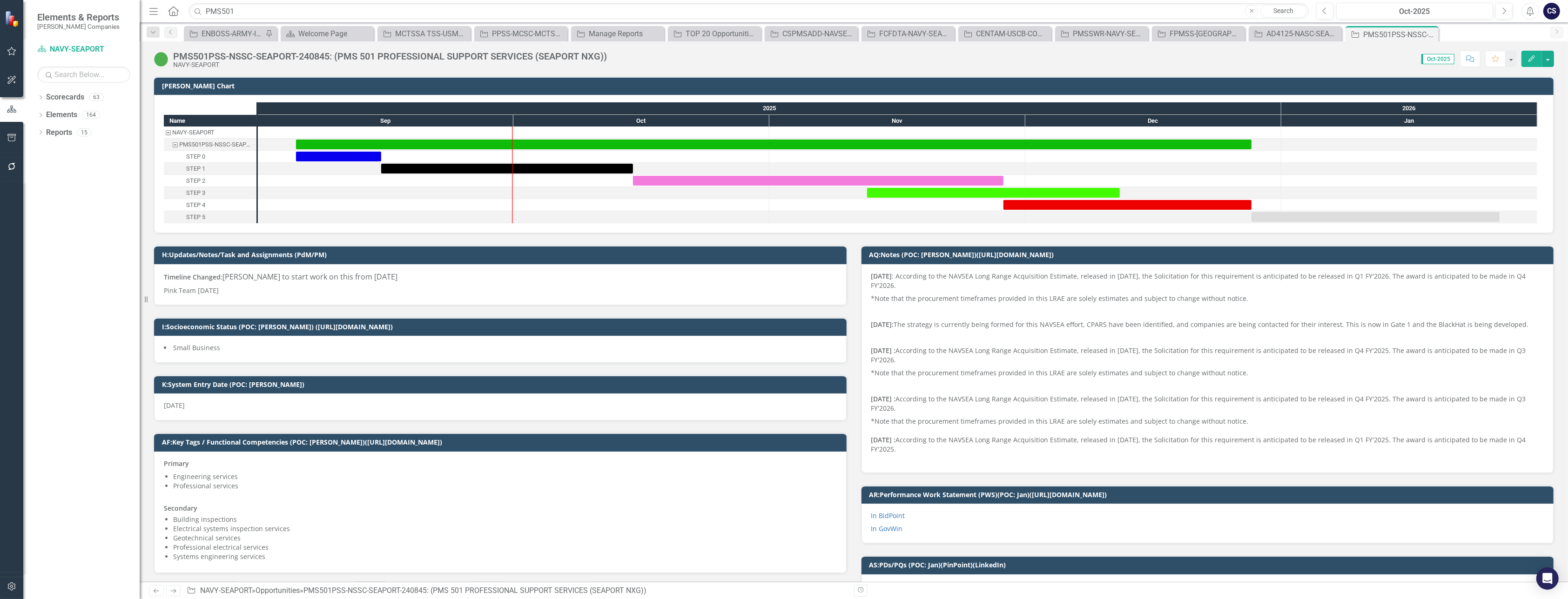
click at [244, 49] on div "PMS501PSS-NSSC-SEAPORT-240845: (PMS 501 PROFESSIONAL SUPPORT SERVICES (SEAPORT …" at bounding box center [853, 55] width 1428 height 28
drag, startPoint x: 331, startPoint y: 55, endPoint x: 170, endPoint y: 51, distance: 161.0
click at [170, 51] on div "PMS501PSS-NSSC-SEAPORT-240845: (PMS 501 PROFESSIONAL SUPPORT SERVICES (SEAPORT …" at bounding box center [382, 59] width 458 height 18
copy div "PMS501PSS-NSSC-SEAPORT-240845"
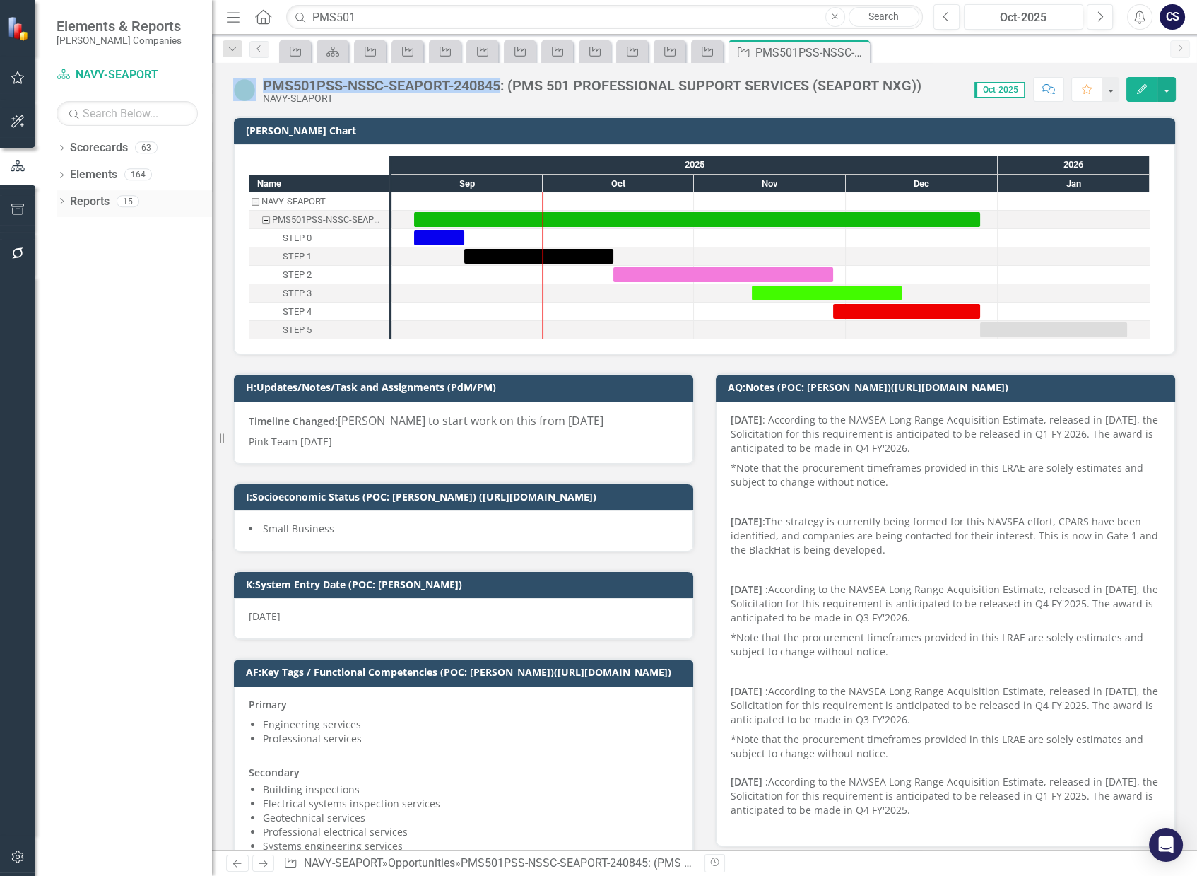
click at [84, 202] on link "Reports" at bounding box center [90, 202] width 40 height 16
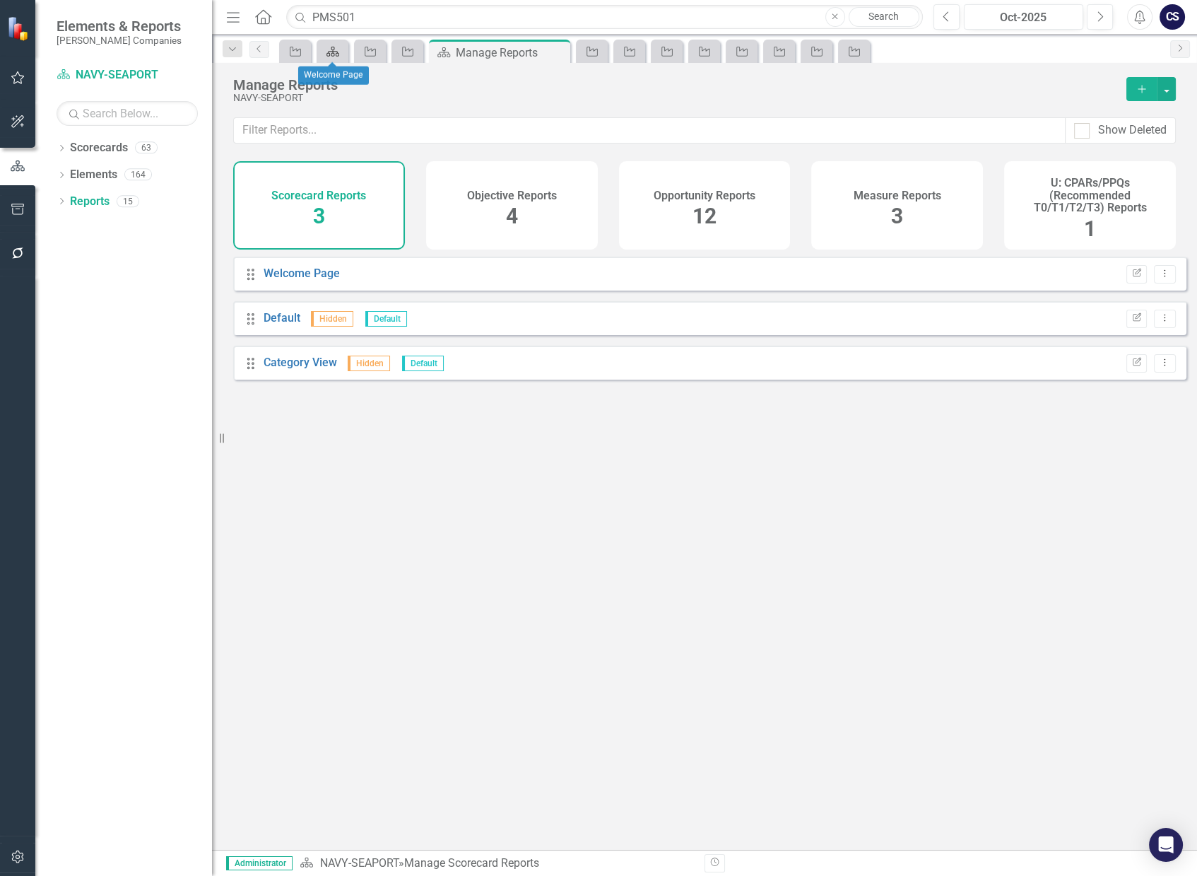
click at [329, 47] on icon "Scorecard" at bounding box center [333, 51] width 14 height 11
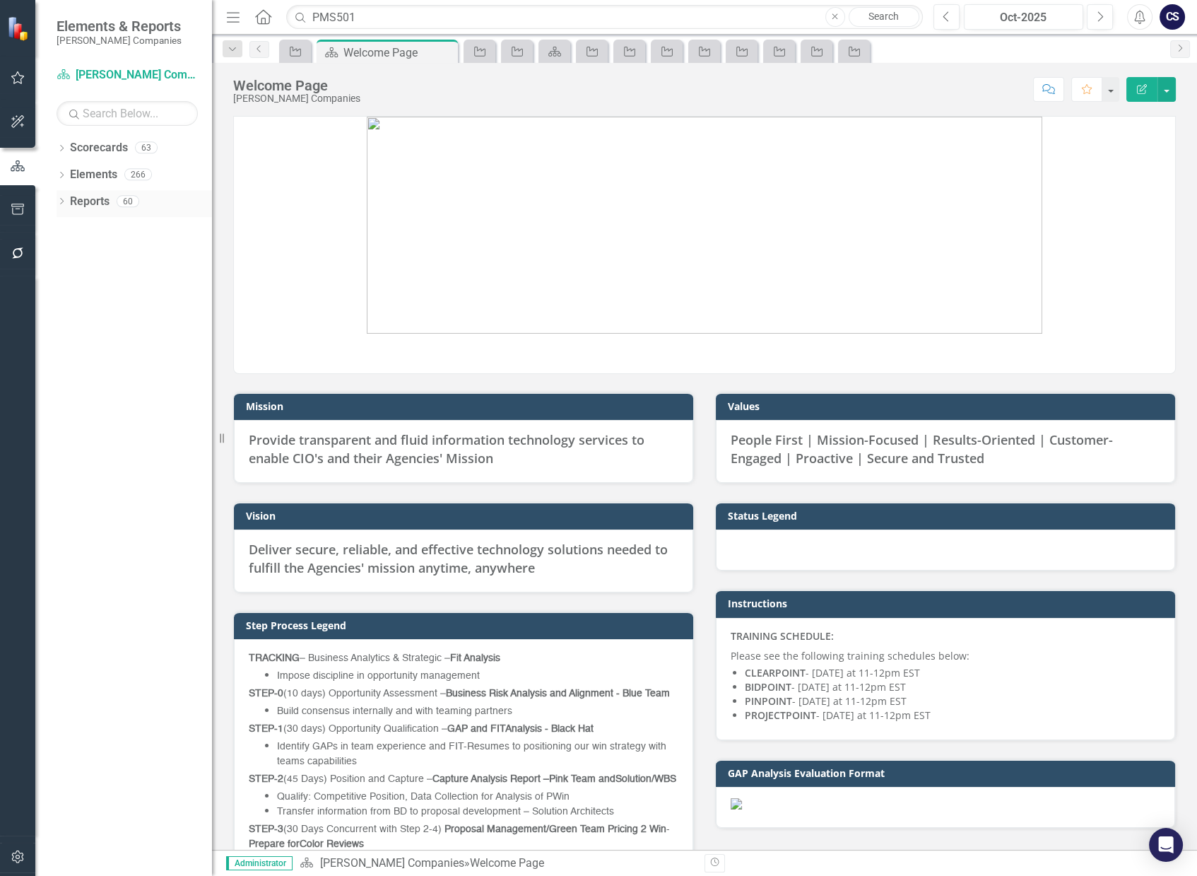
click at [87, 200] on link "Reports" at bounding box center [90, 202] width 40 height 16
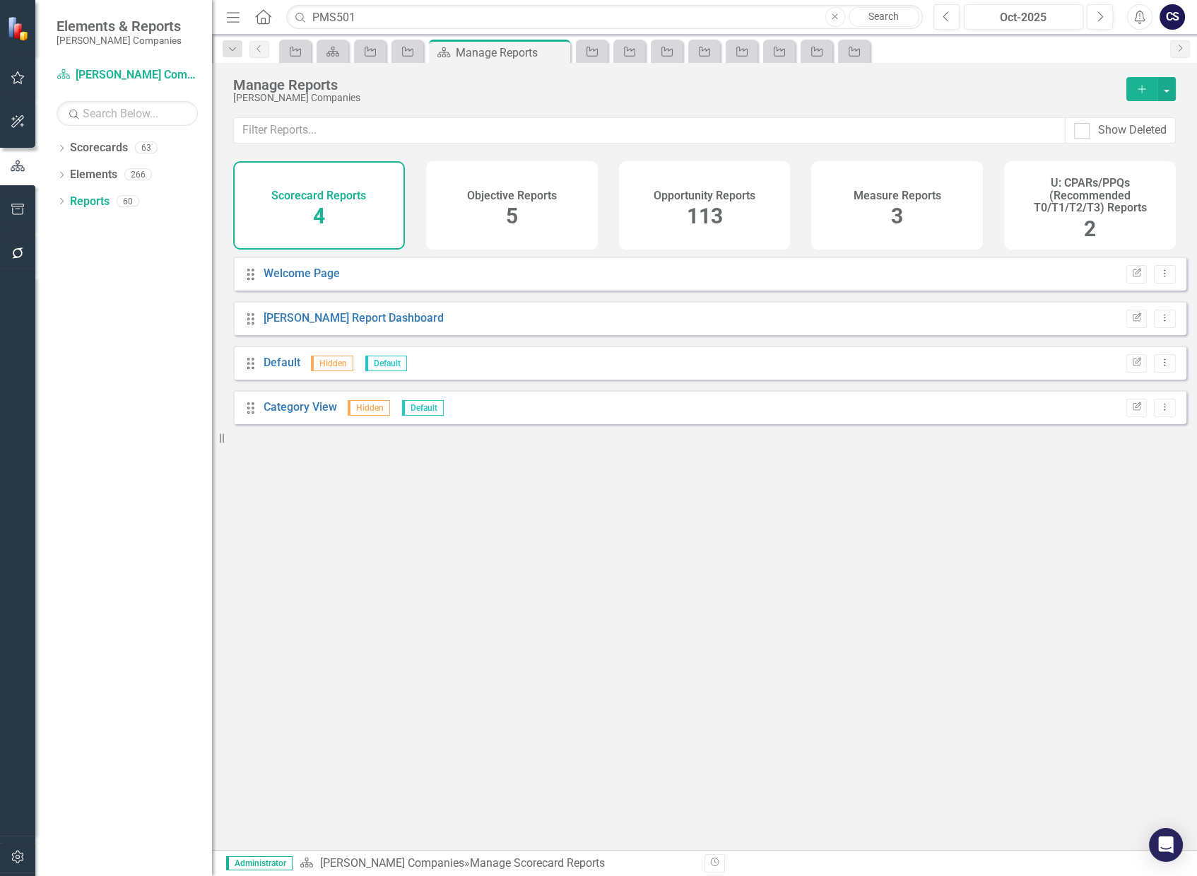
click at [691, 213] on span "113" at bounding box center [704, 216] width 36 height 25
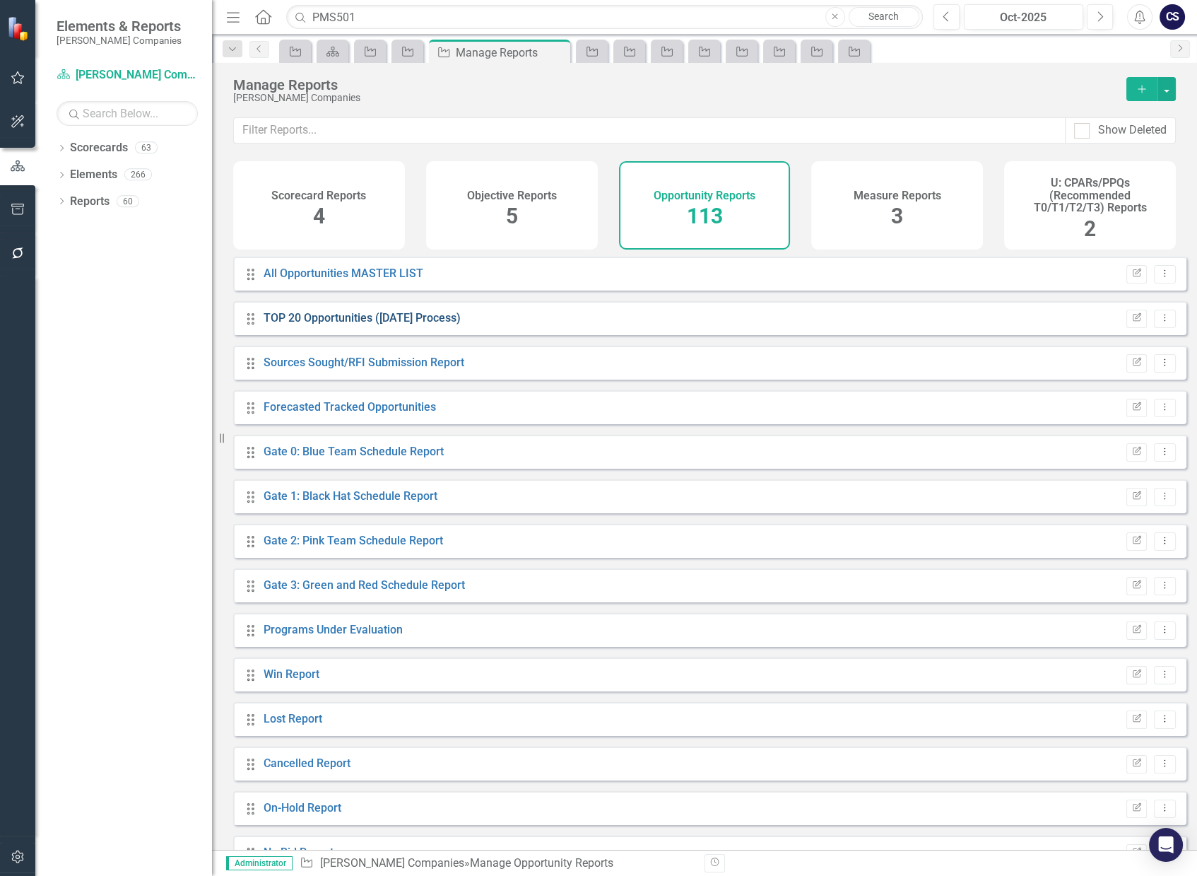
click at [311, 324] on link "TOP 20 Opportunities ([DATE] Process)" at bounding box center [362, 317] width 197 height 13
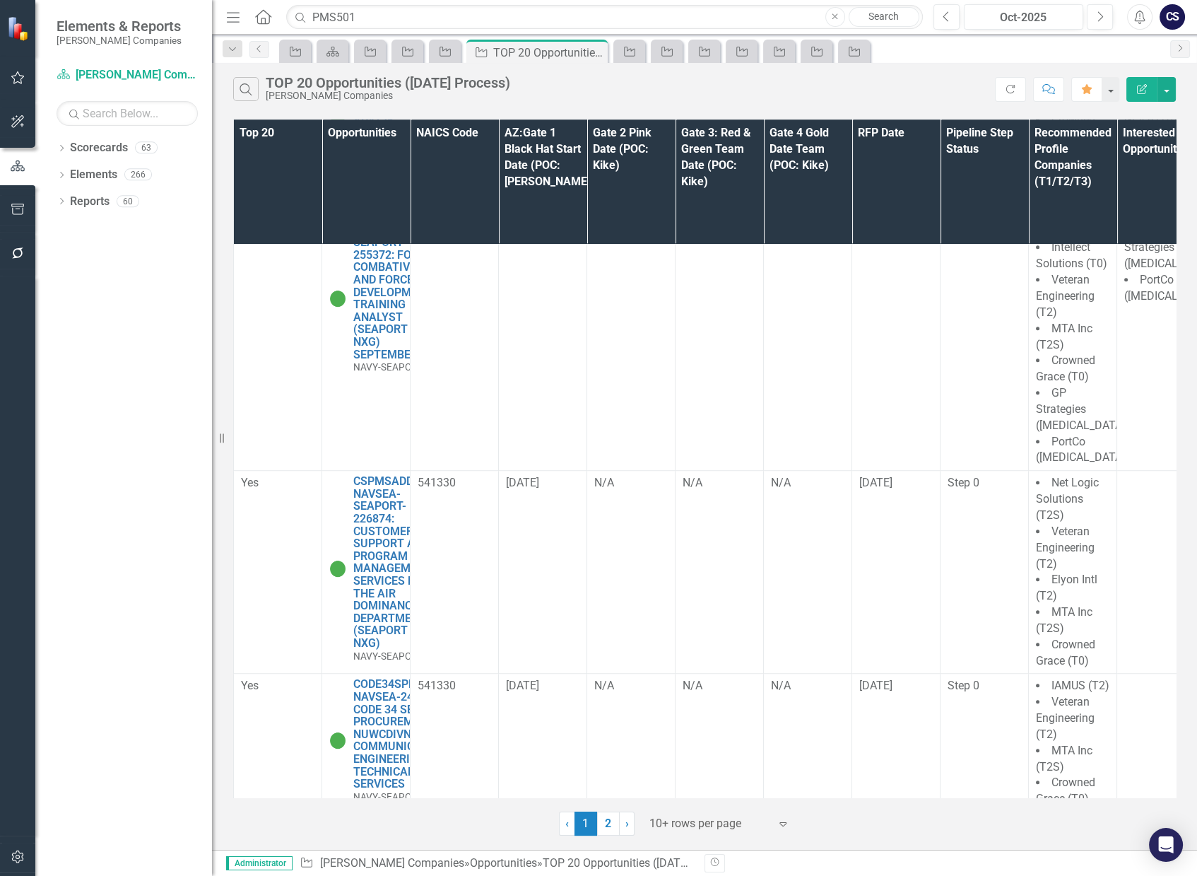
scroll to position [1601, 0]
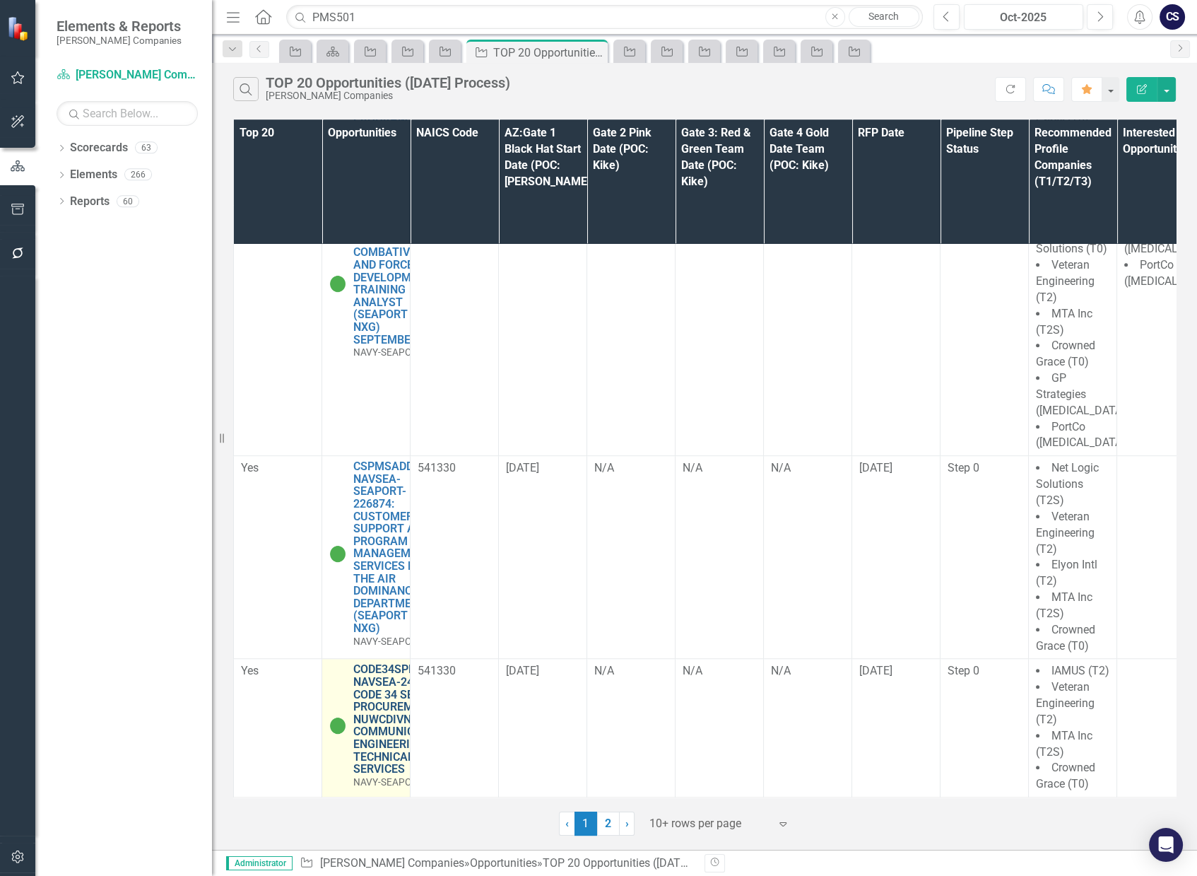
click at [376, 663] on link "CODE34SPNCETS-NAVSEA-245700: CODE 34 SERVICES PROCUREMENT NUWCDIVNPT COMMUNICAT…" at bounding box center [403, 719] width 101 height 112
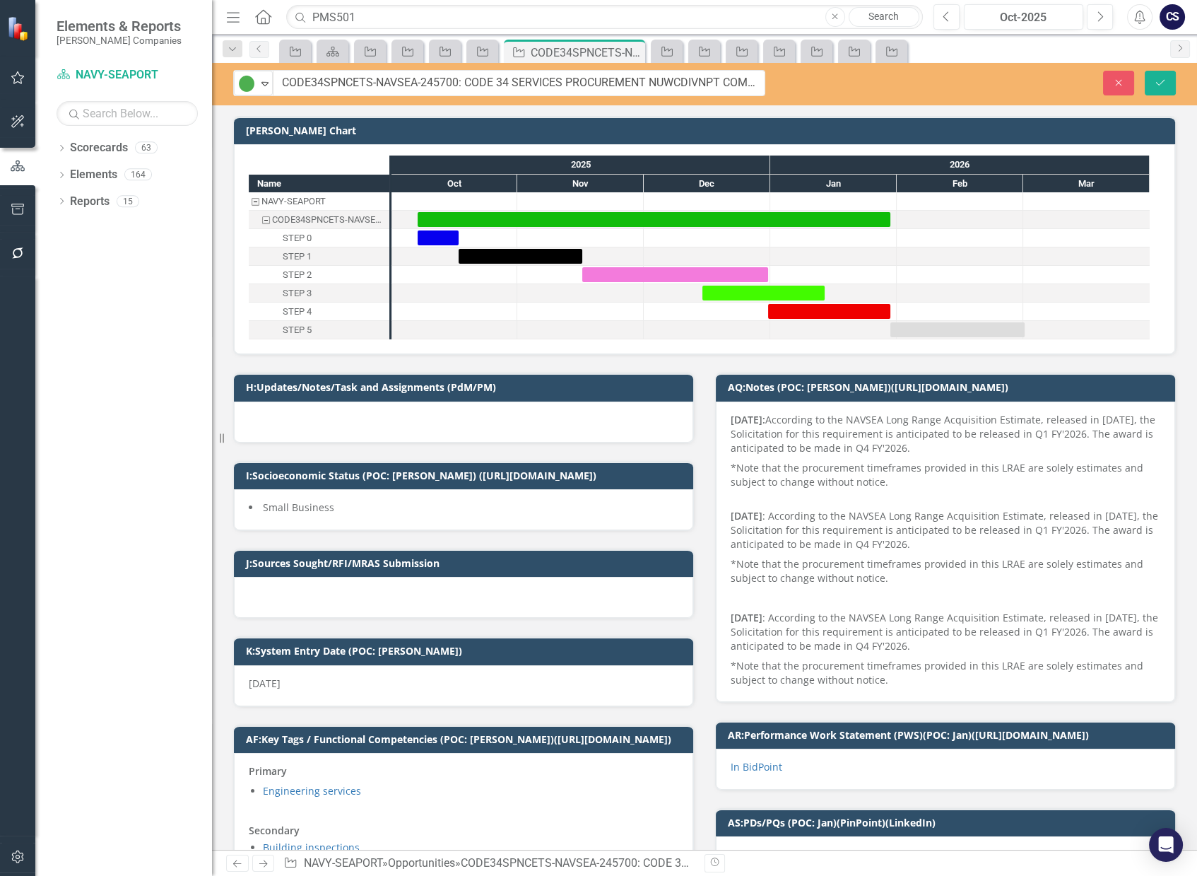
drag, startPoint x: 491, startPoint y: 83, endPoint x: 307, endPoint y: 84, distance: 183.7
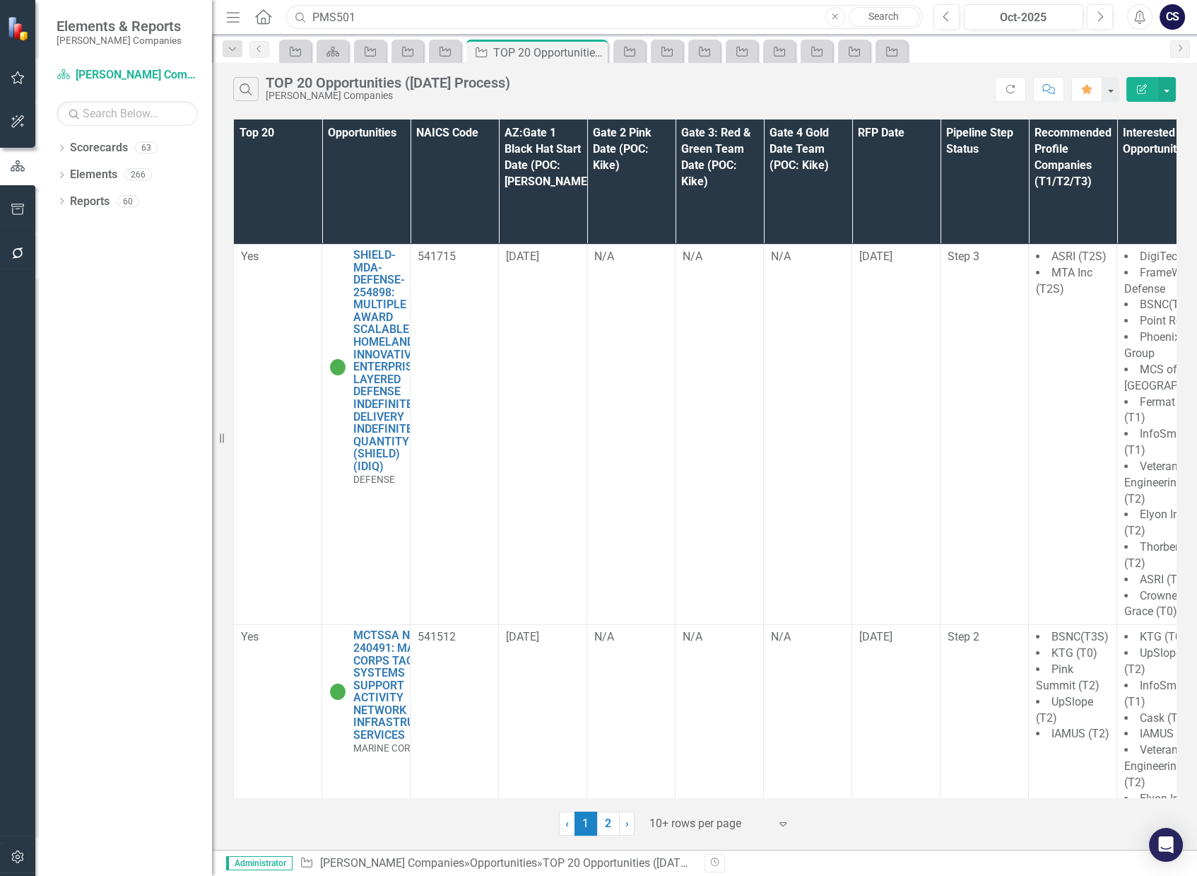
drag, startPoint x: 365, startPoint y: 18, endPoint x: 311, endPoint y: 13, distance: 54.6
click at [311, 13] on input "PMS501" at bounding box center [604, 17] width 637 height 25
paste input "CSPMSADD"
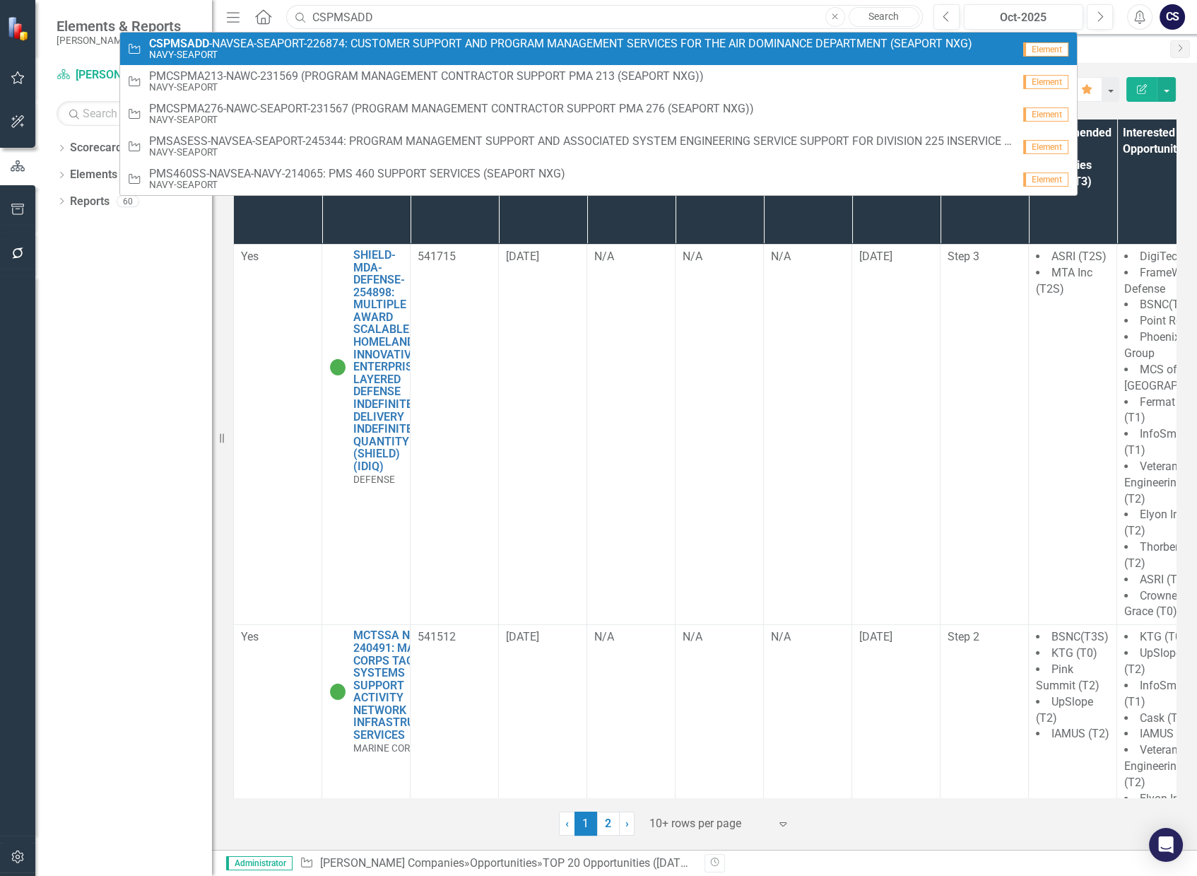
type input "CSPMSADD"
click at [334, 46] on span "CSPMSADD -NAVSEA-SEAPORT-226874: CUSTOMER SUPPORT AND PROGRAM MANAGEMENT SERVIC…" at bounding box center [560, 43] width 823 height 13
